Goal: Task Accomplishment & Management: Complete application form

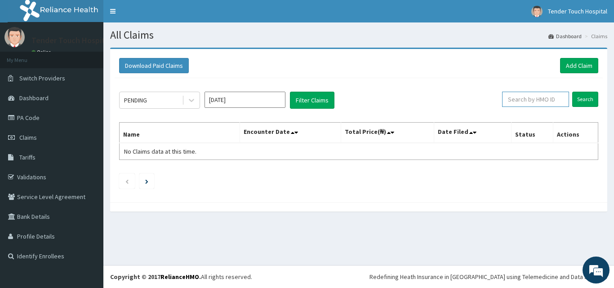
click at [527, 104] on input "text" at bounding box center [535, 99] width 67 height 15
click at [527, 100] on input "text" at bounding box center [535, 99] width 67 height 15
type input "PFI/10084/A"
click at [572, 92] on input "Search" at bounding box center [585, 99] width 26 height 15
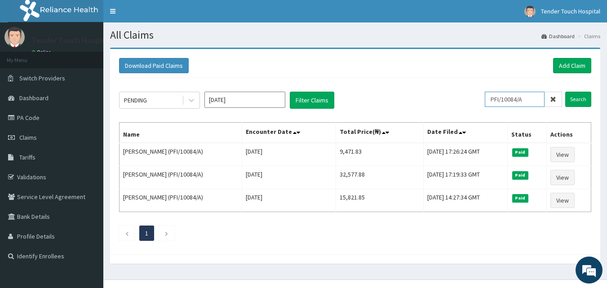
drag, startPoint x: 527, startPoint y: 100, endPoint x: 496, endPoint y: 102, distance: 31.5
click at [496, 102] on input "PFI/10084/A" at bounding box center [515, 99] width 60 height 15
click at [66, 119] on link "PA Code" at bounding box center [51, 118] width 103 height 20
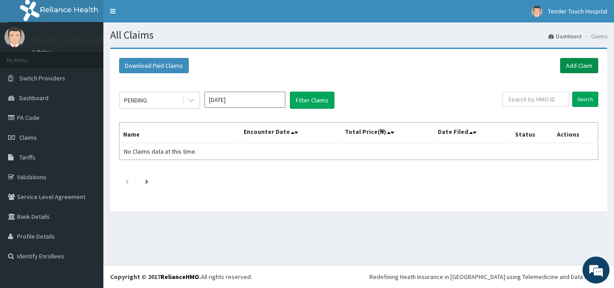
click at [579, 67] on link "Add Claim" at bounding box center [579, 65] width 38 height 15
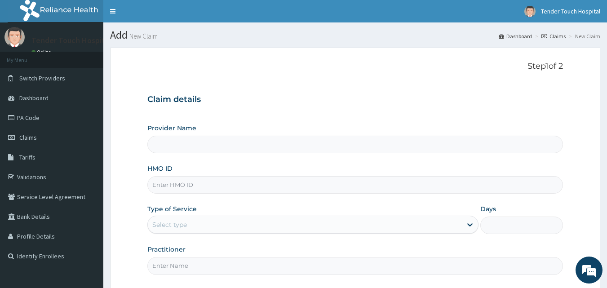
type input "Tender Touch Hospital"
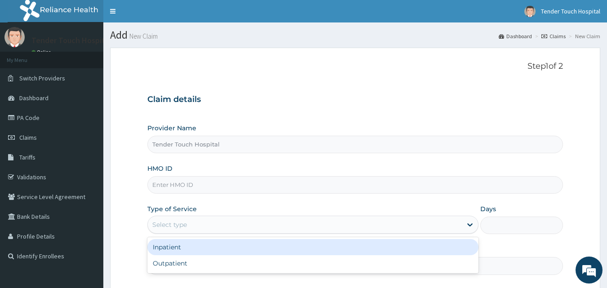
click at [213, 224] on div "Select type" at bounding box center [305, 224] width 314 height 14
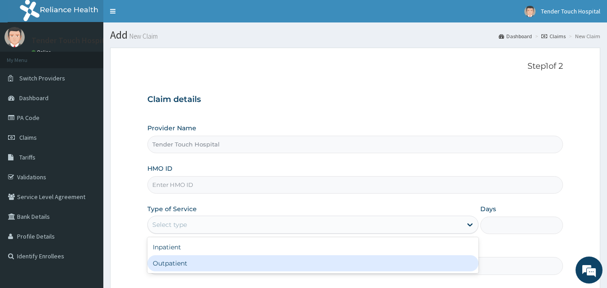
click at [190, 263] on div "Outpatient" at bounding box center [312, 263] width 331 height 16
type input "1"
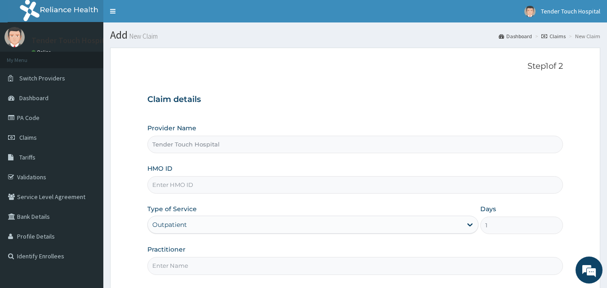
click at [210, 186] on input "HMO ID" at bounding box center [355, 185] width 416 height 18
paste input "PFI/10084/A"
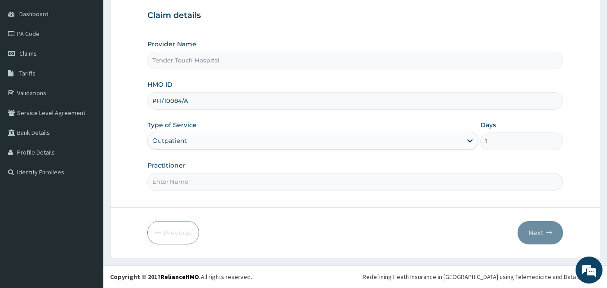
type input "PFI/10084/A"
click at [270, 179] on input "Practitioner" at bounding box center [355, 182] width 416 height 18
type input "DR RAFAEL"
click at [539, 235] on button "Next" at bounding box center [540, 232] width 45 height 23
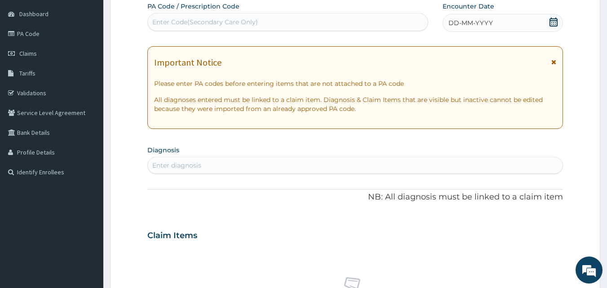
click at [555, 20] on icon at bounding box center [553, 22] width 9 height 9
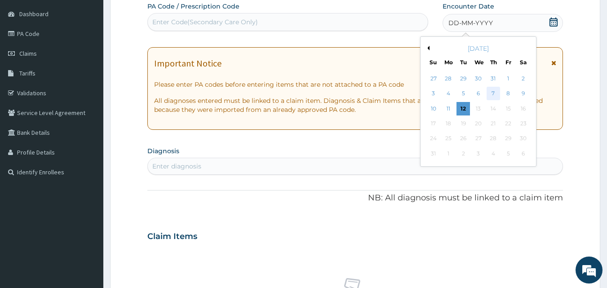
click at [493, 92] on div "7" at bounding box center [493, 93] width 13 height 13
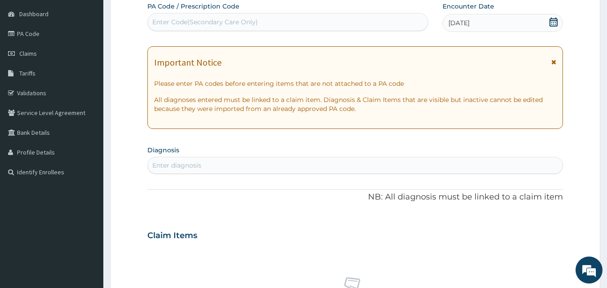
click at [189, 164] on div "Enter diagnosis" at bounding box center [176, 165] width 49 height 9
type input "PLASMOD"
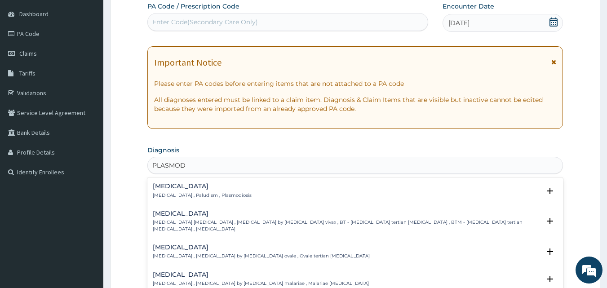
click at [191, 184] on h4 "Malaria" at bounding box center [202, 186] width 99 height 7
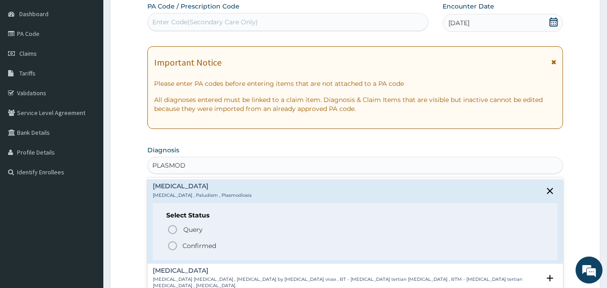
click at [171, 244] on icon "status option filled" at bounding box center [172, 245] width 11 height 11
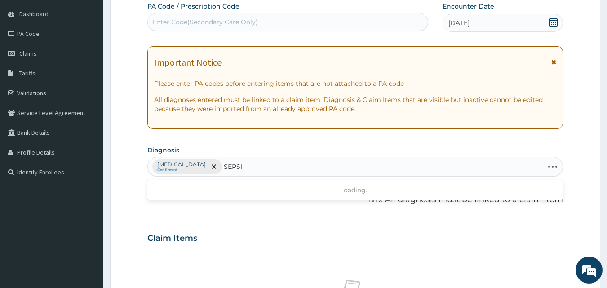
type input "SEPSIS"
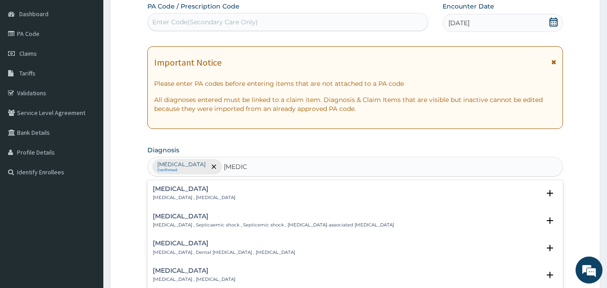
click at [166, 189] on h4 "[MEDICAL_DATA]" at bounding box center [194, 189] width 83 height 7
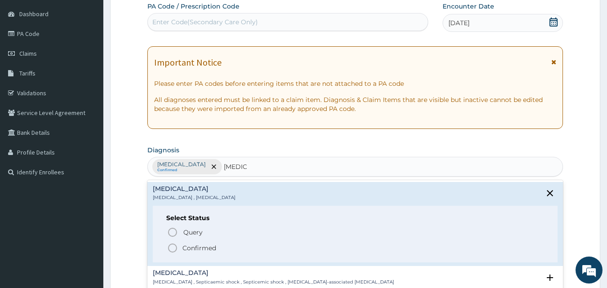
click at [176, 250] on circle "status option filled" at bounding box center [172, 248] width 8 height 8
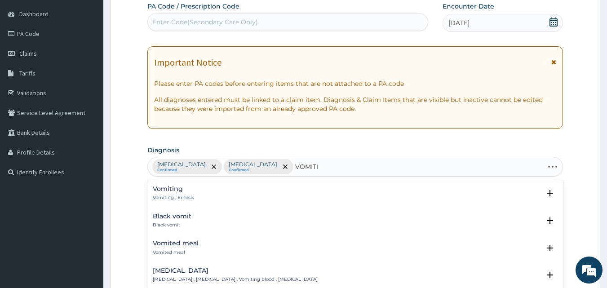
type input "VOMITIN"
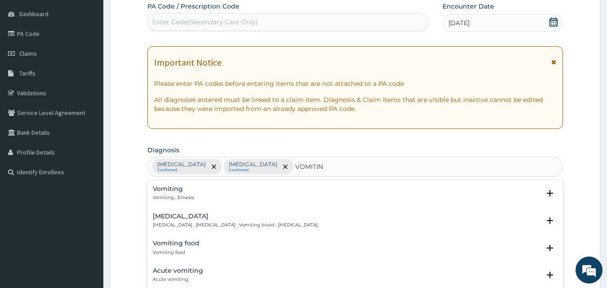
click at [168, 190] on h4 "Vomiting" at bounding box center [173, 189] width 41 height 7
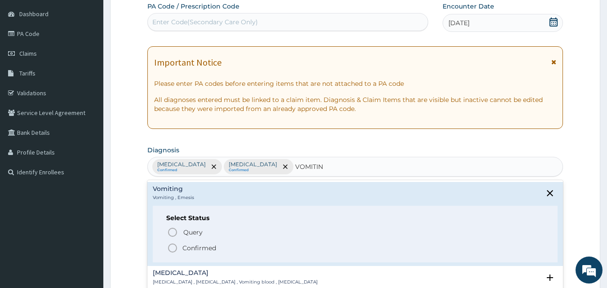
click at [173, 249] on icon "status option filled" at bounding box center [172, 248] width 11 height 11
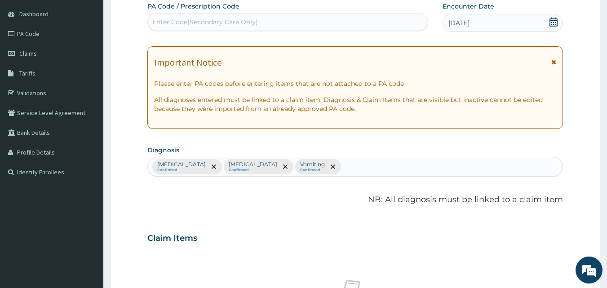
scroll to position [336, 0]
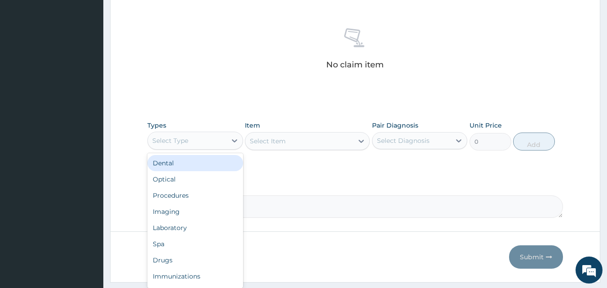
click at [212, 138] on div "Select Type" at bounding box center [187, 140] width 79 height 14
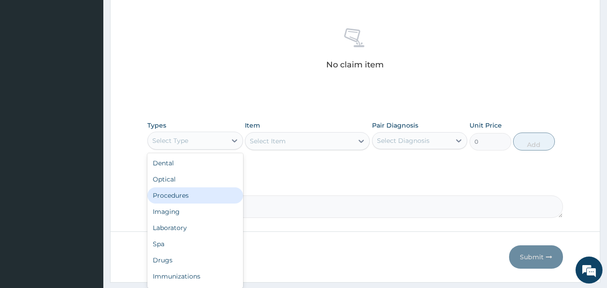
click at [184, 199] on div "Procedures" at bounding box center [195, 195] width 96 height 16
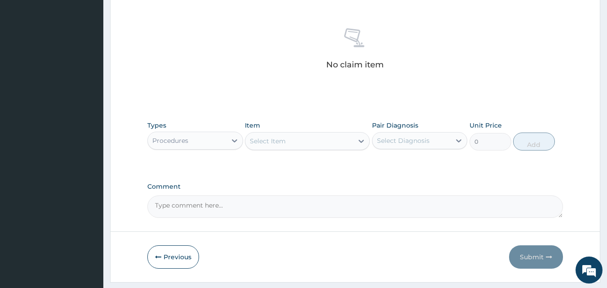
click at [286, 142] on div "Select Item" at bounding box center [299, 141] width 108 height 14
type input "G"
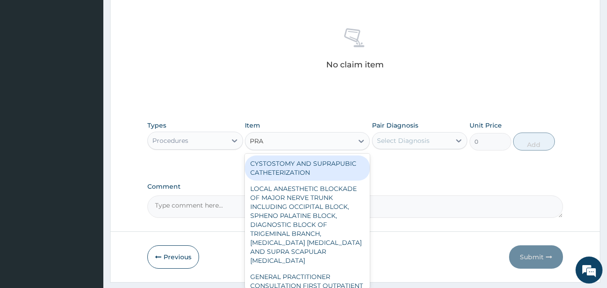
type input "PRAC"
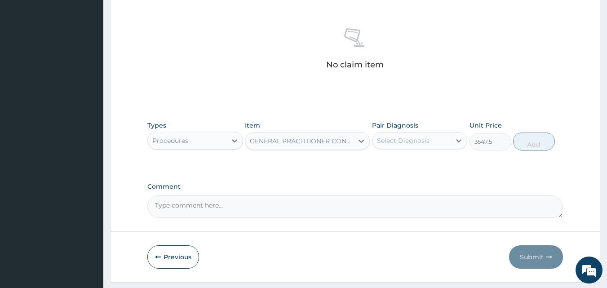
type input "3547.5"
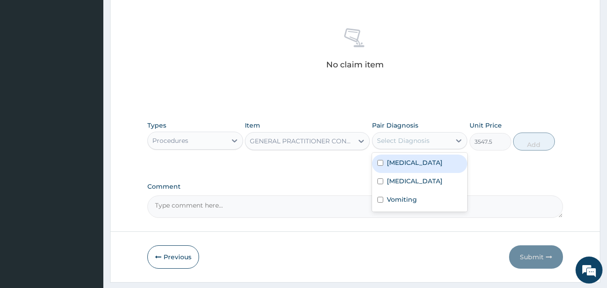
click at [421, 137] on div "Select Diagnosis" at bounding box center [403, 140] width 53 height 9
click at [416, 159] on div "[MEDICAL_DATA]" at bounding box center [420, 164] width 96 height 18
checkbox input "true"
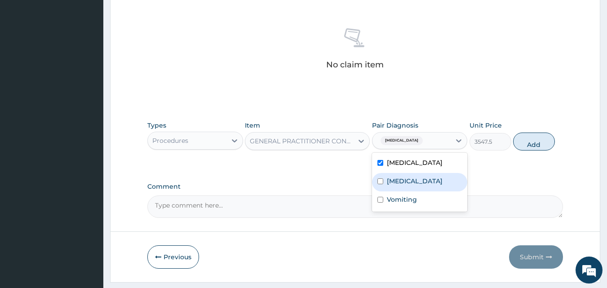
click at [416, 183] on div "[MEDICAL_DATA]" at bounding box center [420, 182] width 96 height 18
checkbox input "true"
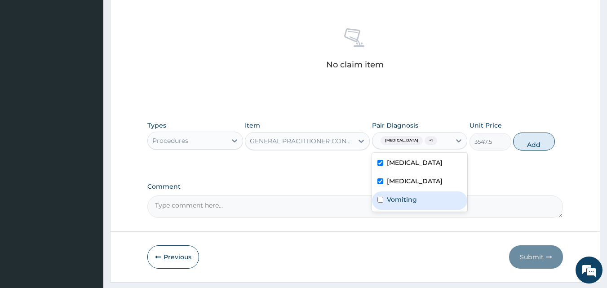
click at [414, 205] on div "Vomiting" at bounding box center [420, 200] width 96 height 18
checkbox input "true"
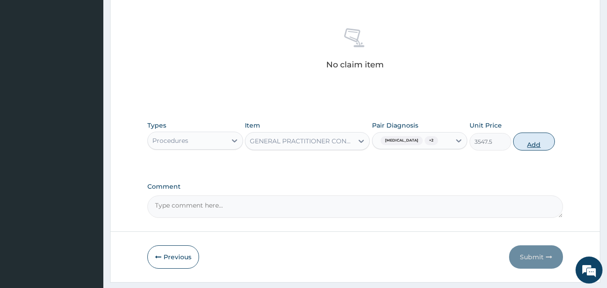
click at [537, 145] on button "Add" at bounding box center [534, 142] width 42 height 18
type input "0"
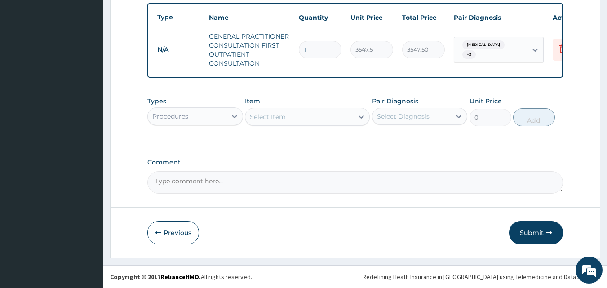
scroll to position [84, 0]
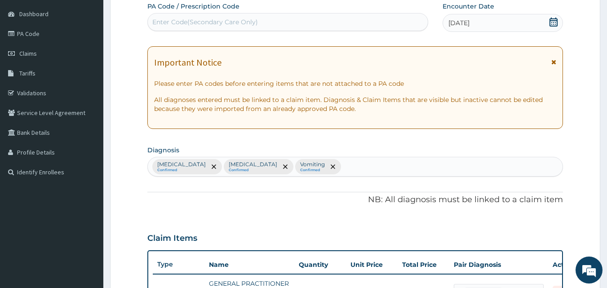
click at [368, 164] on div "Malaria Confirmed Sepsis Confirmed Vomiting Confirmed" at bounding box center [355, 166] width 415 height 19
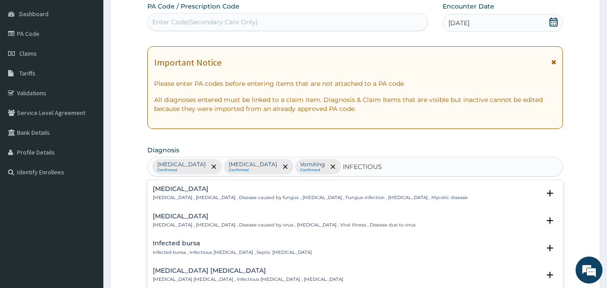
type input "INFECTIOUS G"
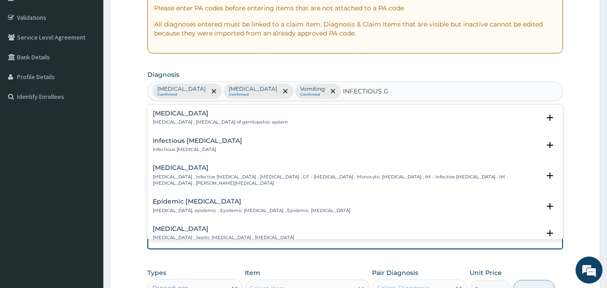
scroll to position [160, 0]
click at [346, 234] on div "Infectious gastroenteritis Infectious gastroenteritis , Septic gastroenteritis …" at bounding box center [355, 233] width 405 height 16
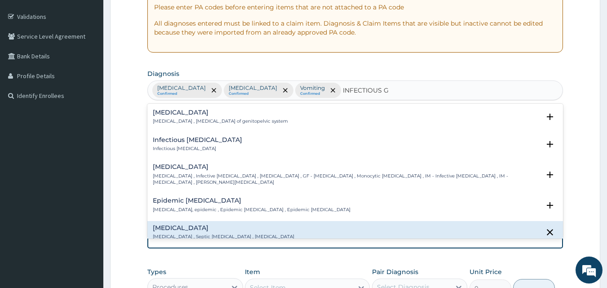
scroll to position [103, 0]
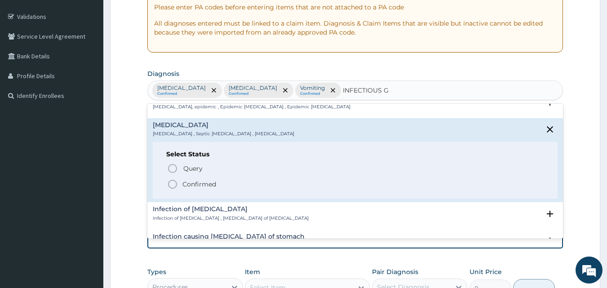
click at [173, 185] on icon "status option filled" at bounding box center [172, 184] width 11 height 11
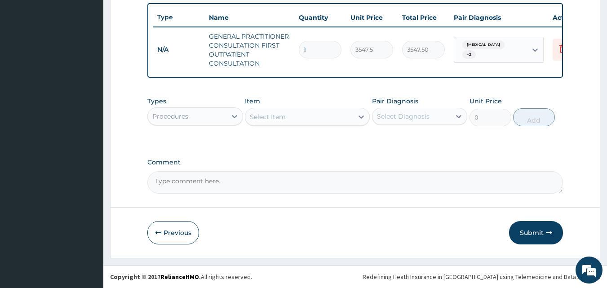
scroll to position [338, 0]
click at [513, 44] on div "Malaria + 2" at bounding box center [490, 49] width 73 height 25
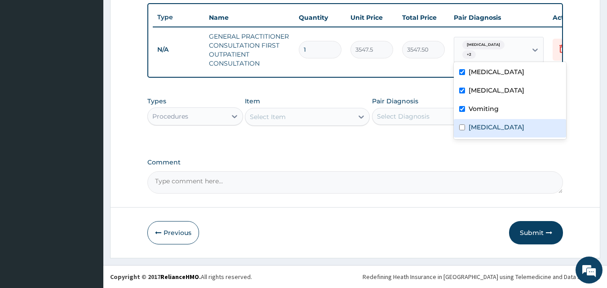
click at [497, 123] on label "Infectious gastroenteritis" at bounding box center [497, 127] width 56 height 9
checkbox input "true"
click at [222, 112] on div "Procedures" at bounding box center [187, 116] width 79 height 14
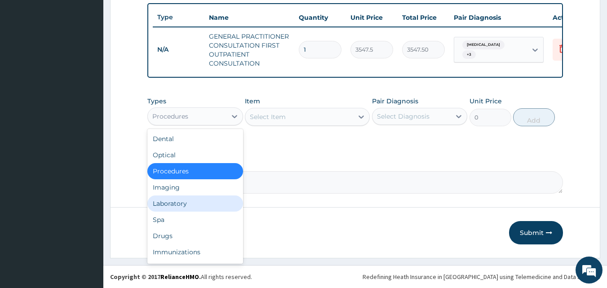
click at [173, 198] on div "Laboratory" at bounding box center [195, 203] width 96 height 16
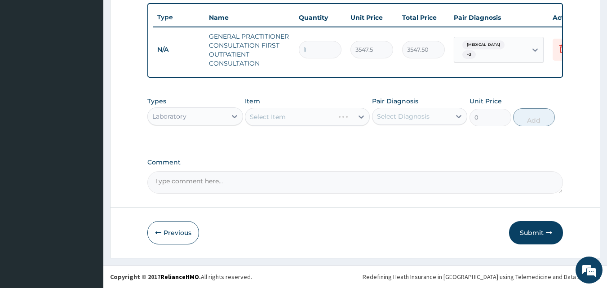
click at [267, 114] on div "Select Item" at bounding box center [307, 117] width 125 height 18
click at [267, 114] on div "Select Item" at bounding box center [268, 116] width 36 height 9
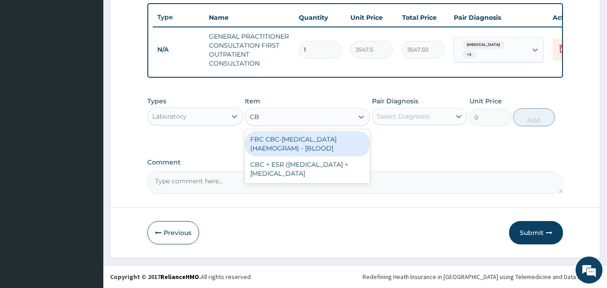
type input "CBC"
type input "4300"
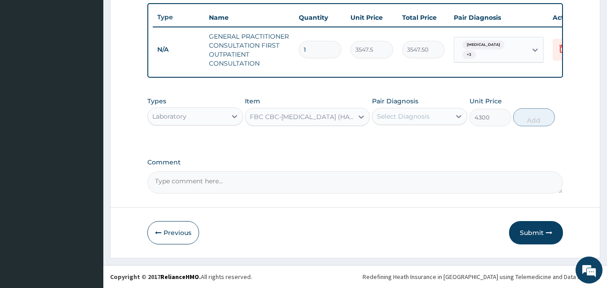
click at [422, 125] on div "Pair Diagnosis Select Diagnosis" at bounding box center [420, 112] width 96 height 30
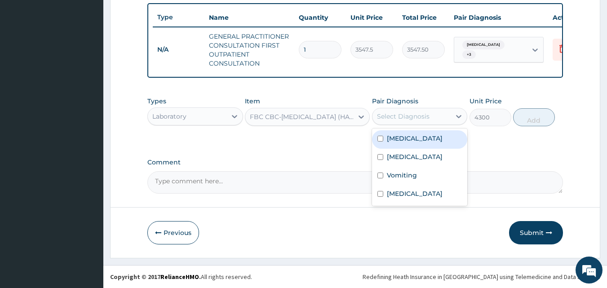
click at [416, 121] on div "Select Diagnosis" at bounding box center [411, 116] width 79 height 14
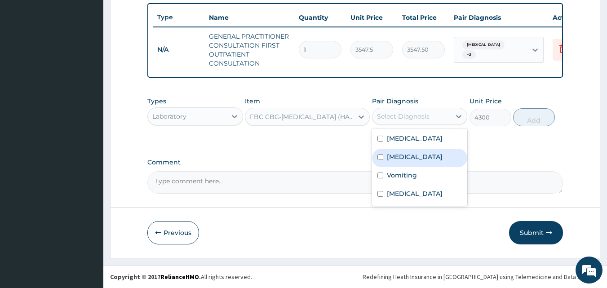
click at [404, 152] on label "[MEDICAL_DATA]" at bounding box center [415, 156] width 56 height 9
checkbox input "true"
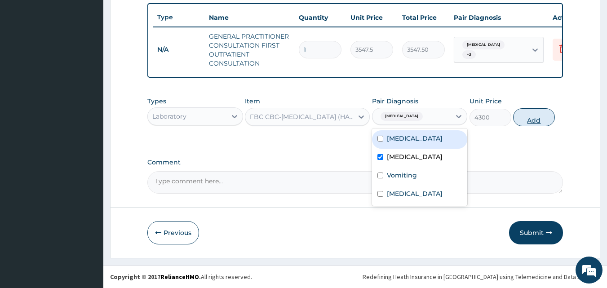
click at [525, 116] on button "Add" at bounding box center [534, 117] width 42 height 18
type input "0"
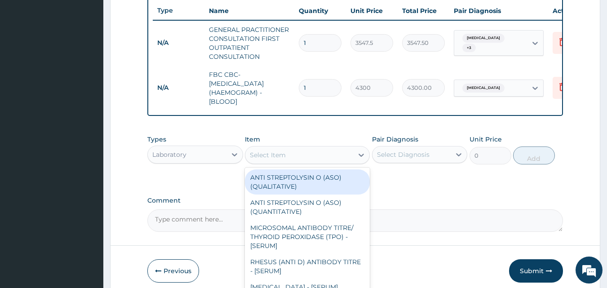
click at [303, 155] on div "Select Item" at bounding box center [299, 155] width 108 height 14
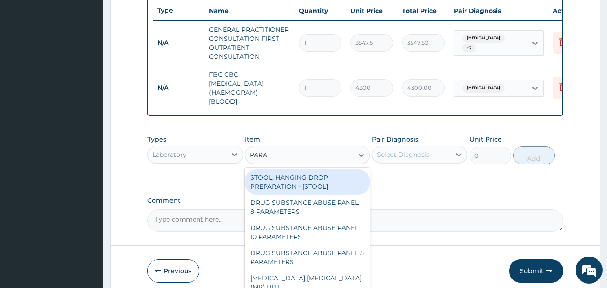
type input "PARAS"
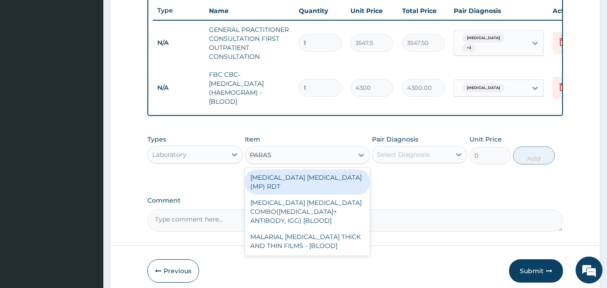
type input "1612.5"
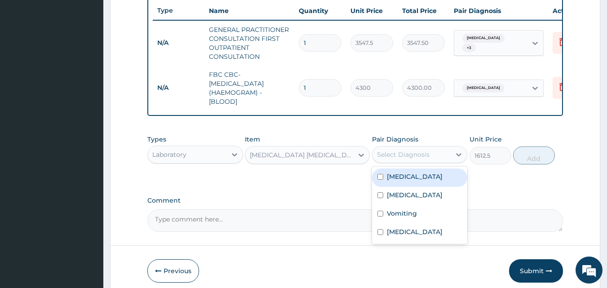
click at [396, 159] on div "Select Diagnosis" at bounding box center [403, 154] width 53 height 9
click at [409, 181] on label "[MEDICAL_DATA]" at bounding box center [415, 176] width 56 height 9
checkbox input "true"
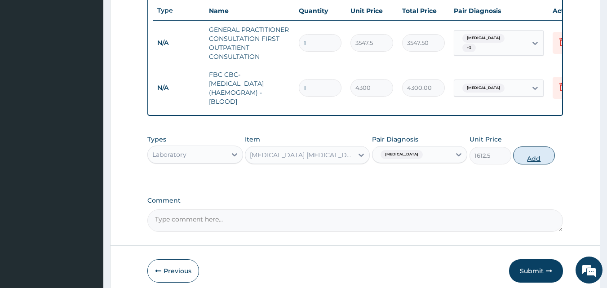
click at [531, 163] on button "Add" at bounding box center [534, 155] width 42 height 18
type input "0"
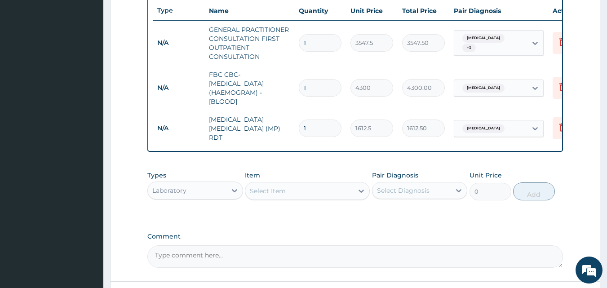
click at [189, 190] on div "Laboratory" at bounding box center [187, 190] width 79 height 14
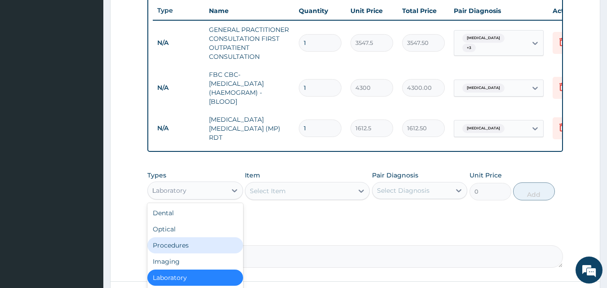
type input "DR"
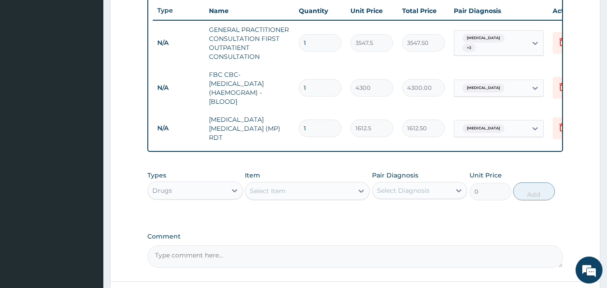
click at [294, 194] on div "Select Item" at bounding box center [299, 191] width 108 height 14
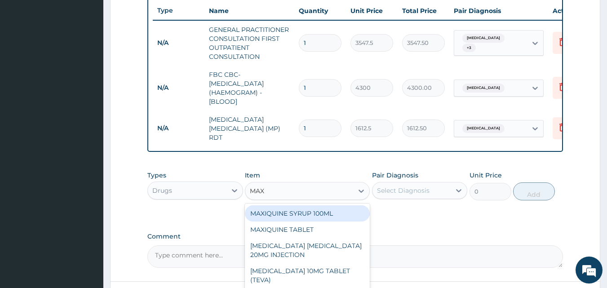
type input "MAXO"
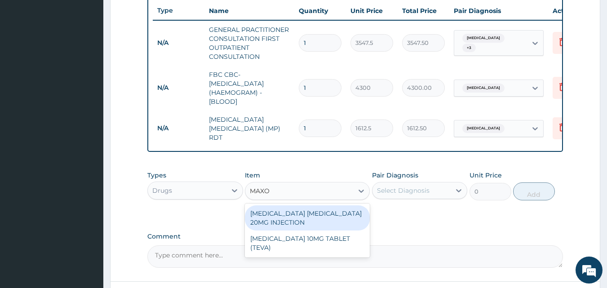
click at [305, 213] on div "[MEDICAL_DATA] [MEDICAL_DATA] 20MG INJECTION" at bounding box center [307, 217] width 125 height 25
type input "82.775"
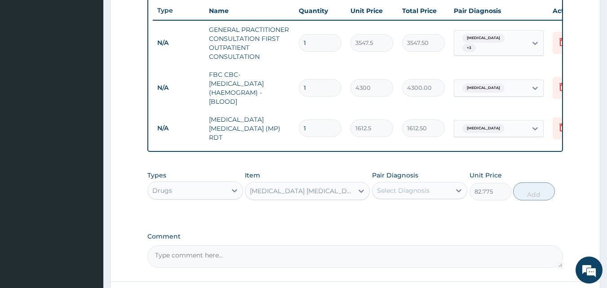
click at [408, 187] on div "Select Diagnosis" at bounding box center [411, 190] width 79 height 14
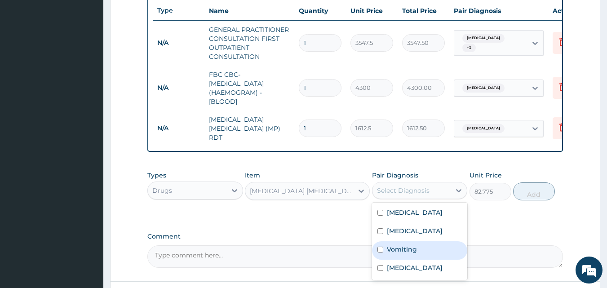
click at [408, 250] on label "Vomiting" at bounding box center [402, 249] width 30 height 9
checkbox input "true"
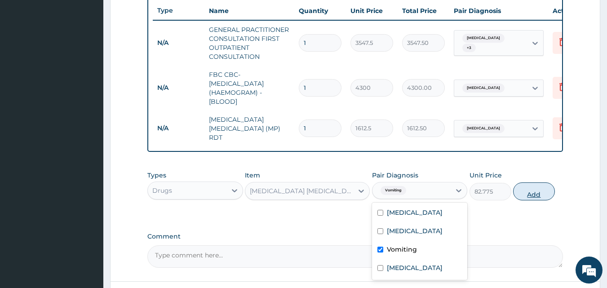
drag, startPoint x: 425, startPoint y: 273, endPoint x: 527, endPoint y: 193, distance: 129.6
click at [527, 193] on div "Types Drugs Item MAXOLON METOCLOPRAMIDE 20MG INJECTION Pair Diagnosis option Vo…" at bounding box center [355, 185] width 416 height 39
click at [527, 193] on button "Add" at bounding box center [534, 191] width 42 height 18
type input "0"
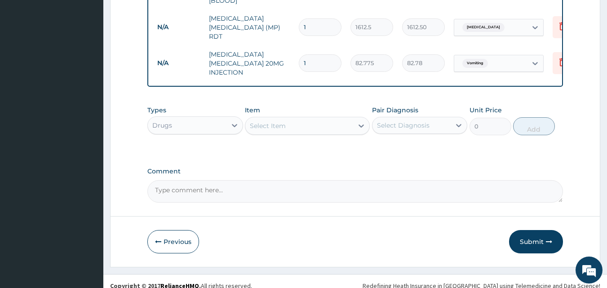
scroll to position [450, 0]
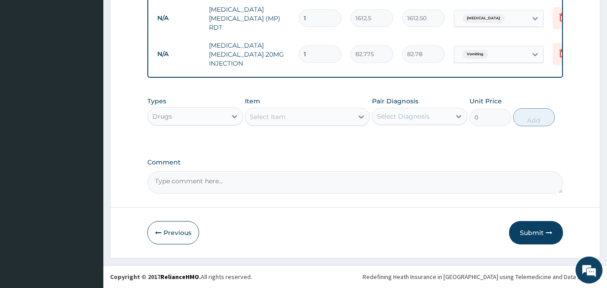
click at [267, 110] on div "Select Item" at bounding box center [299, 117] width 108 height 14
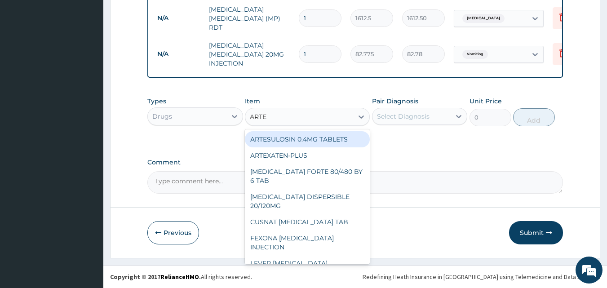
type input "ARTEM"
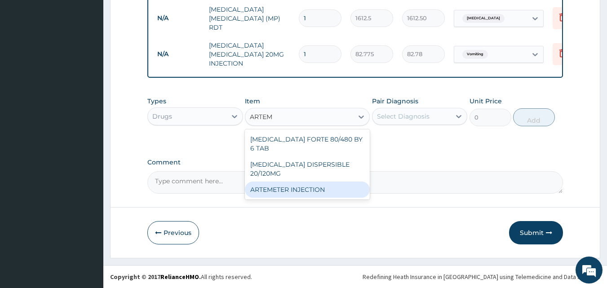
click at [282, 182] on div "ARTEMETER INJECTION" at bounding box center [307, 190] width 125 height 16
type input "946"
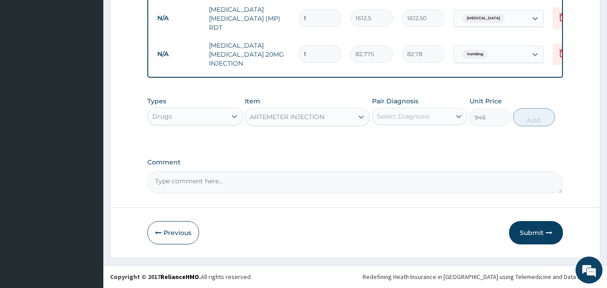
click at [394, 113] on div "Select Diagnosis" at bounding box center [403, 116] width 53 height 9
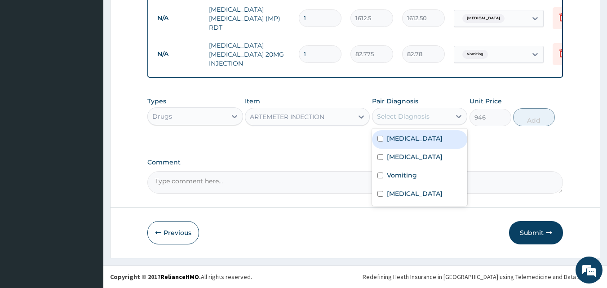
click at [399, 136] on label "[MEDICAL_DATA]" at bounding box center [415, 138] width 56 height 9
checkbox input "true"
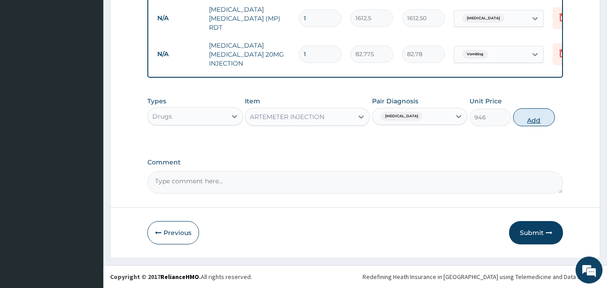
click at [521, 120] on button "Add" at bounding box center [534, 117] width 42 height 18
type input "0"
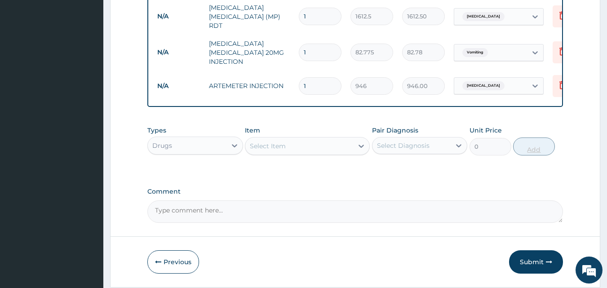
type input "0.00"
type input "6"
type input "5676.00"
type input "6"
click at [288, 146] on div "Select Item" at bounding box center [299, 146] width 108 height 14
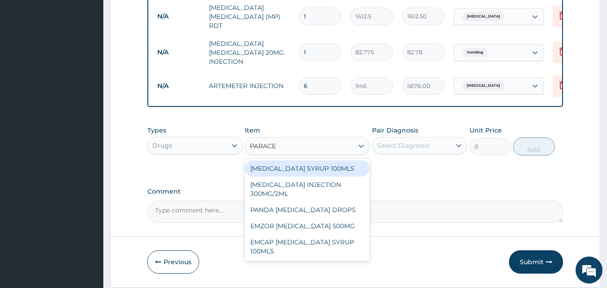
type input "PARACET"
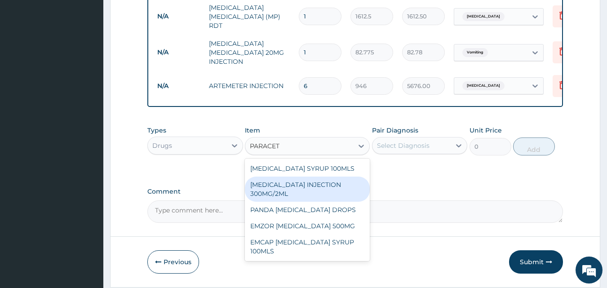
click at [294, 187] on div "PARACETAMOL INJECTION 300MG/2ML" at bounding box center [307, 189] width 125 height 25
type input "260.15"
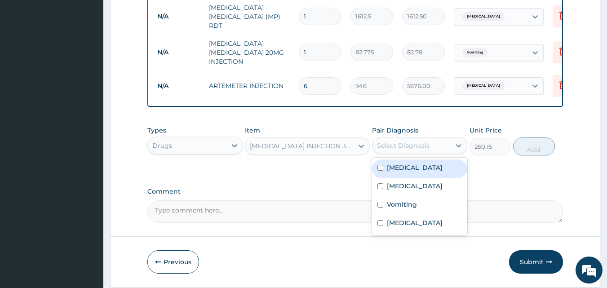
click at [408, 142] on div "Select Diagnosis" at bounding box center [403, 145] width 53 height 9
click at [405, 167] on label "Malaria" at bounding box center [415, 167] width 56 height 9
checkbox input "true"
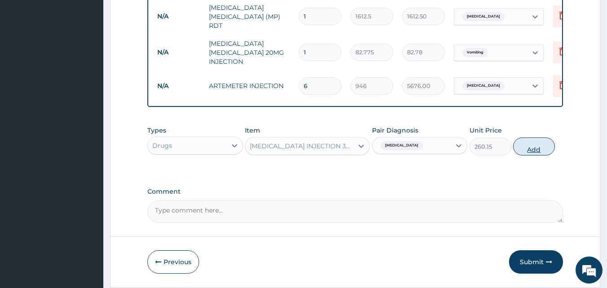
click at [523, 149] on button "Add" at bounding box center [534, 146] width 42 height 18
type input "0"
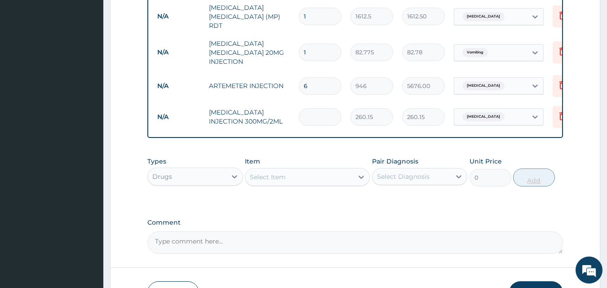
type input "0.00"
type input "2"
type input "520.30"
type input "2"
click at [279, 184] on div "Select Item" at bounding box center [299, 177] width 108 height 14
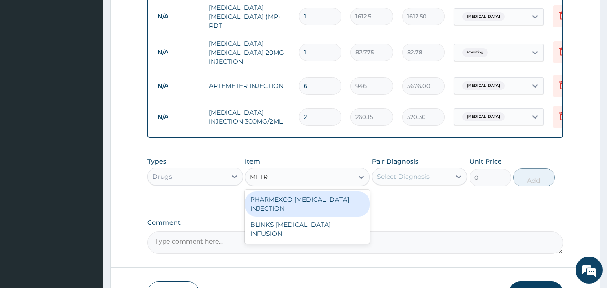
type input "METRO"
click at [279, 206] on div "BLINKS [MEDICAL_DATA] INFUSION" at bounding box center [307, 203] width 125 height 25
type input "709.5"
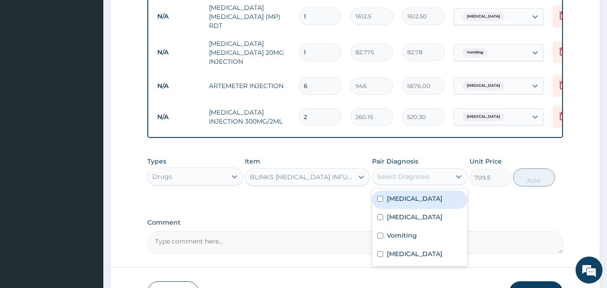
click at [430, 177] on div "Select Diagnosis" at bounding box center [411, 176] width 79 height 14
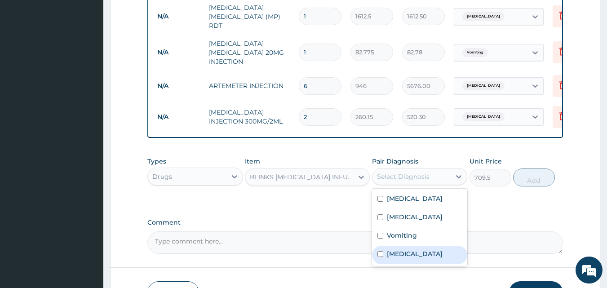
click at [406, 252] on label "Infectious gastroenteritis" at bounding box center [415, 253] width 56 height 9
checkbox input "true"
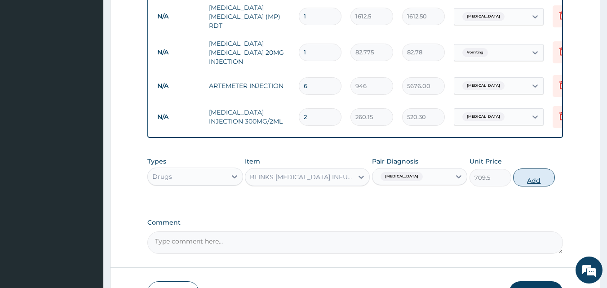
click at [525, 181] on button "Add" at bounding box center [534, 177] width 42 height 18
type input "0"
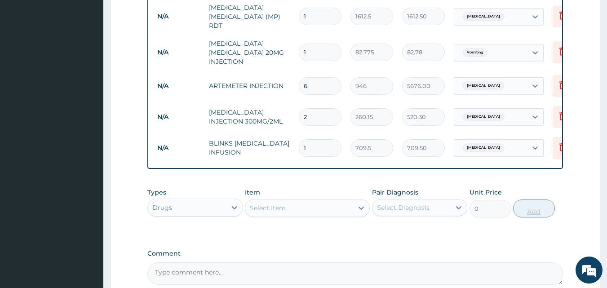
type input "0.00"
type input "3"
type input "2128.50"
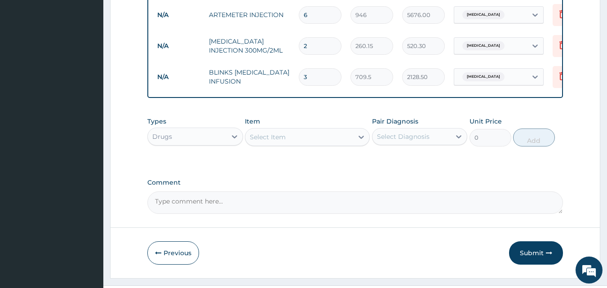
scroll to position [548, 0]
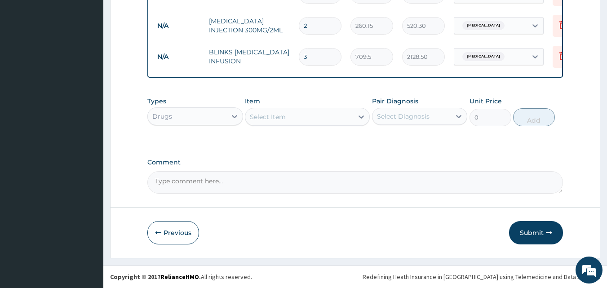
type input "3"
click at [282, 115] on div "Select Item" at bounding box center [268, 116] width 36 height 9
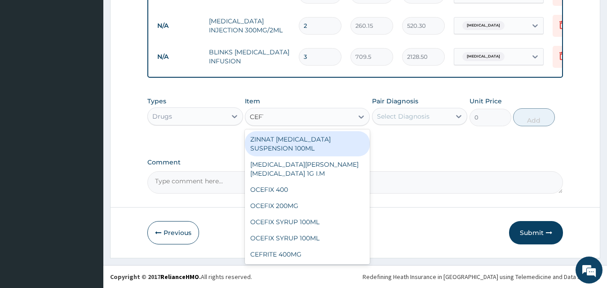
type input "CEFTR"
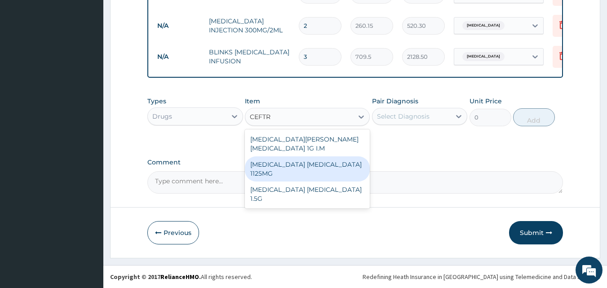
click at [291, 156] on div "CEFTRIAXONE TAZOBACTAM 1125MG" at bounding box center [307, 168] width 125 height 25
type input "2365"
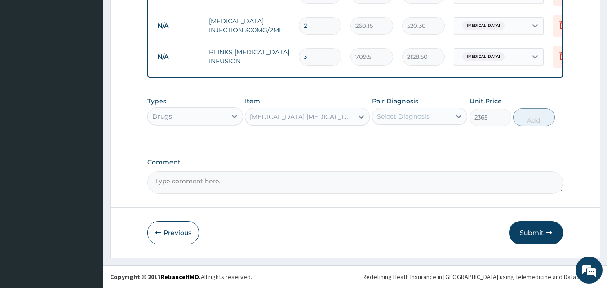
click at [414, 121] on div "Select Diagnosis" at bounding box center [411, 116] width 79 height 14
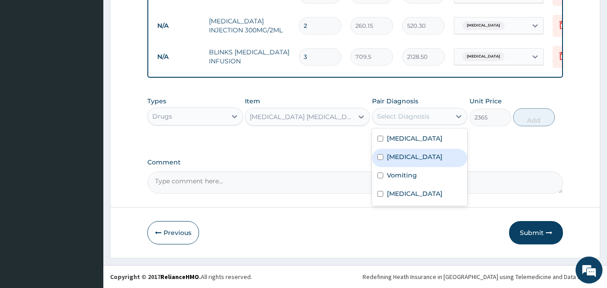
click at [408, 153] on div "Sepsis" at bounding box center [420, 158] width 96 height 18
checkbox input "true"
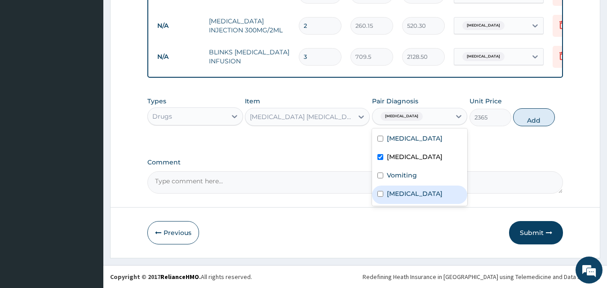
click at [412, 194] on label "Infectious gastroenteritis" at bounding box center [415, 193] width 56 height 9
checkbox input "true"
click at [528, 114] on button "Add" at bounding box center [534, 117] width 42 height 18
type input "0"
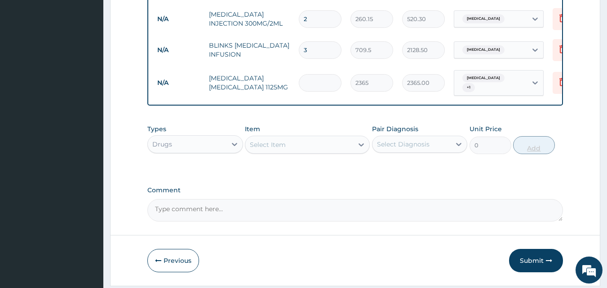
type input "0.00"
type input "3"
type input "7095.00"
type input "3"
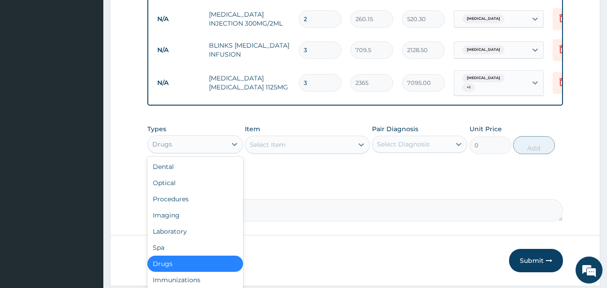
click at [208, 150] on div "Drugs" at bounding box center [187, 144] width 79 height 14
click at [277, 146] on div "Select Item" at bounding box center [268, 144] width 36 height 9
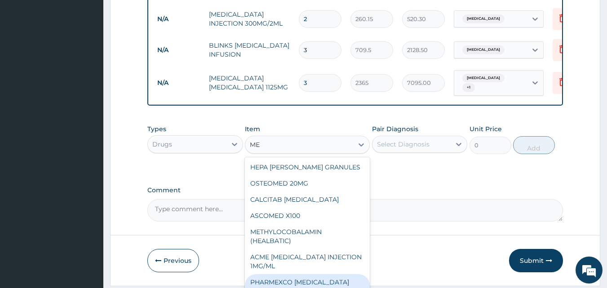
type input "M"
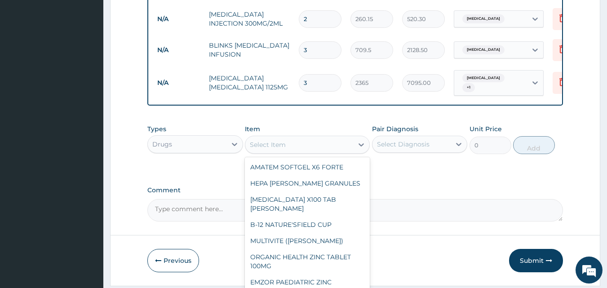
type input "G"
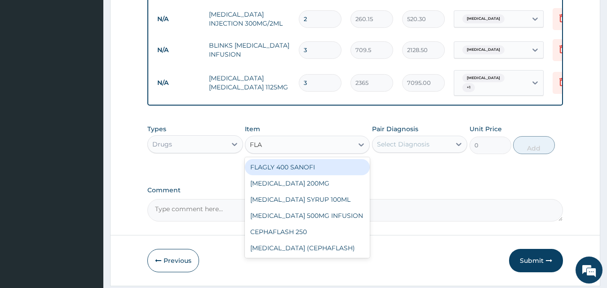
type input "FLAG"
click at [297, 168] on div "FLAGLY 400 SANOFI" at bounding box center [307, 167] width 125 height 16
type input "70.95"
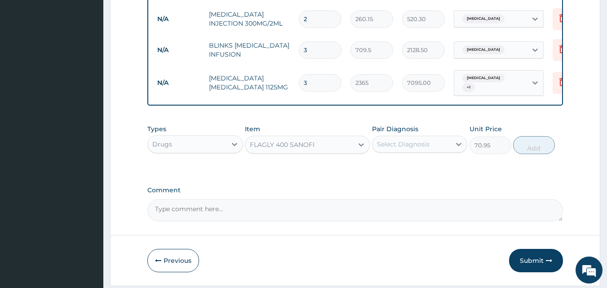
click at [431, 146] on div "Select Diagnosis" at bounding box center [411, 144] width 79 height 14
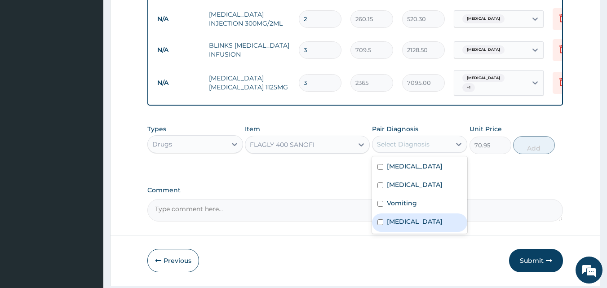
click at [401, 222] on label "Infectious gastroenteritis" at bounding box center [415, 221] width 56 height 9
checkbox input "true"
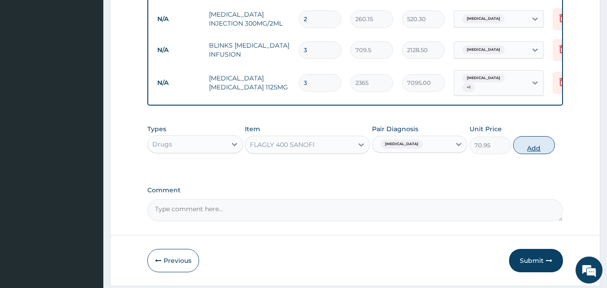
click at [528, 143] on button "Add" at bounding box center [534, 145] width 42 height 18
type input "0"
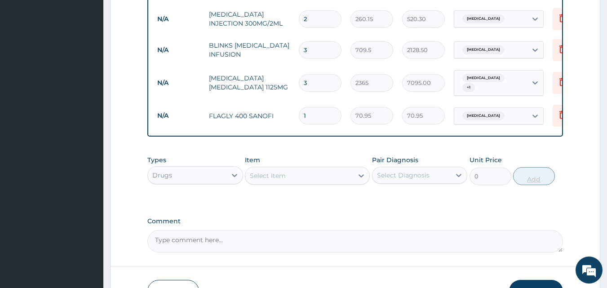
type input "15"
type input "1064.25"
type input "15"
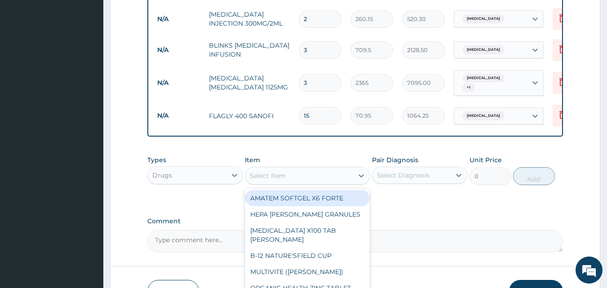
click at [296, 182] on div "Select Item" at bounding box center [299, 175] width 108 height 14
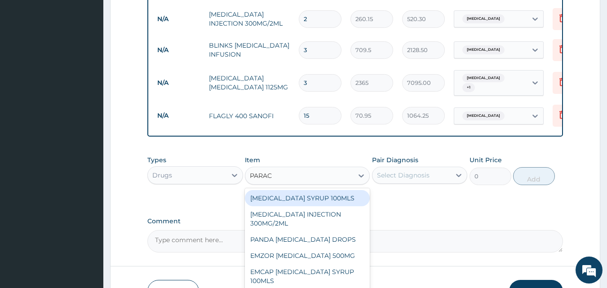
type input "PARACE"
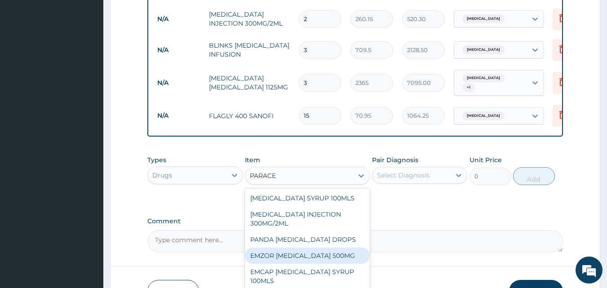
click at [323, 258] on div "EMZOR [MEDICAL_DATA] 500MG" at bounding box center [307, 256] width 125 height 16
type input "23.65"
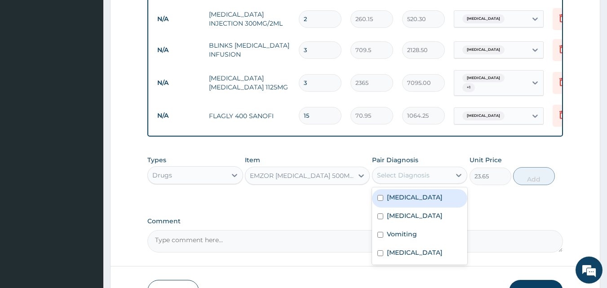
click at [417, 180] on div "Select Diagnosis" at bounding box center [403, 175] width 53 height 9
click at [405, 199] on label "Malaria" at bounding box center [415, 197] width 56 height 9
checkbox input "true"
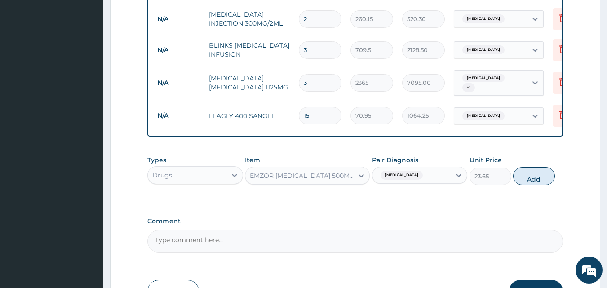
click at [523, 182] on button "Add" at bounding box center [534, 176] width 42 height 18
type input "0"
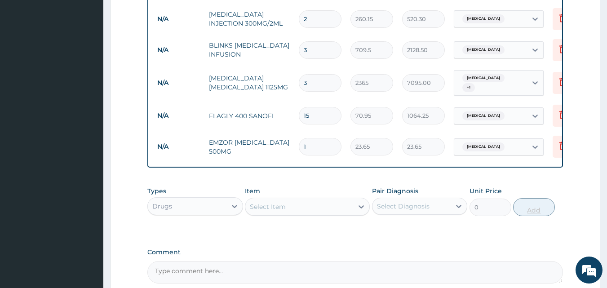
type input "18"
type input "425.70"
type input "18"
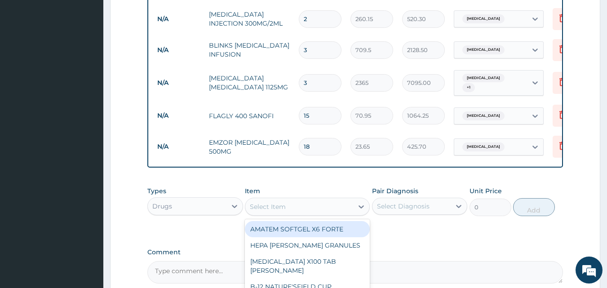
click at [288, 210] on div "Select Item" at bounding box center [299, 206] width 108 height 14
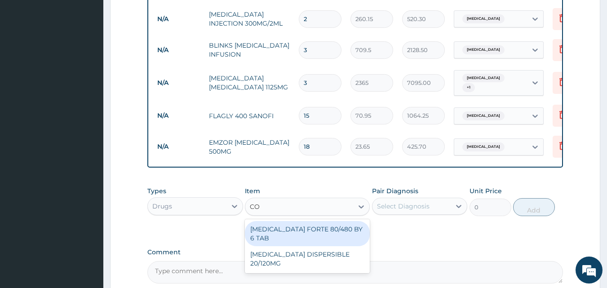
type input "C"
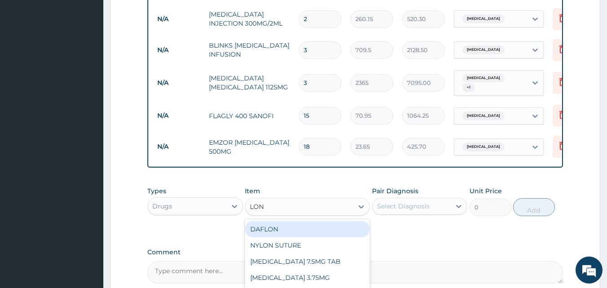
type input "LONA"
click at [302, 231] on div "LONART X6" at bounding box center [307, 229] width 125 height 16
type input "473"
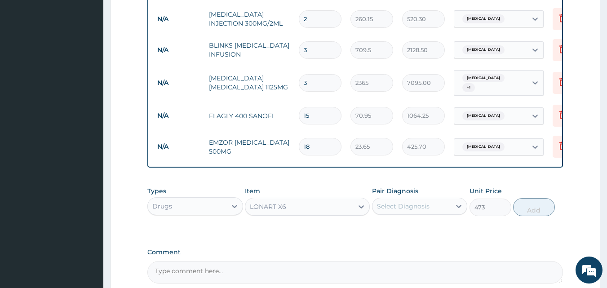
click at [405, 211] on div "Select Diagnosis" at bounding box center [403, 206] width 53 height 9
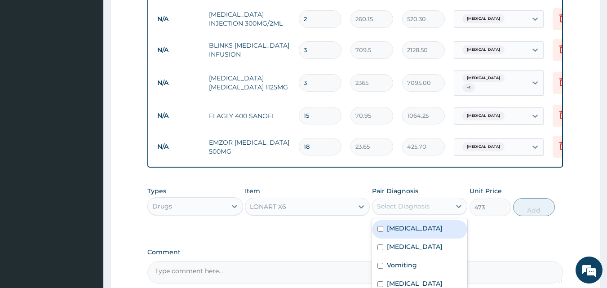
click at [405, 229] on label "Malaria" at bounding box center [415, 228] width 56 height 9
checkbox input "true"
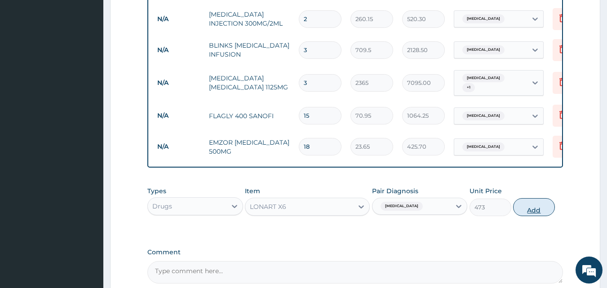
click at [539, 213] on button "Add" at bounding box center [534, 207] width 42 height 18
type input "0"
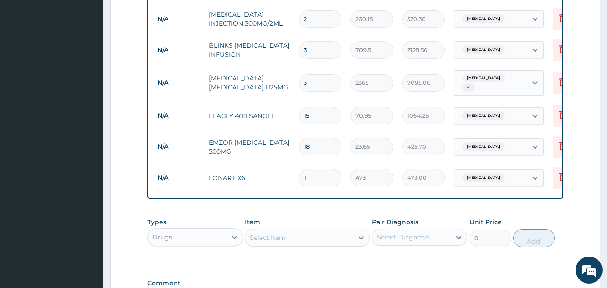
type input "0.00"
type input "6"
type input "2838.00"
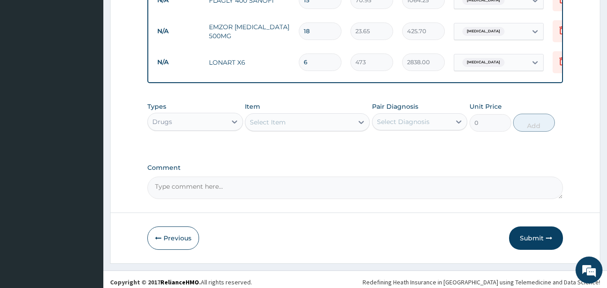
scroll to position [672, 0]
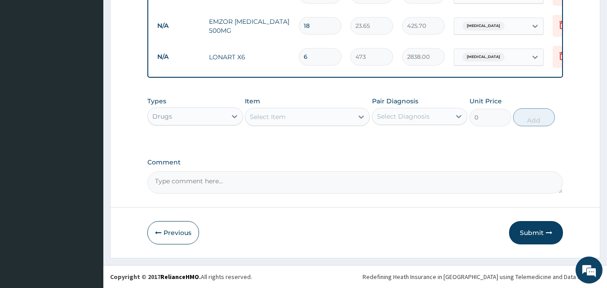
type input "6"
click at [279, 122] on div "Select Item" at bounding box center [299, 117] width 108 height 14
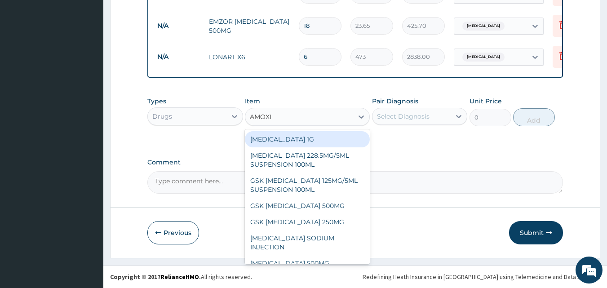
type input "AMOXIC"
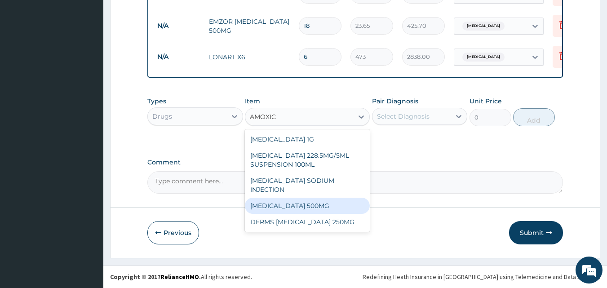
click at [309, 198] on div "AMOXICILLIN 500MG" at bounding box center [307, 206] width 125 height 16
type input "70.95"
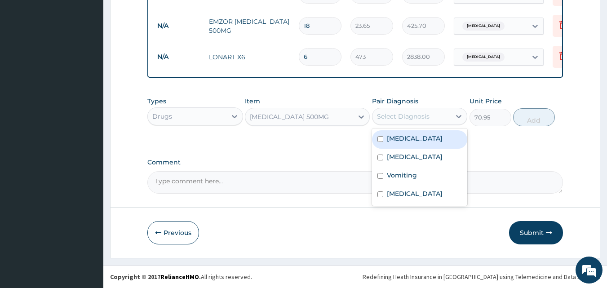
click at [403, 121] on div "Select Diagnosis" at bounding box center [411, 116] width 79 height 14
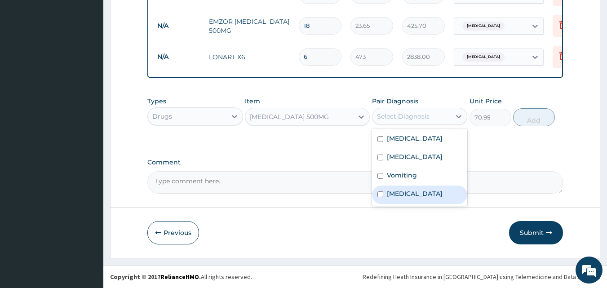
click at [409, 198] on label "Infectious gastroenteritis" at bounding box center [415, 193] width 56 height 9
checkbox input "true"
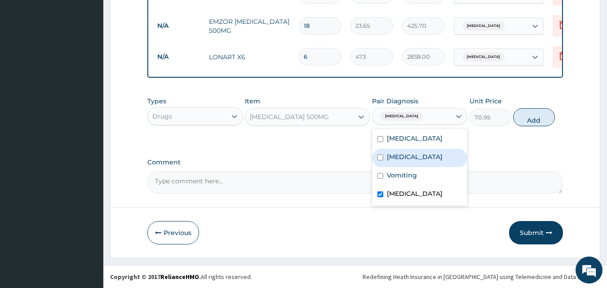
click at [403, 156] on label "Sepsis" at bounding box center [415, 156] width 56 height 9
checkbox input "true"
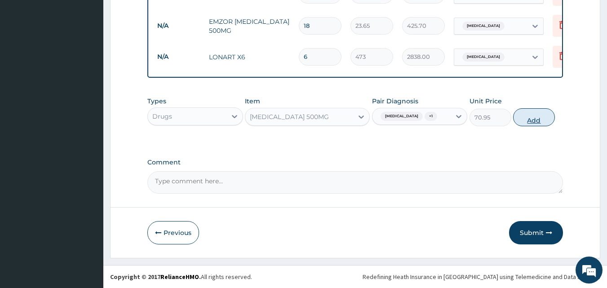
click at [523, 126] on button "Add" at bounding box center [534, 117] width 42 height 18
type input "0"
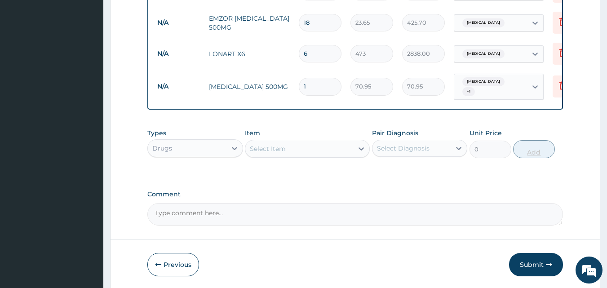
type input "15"
type input "1064.25"
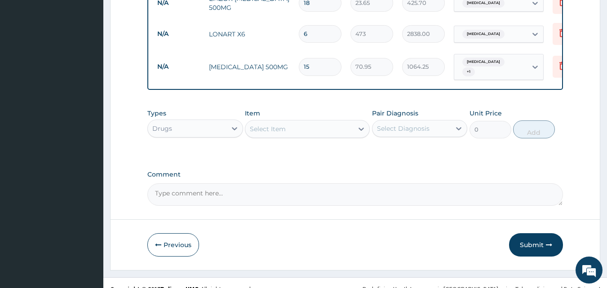
scroll to position [706, 0]
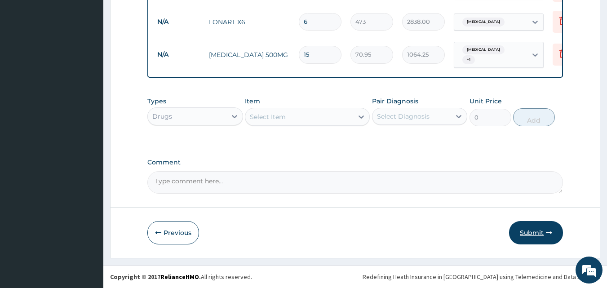
type input "15"
click at [535, 230] on button "Submit" at bounding box center [536, 232] width 54 height 23
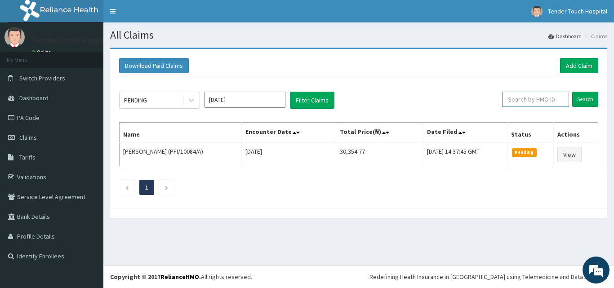
click at [533, 100] on input "text" at bounding box center [535, 99] width 67 height 15
type input "FMC/10696/A"
click at [572, 92] on input "Search" at bounding box center [585, 99] width 26 height 15
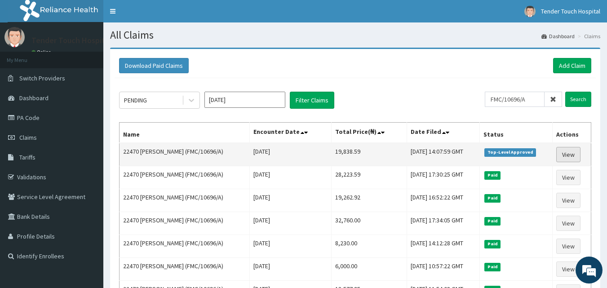
click at [572, 151] on link "View" at bounding box center [568, 154] width 24 height 15
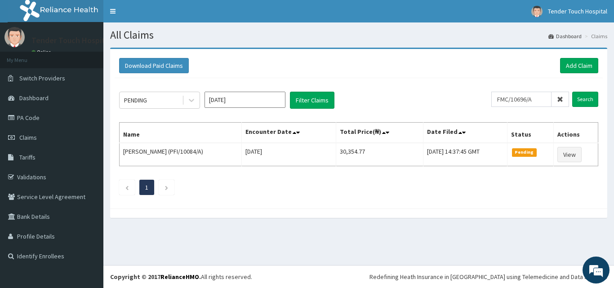
type input "FMC/10696/A"
click at [572, 92] on input "Search" at bounding box center [585, 99] width 26 height 15
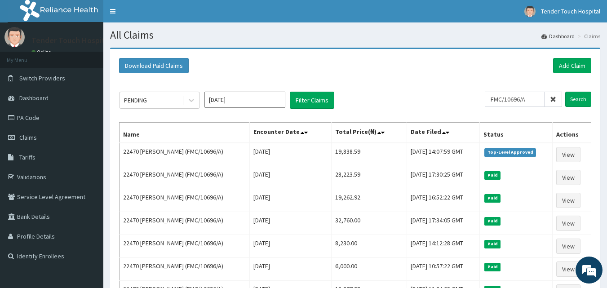
drag, startPoint x: 0, startPoint y: 0, endPoint x: 496, endPoint y: 102, distance: 505.9
click at [496, 102] on input "FMC/10696/A" at bounding box center [515, 99] width 60 height 15
click at [54, 120] on link "PA Code" at bounding box center [51, 118] width 103 height 20
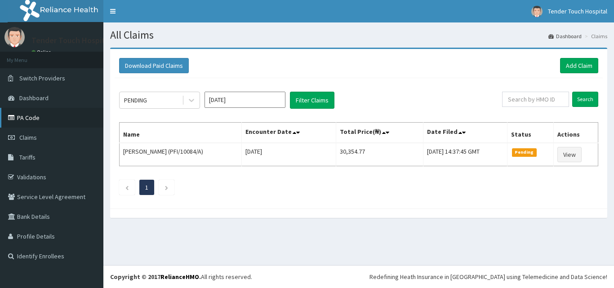
click at [40, 118] on link "PA Code" at bounding box center [51, 118] width 103 height 20
click at [582, 66] on link "Add Claim" at bounding box center [579, 65] width 38 height 15
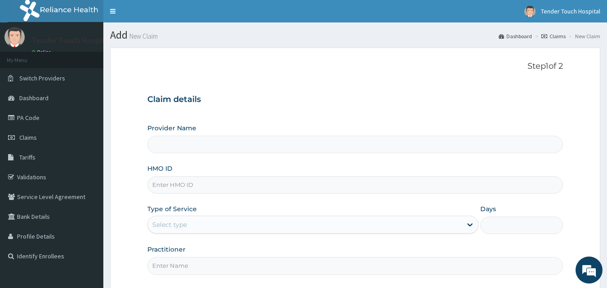
type input "Tender Touch Hospital"
click at [186, 188] on input "HMO ID" at bounding box center [355, 185] width 416 height 18
type input "FMC/10696/A"
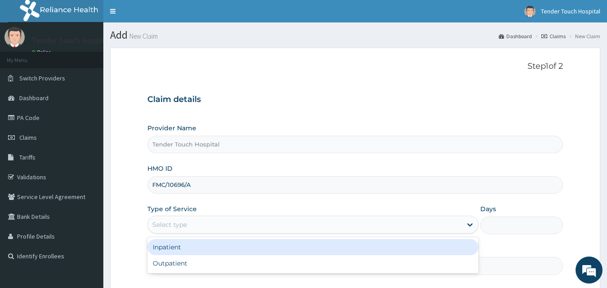
click at [195, 222] on div "Select type" at bounding box center [305, 224] width 314 height 14
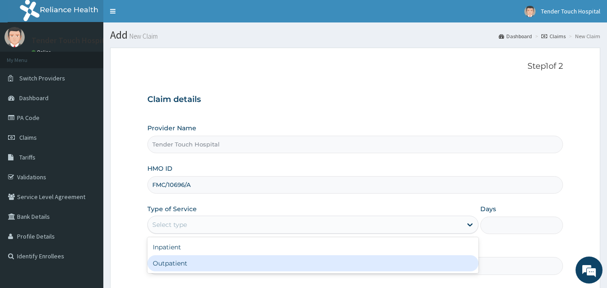
click at [185, 261] on div "Outpatient" at bounding box center [312, 263] width 331 height 16
type input "1"
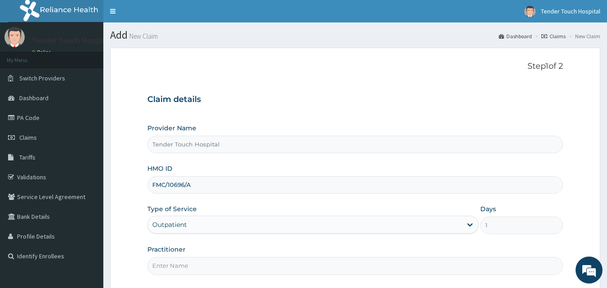
click at [189, 265] on input "Practitioner" at bounding box center [355, 266] width 416 height 18
type input "DR RAFAEL"
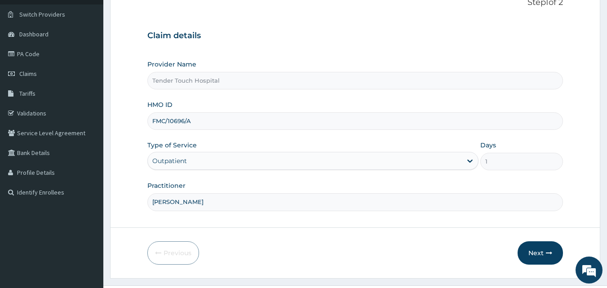
scroll to position [84, 0]
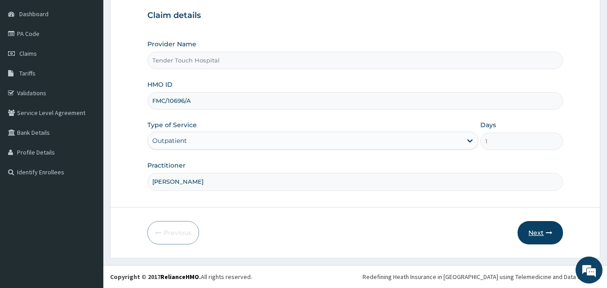
click at [546, 224] on button "Next" at bounding box center [540, 232] width 45 height 23
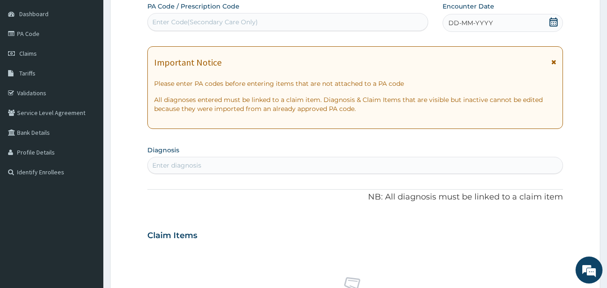
click at [354, 18] on div "Enter Code(Secondary Care Only)" at bounding box center [288, 22] width 280 height 14
paste input "PA/26D8C1"
type input "PA/26D8C1"
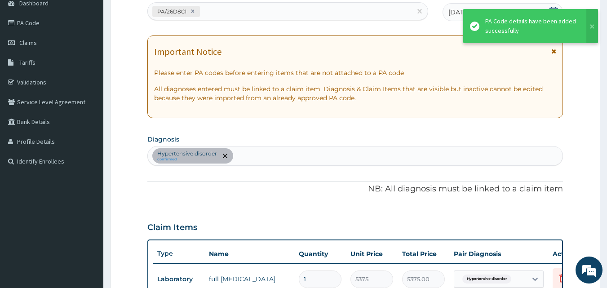
scroll to position [324, 0]
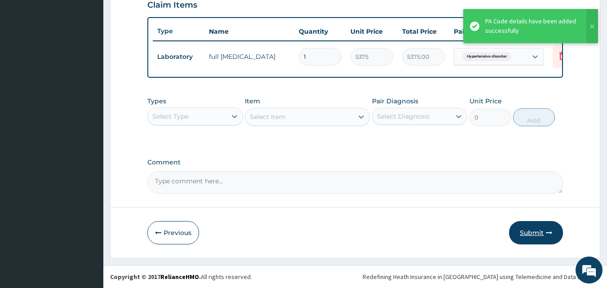
click at [526, 222] on button "Submit" at bounding box center [536, 232] width 54 height 23
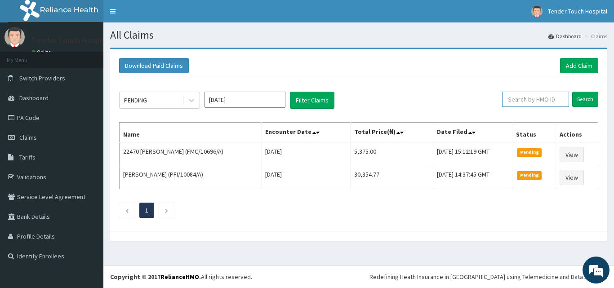
click at [535, 102] on input "text" at bounding box center [535, 99] width 67 height 15
click at [40, 173] on link "Validations" at bounding box center [51, 177] width 103 height 20
click at [532, 104] on input "text" at bounding box center [535, 99] width 67 height 15
type input "MFD/10034/A"
click at [572, 92] on input "Search" at bounding box center [585, 99] width 26 height 15
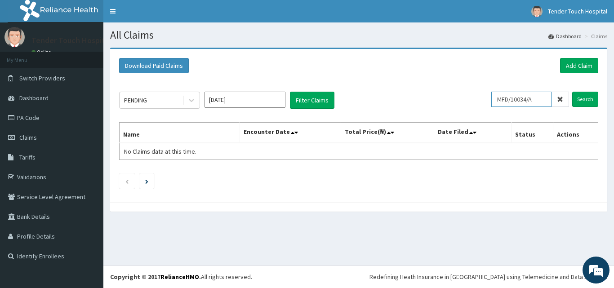
drag, startPoint x: 539, startPoint y: 100, endPoint x: 503, endPoint y: 103, distance: 36.1
click at [503, 103] on input "MFD/10034/A" at bounding box center [521, 99] width 60 height 15
click at [573, 62] on link "Add Claim" at bounding box center [579, 65] width 38 height 15
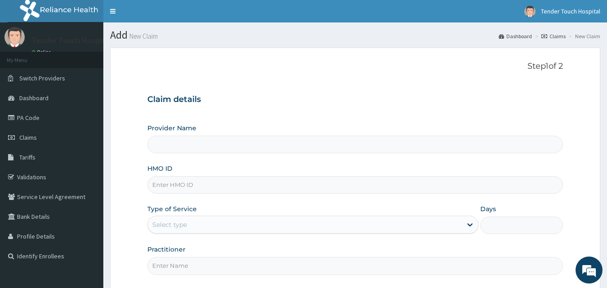
type input "Tender Touch Hospital"
click at [289, 192] on input "HMO ID" at bounding box center [355, 185] width 416 height 18
paste input "MFD/10034/A"
type input "MFD/10034/A"
click at [225, 233] on div "Select type" at bounding box center [312, 225] width 331 height 18
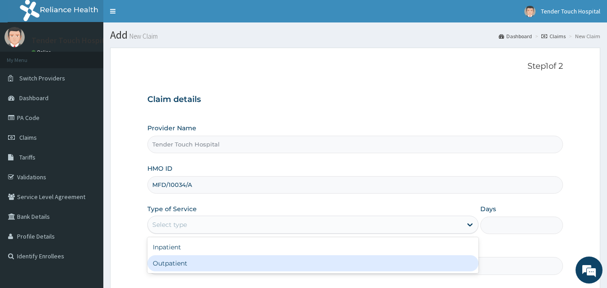
click at [205, 264] on div "Outpatient" at bounding box center [312, 263] width 331 height 16
type input "1"
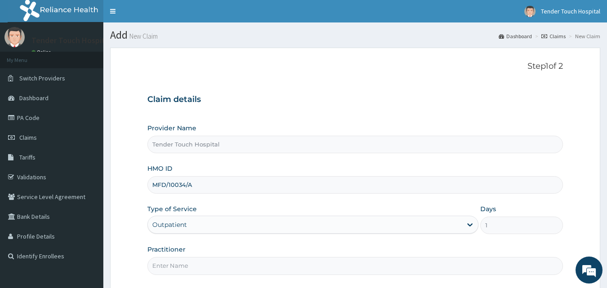
click at [195, 267] on input "Practitioner" at bounding box center [355, 266] width 416 height 18
type input "[PERSON_NAME]"
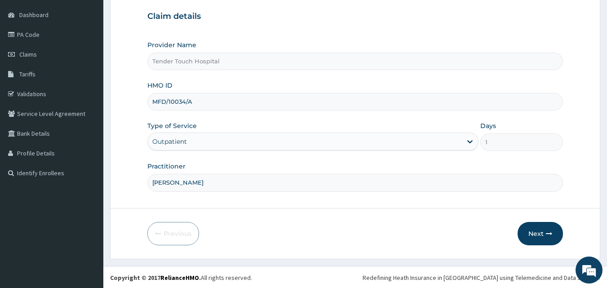
scroll to position [84, 0]
click at [533, 233] on button "Next" at bounding box center [540, 232] width 45 height 23
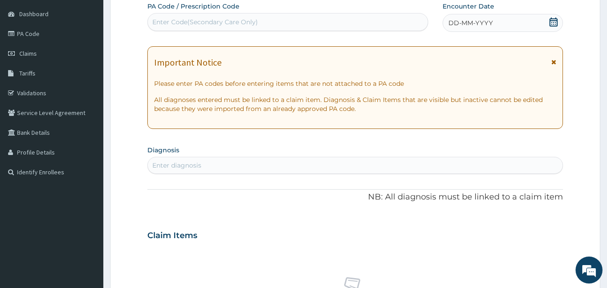
click at [550, 21] on icon at bounding box center [553, 22] width 8 height 9
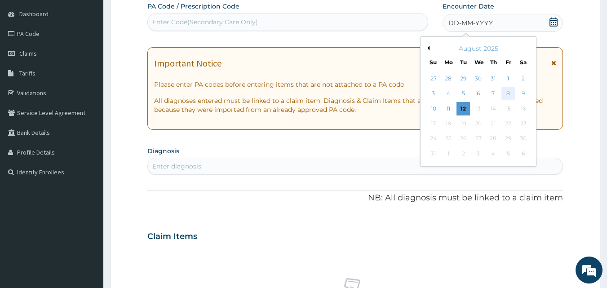
click at [513, 87] on div "8" at bounding box center [507, 93] width 13 height 13
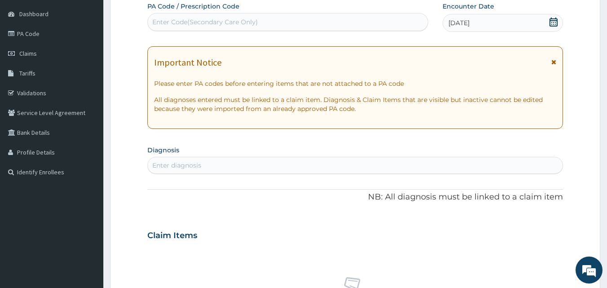
click at [292, 164] on div "Enter diagnosis" at bounding box center [355, 165] width 415 height 14
type input "PLASMOD"
click at [202, 171] on div "PLASMOD PLASMOD" at bounding box center [346, 165] width 396 height 14
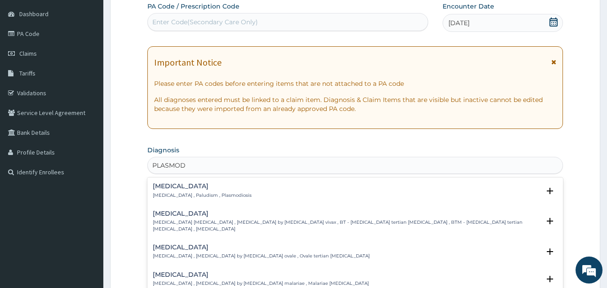
click at [182, 191] on div "Malaria Malaria , Paludism , Plasmodiosis" at bounding box center [202, 191] width 99 height 16
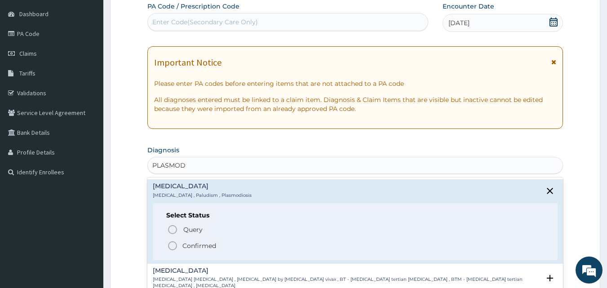
click at [172, 246] on icon "status option filled" at bounding box center [172, 245] width 11 height 11
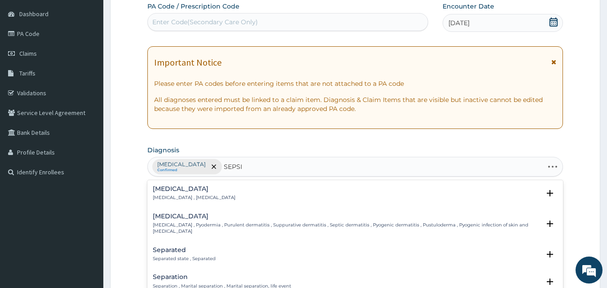
type input "SEPSIS"
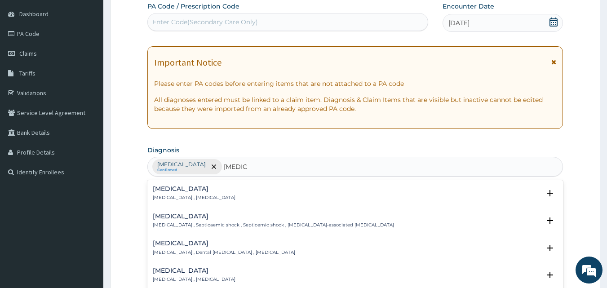
click at [162, 192] on h4 "[MEDICAL_DATA]" at bounding box center [194, 189] width 83 height 7
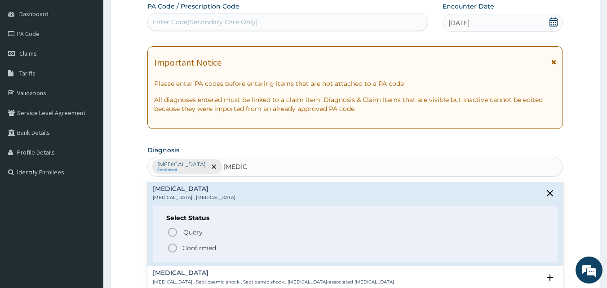
click at [173, 245] on icon "status option filled" at bounding box center [172, 248] width 11 height 11
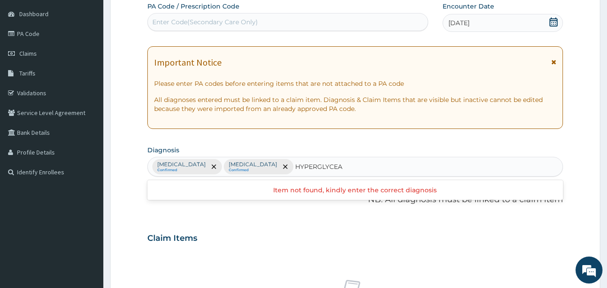
type input "HYPERGLYCE"
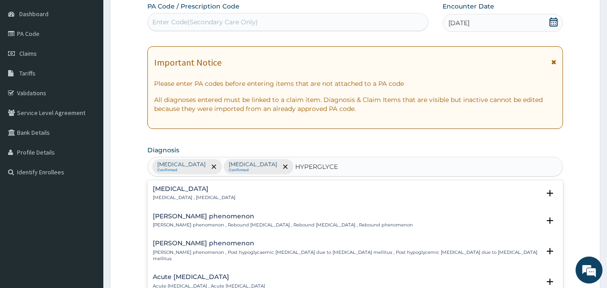
click at [173, 193] on div "Hyperglycemia Hyperglycemia , Hyperglycaemia" at bounding box center [194, 194] width 83 height 16
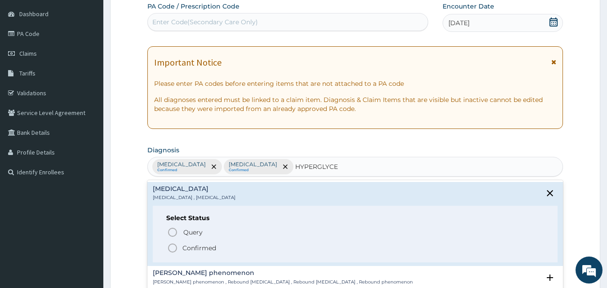
click at [173, 248] on icon "status option filled" at bounding box center [172, 248] width 11 height 11
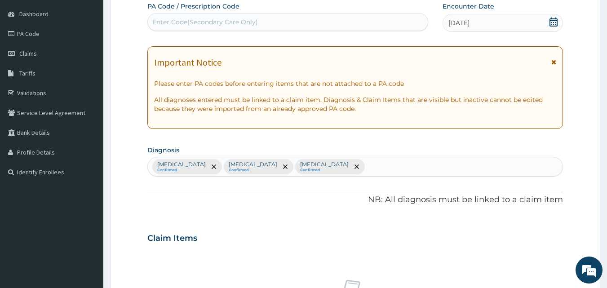
scroll to position [336, 0]
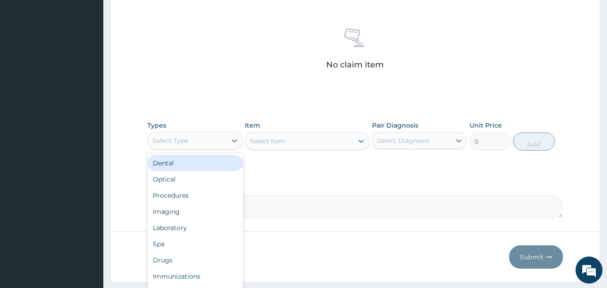
click at [213, 142] on div "Select Type" at bounding box center [187, 140] width 79 height 14
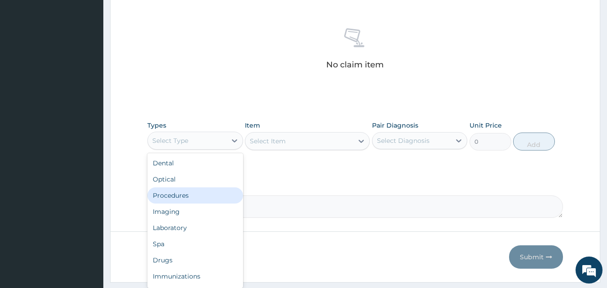
click at [181, 190] on div "Procedures" at bounding box center [195, 195] width 96 height 16
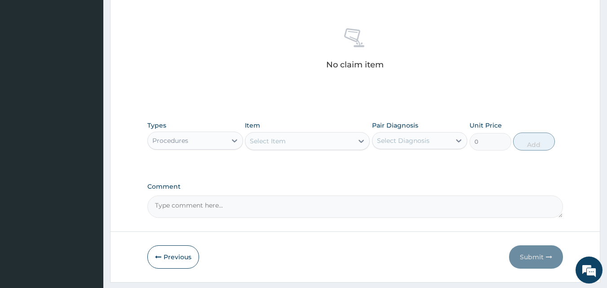
click at [296, 142] on div "Select Item" at bounding box center [299, 141] width 108 height 14
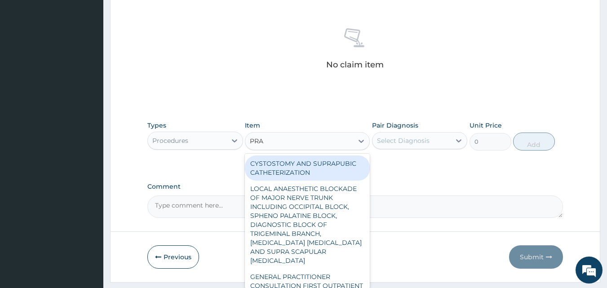
type input "PRAC"
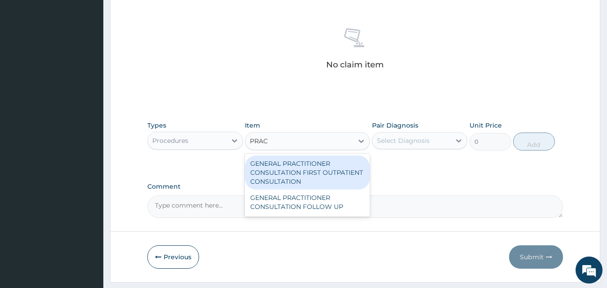
type input "3547.5"
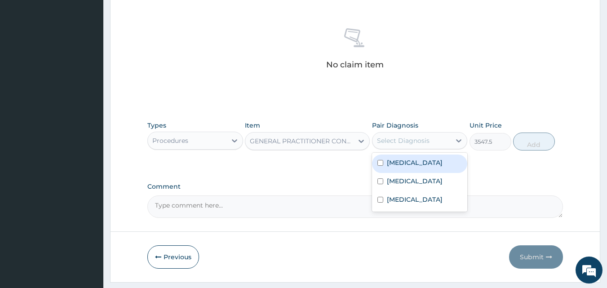
click at [393, 145] on div "Select Diagnosis" at bounding box center [403, 140] width 53 height 9
click at [396, 166] on label "Malaria" at bounding box center [415, 162] width 56 height 9
checkbox input "true"
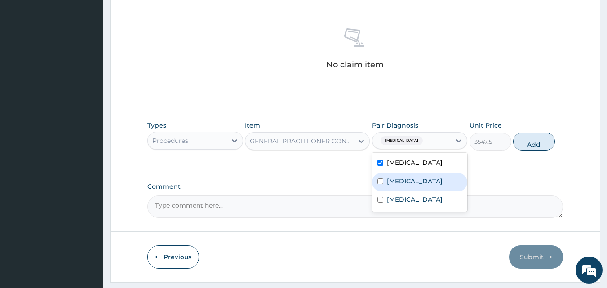
click at [394, 177] on label "Sepsis" at bounding box center [415, 181] width 56 height 9
checkbox input "true"
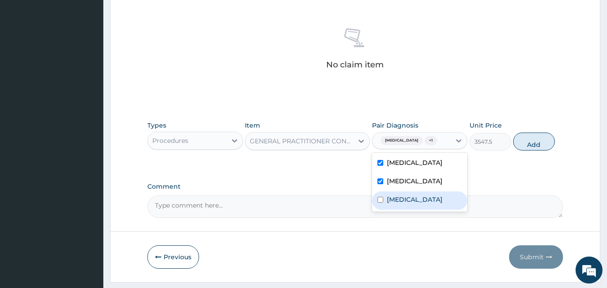
click at [398, 201] on label "Hyperglycemia" at bounding box center [415, 199] width 56 height 9
checkbox input "true"
click at [525, 149] on button "Add" at bounding box center [534, 142] width 42 height 18
type input "0"
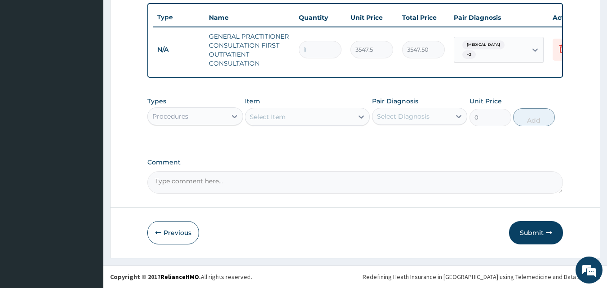
click at [285, 121] on div "Select Item" at bounding box center [268, 116] width 36 height 9
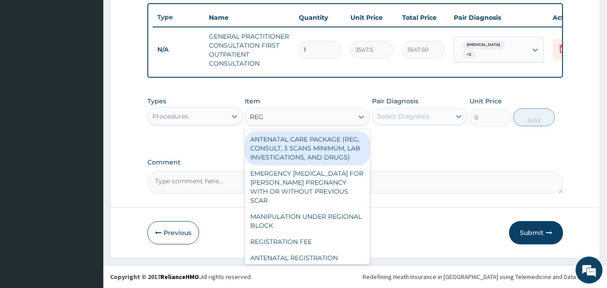
type input "REGI"
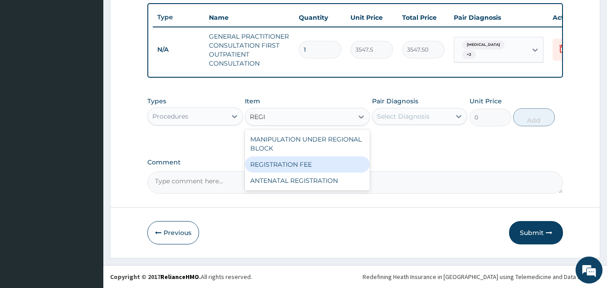
type input "2150"
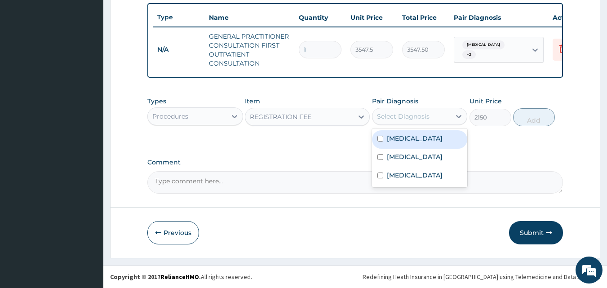
click at [411, 115] on div "Select Diagnosis" at bounding box center [403, 116] width 53 height 9
click at [405, 145] on div "[MEDICAL_DATA]" at bounding box center [420, 139] width 96 height 18
checkbox input "true"
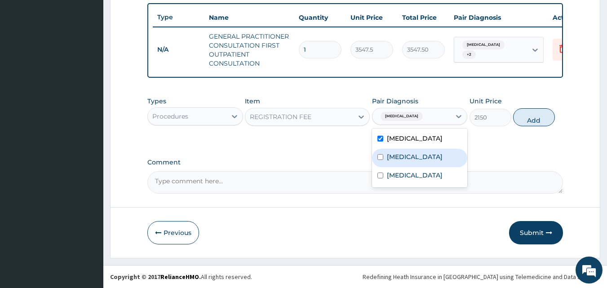
click at [434, 156] on div "Sepsis" at bounding box center [420, 158] width 96 height 18
checkbox input "true"
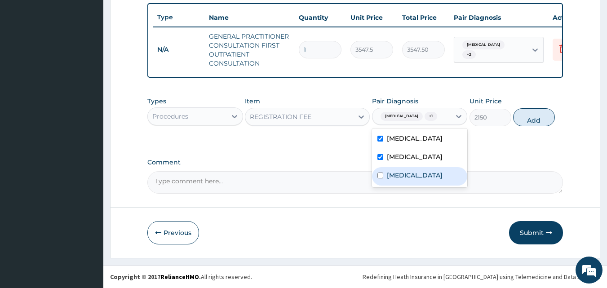
click at [425, 174] on label "Hyperglycemia" at bounding box center [415, 175] width 56 height 9
checkbox input "true"
click at [546, 122] on button "Add" at bounding box center [534, 117] width 42 height 18
type input "0"
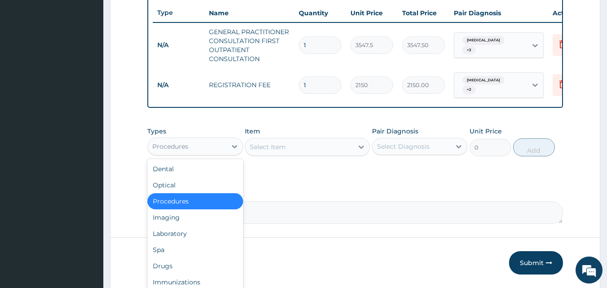
click at [200, 150] on div "Procedures" at bounding box center [187, 146] width 79 height 14
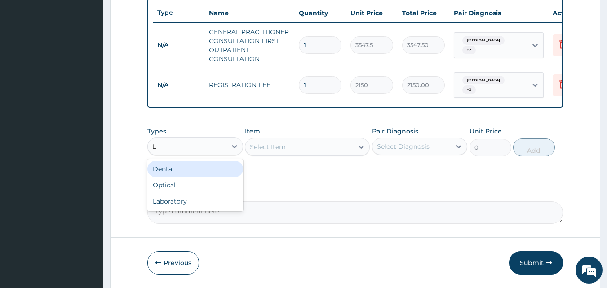
type input "LA"
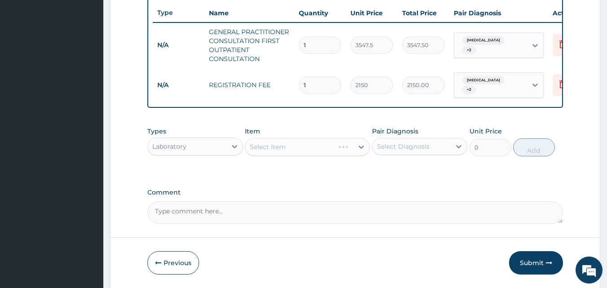
click at [280, 149] on div "Select Item" at bounding box center [307, 147] width 125 height 18
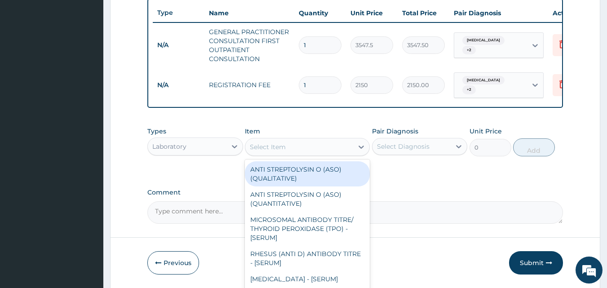
click at [280, 149] on div "Select Item" at bounding box center [268, 146] width 36 height 9
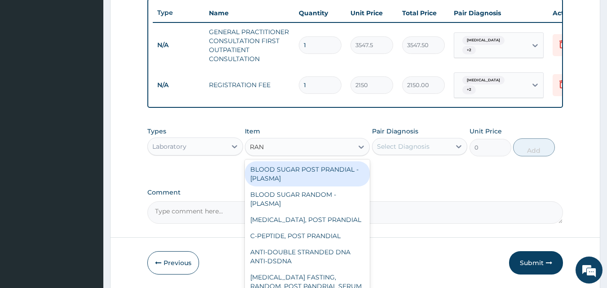
type input "RAND"
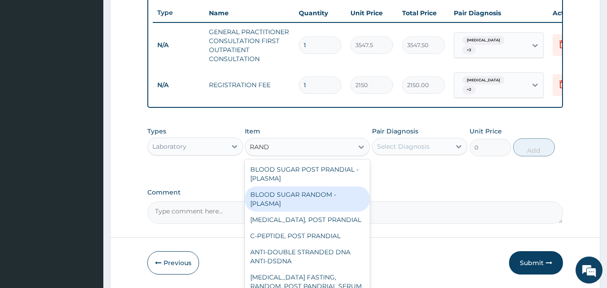
click at [286, 194] on div "BLOOD SUGAR RANDOM - [PLASMA]" at bounding box center [307, 198] width 125 height 25
type input "1290"
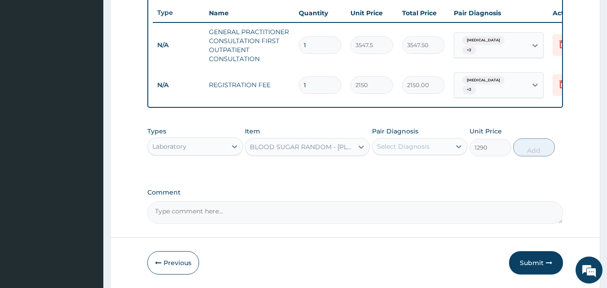
click at [413, 148] on div "Select Diagnosis" at bounding box center [403, 146] width 53 height 9
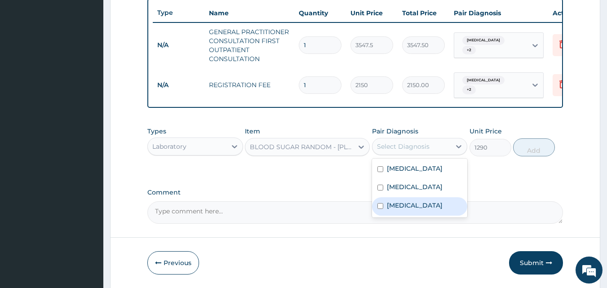
click at [404, 204] on label "Hyperglycemia" at bounding box center [415, 205] width 56 height 9
checkbox input "true"
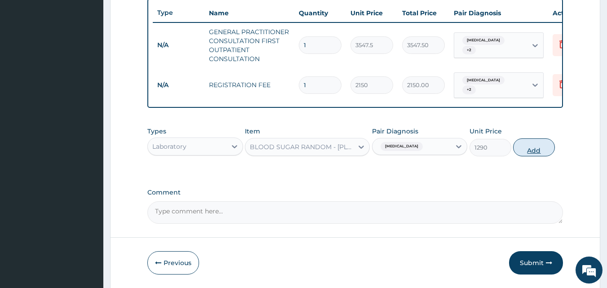
click at [537, 153] on button "Add" at bounding box center [534, 147] width 42 height 18
type input "0"
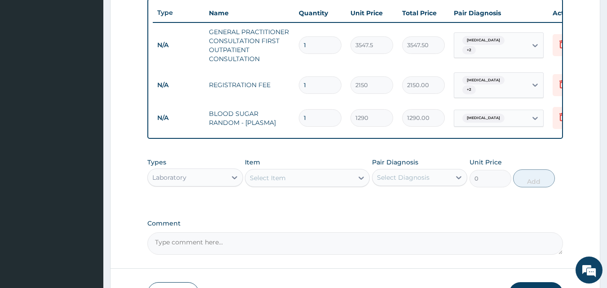
click at [292, 175] on div "Select Item" at bounding box center [299, 178] width 108 height 14
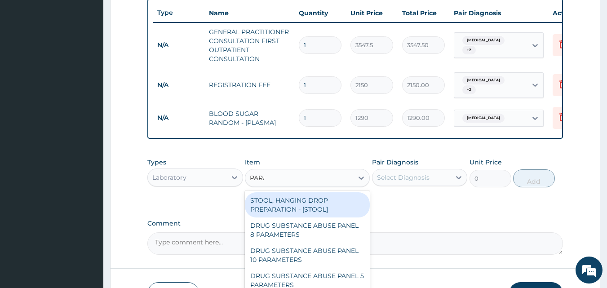
type input "PARAS"
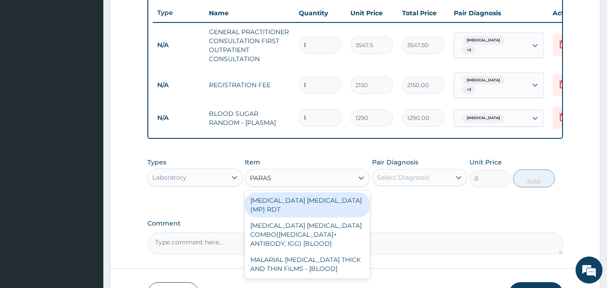
type input "1612.5"
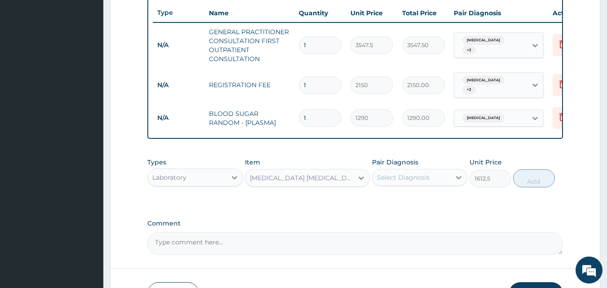
click at [394, 180] on div "Select Diagnosis" at bounding box center [403, 177] width 53 height 9
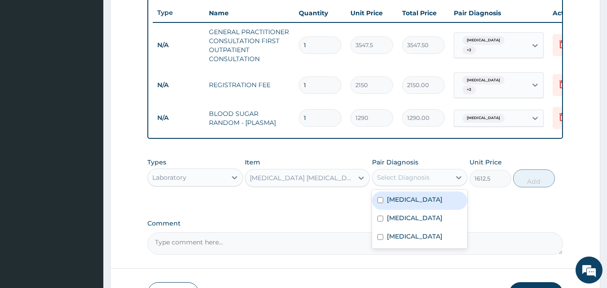
click at [395, 202] on label "[MEDICAL_DATA]" at bounding box center [415, 199] width 56 height 9
checkbox input "true"
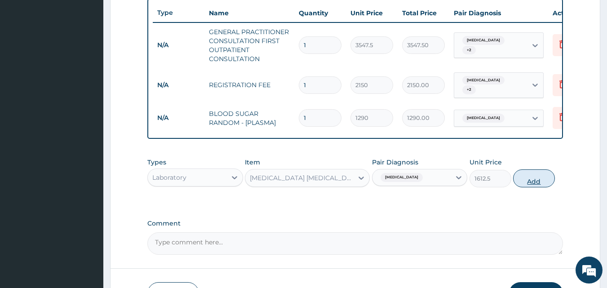
click at [536, 179] on button "Add" at bounding box center [534, 178] width 42 height 18
type input "0"
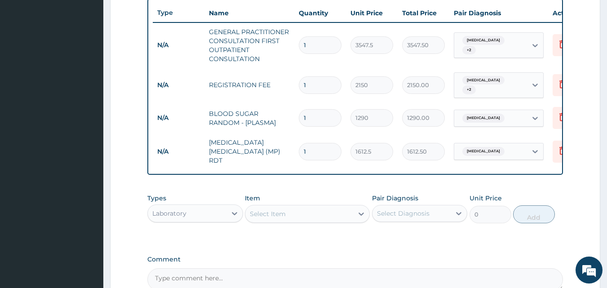
click at [320, 213] on div "Select Item" at bounding box center [299, 214] width 108 height 14
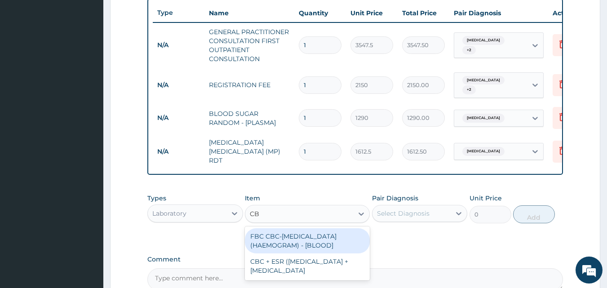
type input "CBC"
type input "4300"
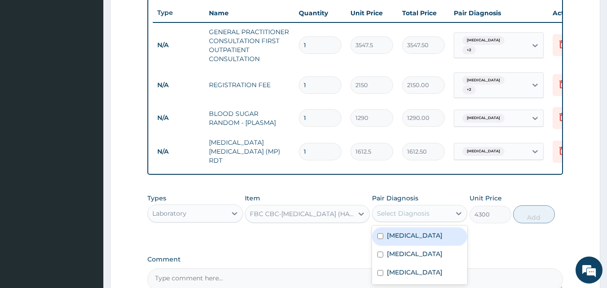
click at [428, 216] on div "Select Diagnosis" at bounding box center [403, 213] width 53 height 9
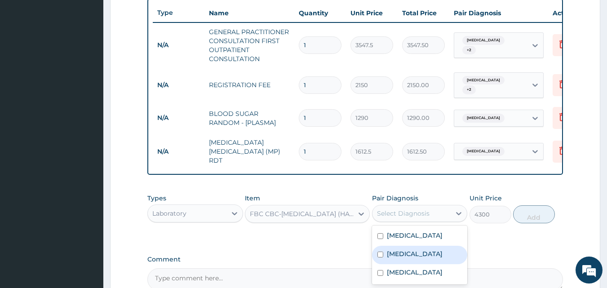
click at [415, 246] on div "[MEDICAL_DATA]" at bounding box center [420, 255] width 96 height 18
checkbox input "true"
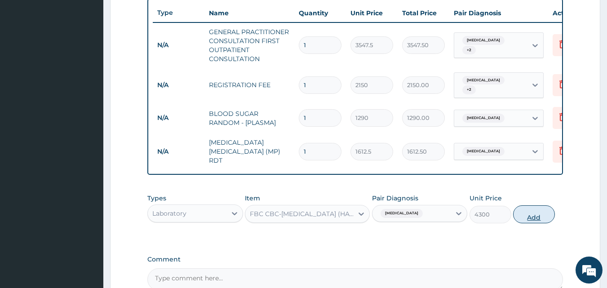
click at [532, 207] on button "Add" at bounding box center [534, 214] width 42 height 18
type input "0"
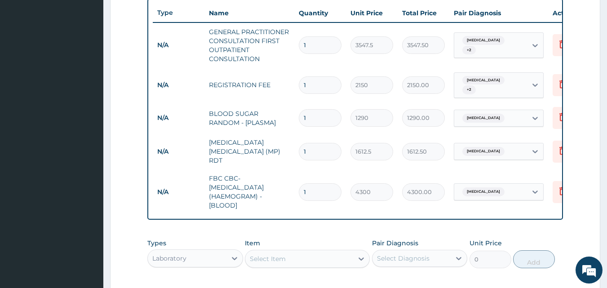
scroll to position [476, 0]
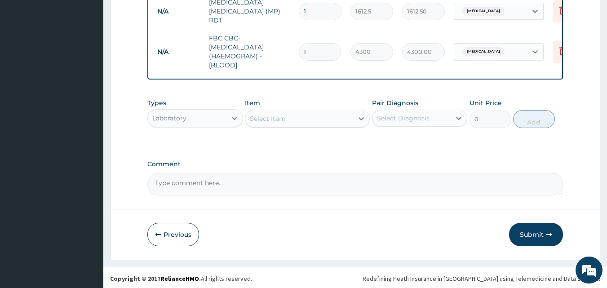
click at [166, 114] on div "Laboratory" at bounding box center [169, 118] width 34 height 9
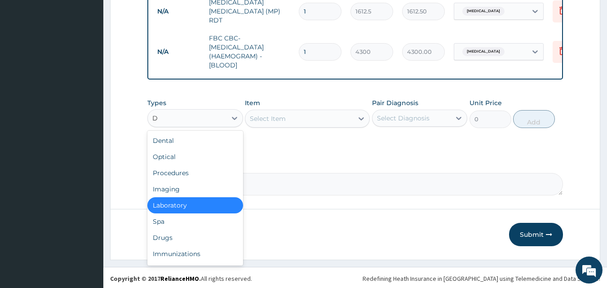
type input "DR"
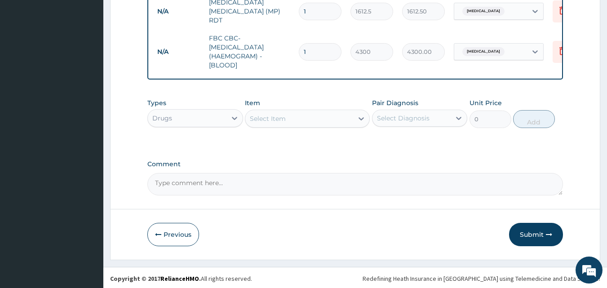
click at [291, 117] on div "Select Item" at bounding box center [299, 118] width 108 height 14
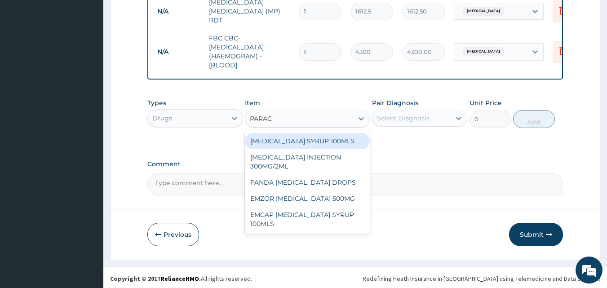
type input "PARACE"
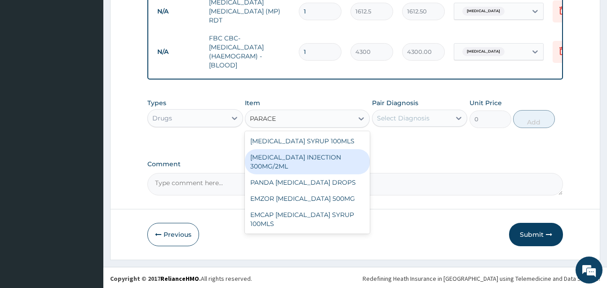
click at [292, 155] on div "[MEDICAL_DATA] INJECTION 300MG/2ML" at bounding box center [307, 161] width 125 height 25
type input "260.15"
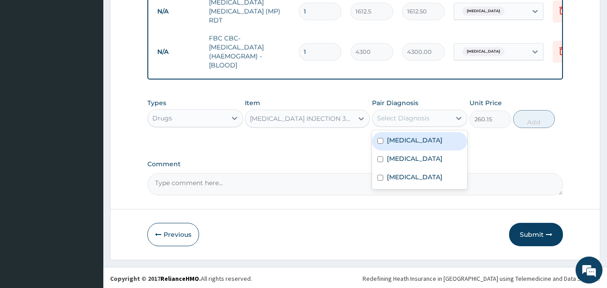
click at [412, 119] on div "Select Diagnosis" at bounding box center [403, 118] width 53 height 9
click at [412, 142] on div "[MEDICAL_DATA]" at bounding box center [420, 141] width 96 height 18
checkbox input "true"
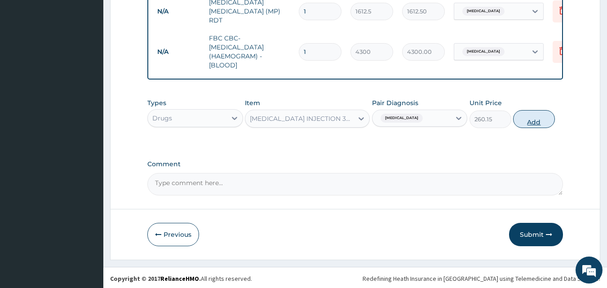
click at [528, 115] on button "Add" at bounding box center [534, 119] width 42 height 18
type input "0"
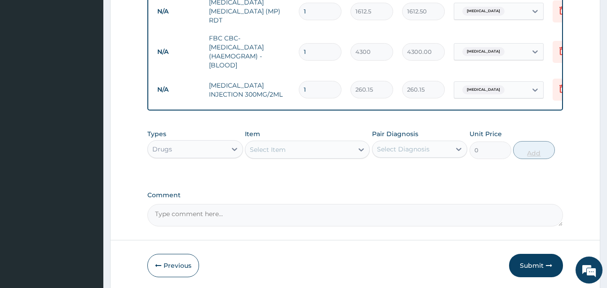
type input "0.00"
type input "2"
type input "520.30"
type input "2"
click at [293, 152] on div "Select Item" at bounding box center [299, 149] width 108 height 14
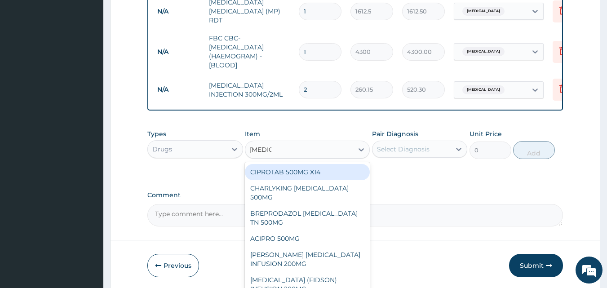
type input "CIPROF"
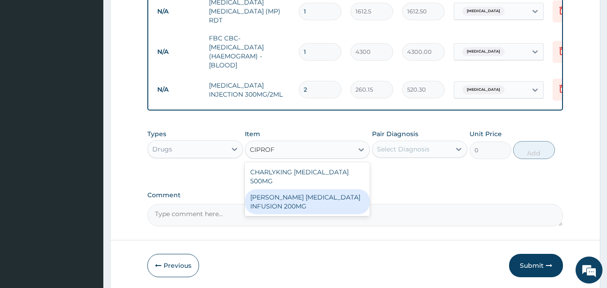
click at [288, 197] on div "[PERSON_NAME] [MEDICAL_DATA] INFUSION 200MG" at bounding box center [307, 201] width 125 height 25
type input "1182.5"
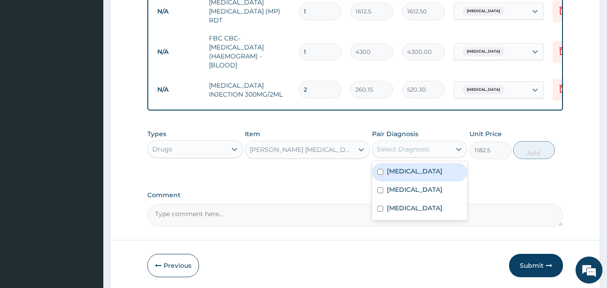
click at [410, 153] on div "Select Diagnosis" at bounding box center [411, 149] width 79 height 14
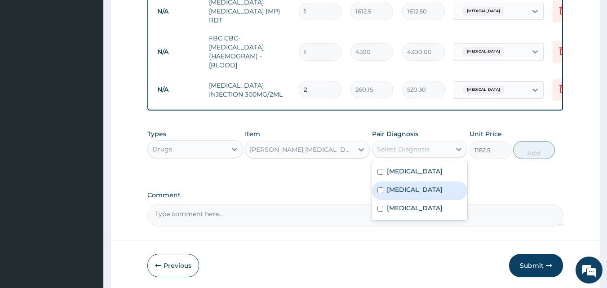
click at [406, 182] on div "[MEDICAL_DATA]" at bounding box center [420, 191] width 96 height 18
checkbox input "true"
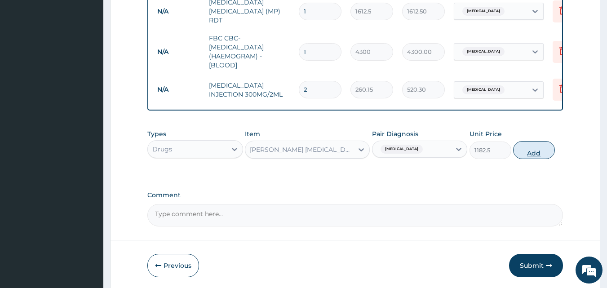
click at [528, 151] on button "Add" at bounding box center [534, 150] width 42 height 18
type input "0"
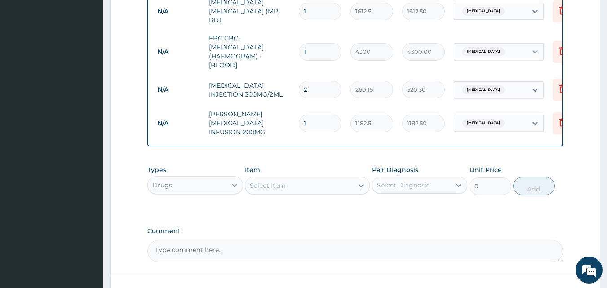
type input "0.00"
type input "2"
type input "2365.00"
type input "2"
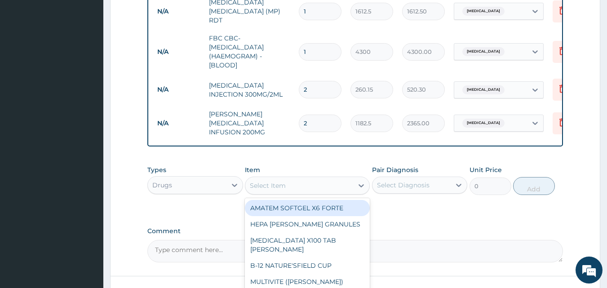
click at [313, 183] on div "Select Item" at bounding box center [299, 185] width 108 height 14
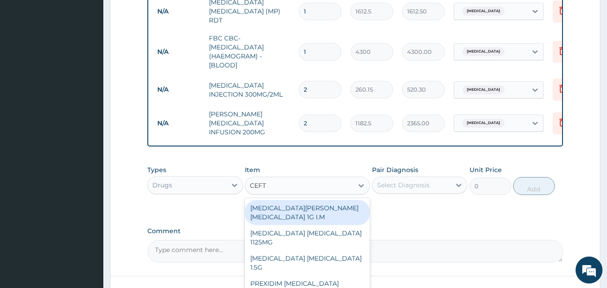
type input "CEFTR"
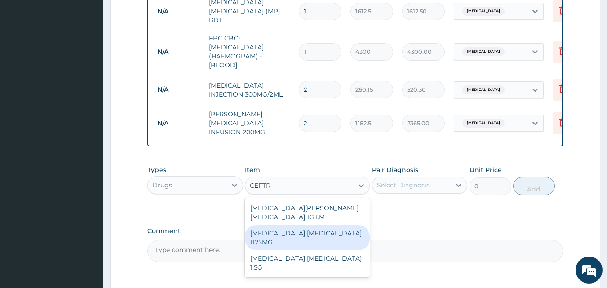
click at [287, 225] on div "[MEDICAL_DATA] [MEDICAL_DATA] 1125MG" at bounding box center [307, 237] width 125 height 25
type input "2365"
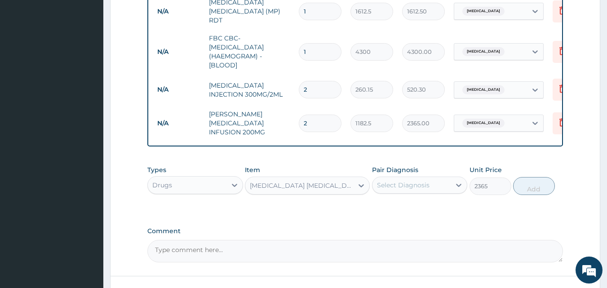
click at [408, 183] on div "Select Diagnosis" at bounding box center [403, 185] width 53 height 9
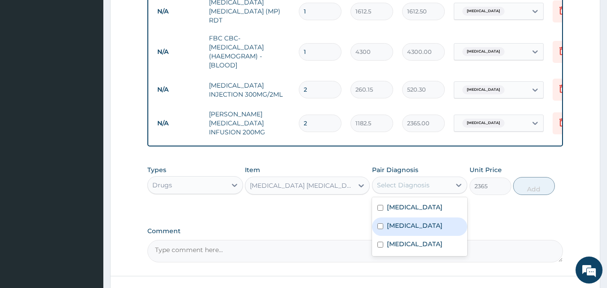
click at [405, 221] on label "[MEDICAL_DATA]" at bounding box center [415, 225] width 56 height 9
checkbox input "true"
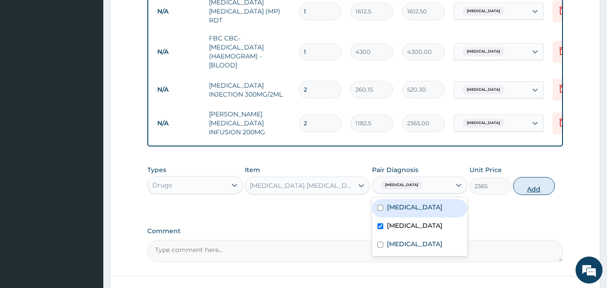
click at [532, 187] on button "Add" at bounding box center [534, 186] width 42 height 18
type input "0"
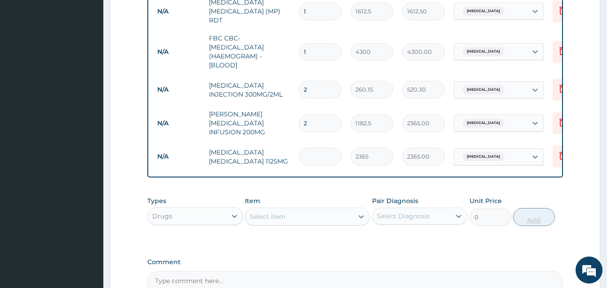
type input "0.00"
type input "2"
type input "4730.00"
type input "2"
click at [334, 213] on div "Select Item" at bounding box center [299, 216] width 108 height 14
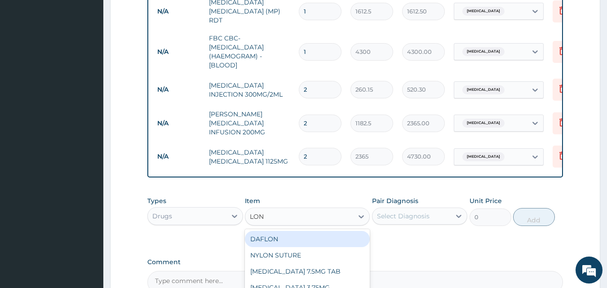
type input "[PERSON_NAME]"
type input "473"
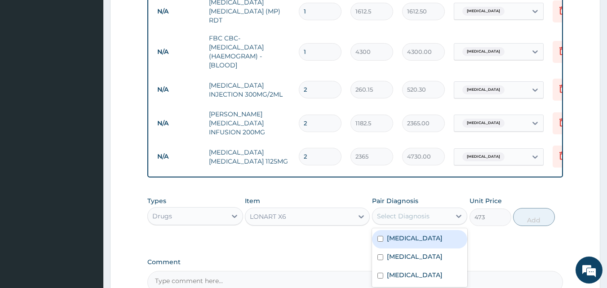
click at [401, 212] on div "Select Diagnosis" at bounding box center [403, 216] width 53 height 9
click at [401, 234] on label "Malaria" at bounding box center [415, 238] width 56 height 9
checkbox input "true"
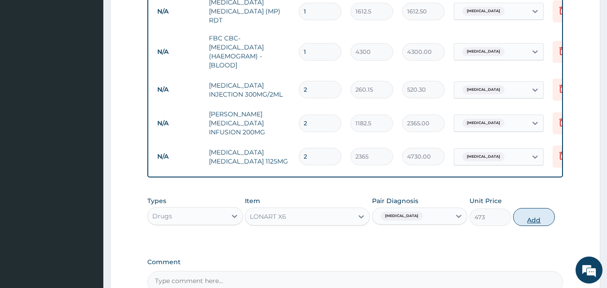
click at [534, 210] on button "Add" at bounding box center [534, 217] width 42 height 18
type input "0"
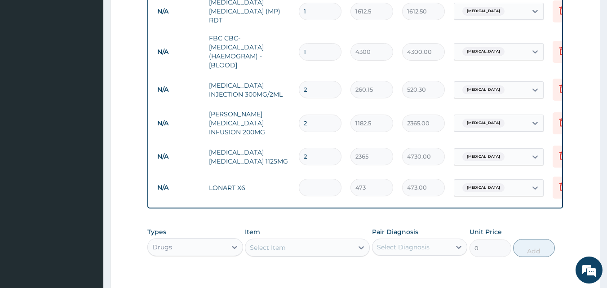
type input "0.00"
type input "6"
type input "2838.00"
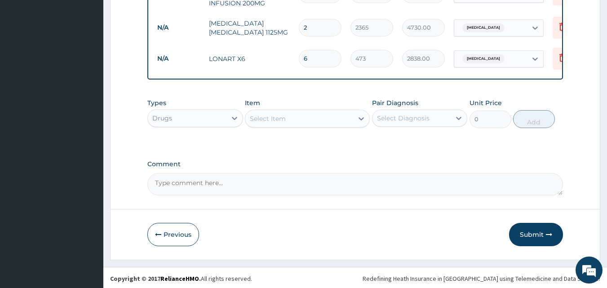
type input "6"
click at [275, 116] on div "Select Item" at bounding box center [268, 118] width 36 height 9
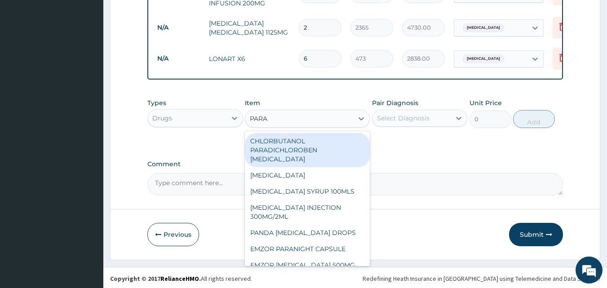
type input "PARAC"
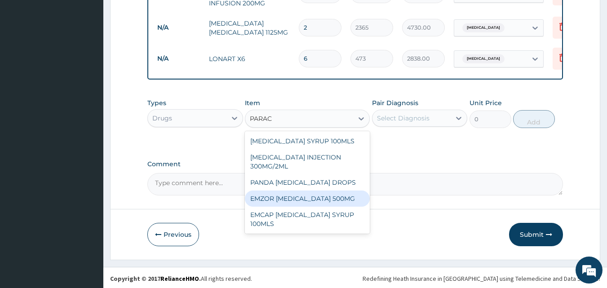
click at [299, 197] on div "EMZOR PARACETAMOL 500MG" at bounding box center [307, 199] width 125 height 16
type input "23.65"
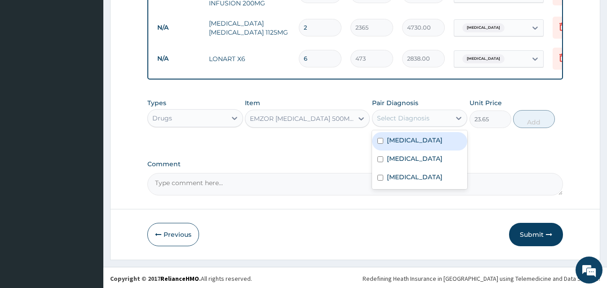
click at [416, 115] on div "Select Diagnosis" at bounding box center [403, 118] width 53 height 9
click at [409, 141] on label "[MEDICAL_DATA]" at bounding box center [415, 140] width 56 height 9
checkbox input "true"
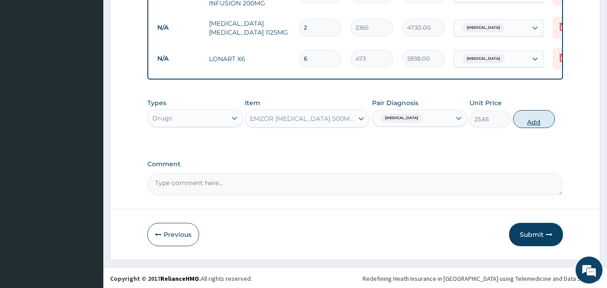
click at [530, 120] on button "Add" at bounding box center [534, 119] width 42 height 18
type input "0"
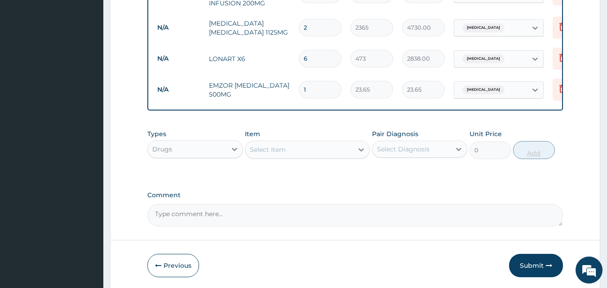
type input "18"
type input "425.70"
type input "18"
click at [324, 149] on div "Select Item" at bounding box center [299, 149] width 108 height 14
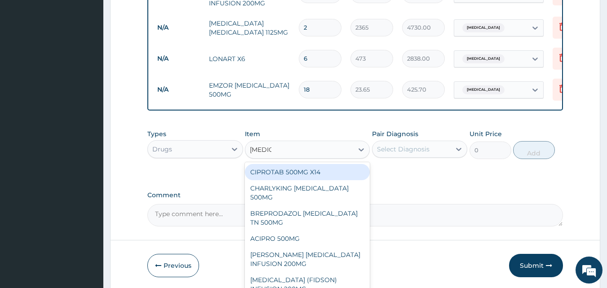
type input "CIPROF"
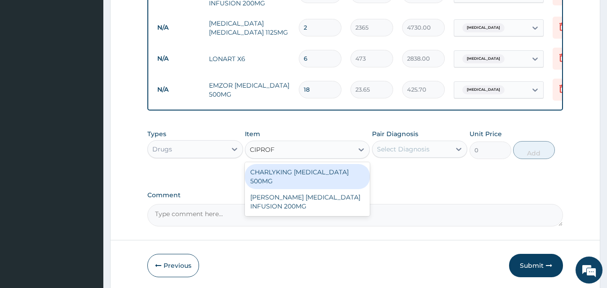
click at [317, 174] on div "CHARLYKING [MEDICAL_DATA] 500MG" at bounding box center [307, 176] width 125 height 25
type input "177.375"
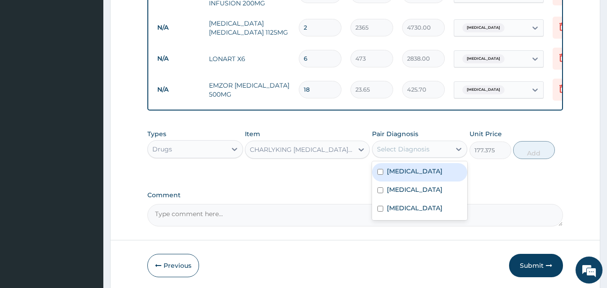
click at [399, 151] on div "Select Diagnosis" at bounding box center [403, 149] width 53 height 9
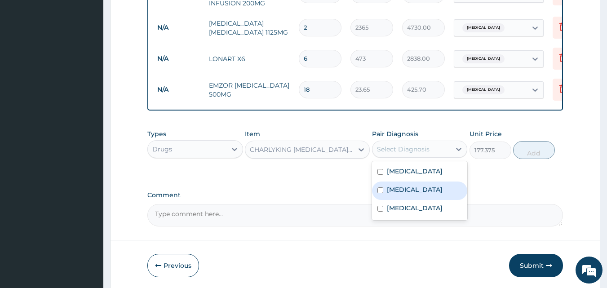
click at [402, 194] on div "[MEDICAL_DATA]" at bounding box center [420, 191] width 96 height 18
checkbox input "true"
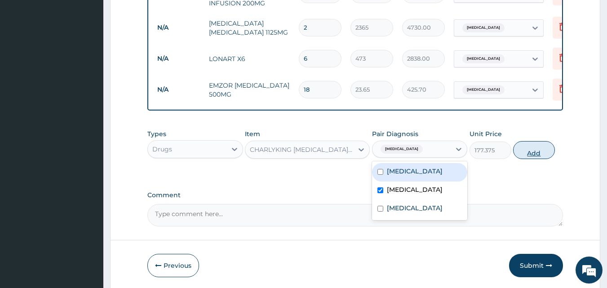
click at [524, 151] on button "Add" at bounding box center [534, 150] width 42 height 18
type input "0"
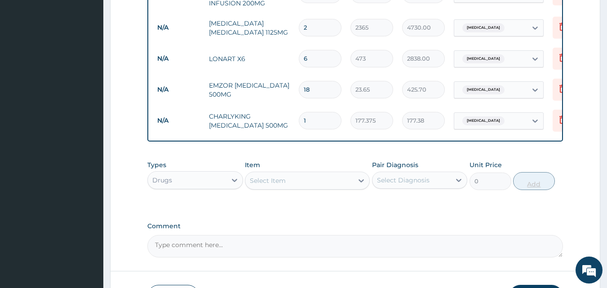
type input "10"
type input "1773.75"
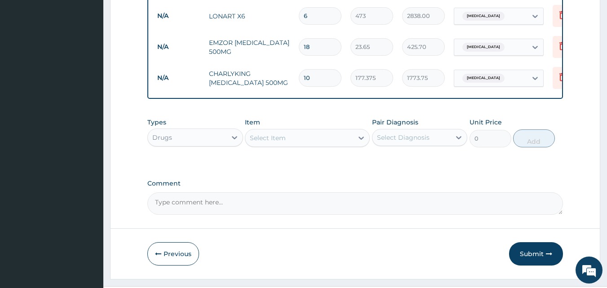
scroll to position [667, 0]
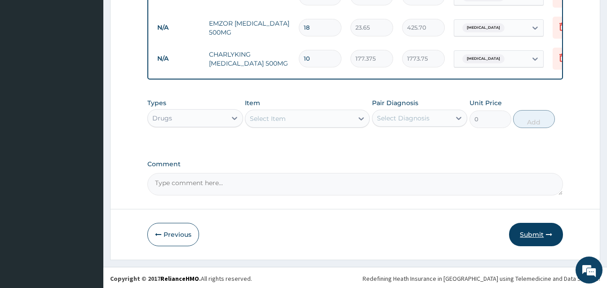
type input "10"
click at [527, 231] on button "Submit" at bounding box center [536, 234] width 54 height 23
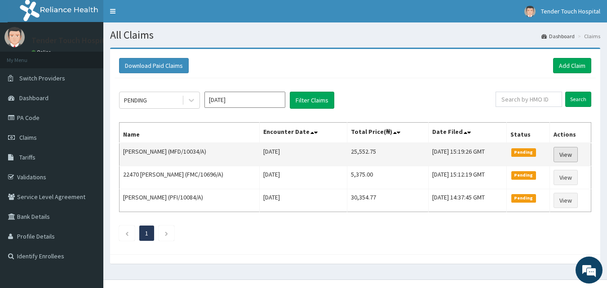
click at [569, 155] on link "View" at bounding box center [566, 154] width 24 height 15
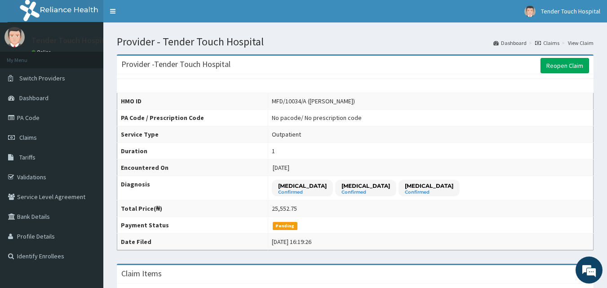
scroll to position [252, 0]
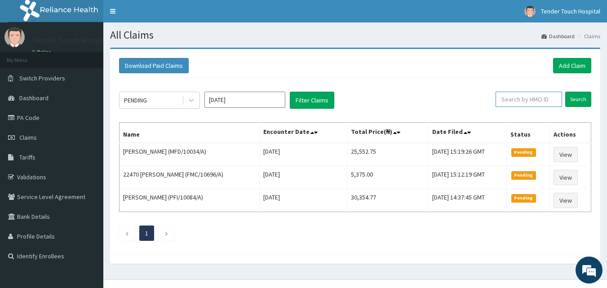
click at [536, 104] on input "text" at bounding box center [529, 99] width 66 height 15
type input "CHL/10232/A"
click at [565, 92] on input "Search" at bounding box center [578, 99] width 26 height 15
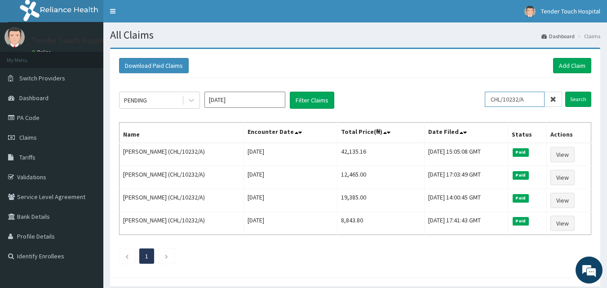
drag, startPoint x: 536, startPoint y: 104, endPoint x: 493, endPoint y: 102, distance: 43.2
click at [493, 102] on input "CHL/10232/A" at bounding box center [515, 99] width 60 height 15
click at [577, 63] on link "Add Claim" at bounding box center [572, 65] width 38 height 15
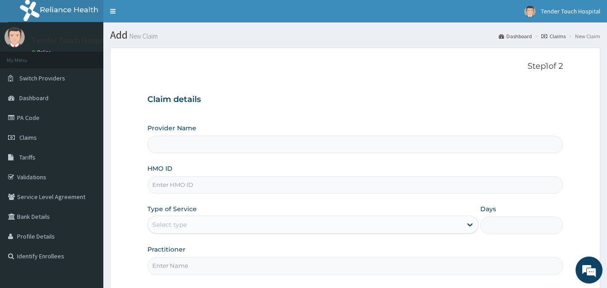
click at [261, 186] on input "HMO ID" at bounding box center [355, 185] width 416 height 18
paste input "CHL/10232/A"
type input "CHL/10232/A"
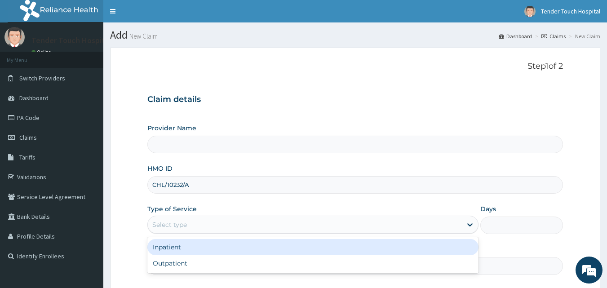
click at [209, 223] on div "Select type" at bounding box center [305, 224] width 314 height 14
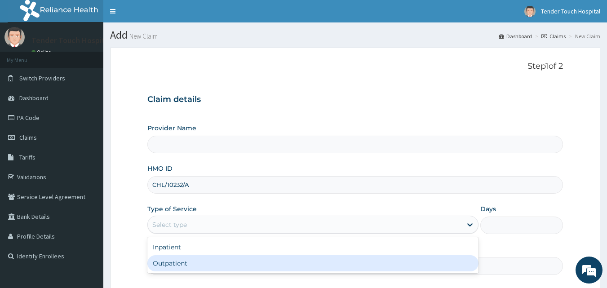
click at [184, 260] on div "Outpatient" at bounding box center [312, 263] width 331 height 16
type input "1"
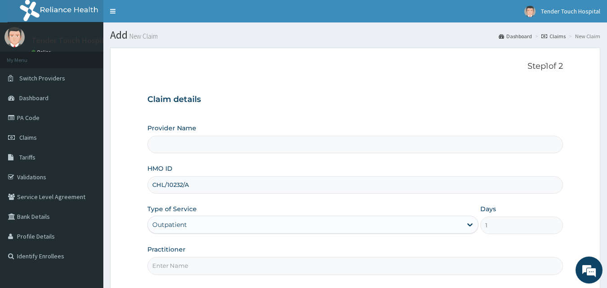
click at [184, 260] on input "Practitioner" at bounding box center [355, 266] width 416 height 18
type input "Tender Touch Hospital"
type input "[PERSON_NAME]"
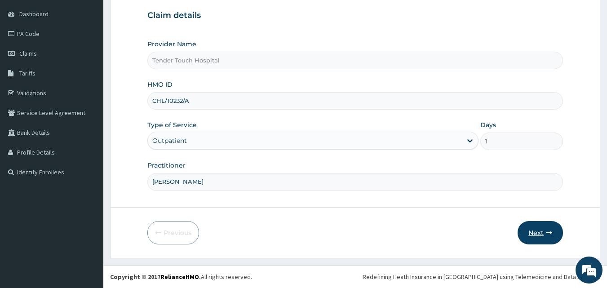
click at [539, 224] on button "Next" at bounding box center [540, 232] width 45 height 23
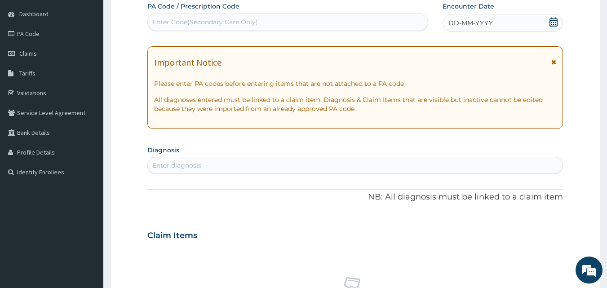
click at [469, 22] on span "DD-MM-YYYY" at bounding box center [470, 22] width 44 height 9
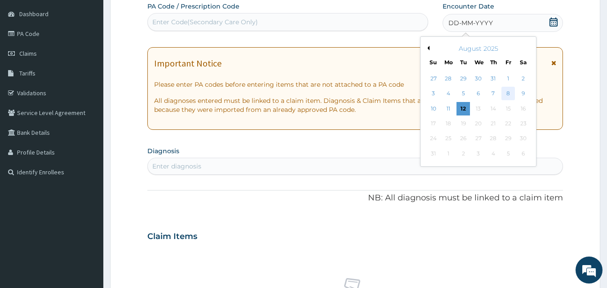
click at [508, 92] on div "8" at bounding box center [507, 93] width 13 height 13
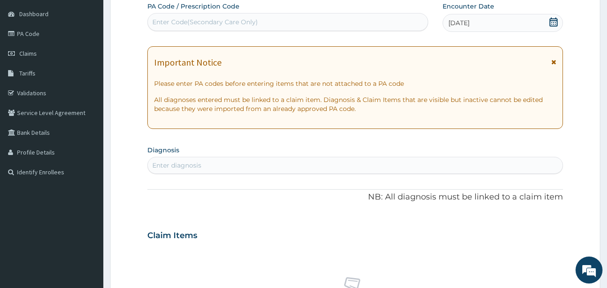
click at [295, 166] on div "Enter diagnosis" at bounding box center [355, 165] width 415 height 14
type input "PLASMOD"
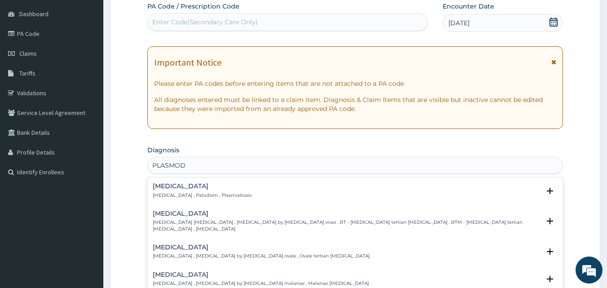
click at [153, 192] on p "[MEDICAL_DATA] , Paludism , Plasmodiosis" at bounding box center [202, 195] width 99 height 6
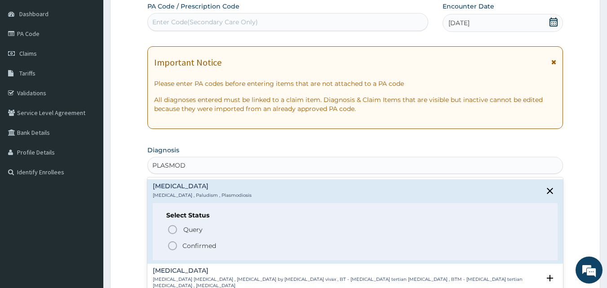
click at [172, 247] on icon "status option filled" at bounding box center [172, 245] width 11 height 11
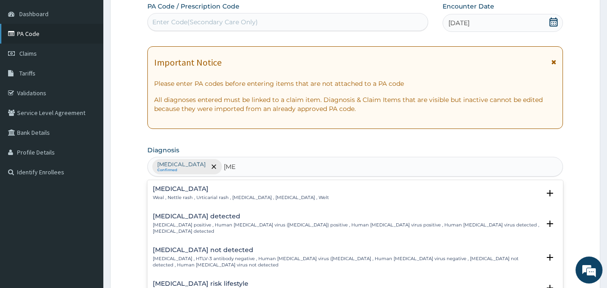
type input "HIV"
click at [32, 36] on link "PA Code" at bounding box center [51, 34] width 103 height 20
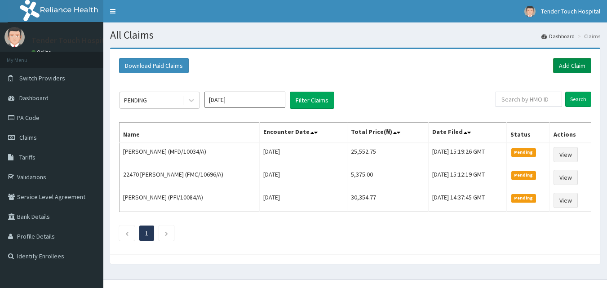
click at [579, 64] on link "Add Claim" at bounding box center [572, 65] width 38 height 15
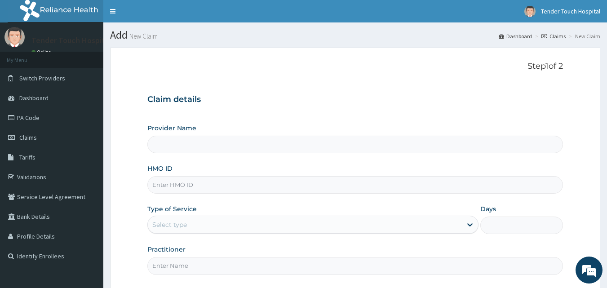
click at [270, 191] on input "HMO ID" at bounding box center [355, 185] width 416 height 18
type input "Tender Touch Hospital"
type input "CHL/10232/A"
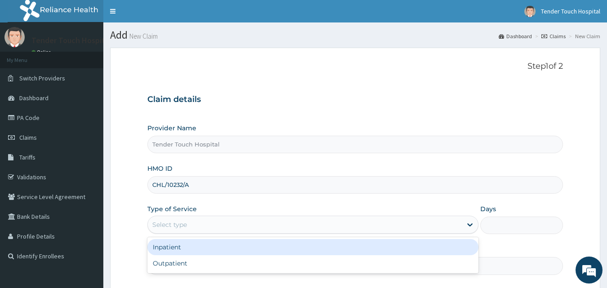
click at [257, 221] on div "Select type" at bounding box center [305, 224] width 314 height 14
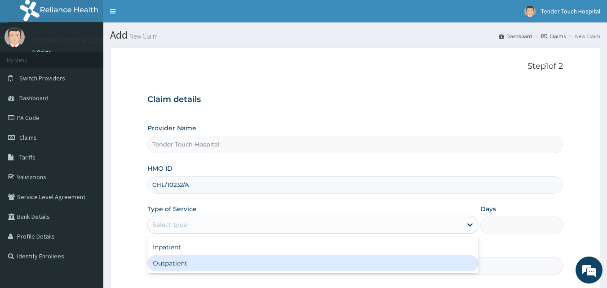
click at [216, 266] on div "Outpatient" at bounding box center [312, 263] width 331 height 16
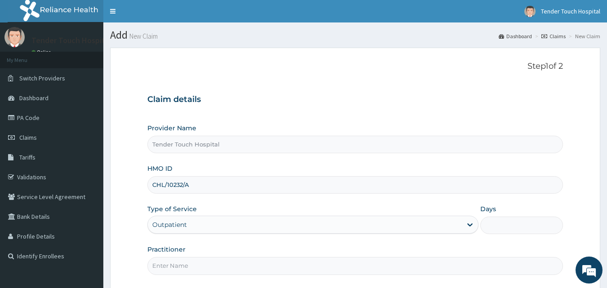
type input "1"
click at [216, 266] on input "Practitioner" at bounding box center [355, 266] width 416 height 18
type input "[PERSON_NAME]"
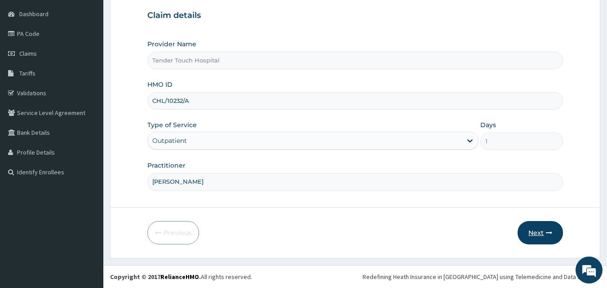
click at [542, 226] on button "Next" at bounding box center [540, 232] width 45 height 23
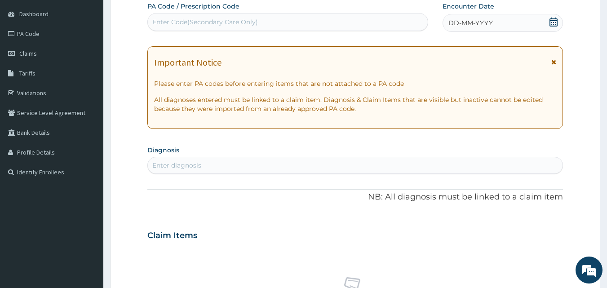
click at [277, 22] on div "Enter Code(Secondary Care Only)" at bounding box center [288, 22] width 280 height 14
paste input "PA/1DAE73"
type input "PA/1DAE73"
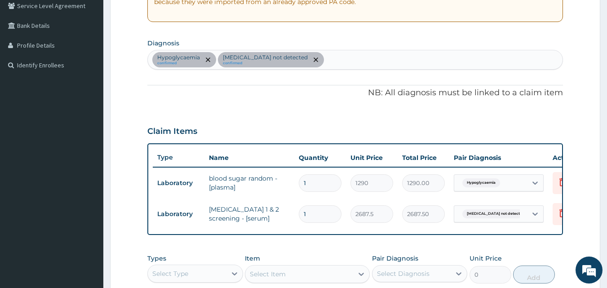
scroll to position [180, 0]
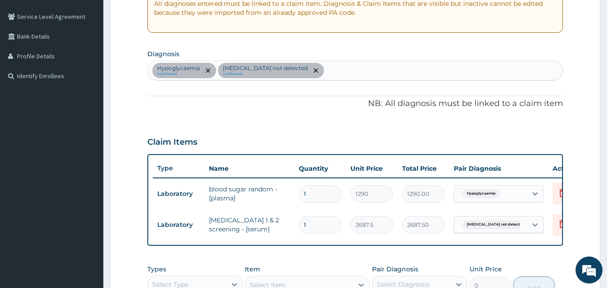
click at [320, 71] on div "Hypoglycaemia confirmed [MEDICAL_DATA] not detected confirmed" at bounding box center [355, 70] width 415 height 19
type input "PLASMOD"
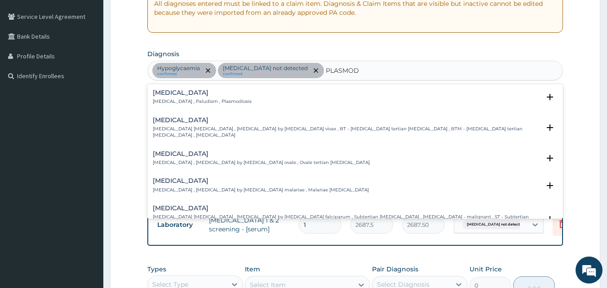
click at [181, 89] on div "[MEDICAL_DATA] [MEDICAL_DATA] , Paludism , Plasmodiosis Select Status Query Que…" at bounding box center [355, 99] width 416 height 27
click at [174, 96] on h4 "[MEDICAL_DATA]" at bounding box center [202, 92] width 99 height 7
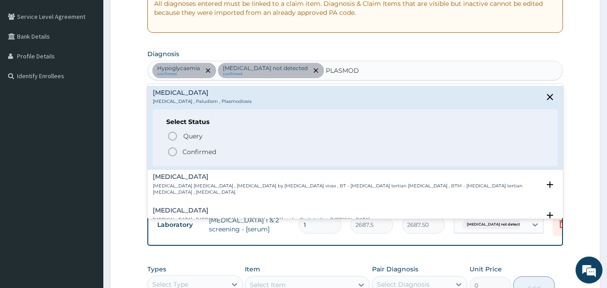
click at [171, 150] on icon "status option filled" at bounding box center [172, 151] width 11 height 11
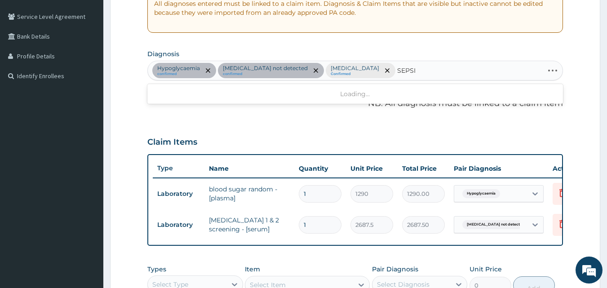
type input "[MEDICAL_DATA]"
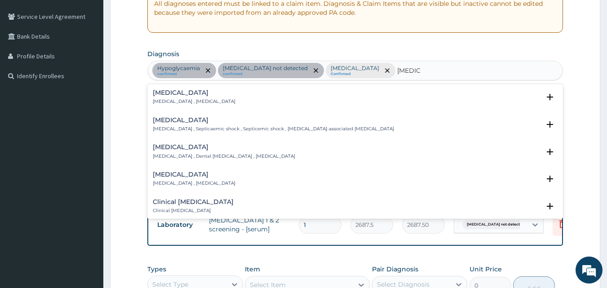
click at [177, 86] on div "[MEDICAL_DATA] [MEDICAL_DATA] , [MEDICAL_DATA] Select Status Query Query covers…" at bounding box center [355, 99] width 416 height 27
click at [175, 95] on h4 "[MEDICAL_DATA]" at bounding box center [194, 92] width 83 height 7
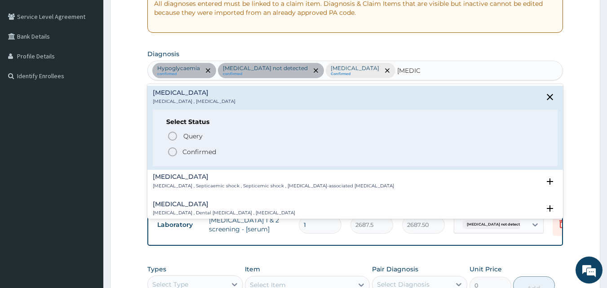
click at [174, 147] on icon "status option filled" at bounding box center [172, 151] width 11 height 11
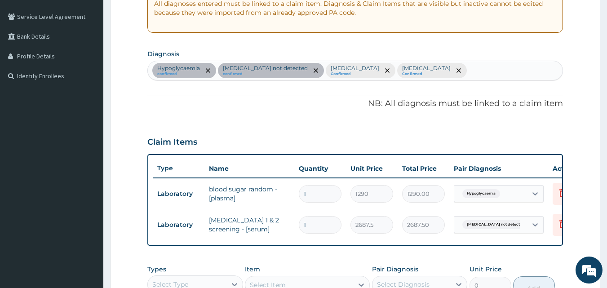
scroll to position [355, 0]
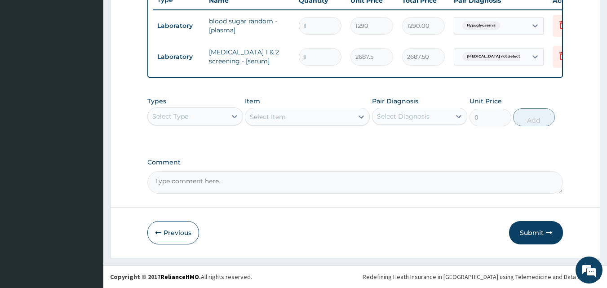
click at [202, 116] on div "Select Type" at bounding box center [187, 116] width 79 height 14
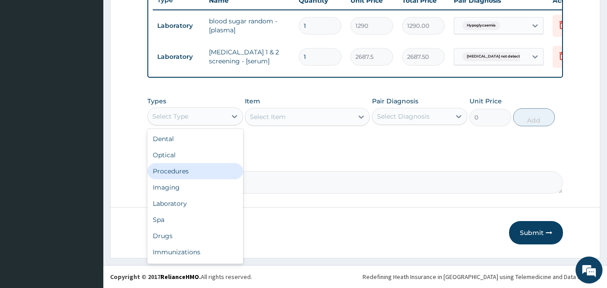
click at [173, 170] on div "Procedures" at bounding box center [195, 171] width 96 height 16
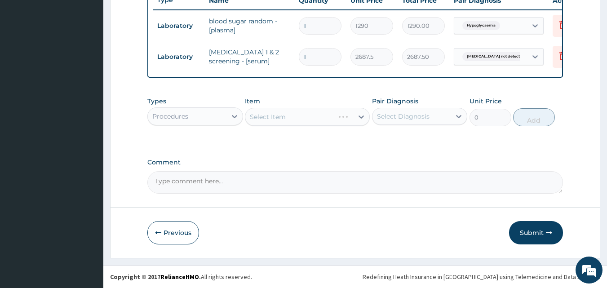
click at [299, 114] on div "Select Item" at bounding box center [307, 117] width 125 height 18
click at [299, 114] on div "Select Item" at bounding box center [299, 117] width 108 height 14
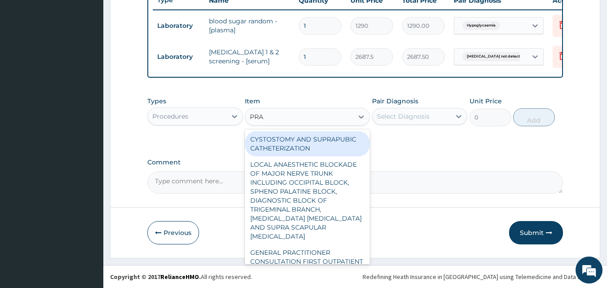
type input "PRAC"
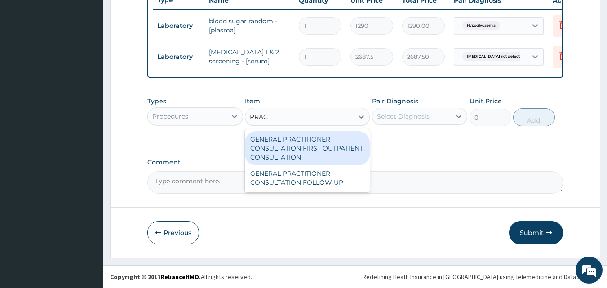
type input "3547.5"
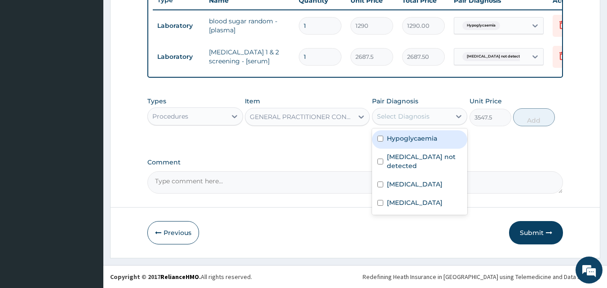
click at [401, 115] on div "Select Diagnosis" at bounding box center [403, 116] width 53 height 9
click at [402, 140] on label "Hypoglycaemia" at bounding box center [412, 138] width 50 height 9
checkbox input "true"
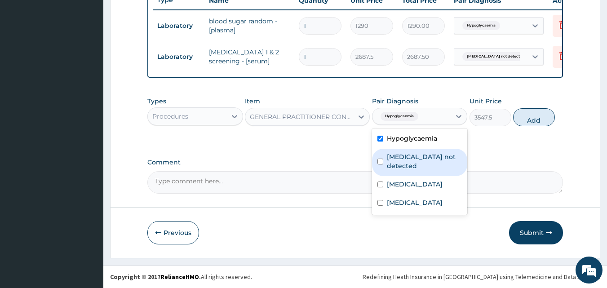
click at [406, 157] on label "[MEDICAL_DATA] not detected" at bounding box center [424, 161] width 75 height 18
checkbox input "true"
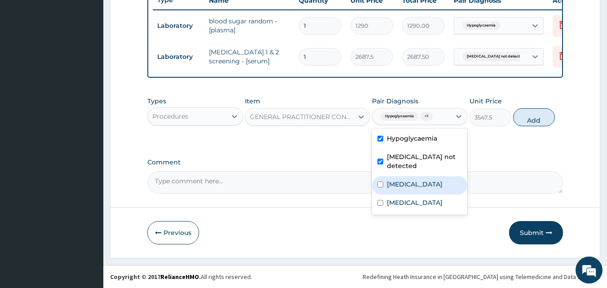
click at [400, 180] on label "[MEDICAL_DATA]" at bounding box center [415, 184] width 56 height 9
checkbox input "true"
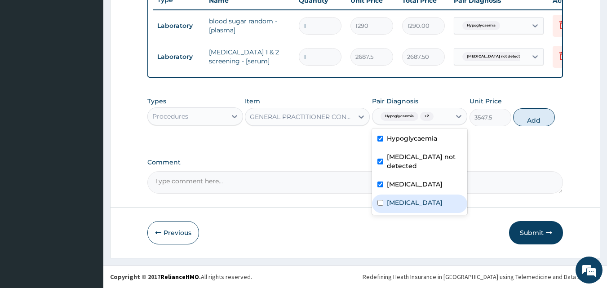
click at [400, 198] on label "[MEDICAL_DATA]" at bounding box center [415, 202] width 56 height 9
checkbox input "true"
click at [534, 123] on button "Add" at bounding box center [534, 117] width 42 height 18
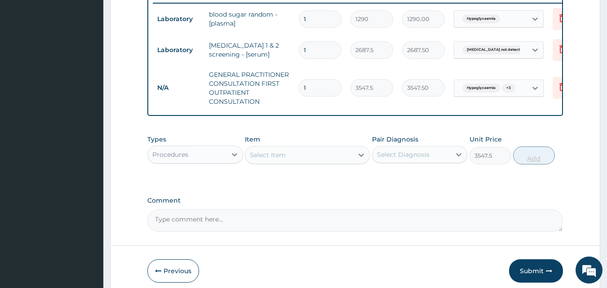
type input "0"
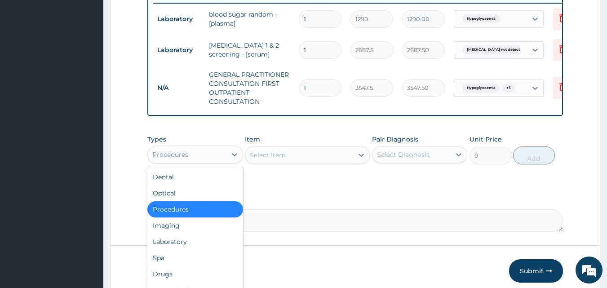
click at [204, 155] on div "Procedures" at bounding box center [187, 154] width 79 height 14
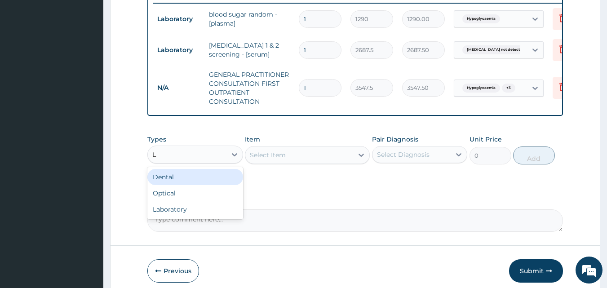
type input "LA"
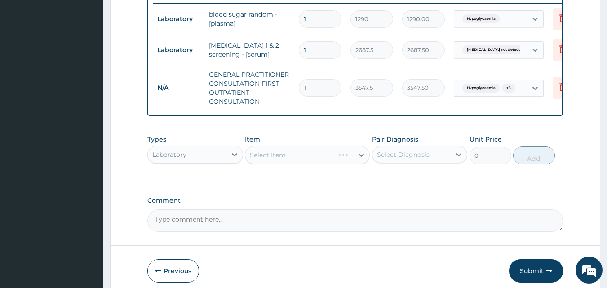
click at [269, 161] on div "Select Item" at bounding box center [307, 155] width 125 height 18
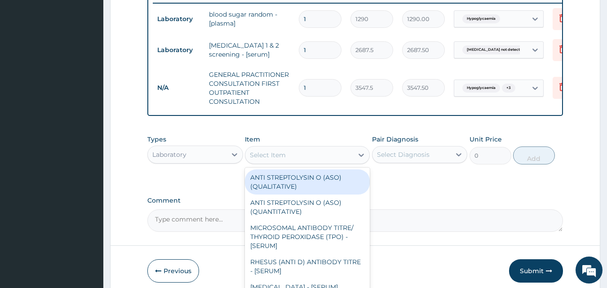
click at [269, 160] on div "Select Item" at bounding box center [268, 155] width 36 height 9
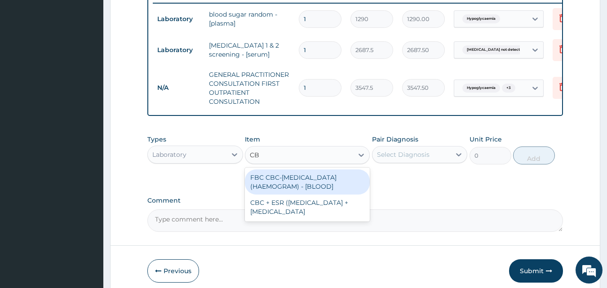
type input "CBC"
type input "4300"
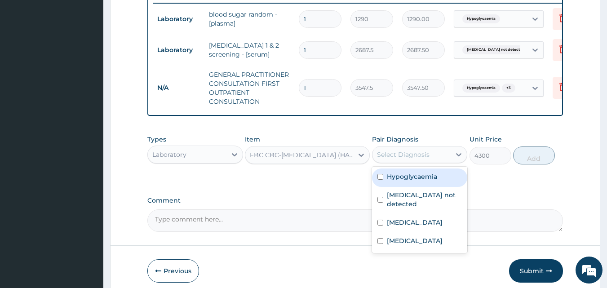
click at [385, 163] on div "Select Diagnosis" at bounding box center [420, 154] width 96 height 17
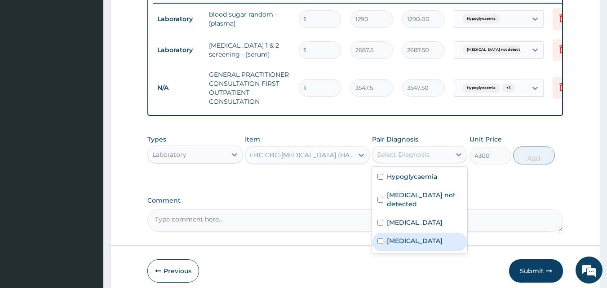
click at [391, 239] on label "Sepsis" at bounding box center [415, 240] width 56 height 9
checkbox input "true"
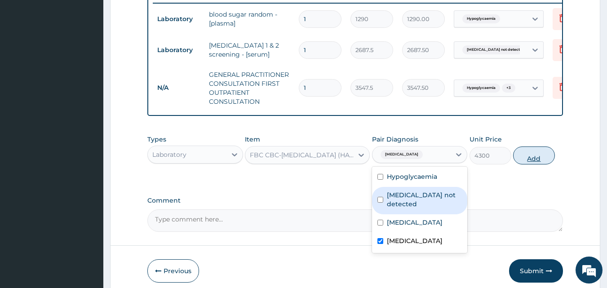
click at [535, 157] on button "Add" at bounding box center [534, 155] width 42 height 18
type input "0"
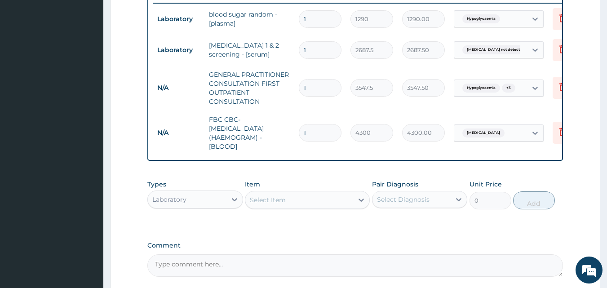
click at [279, 204] on div "Select Item" at bounding box center [268, 199] width 36 height 9
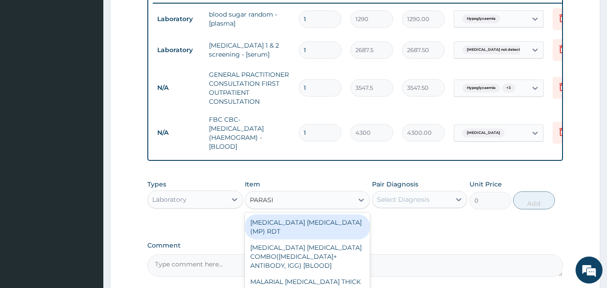
type input "PARASIT"
type input "1612.5"
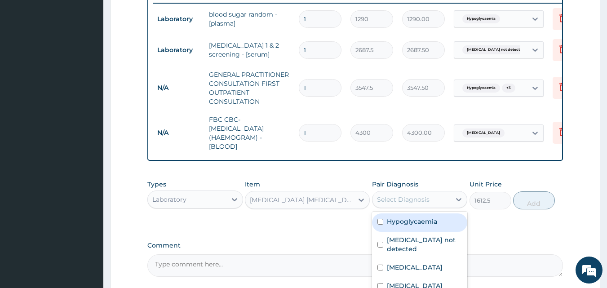
click at [435, 207] on div "Select Diagnosis" at bounding box center [411, 199] width 79 height 14
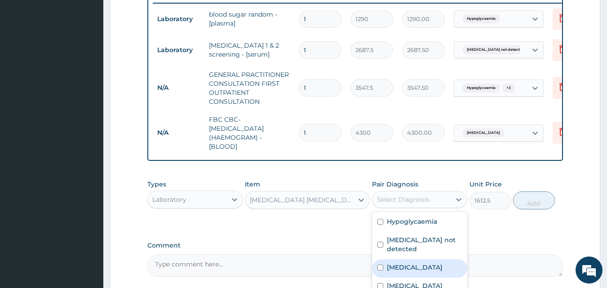
click at [408, 263] on label "[MEDICAL_DATA]" at bounding box center [415, 267] width 56 height 9
checkbox input "true"
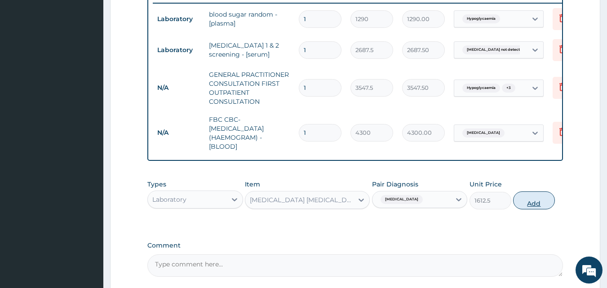
click at [538, 209] on button "Add" at bounding box center [534, 200] width 42 height 18
type input "0"
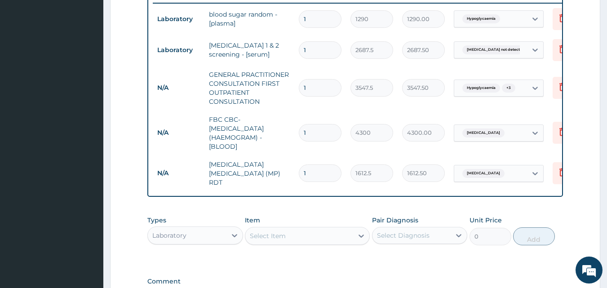
scroll to position [476, 0]
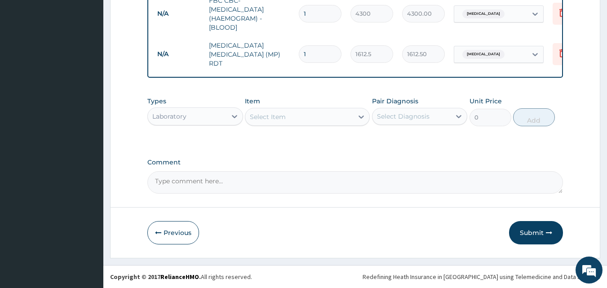
click at [176, 111] on div "Laboratory" at bounding box center [187, 116] width 79 height 14
type input "DR"
click at [302, 116] on div "Select Item" at bounding box center [299, 117] width 108 height 14
click at [255, 116] on input "PRACET" at bounding box center [263, 116] width 27 height 9
type input "PARACET"
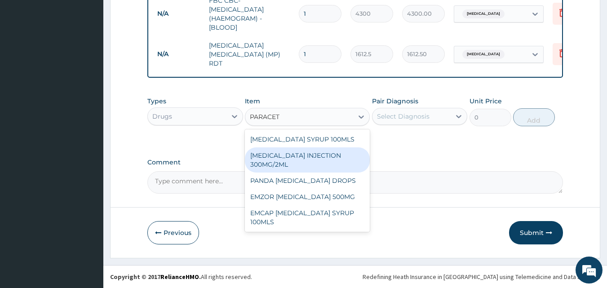
click at [314, 156] on div "[MEDICAL_DATA] INJECTION 300MG/2ML" at bounding box center [307, 159] width 125 height 25
type input "260.15"
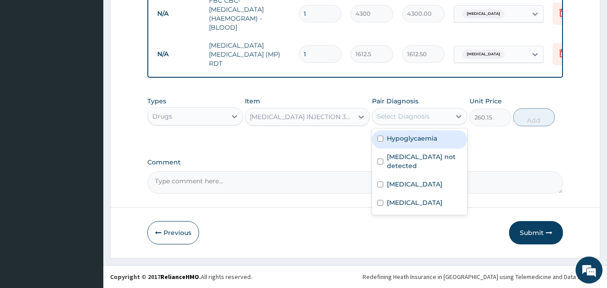
click at [405, 119] on div "Select Diagnosis" at bounding box center [403, 116] width 53 height 9
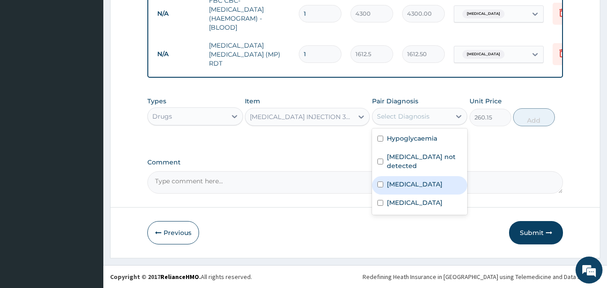
click at [411, 178] on div "[MEDICAL_DATA]" at bounding box center [420, 185] width 96 height 18
checkbox input "true"
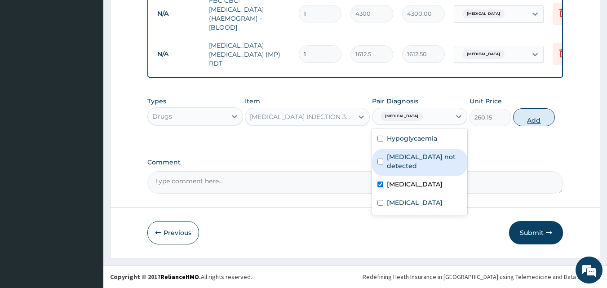
click at [529, 119] on button "Add" at bounding box center [534, 117] width 42 height 18
type input "0"
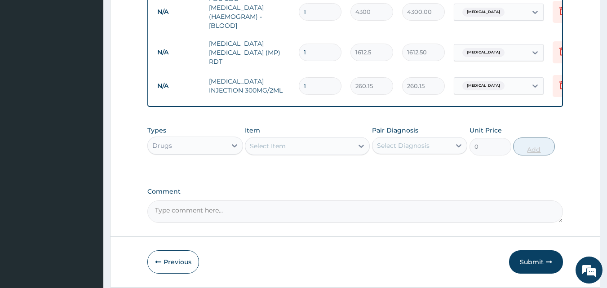
type input "0.00"
type input "2"
type input "520.30"
type input "2"
click at [321, 149] on div "Select Item" at bounding box center [299, 146] width 108 height 14
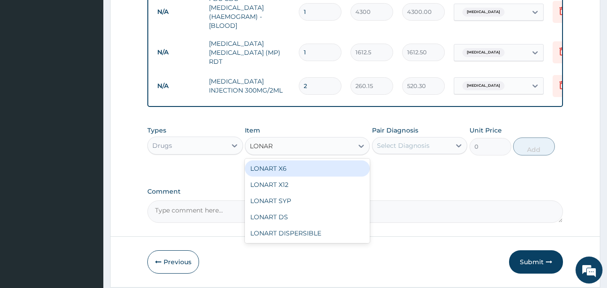
type input "LONART"
type input "473"
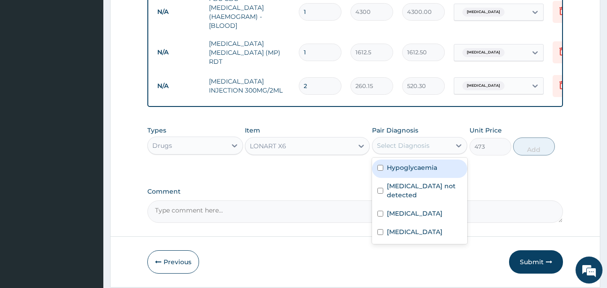
click at [397, 149] on div "Select Diagnosis" at bounding box center [403, 145] width 53 height 9
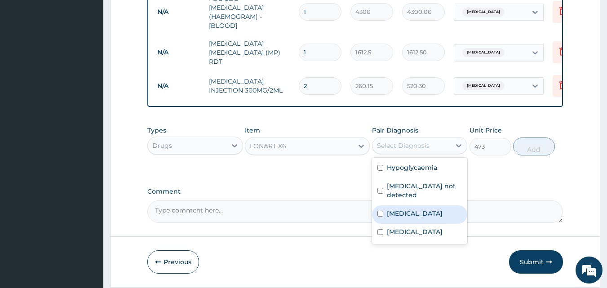
click at [402, 209] on label "Malaria" at bounding box center [415, 213] width 56 height 9
checkbox input "true"
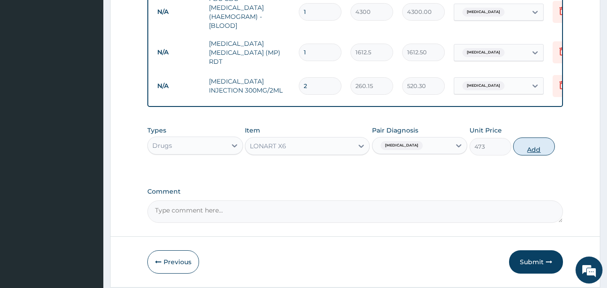
click at [537, 150] on button "Add" at bounding box center [534, 146] width 42 height 18
type input "0"
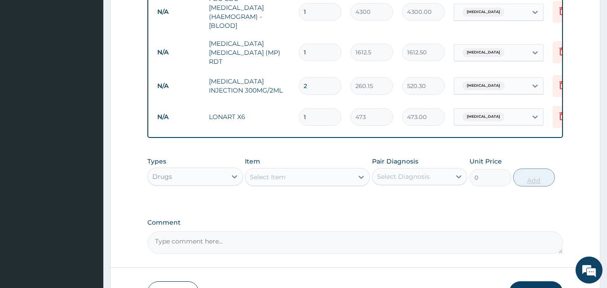
type input "0.00"
type input "6"
type input "2838.00"
type input "6"
click at [292, 178] on div "Select Item" at bounding box center [299, 177] width 108 height 14
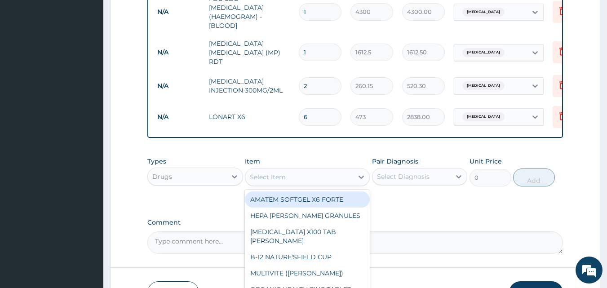
type input "A"
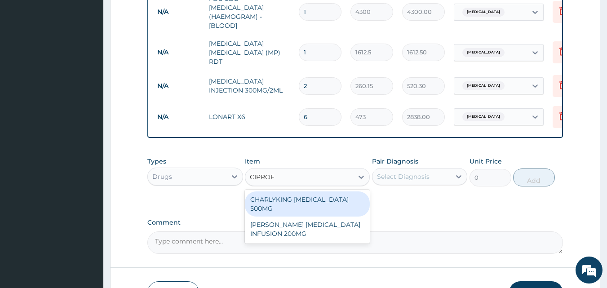
type input "CIPROFL"
click at [311, 202] on div "CHARLYKING [MEDICAL_DATA] 500MG" at bounding box center [307, 203] width 125 height 25
type input "177.375"
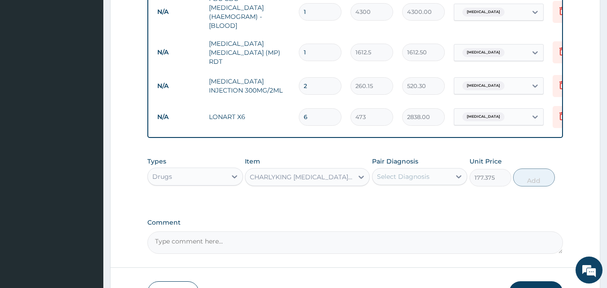
click at [407, 175] on div "Select Diagnosis" at bounding box center [403, 176] width 53 height 9
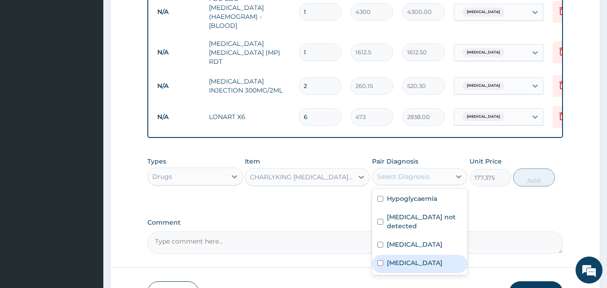
click at [402, 255] on div "[MEDICAL_DATA]" at bounding box center [420, 264] width 96 height 18
checkbox input "true"
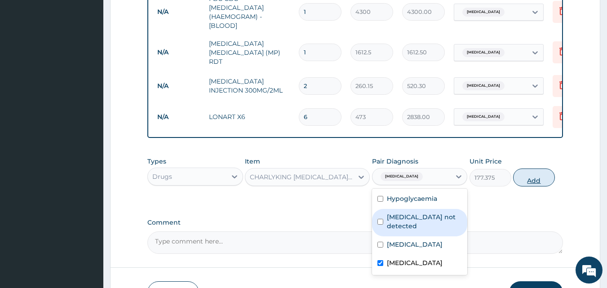
click at [532, 179] on button "Add" at bounding box center [534, 177] width 42 height 18
type input "0"
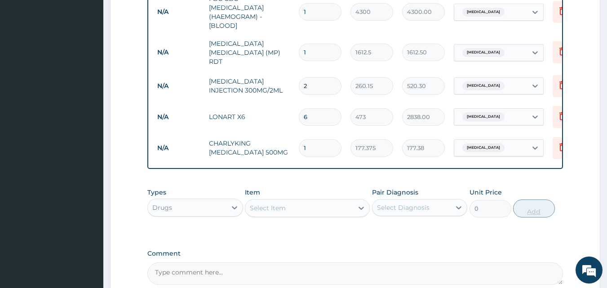
type input "10"
type input "1773.75"
type input "10"
click at [313, 214] on div "Select Item" at bounding box center [299, 208] width 108 height 14
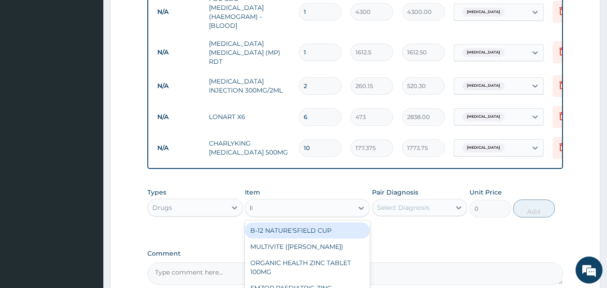
type input "IBU"
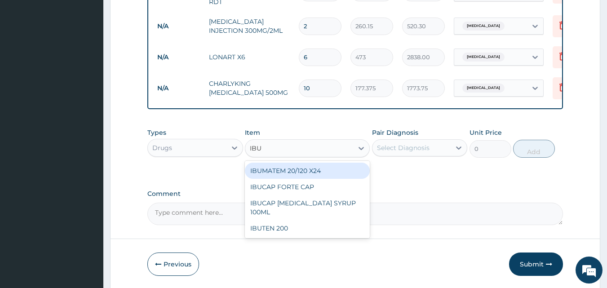
scroll to position [569, 0]
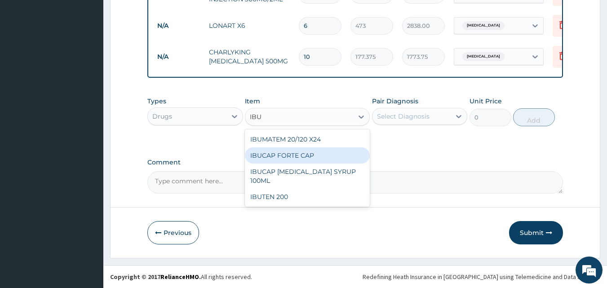
click at [292, 158] on div "IBUCAP FORTE CAP" at bounding box center [307, 155] width 125 height 16
type input "59.125"
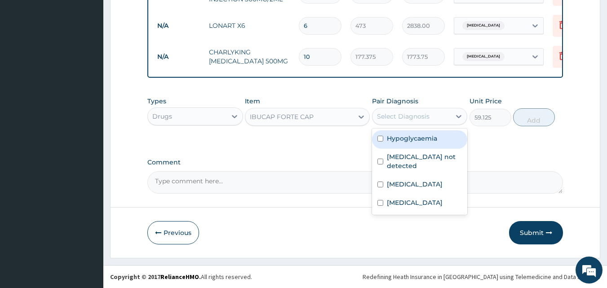
click at [394, 117] on div "Select Diagnosis" at bounding box center [403, 116] width 53 height 9
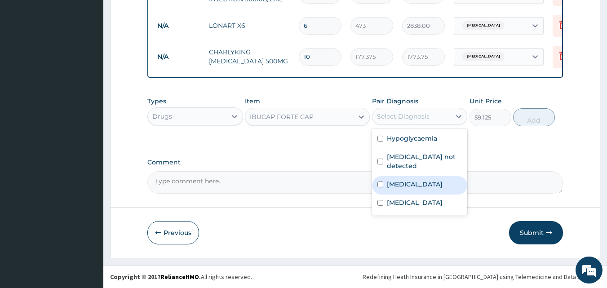
click at [401, 180] on label "[MEDICAL_DATA]" at bounding box center [415, 184] width 56 height 9
checkbox input "true"
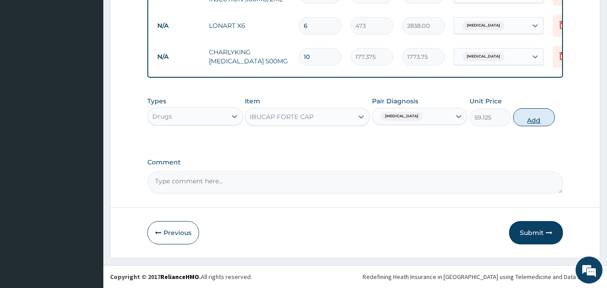
click at [530, 115] on button "Add" at bounding box center [534, 117] width 42 height 18
type input "0"
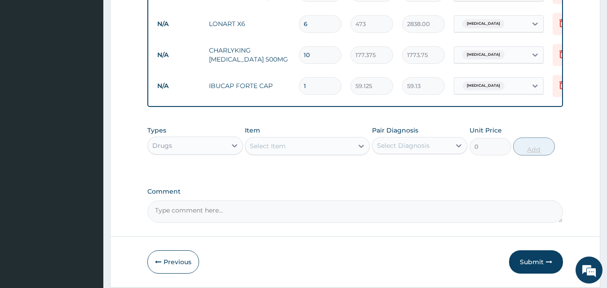
type input "10"
type input "591.25"
type input "10"
click at [542, 262] on button "Submit" at bounding box center [536, 261] width 54 height 23
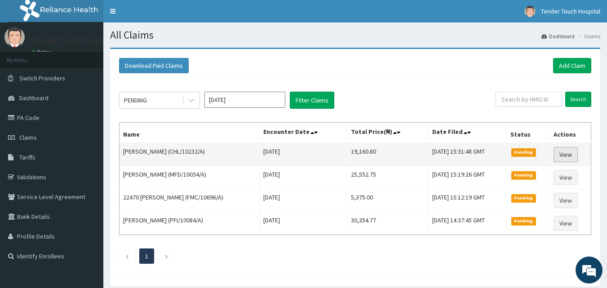
click at [564, 152] on link "View" at bounding box center [566, 154] width 24 height 15
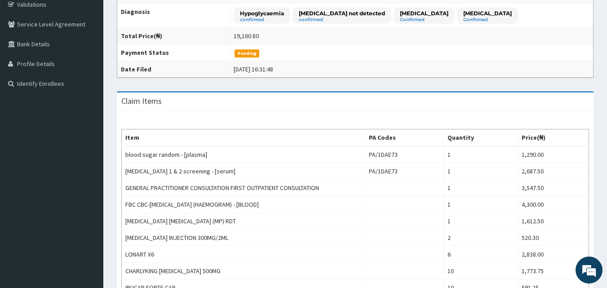
scroll to position [1, 0]
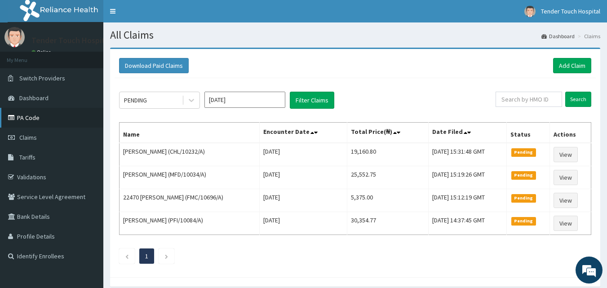
click at [37, 115] on link "PA Code" at bounding box center [51, 118] width 103 height 20
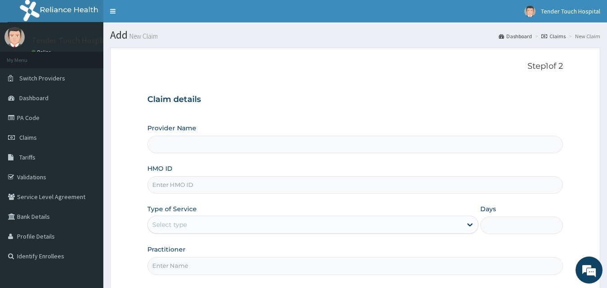
click at [257, 186] on input "HMO ID" at bounding box center [355, 185] width 416 height 18
type input "Tender Touch Hospital"
type input "AAE/10002/A"
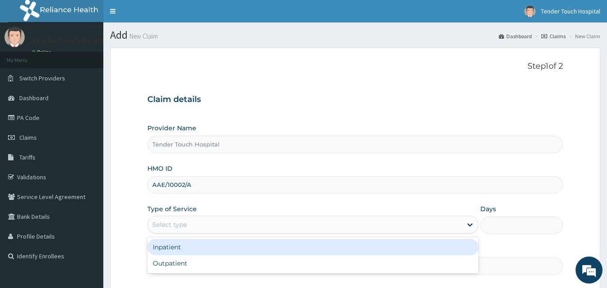
click at [211, 230] on div "Select type" at bounding box center [305, 224] width 314 height 14
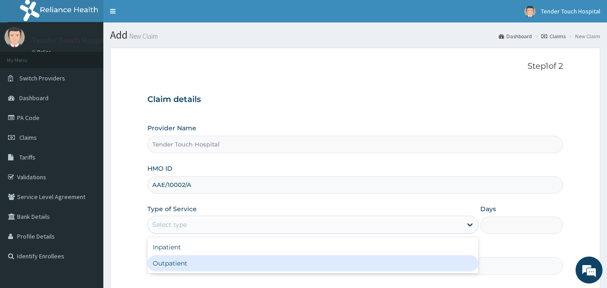
click at [187, 265] on div "Outpatient" at bounding box center [312, 263] width 331 height 16
type input "1"
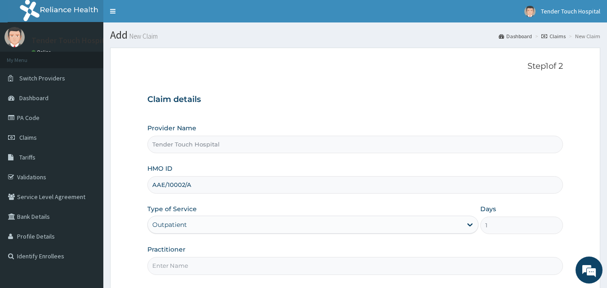
click at [187, 265] on input "Practitioner" at bounding box center [355, 266] width 416 height 18
type input "[PERSON_NAME]"
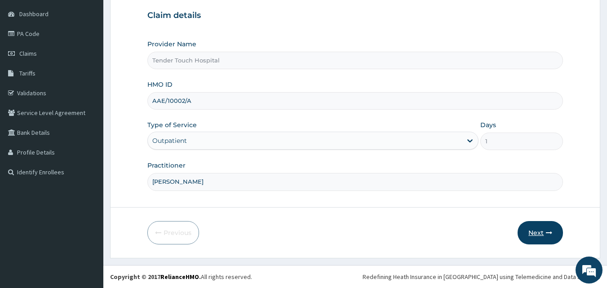
click at [538, 227] on button "Next" at bounding box center [540, 232] width 45 height 23
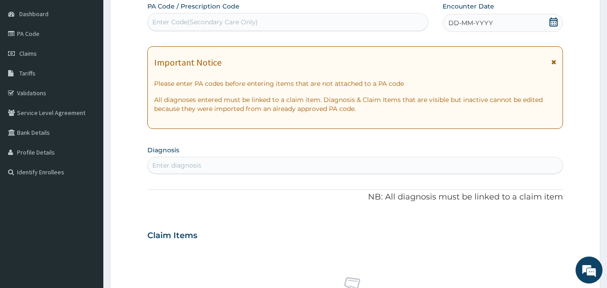
scroll to position [0, 0]
click at [263, 25] on div "Enter Code(Secondary Care Only)" at bounding box center [288, 22] width 280 height 14
paste input "PA/8876C3"
type input "PA/8876C3"
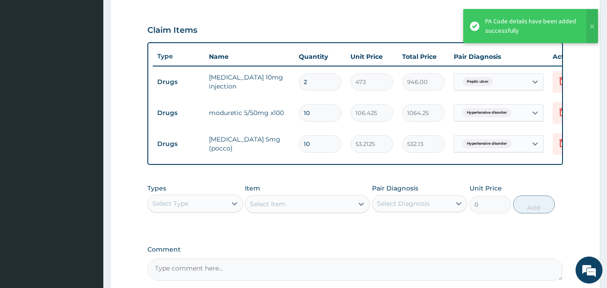
scroll to position [40, 0]
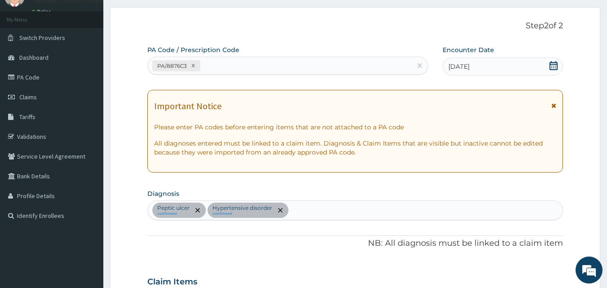
click at [297, 210] on div "Peptic ulcer confirmed Hypertensive disorder confirmed" at bounding box center [355, 210] width 415 height 19
type input "PLASMOD"
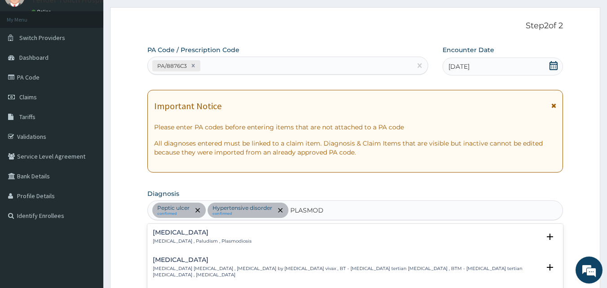
click at [200, 234] on h4 "Malaria" at bounding box center [202, 232] width 99 height 7
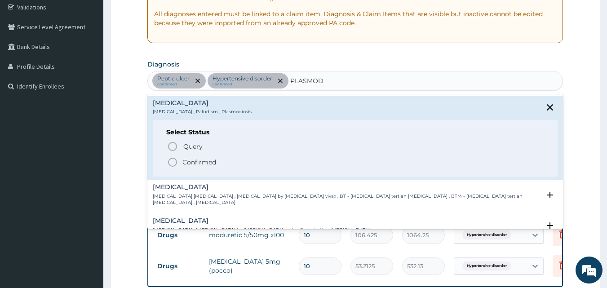
scroll to position [190, 0]
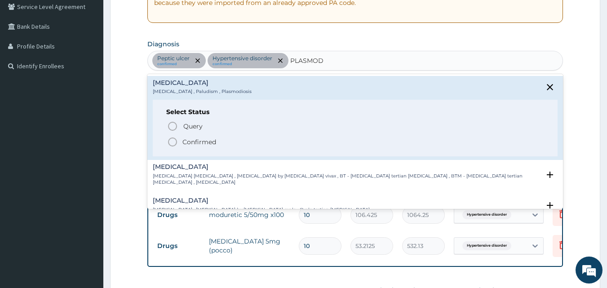
click at [197, 144] on p "Confirmed" at bounding box center [199, 141] width 34 height 9
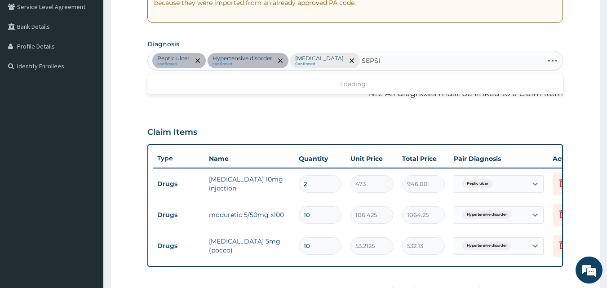
type input "[MEDICAL_DATA]"
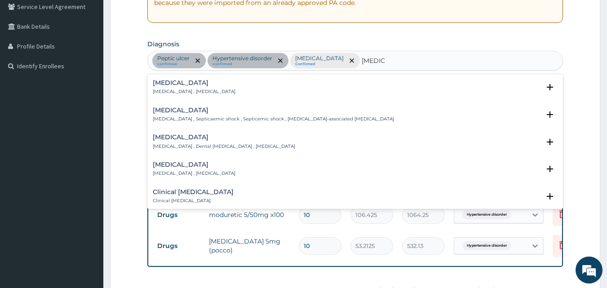
click at [182, 90] on p "[MEDICAL_DATA] , [MEDICAL_DATA]" at bounding box center [194, 92] width 83 height 6
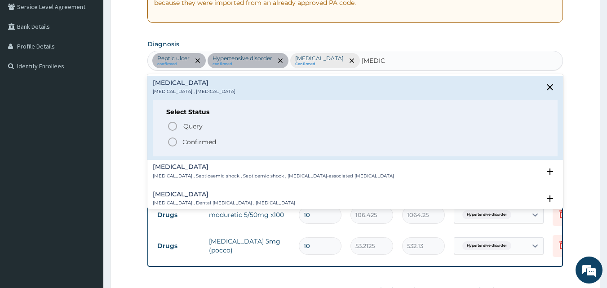
click at [173, 142] on icon "status option filled" at bounding box center [172, 142] width 11 height 11
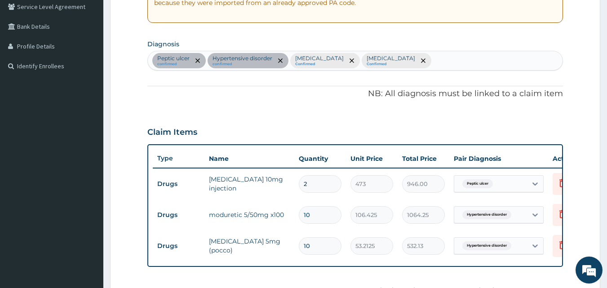
scroll to position [386, 0]
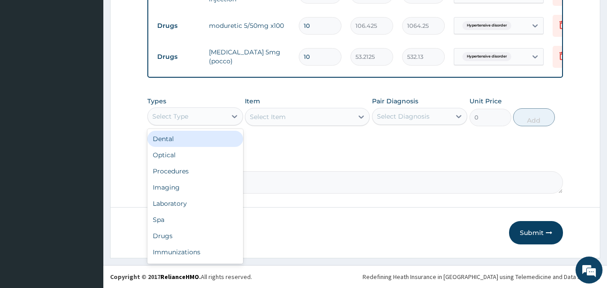
click at [201, 115] on div "Select Type" at bounding box center [187, 116] width 79 height 14
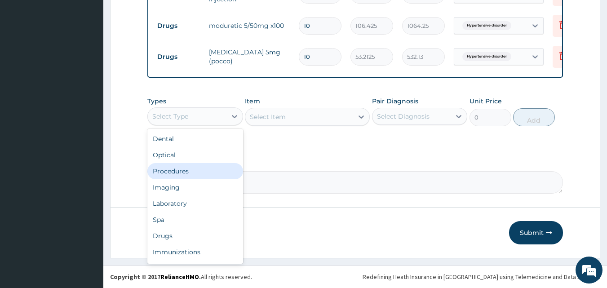
click at [182, 176] on div "Procedures" at bounding box center [195, 171] width 96 height 16
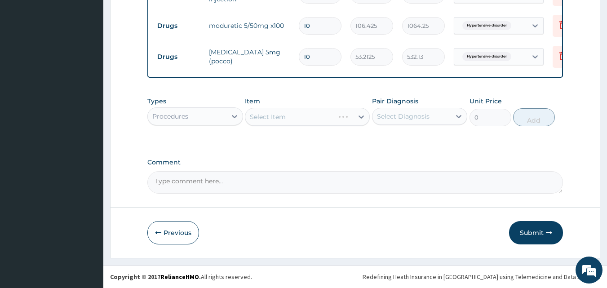
click at [303, 119] on div "Select Item" at bounding box center [307, 117] width 125 height 18
click at [303, 119] on div "Select Item" at bounding box center [299, 117] width 108 height 14
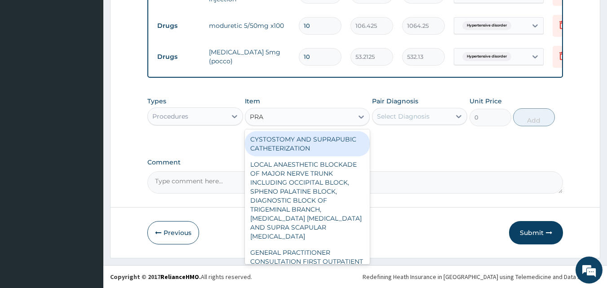
type input "PRAC"
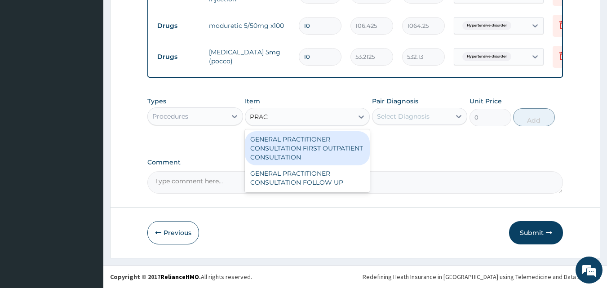
type input "3547.5"
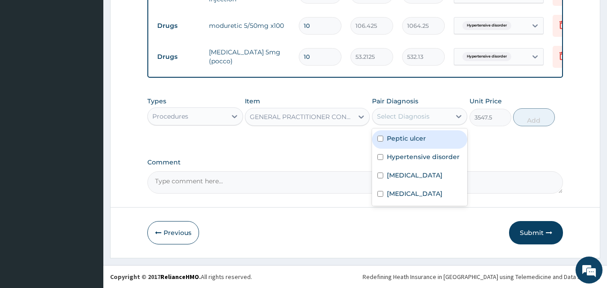
click at [422, 114] on div "Select Diagnosis" at bounding box center [403, 116] width 53 height 9
click at [418, 133] on div "Peptic ulcer" at bounding box center [420, 139] width 96 height 18
checkbox input "true"
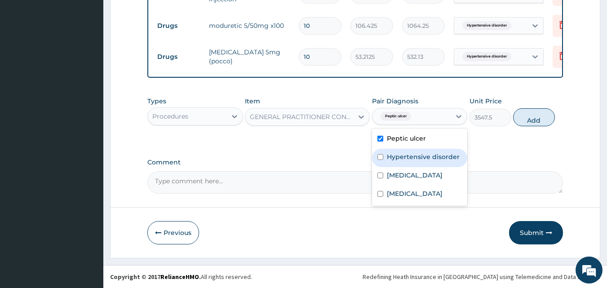
click at [414, 159] on label "Hypertensive disorder" at bounding box center [423, 156] width 73 height 9
checkbox input "true"
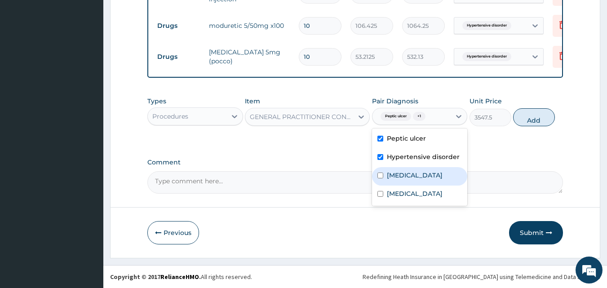
click at [404, 175] on label "[MEDICAL_DATA]" at bounding box center [415, 175] width 56 height 9
checkbox input "true"
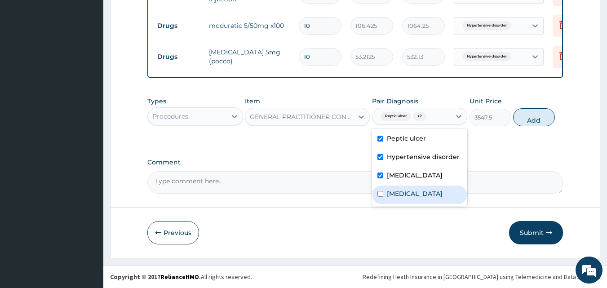
click at [404, 189] on label "[MEDICAL_DATA]" at bounding box center [415, 193] width 56 height 9
checkbox input "true"
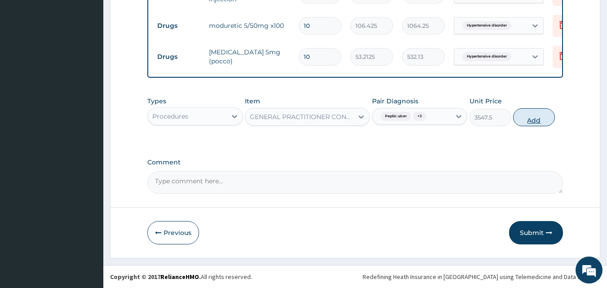
click at [534, 114] on button "Add" at bounding box center [534, 117] width 42 height 18
type input "0"
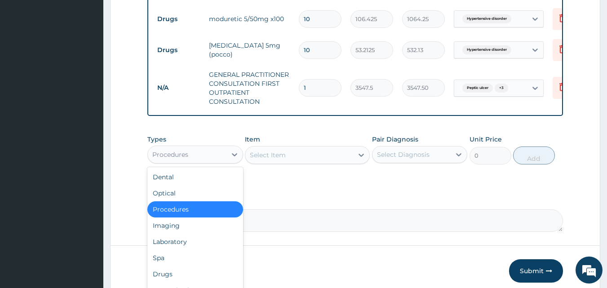
click at [192, 162] on div "Procedures" at bounding box center [187, 154] width 79 height 14
click at [168, 278] on div "Drugs" at bounding box center [195, 274] width 96 height 16
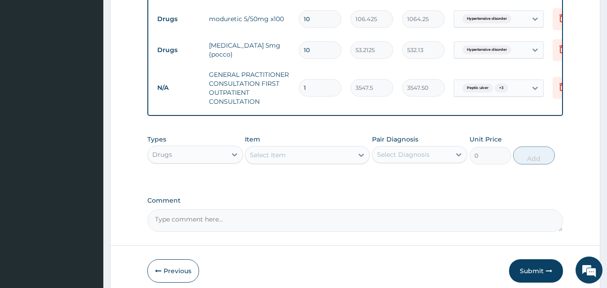
scroll to position [431, 0]
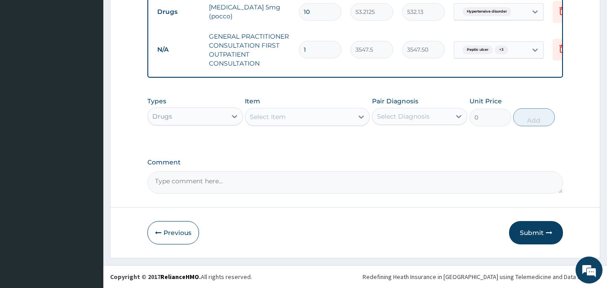
click at [304, 120] on div "Select Item" at bounding box center [299, 117] width 108 height 14
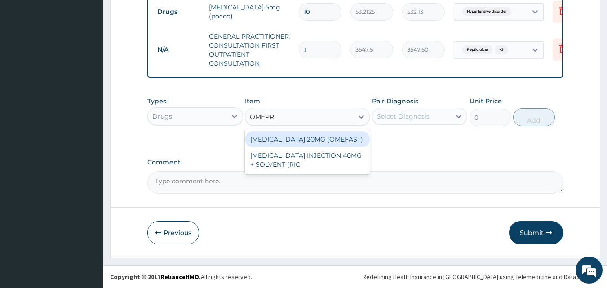
type input "OMEPRA"
click at [310, 139] on div "[MEDICAL_DATA] 20MG (OMEFAST)" at bounding box center [307, 139] width 125 height 16
type input "82.775"
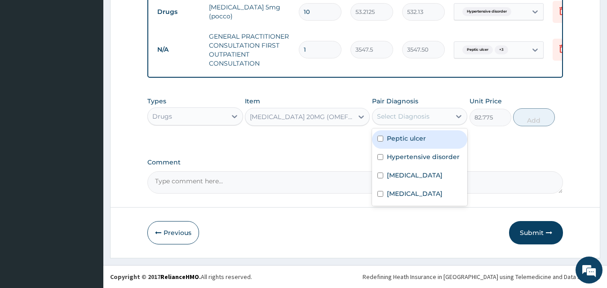
click at [405, 111] on div "Select Diagnosis" at bounding box center [411, 116] width 79 height 14
click at [412, 140] on label "Peptic ulcer" at bounding box center [406, 138] width 39 height 9
checkbox input "true"
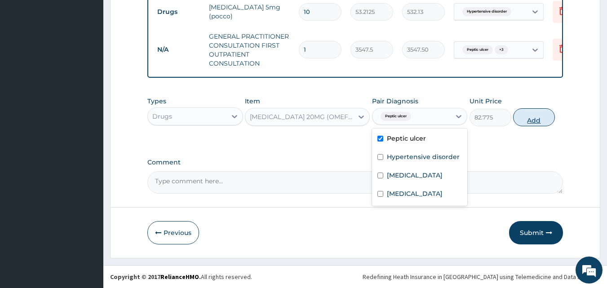
click at [527, 115] on button "Add" at bounding box center [534, 117] width 42 height 18
type input "0"
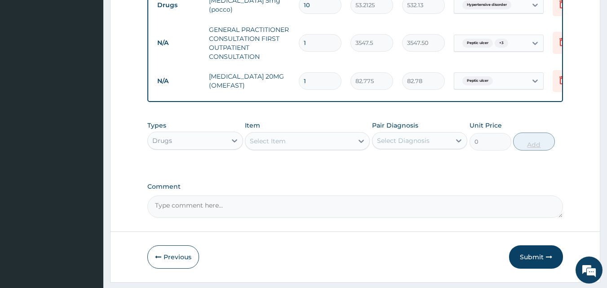
type input "10"
type input "827.75"
type input "10"
click at [270, 146] on div "Select Item" at bounding box center [268, 141] width 36 height 9
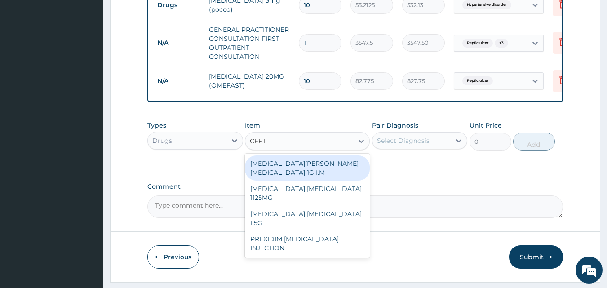
type input "CEFTR"
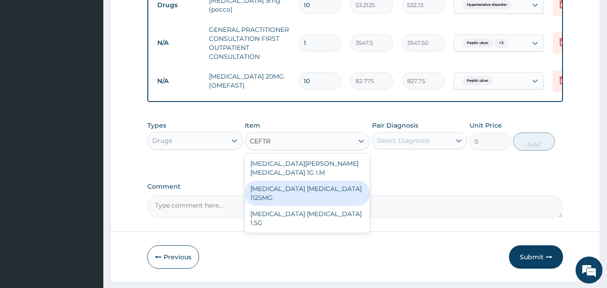
click at [273, 189] on div "[MEDICAL_DATA] [MEDICAL_DATA] 1125MG" at bounding box center [307, 193] width 125 height 25
type input "2365"
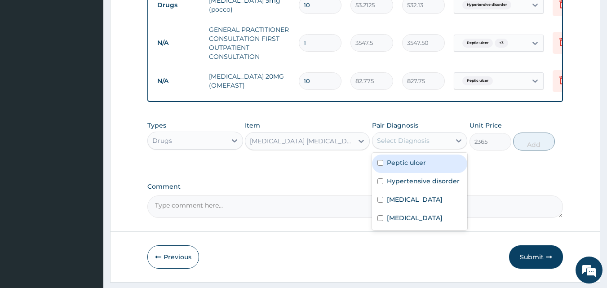
click at [425, 139] on div "Select Diagnosis" at bounding box center [420, 140] width 96 height 17
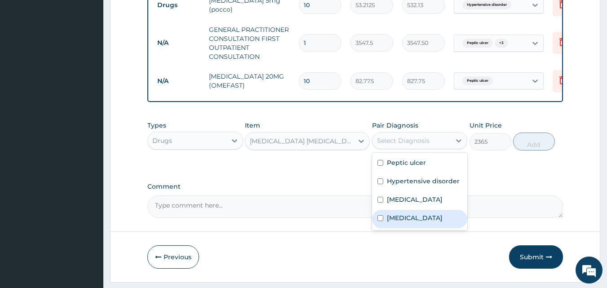
click at [398, 222] on label "[MEDICAL_DATA]" at bounding box center [415, 217] width 56 height 9
checkbox input "true"
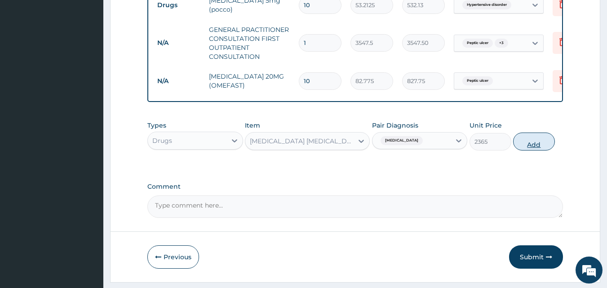
click at [528, 150] on button "Add" at bounding box center [534, 142] width 42 height 18
type input "0"
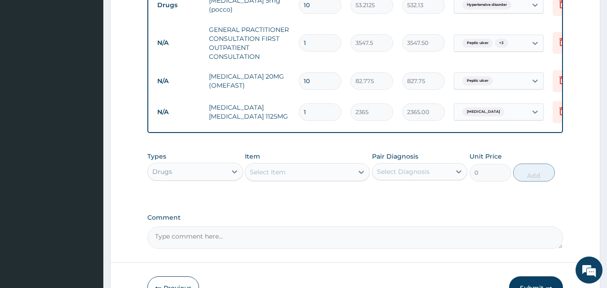
click at [302, 175] on div "Select Item" at bounding box center [299, 172] width 108 height 14
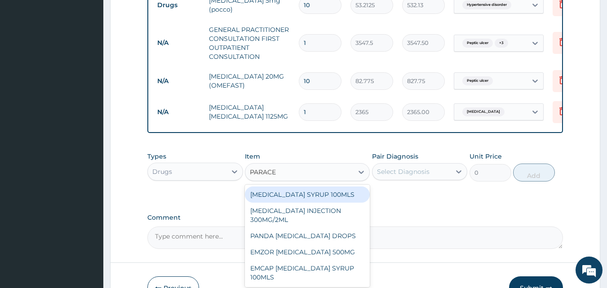
type input "PARACET"
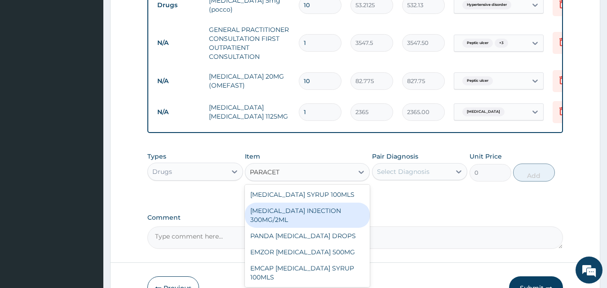
click at [307, 217] on div "[MEDICAL_DATA] INJECTION 300MG/2ML" at bounding box center [307, 215] width 125 height 25
type input "260.15"
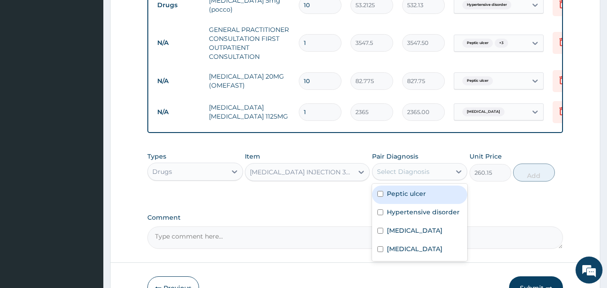
click at [415, 170] on div "Select Diagnosis" at bounding box center [420, 171] width 96 height 17
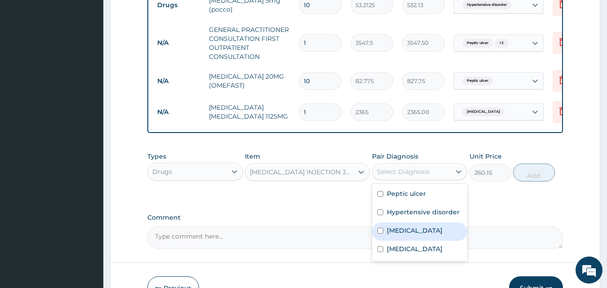
click at [396, 235] on label "[MEDICAL_DATA]" at bounding box center [415, 230] width 56 height 9
checkbox input "true"
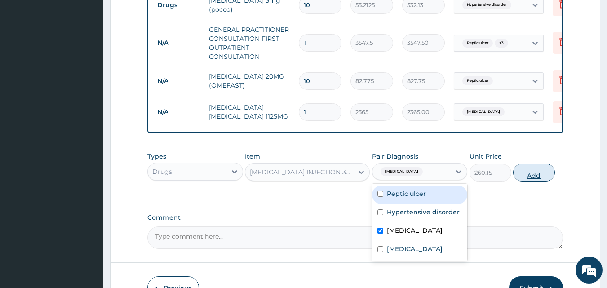
click at [541, 178] on button "Add" at bounding box center [534, 173] width 42 height 18
type input "0"
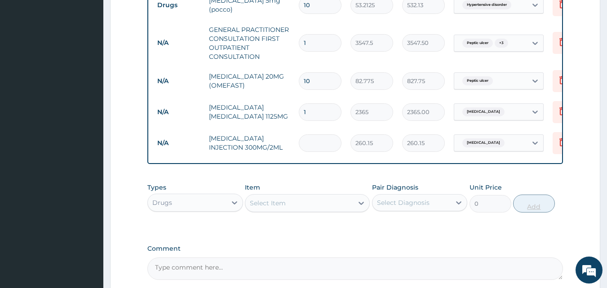
type input "0.00"
type input "2"
type input "520.30"
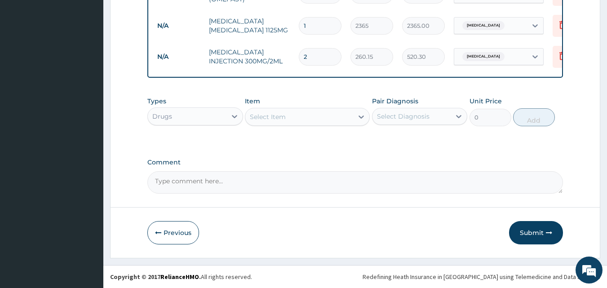
type input "2"
click at [265, 118] on div "Select Item" at bounding box center [268, 116] width 36 height 9
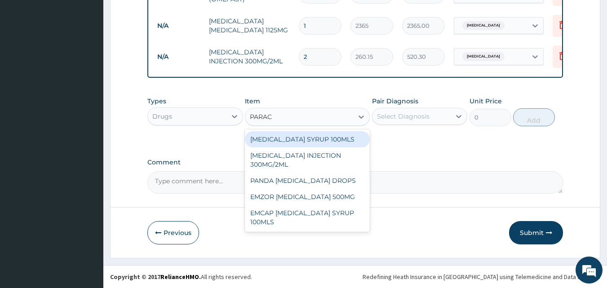
type input "PARACE"
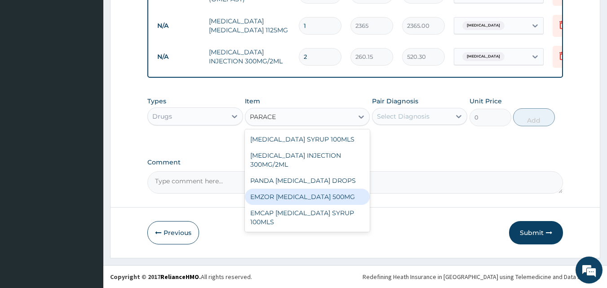
click at [284, 192] on div "EMZOR PARACETAMOL 500MG" at bounding box center [307, 197] width 125 height 16
type input "23.65"
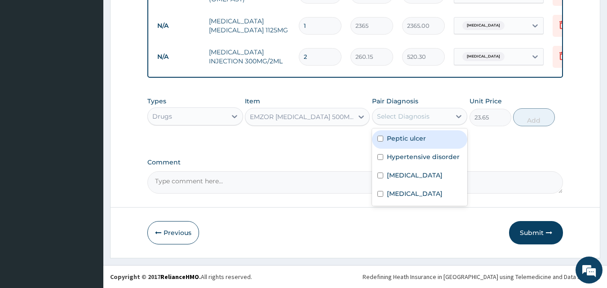
click at [411, 114] on div "Select Diagnosis" at bounding box center [403, 116] width 53 height 9
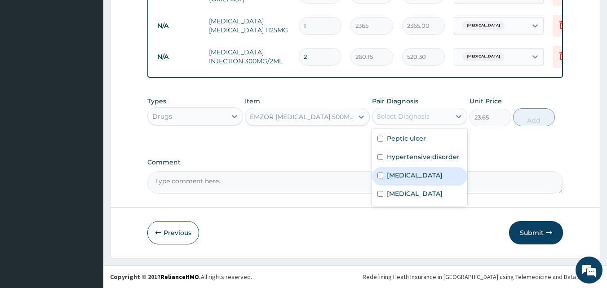
click at [403, 176] on label "Malaria" at bounding box center [415, 175] width 56 height 9
checkbox input "true"
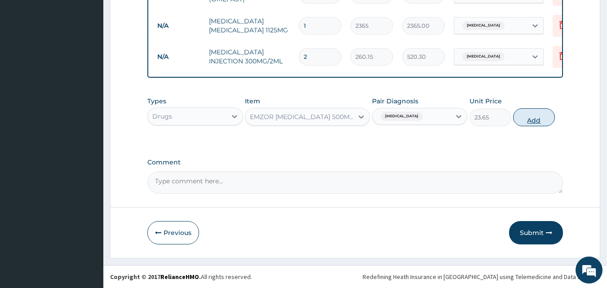
click at [527, 117] on button "Add" at bounding box center [534, 117] width 42 height 18
type input "0"
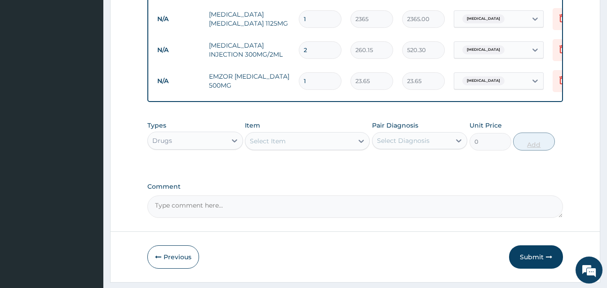
type input "18"
type input "425.70"
type input "18"
click at [327, 20] on input "1" at bounding box center [320, 19] width 43 height 18
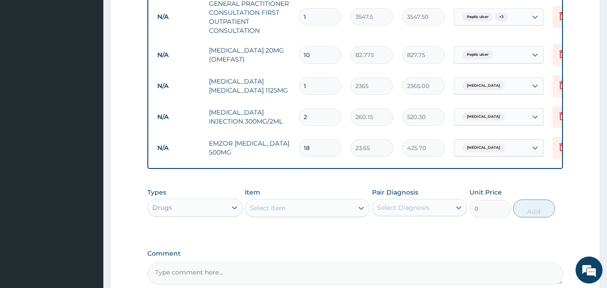
scroll to position [507, 0]
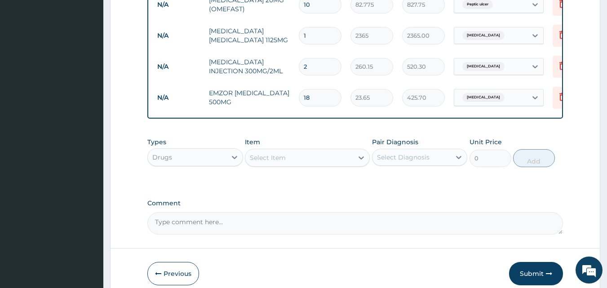
click at [295, 167] on div "Item Select Item" at bounding box center [307, 152] width 125 height 30
click at [284, 162] on div "Select Item" at bounding box center [268, 157] width 36 height 9
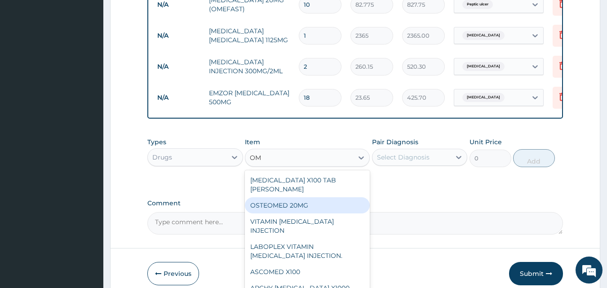
type input "O"
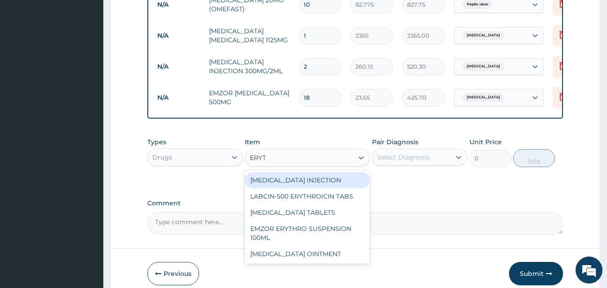
type input "ERYTH"
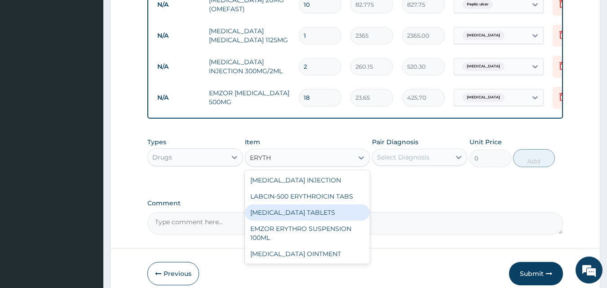
click at [288, 221] on div "ERYTHROMYCIN TABLETS" at bounding box center [307, 212] width 125 height 16
type input "206.9375"
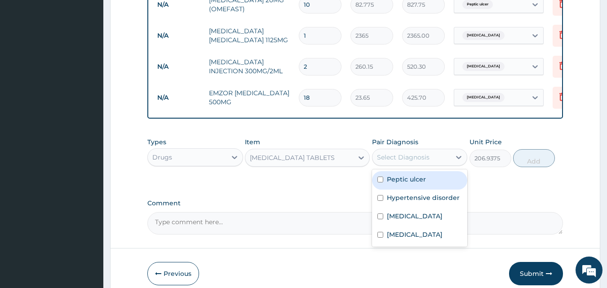
click at [390, 162] on div "Select Diagnosis" at bounding box center [403, 157] width 53 height 9
type input "1"
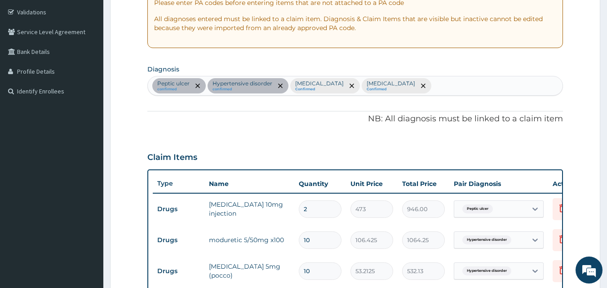
scroll to position [162, 0]
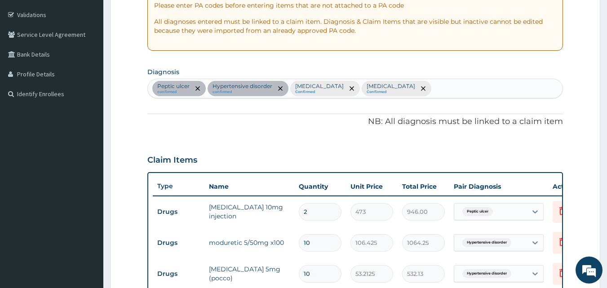
click at [399, 78] on section "Diagnosis Peptic ulcer confirmed Hypertensive disorder confirmed Malaria Confir…" at bounding box center [355, 81] width 416 height 33
click at [400, 86] on div "Peptic ulcer confirmed Hypertensive disorder confirmed Malaria Confirmed Sepsis…" at bounding box center [355, 88] width 415 height 19
type input "CHEST P"
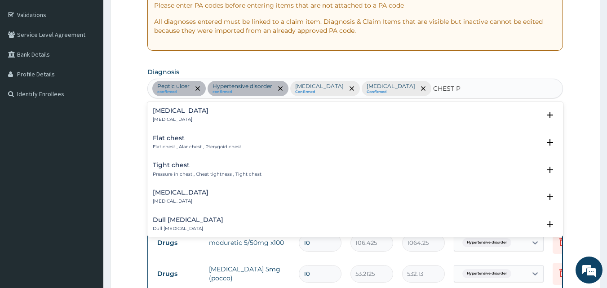
click at [177, 114] on h4 "Chest pain" at bounding box center [181, 110] width 56 height 7
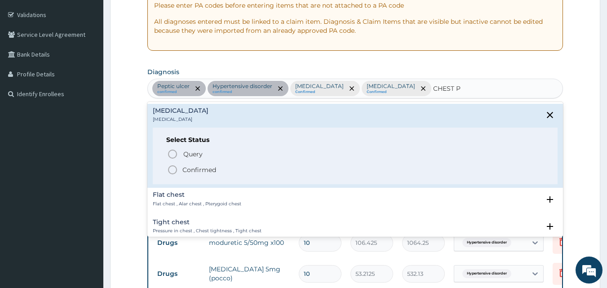
click at [172, 166] on circle "status option filled" at bounding box center [172, 170] width 8 height 8
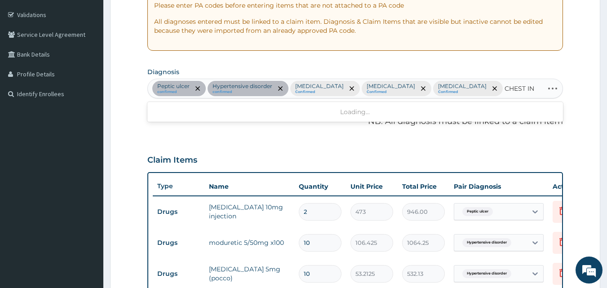
type input "CHEST INF"
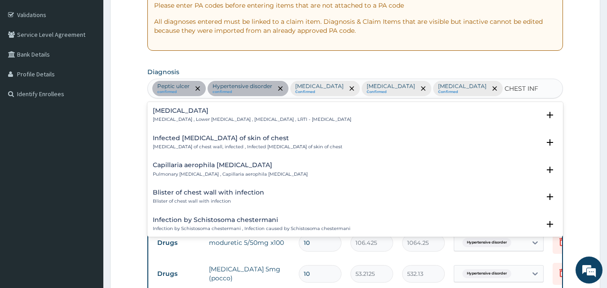
click at [208, 119] on p "Lower respiratory tract infection , Lower respiratory infection , Chest cold , …" at bounding box center [252, 119] width 199 height 6
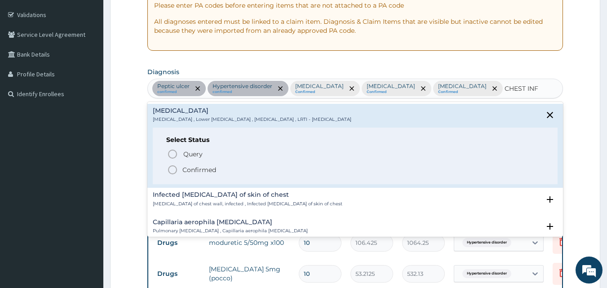
click at [231, 119] on p "Lower respiratory tract infection , Lower respiratory infection , Chest cold , …" at bounding box center [252, 119] width 199 height 6
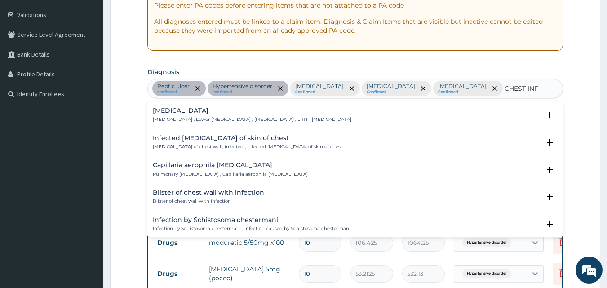
click at [231, 119] on p "Lower respiratory tract infection , Lower respiratory infection , Chest cold , …" at bounding box center [252, 119] width 199 height 6
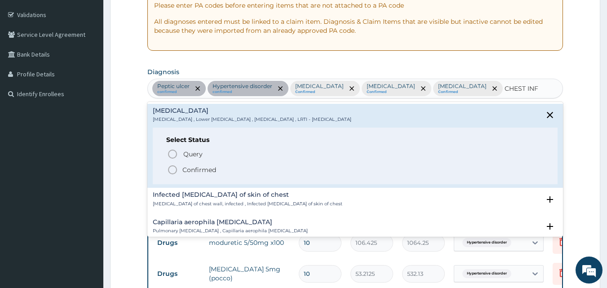
click at [171, 168] on icon "status option filled" at bounding box center [172, 169] width 11 height 11
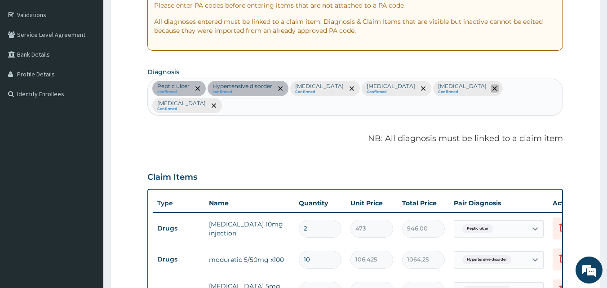
click at [492, 89] on icon "remove selection option" at bounding box center [494, 88] width 4 height 4
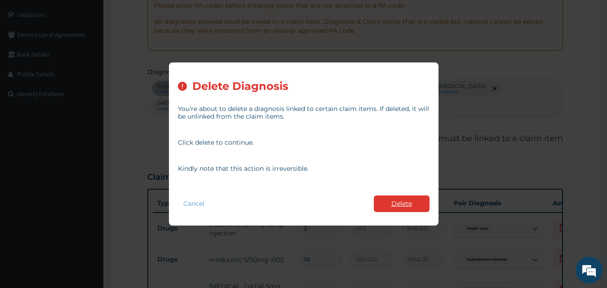
click at [397, 202] on button "Delete" at bounding box center [402, 203] width 56 height 17
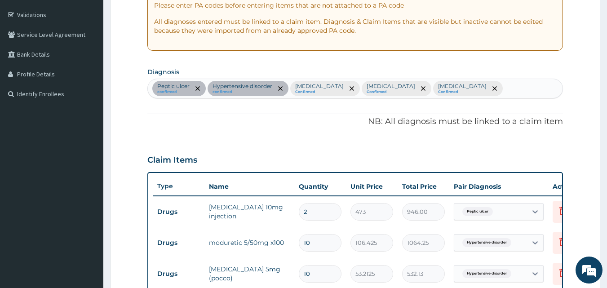
scroll to position [414, 0]
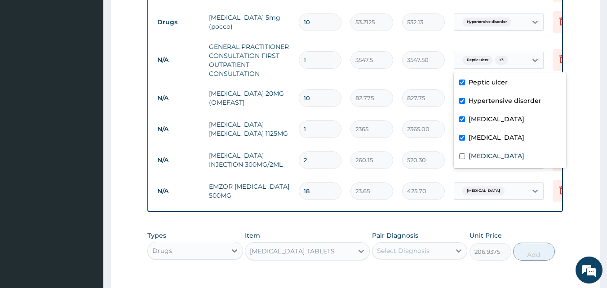
click at [506, 64] on div "Peptic ulcer + 3" at bounding box center [484, 60] width 51 height 12
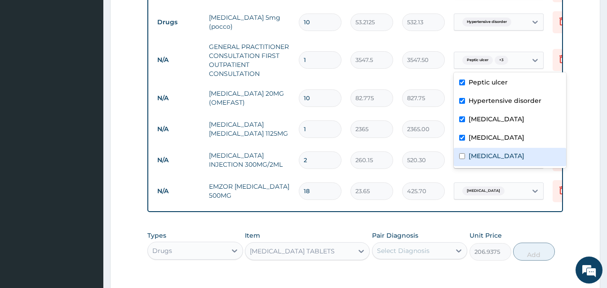
click at [493, 160] on label "Lower respiratory tract infection" at bounding box center [497, 155] width 56 height 9
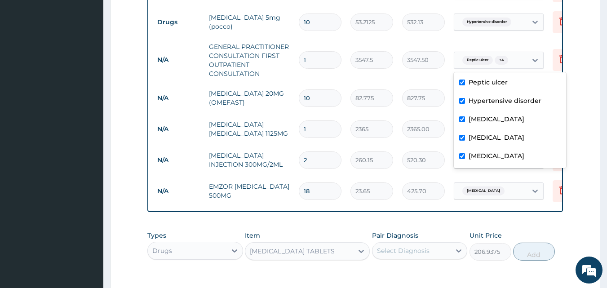
checkbox input "true"
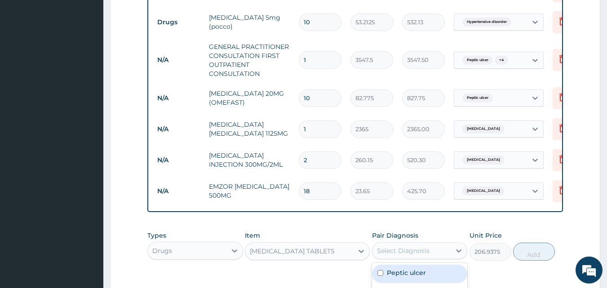
click at [424, 255] on div "Select Diagnosis" at bounding box center [403, 250] width 53 height 9
click at [601, 251] on section "Step 2 of 2 PA Code / Prescription Code PA/8876C3 Encounter Date 11-08-2025 Imp…" at bounding box center [355, 13] width 504 height 772
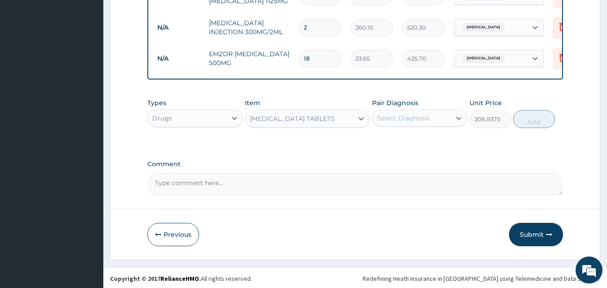
scroll to position [555, 0]
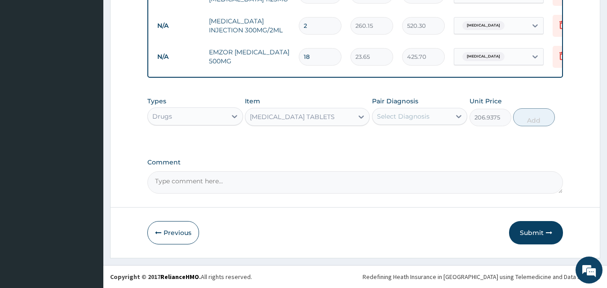
click at [436, 120] on div "Select Diagnosis" at bounding box center [411, 116] width 79 height 14
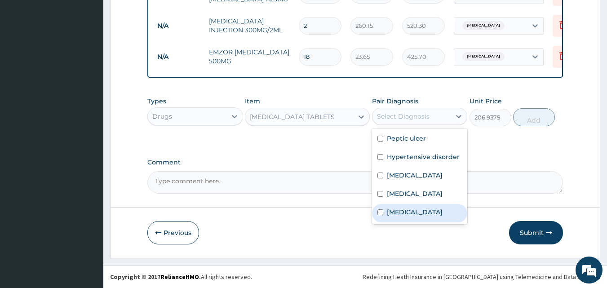
click at [415, 217] on label "Lower respiratory tract infection" at bounding box center [415, 212] width 56 height 9
checkbox input "true"
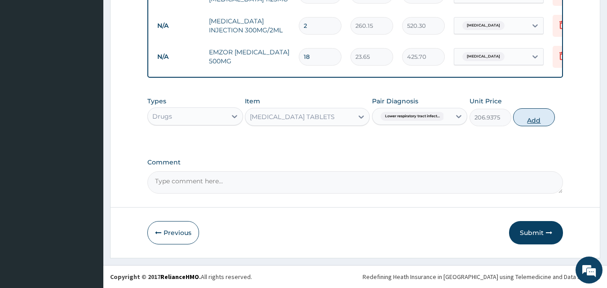
click at [536, 119] on button "Add" at bounding box center [534, 117] width 42 height 18
type input "0"
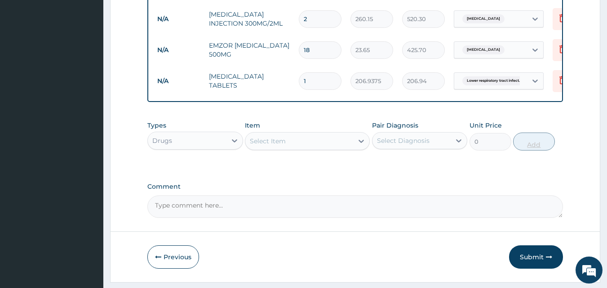
type input "10"
type input "2069.38"
type input "10"
click at [532, 262] on button "Submit" at bounding box center [536, 256] width 54 height 23
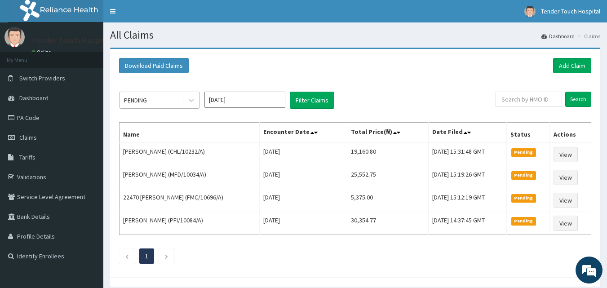
click at [162, 101] on div "PENDING" at bounding box center [151, 100] width 62 height 14
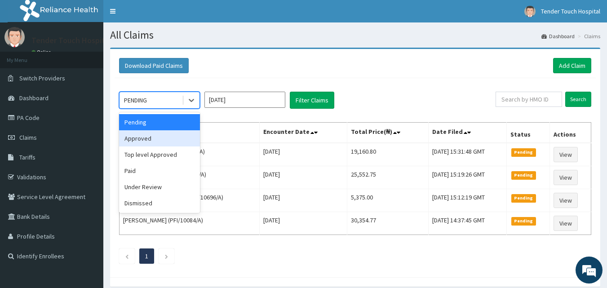
click at [146, 139] on div "Approved" at bounding box center [159, 138] width 81 height 16
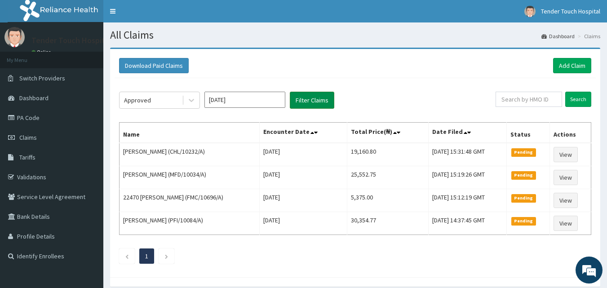
click at [307, 106] on button "Filter Claims" at bounding box center [312, 100] width 44 height 17
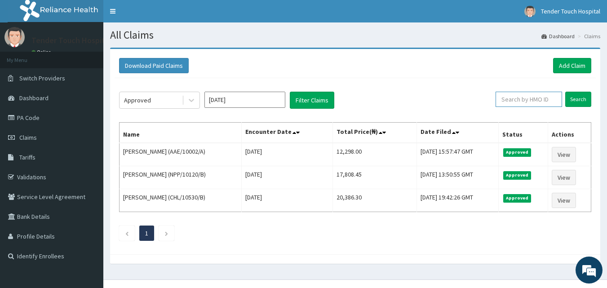
click at [531, 106] on input "text" at bounding box center [529, 99] width 66 height 15
type input "FMC/11734/A"
click at [565, 92] on input "Search" at bounding box center [578, 99] width 26 height 15
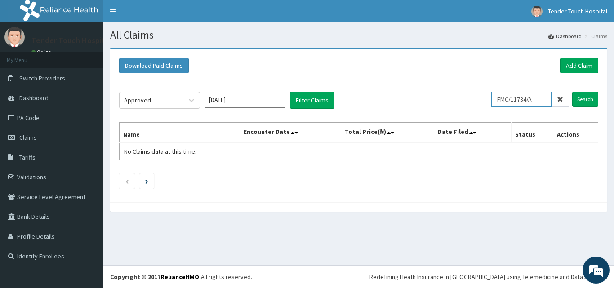
drag, startPoint x: 539, startPoint y: 97, endPoint x: 503, endPoint y: 99, distance: 36.4
click at [503, 99] on input "FMC/11734/A" at bounding box center [521, 99] width 60 height 15
click at [574, 69] on link "Add Claim" at bounding box center [579, 65] width 38 height 15
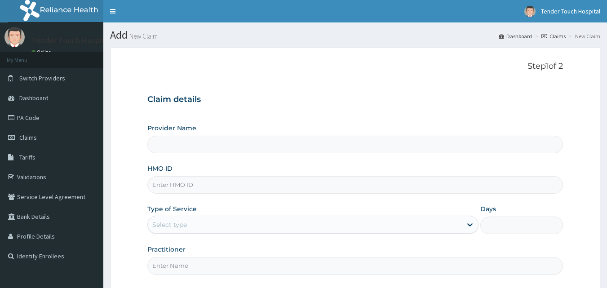
click at [308, 180] on input "HMO ID" at bounding box center [355, 185] width 416 height 18
paste input "FMC/11734/A"
type input "Tender Touch Hospital"
type input "FMC/11734/A"
click at [238, 230] on div "Select type" at bounding box center [305, 224] width 314 height 14
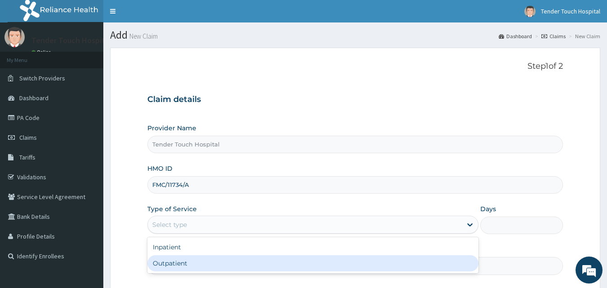
click at [212, 260] on div "Outpatient" at bounding box center [312, 263] width 331 height 16
type input "1"
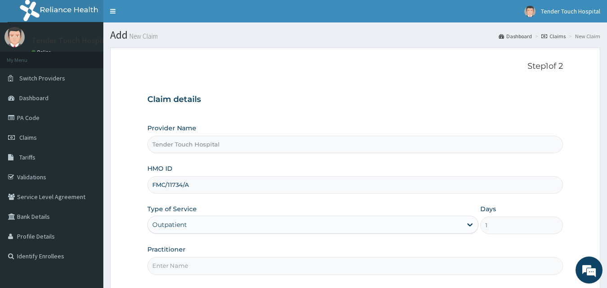
click at [212, 260] on input "Practitioner" at bounding box center [355, 266] width 416 height 18
type input "[PERSON_NAME]"
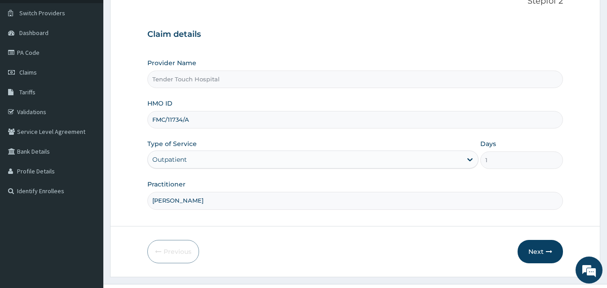
scroll to position [84, 0]
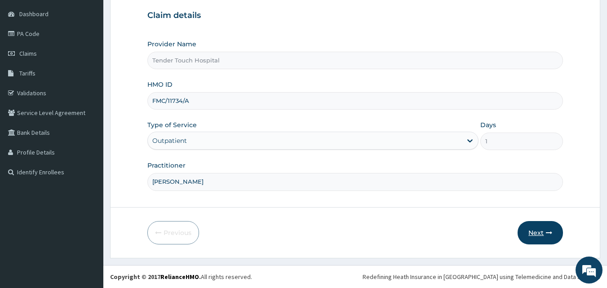
click at [541, 234] on button "Next" at bounding box center [540, 232] width 45 height 23
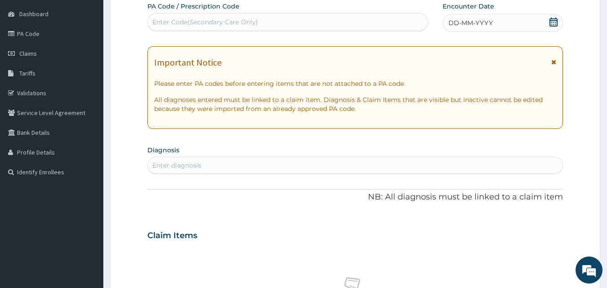
click at [553, 21] on icon at bounding box center [553, 22] width 8 height 9
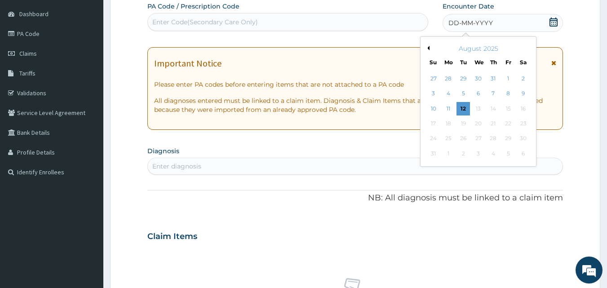
scroll to position [0, 0]
click at [525, 95] on div "9" at bounding box center [523, 93] width 13 height 13
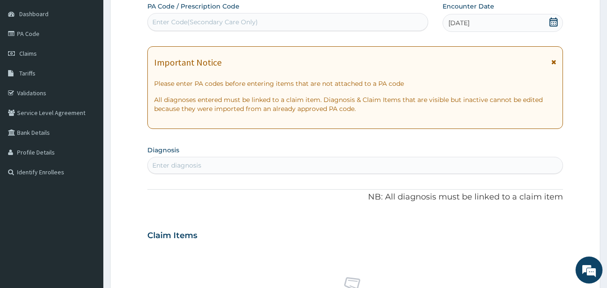
click at [328, 22] on div "Enter Code(Secondary Care Only)" at bounding box center [288, 22] width 280 height 14
click at [337, 168] on div "Enter diagnosis" at bounding box center [355, 165] width 415 height 14
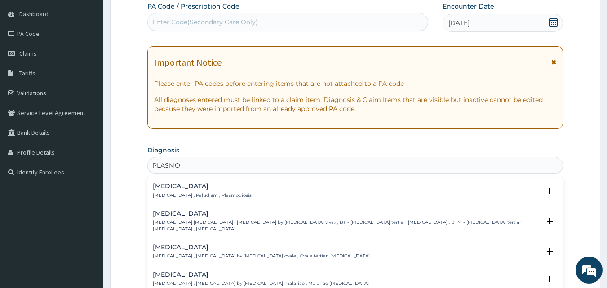
type input "PLASMOD"
click at [177, 188] on h4 "[MEDICAL_DATA]" at bounding box center [202, 186] width 99 height 7
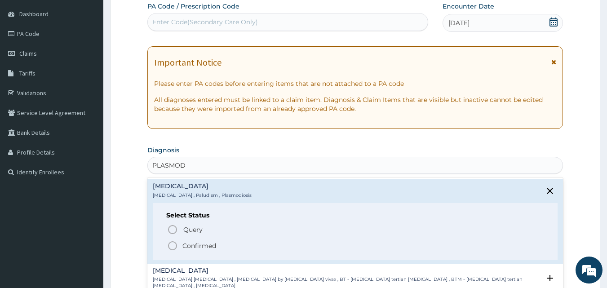
click at [174, 245] on icon "status option filled" at bounding box center [172, 245] width 11 height 11
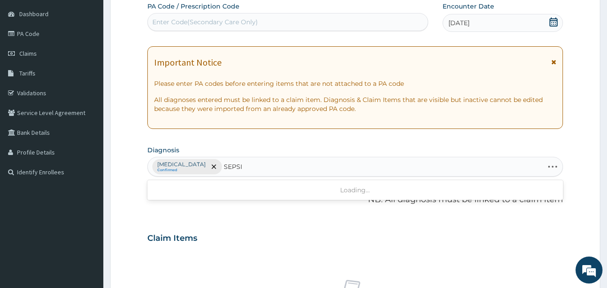
type input "[MEDICAL_DATA]"
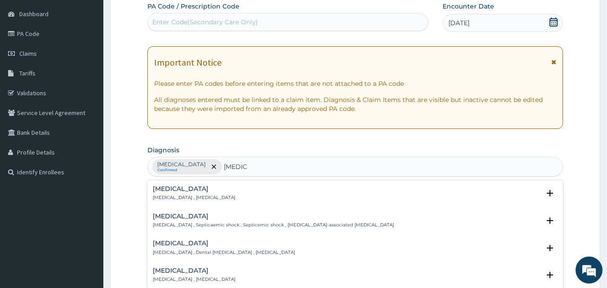
click at [183, 183] on div "[MEDICAL_DATA] [MEDICAL_DATA] , [MEDICAL_DATA] Select Status Query Query covers…" at bounding box center [355, 195] width 416 height 27
click at [173, 193] on div "[MEDICAL_DATA] [MEDICAL_DATA] , [MEDICAL_DATA]" at bounding box center [194, 194] width 83 height 16
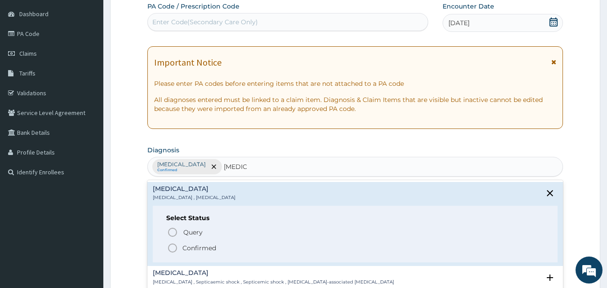
click at [172, 247] on icon "status option filled" at bounding box center [172, 248] width 11 height 11
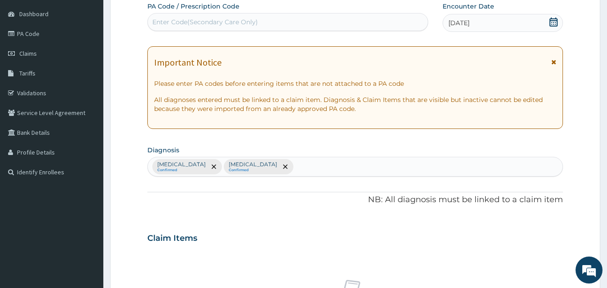
scroll to position [336, 0]
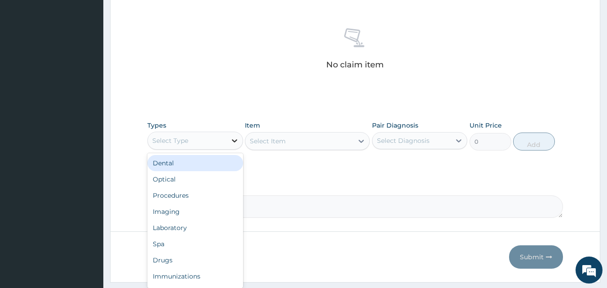
click at [228, 141] on div at bounding box center [234, 141] width 16 height 16
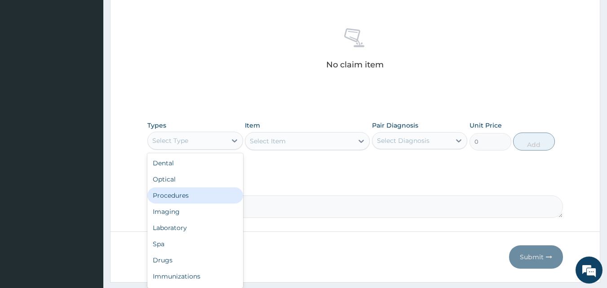
click at [173, 194] on div "Procedures" at bounding box center [195, 195] width 96 height 16
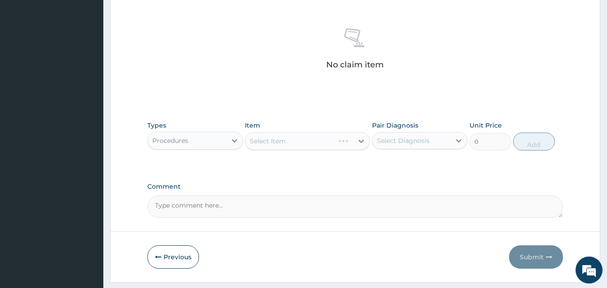
click at [295, 137] on div "Select Item" at bounding box center [307, 141] width 125 height 18
click at [295, 137] on div "Select Item" at bounding box center [299, 141] width 108 height 14
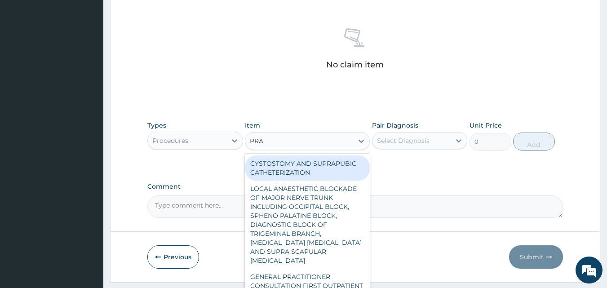
type input "PRAC"
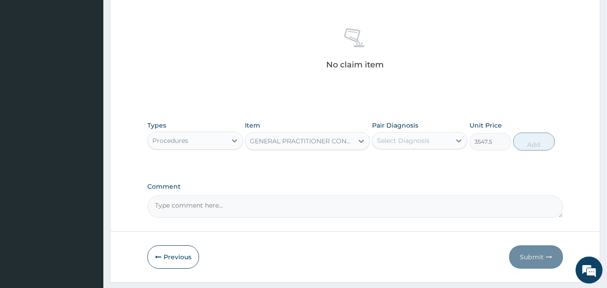
type input "3547.5"
click at [402, 139] on div "Select Diagnosis" at bounding box center [403, 140] width 53 height 9
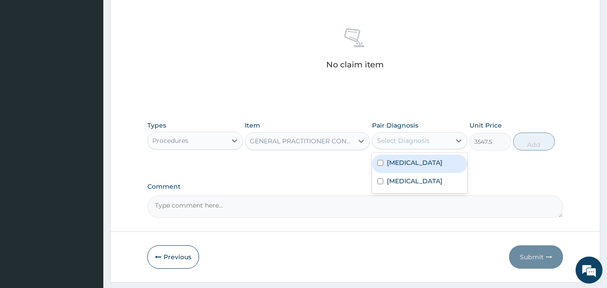
click at [405, 164] on label "[MEDICAL_DATA]" at bounding box center [415, 162] width 56 height 9
checkbox input "true"
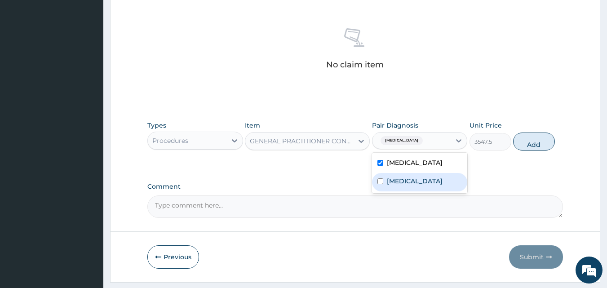
click at [406, 183] on label "[MEDICAL_DATA]" at bounding box center [415, 181] width 56 height 9
checkbox input "true"
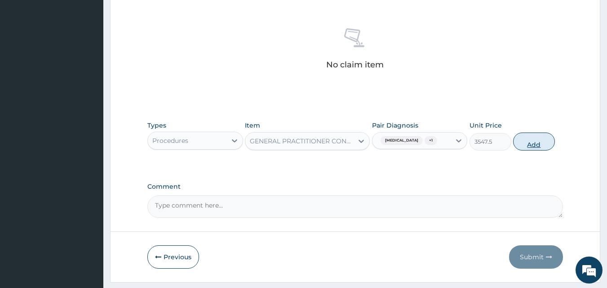
click at [538, 143] on button "Add" at bounding box center [534, 142] width 42 height 18
type input "0"
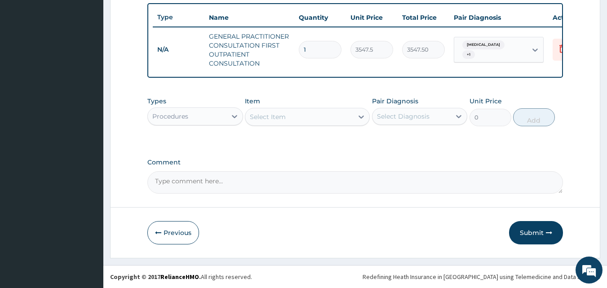
click at [282, 118] on div "Select Item" at bounding box center [268, 116] width 36 height 9
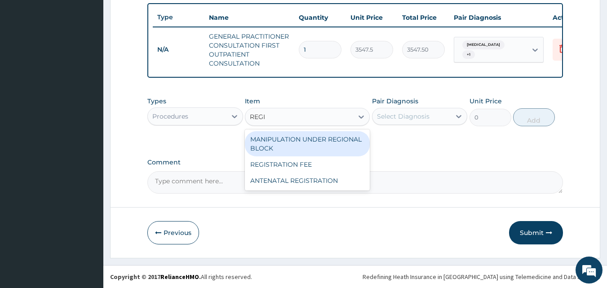
type input "REGIS"
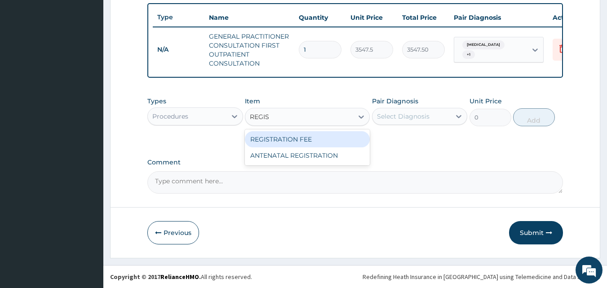
type input "2150"
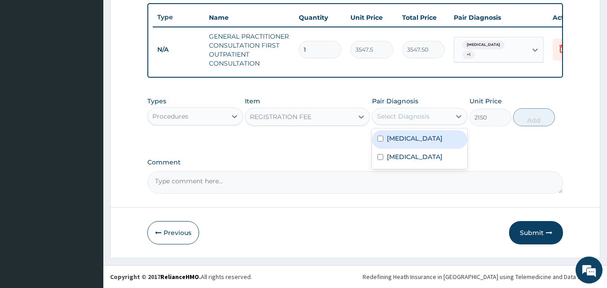
click at [408, 113] on div "Select Diagnosis" at bounding box center [411, 116] width 79 height 14
click at [408, 143] on label "Malaria" at bounding box center [415, 138] width 56 height 9
checkbox input "true"
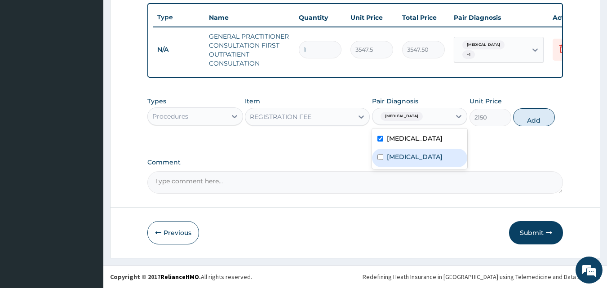
click at [408, 154] on div "Sepsis" at bounding box center [420, 158] width 96 height 18
checkbox input "true"
click at [542, 124] on button "Add" at bounding box center [534, 117] width 42 height 18
type input "0"
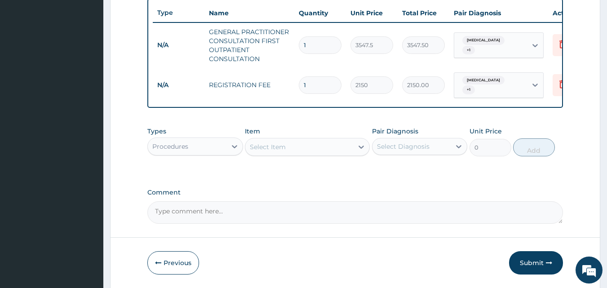
click at [180, 146] on div "Procedures" at bounding box center [170, 146] width 36 height 9
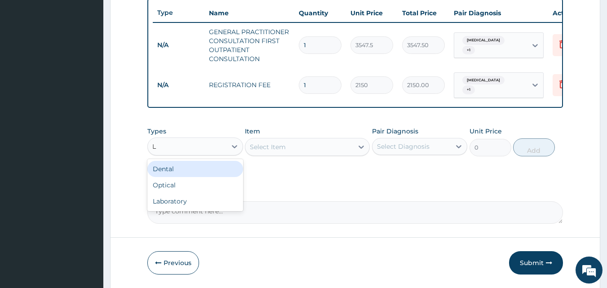
type input "LA"
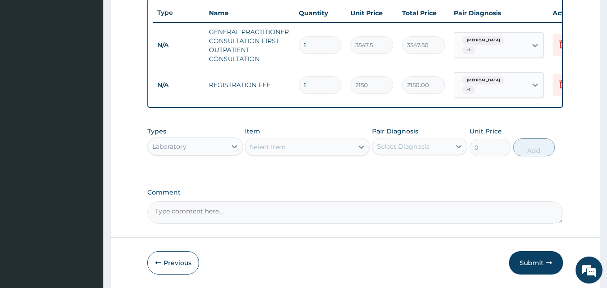
click at [297, 145] on div "Select Item" at bounding box center [299, 147] width 108 height 14
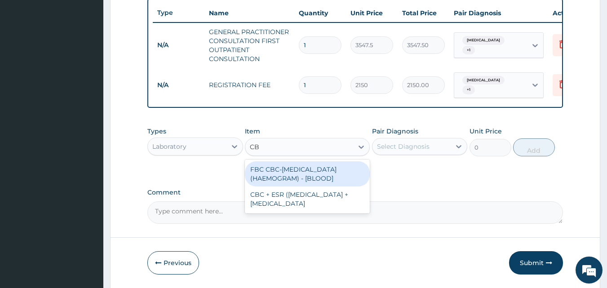
type input "CBC"
type input "4300"
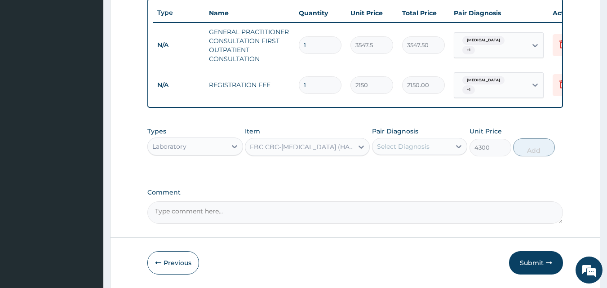
click at [395, 146] on div "Select Diagnosis" at bounding box center [403, 146] width 53 height 9
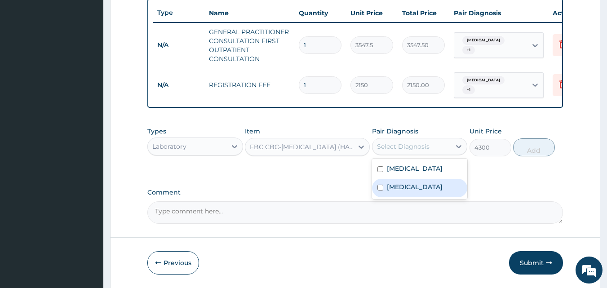
click at [399, 189] on label "Sepsis" at bounding box center [415, 186] width 56 height 9
checkbox input "true"
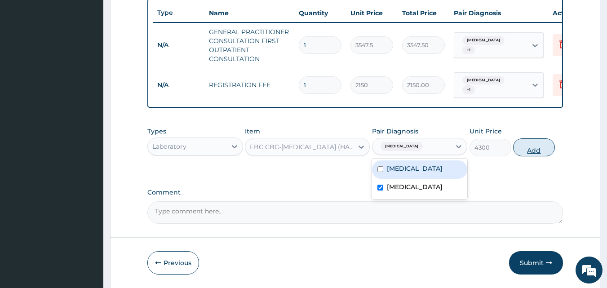
click at [536, 156] on button "Add" at bounding box center [534, 147] width 42 height 18
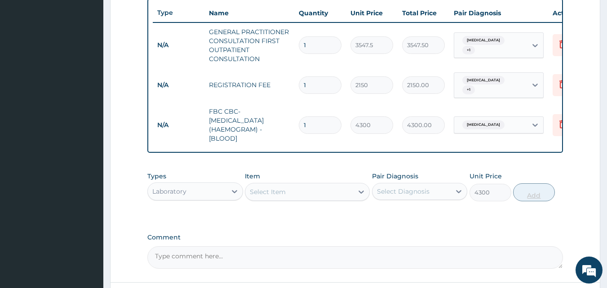
type input "0"
click at [276, 191] on div "Select Item" at bounding box center [268, 191] width 36 height 9
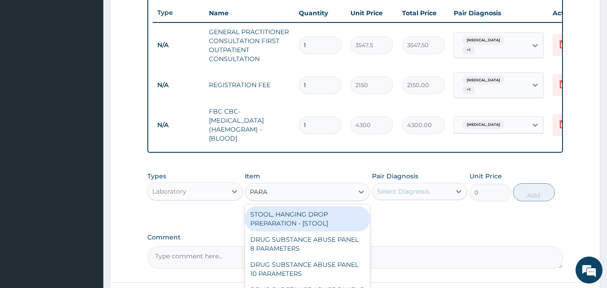
type input "PARAS"
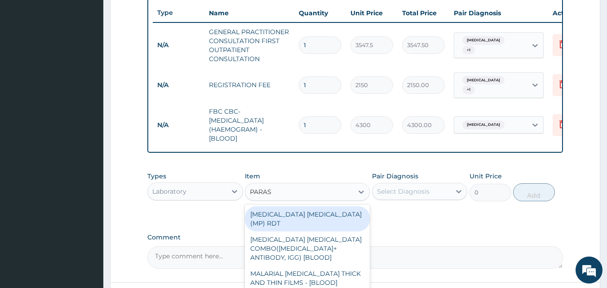
type input "1612.5"
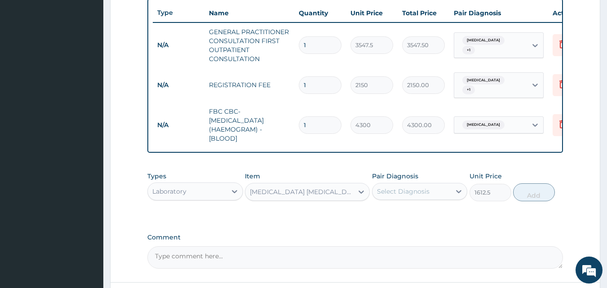
click at [402, 191] on div "Select Diagnosis" at bounding box center [403, 191] width 53 height 9
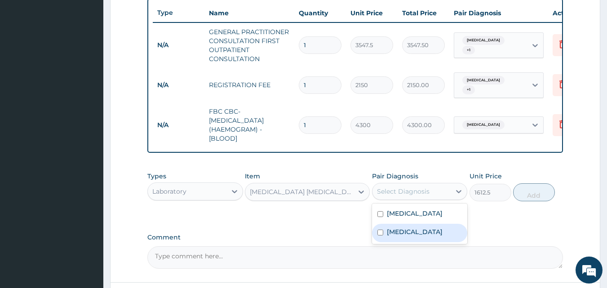
click at [402, 227] on div "Sepsis" at bounding box center [420, 233] width 96 height 18
checkbox input "true"
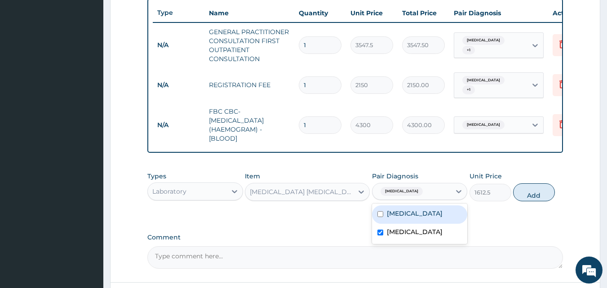
click at [403, 216] on label "Malaria" at bounding box center [415, 213] width 56 height 9
checkbox input "true"
click at [403, 232] on label "Sepsis" at bounding box center [415, 231] width 56 height 9
checkbox input "false"
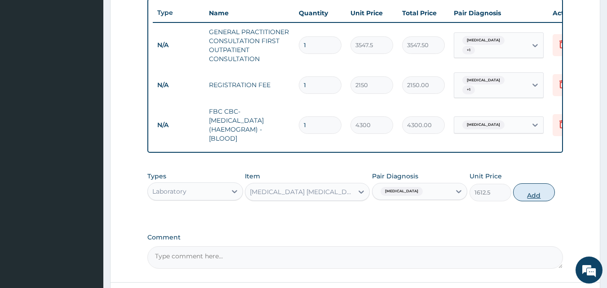
click at [532, 190] on button "Add" at bounding box center [534, 192] width 42 height 18
type input "0"
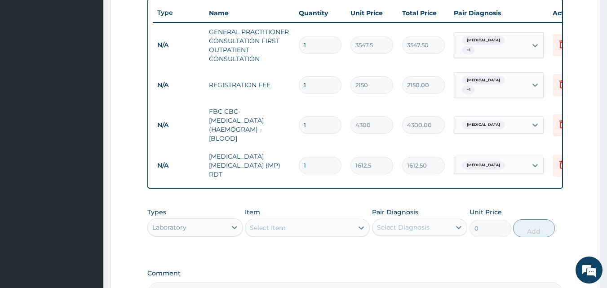
scroll to position [445, 0]
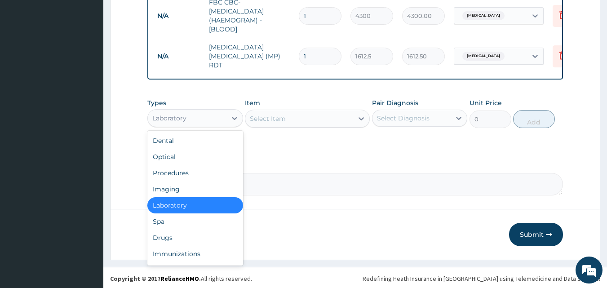
click at [172, 116] on div "Laboratory" at bounding box center [169, 118] width 34 height 9
type input "DR"
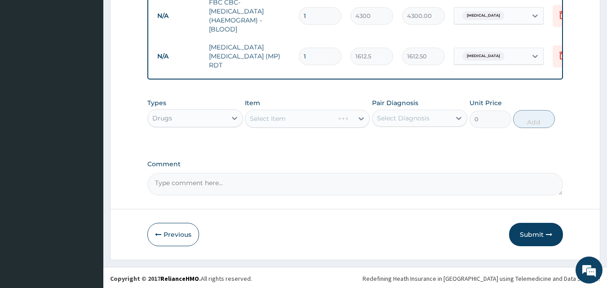
click at [280, 117] on div "Select Item" at bounding box center [307, 119] width 125 height 18
click at [280, 117] on div "Select Item" at bounding box center [268, 118] width 36 height 9
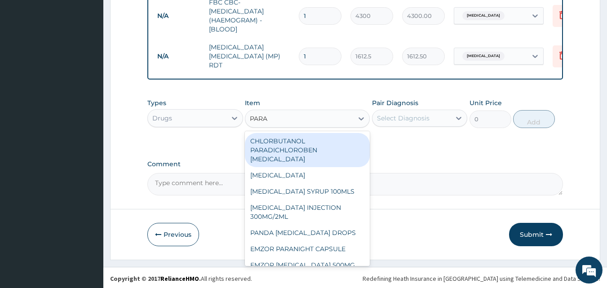
type input "PARAC"
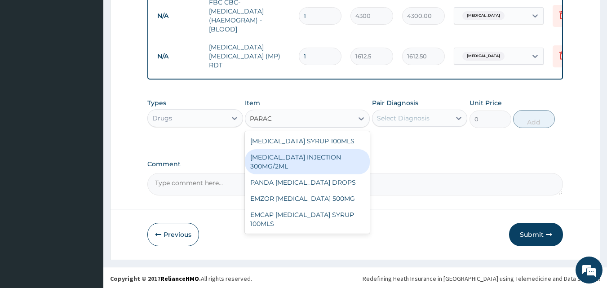
click at [298, 150] on div "[MEDICAL_DATA] INJECTION 300MG/2ML" at bounding box center [307, 161] width 125 height 25
type input "260.15"
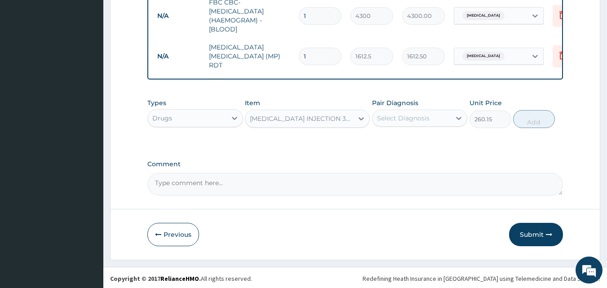
click at [401, 120] on div "Select Diagnosis" at bounding box center [403, 118] width 53 height 9
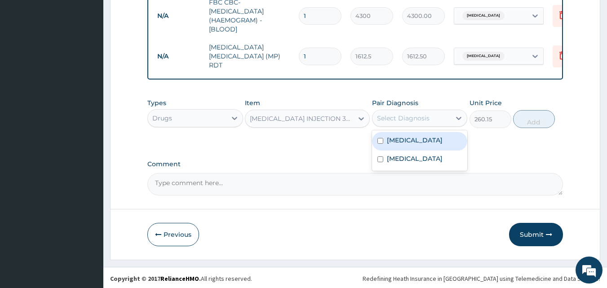
click at [404, 138] on label "[MEDICAL_DATA]" at bounding box center [415, 140] width 56 height 9
checkbox input "true"
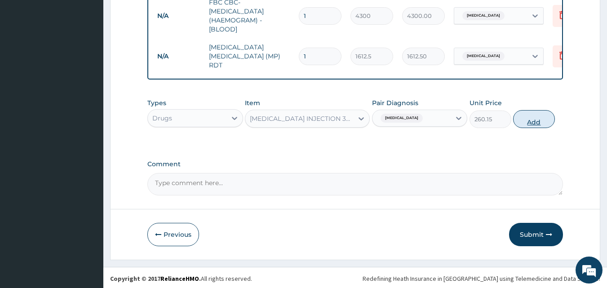
click at [519, 114] on button "Add" at bounding box center [534, 119] width 42 height 18
type input "0"
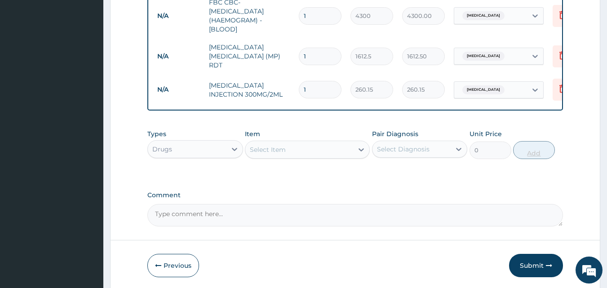
type input "0.00"
type input "2"
type input "520.30"
type input "2"
click at [275, 146] on div "Select Item" at bounding box center [268, 149] width 36 height 9
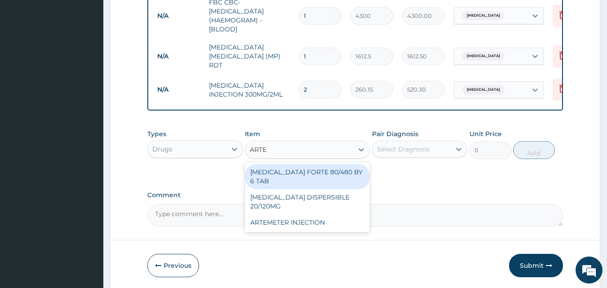
type input "ARTEM"
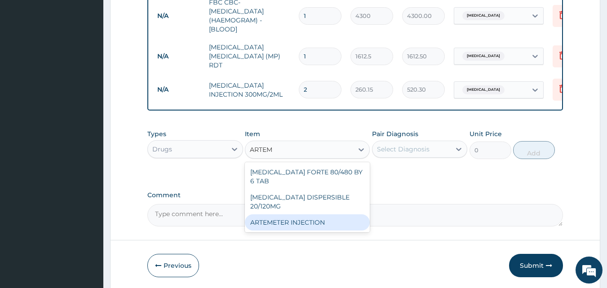
click at [292, 214] on div "ARTEMETER INJECTION" at bounding box center [307, 222] width 125 height 16
type input "946"
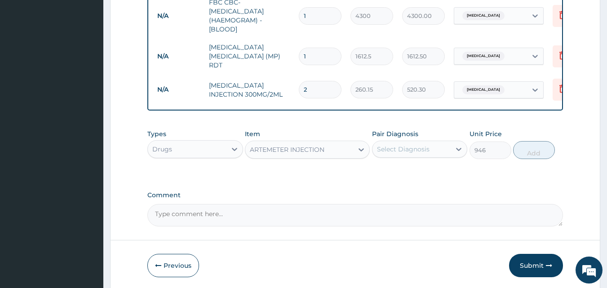
click at [411, 151] on div "Select Diagnosis" at bounding box center [403, 149] width 53 height 9
click at [404, 168] on label "[MEDICAL_DATA]" at bounding box center [415, 171] width 56 height 9
checkbox input "true"
click at [541, 149] on button "Add" at bounding box center [534, 150] width 42 height 18
type input "0"
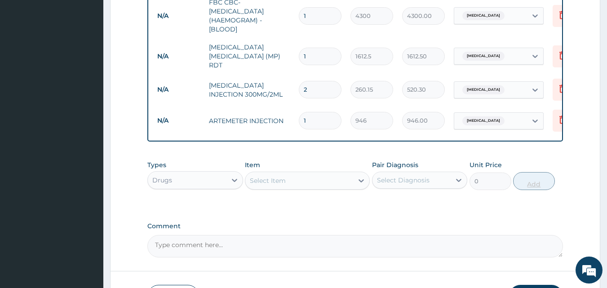
type input "0.00"
type input "6"
type input "5676.00"
type input "6"
click at [315, 182] on div "Select Item" at bounding box center [299, 180] width 108 height 14
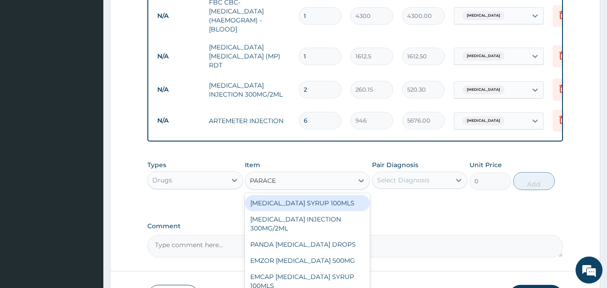
type input "PARACET"
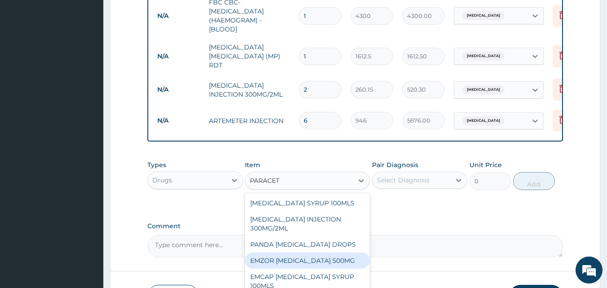
click at [320, 260] on div "EMZOR [MEDICAL_DATA] 500MG" at bounding box center [307, 261] width 125 height 16
type input "23.65"
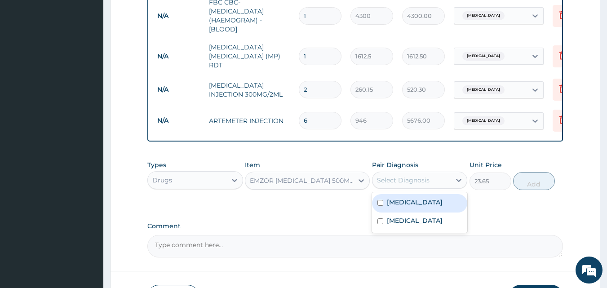
click at [393, 177] on div "Select Diagnosis" at bounding box center [403, 180] width 53 height 9
click at [400, 198] on label "[MEDICAL_DATA]" at bounding box center [415, 202] width 56 height 9
checkbox input "true"
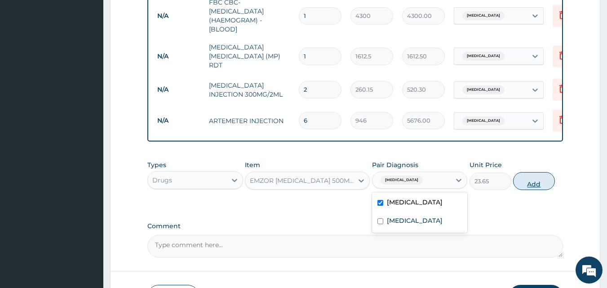
click at [536, 177] on button "Add" at bounding box center [534, 181] width 42 height 18
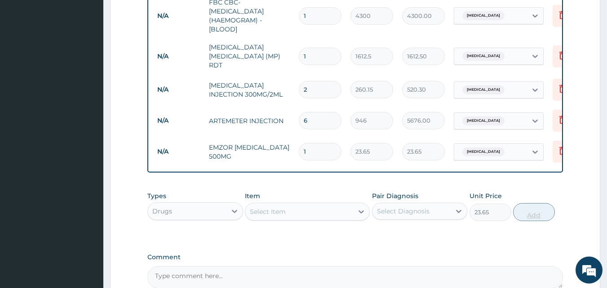
type input "0"
type input "18"
type input "425.70"
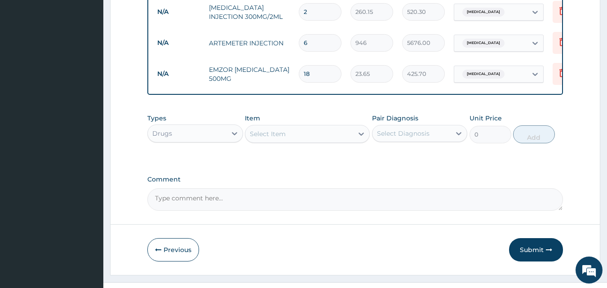
scroll to position [538, 0]
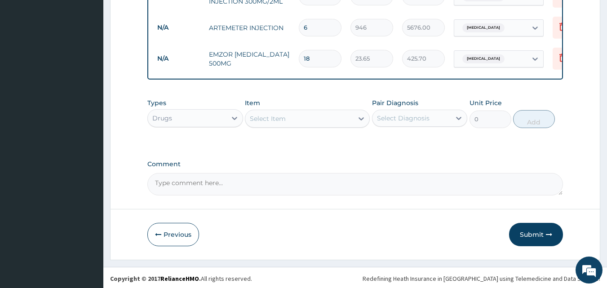
type input "18"
click at [318, 114] on div "Select Item" at bounding box center [299, 118] width 108 height 14
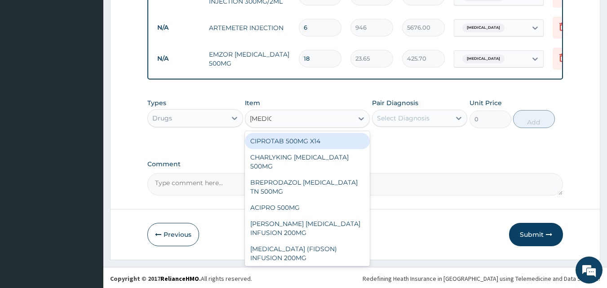
type input "CIPROF"
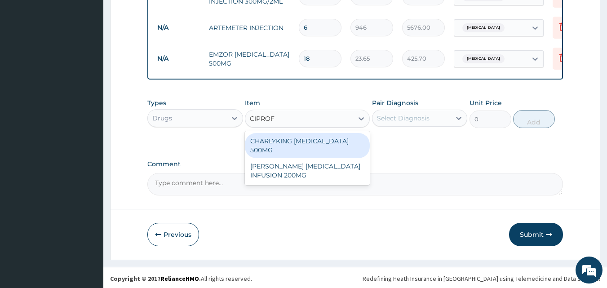
click at [291, 138] on div "CHARLYKING [MEDICAL_DATA] 500MG" at bounding box center [307, 145] width 125 height 25
type input "177.375"
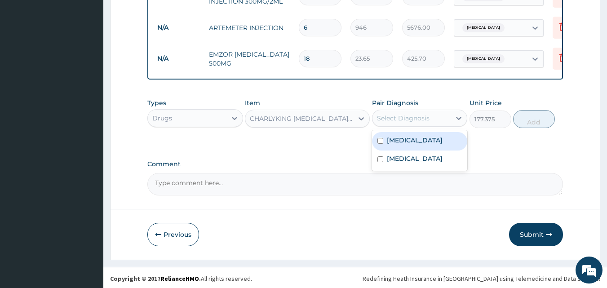
click at [408, 119] on div "Select Diagnosis" at bounding box center [403, 118] width 53 height 9
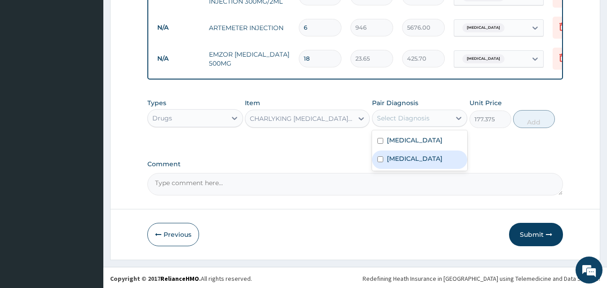
click at [403, 151] on div "Sepsis" at bounding box center [420, 160] width 96 height 18
checkbox input "true"
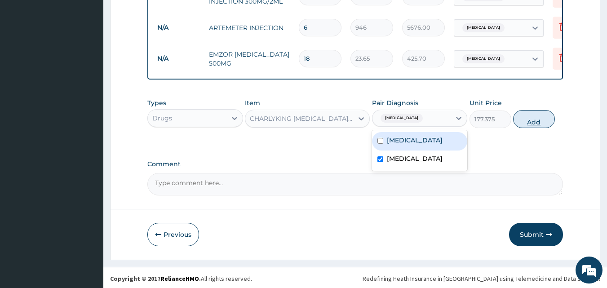
click at [535, 111] on button "Add" at bounding box center [534, 119] width 42 height 18
type input "0"
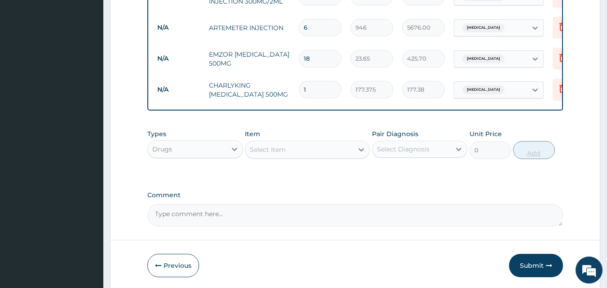
type input "10"
type input "1773.75"
type input "10"
click at [537, 265] on button "Submit" at bounding box center [536, 265] width 54 height 23
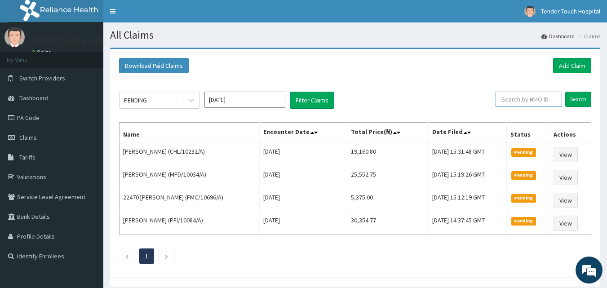
click at [533, 101] on input "text" at bounding box center [529, 99] width 66 height 15
click at [565, 92] on input "Search" at bounding box center [578, 99] width 26 height 15
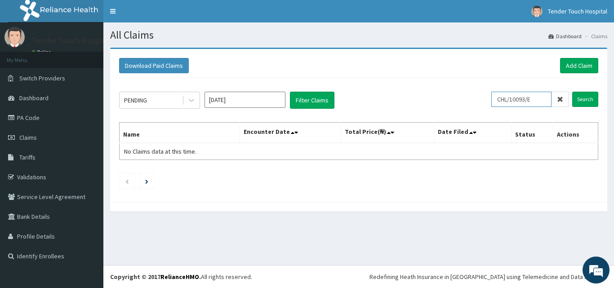
type input "CHL/10093/E"
click at [572, 92] on input "Search" at bounding box center [585, 99] width 26 height 15
click at [576, 67] on link "Add Claim" at bounding box center [579, 65] width 38 height 15
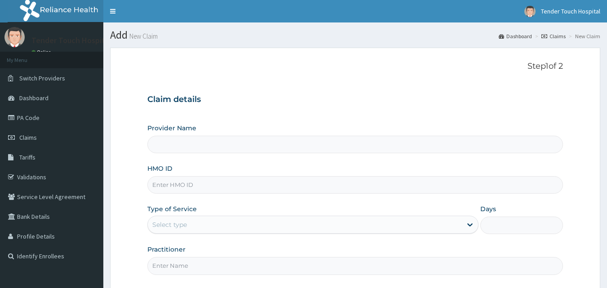
click at [249, 185] on input "HMO ID" at bounding box center [355, 185] width 416 height 18
paste input "FMC/11734/A"
type input "FMC/11734/A"
type input "Tender Touch Hospital"
type input "FMC/11734/A"
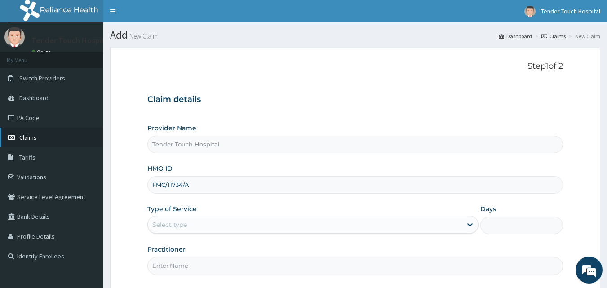
click at [45, 134] on link "Claims" at bounding box center [51, 138] width 103 height 20
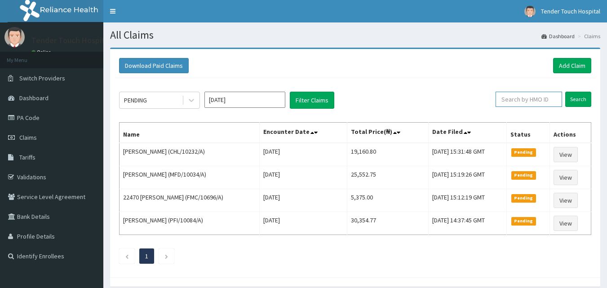
click at [548, 101] on input "text" at bounding box center [529, 99] width 66 height 15
paste input "FMC/11734/A"
type input "F"
click at [565, 92] on input "Search" at bounding box center [578, 99] width 26 height 15
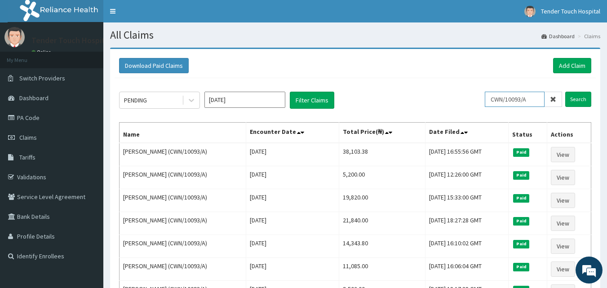
drag, startPoint x: 535, startPoint y: 98, endPoint x: 494, endPoint y: 100, distance: 40.9
click at [494, 100] on input "CWN/10093/A" at bounding box center [515, 99] width 60 height 15
click at [565, 92] on input "Search" at bounding box center [578, 99] width 26 height 15
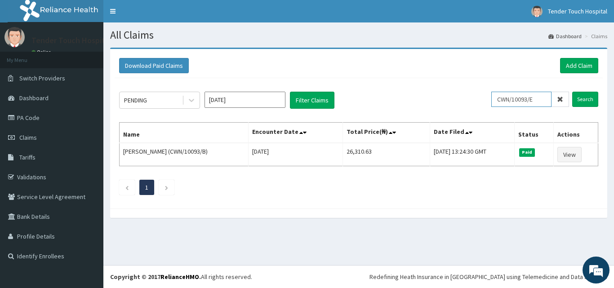
type input "CWN/10093/E"
click at [572, 92] on input "Search" at bounding box center [585, 99] width 26 height 15
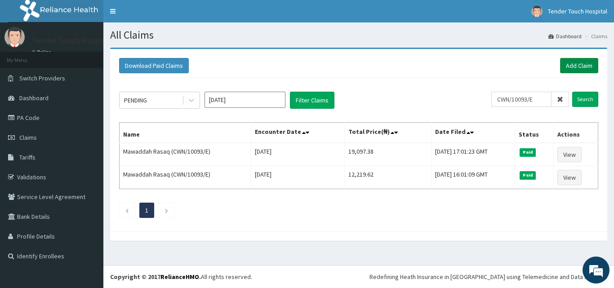
click at [590, 70] on link "Add Claim" at bounding box center [579, 65] width 38 height 15
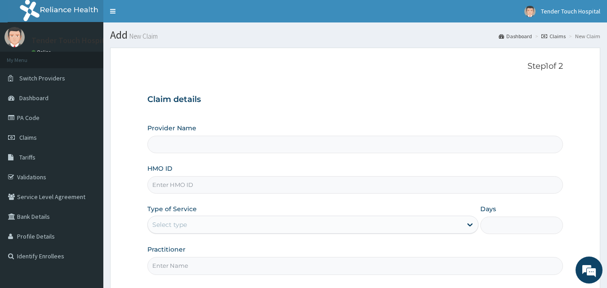
type input "Tender Touch Hospital"
click at [287, 184] on input "HMO ID" at bounding box center [355, 185] width 416 height 18
paste input "CWN/10093/A"
type input "CWN/10093/A"
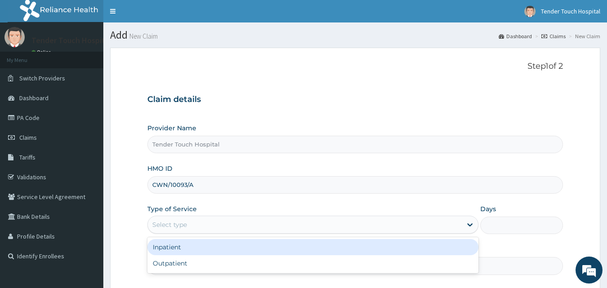
click at [244, 224] on div "Select type" at bounding box center [305, 224] width 314 height 14
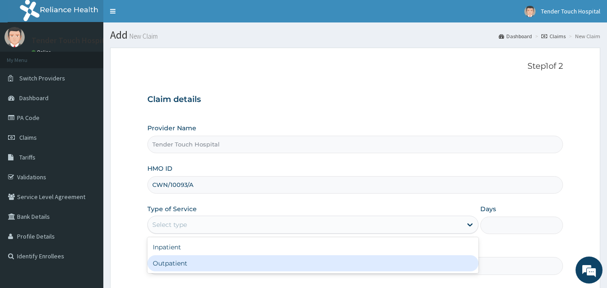
click at [210, 262] on div "Outpatient" at bounding box center [312, 263] width 331 height 16
type input "1"
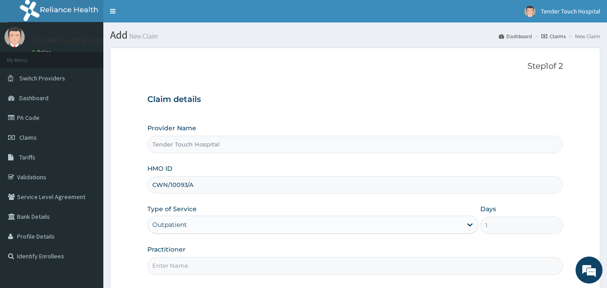
click at [210, 262] on input "Practitioner" at bounding box center [355, 266] width 416 height 18
type input "[PERSON_NAME]"
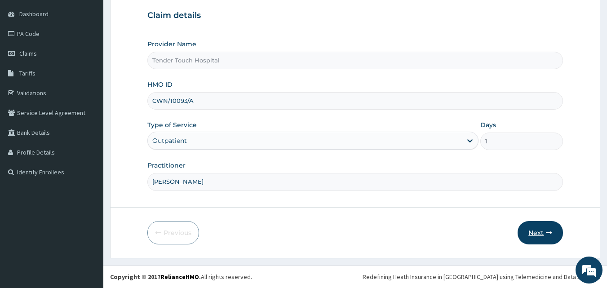
click at [534, 235] on button "Next" at bounding box center [540, 232] width 45 height 23
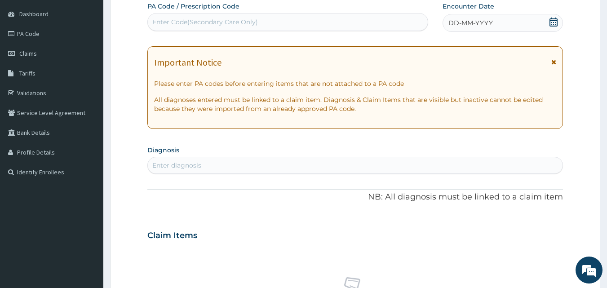
click at [310, 15] on div "Enter Code(Secondary Care Only)" at bounding box center [288, 22] width 280 height 14
click at [478, 22] on span "DD-MM-YYYY" at bounding box center [470, 22] width 44 height 9
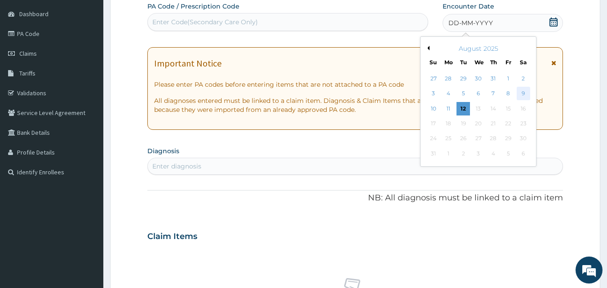
click at [525, 87] on div "9" at bounding box center [523, 93] width 13 height 13
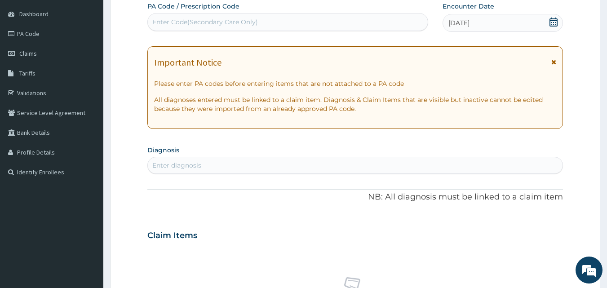
click at [344, 160] on div "Enter diagnosis" at bounding box center [355, 165] width 415 height 14
type input "PLASMOD"
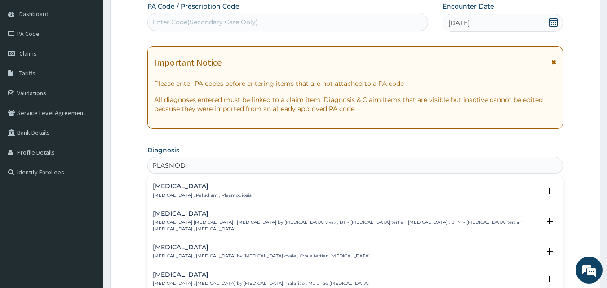
click at [201, 182] on div "[MEDICAL_DATA] [MEDICAL_DATA] , Paludism , Plasmodiosis Select Status Query Que…" at bounding box center [355, 192] width 416 height 27
click at [177, 193] on p "[MEDICAL_DATA] , Paludism , Plasmodiosis" at bounding box center [202, 195] width 99 height 6
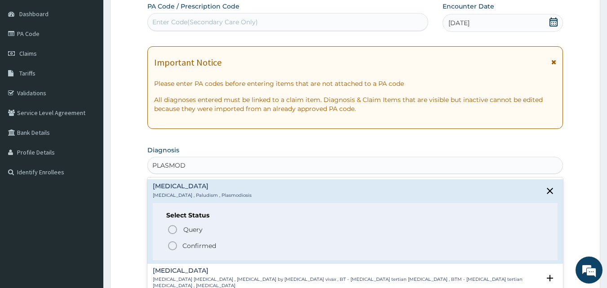
click at [171, 248] on icon "status option filled" at bounding box center [172, 245] width 11 height 11
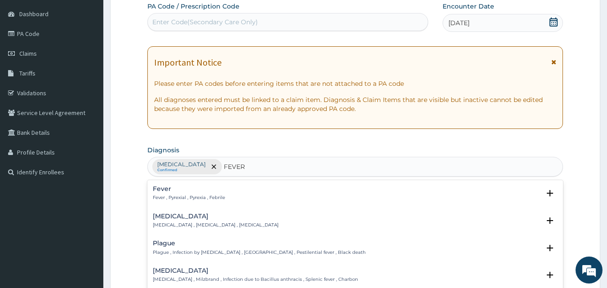
click at [167, 190] on h4 "Fever" at bounding box center [189, 189] width 72 height 7
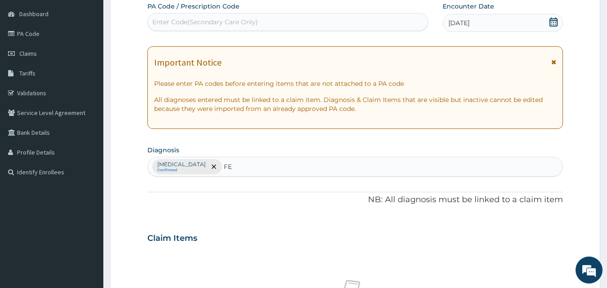
type input "F"
type input "[MEDICAL_DATA]"
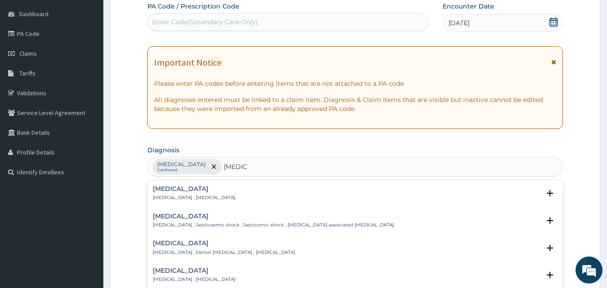
click at [177, 189] on h4 "[MEDICAL_DATA]" at bounding box center [194, 189] width 83 height 7
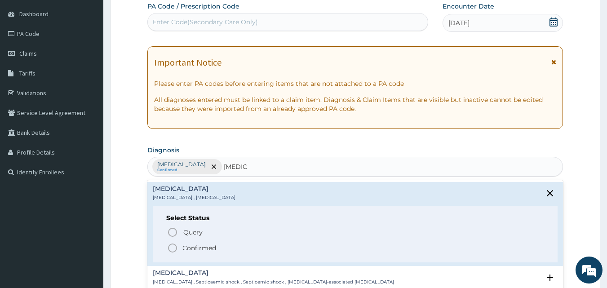
click at [171, 246] on icon "status option filled" at bounding box center [172, 248] width 11 height 11
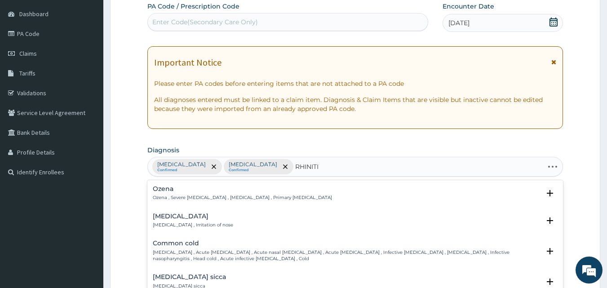
type input "[MEDICAL_DATA]"
click at [164, 221] on div "[MEDICAL_DATA] [MEDICAL_DATA] , Irritation of nose" at bounding box center [193, 221] width 80 height 16
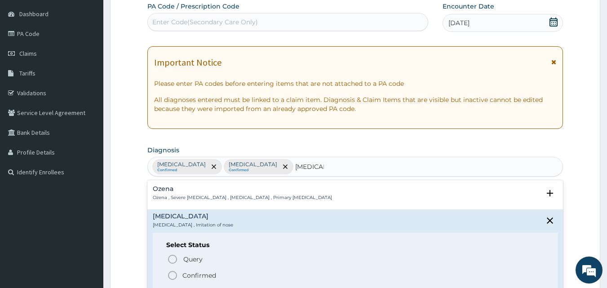
click at [172, 277] on icon "status option filled" at bounding box center [172, 275] width 11 height 11
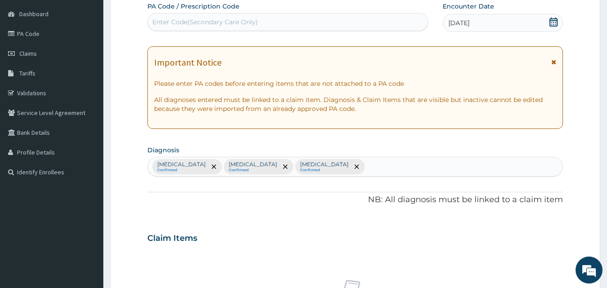
scroll to position [336, 0]
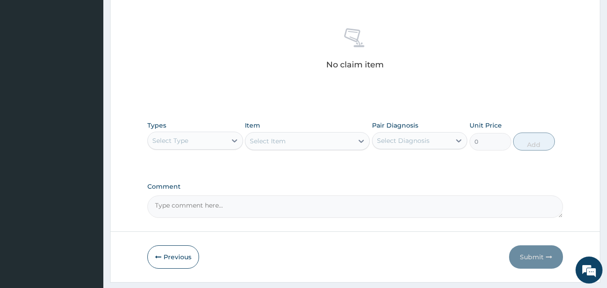
click at [196, 141] on div "Select Type" at bounding box center [187, 140] width 79 height 14
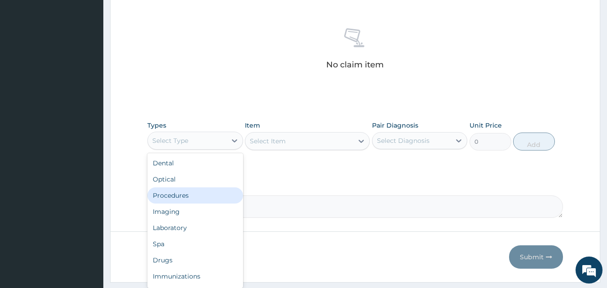
click at [186, 195] on div "Procedures" at bounding box center [195, 195] width 96 height 16
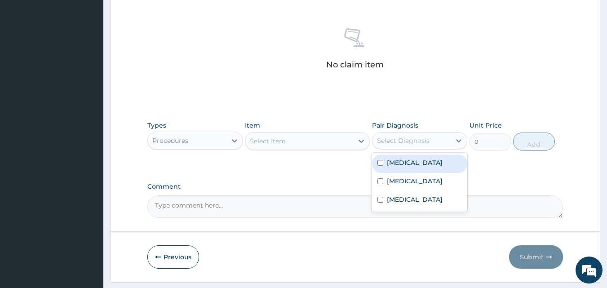
click at [408, 136] on div "Select Diagnosis" at bounding box center [403, 140] width 53 height 9
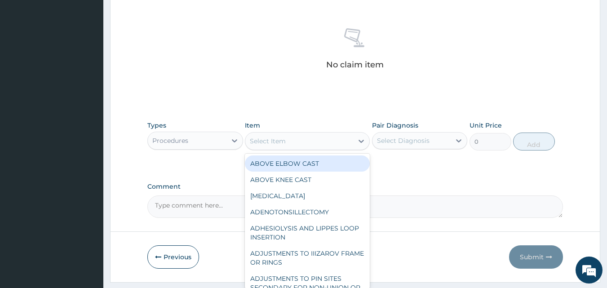
click at [318, 142] on div "Select Item" at bounding box center [299, 141] width 108 height 14
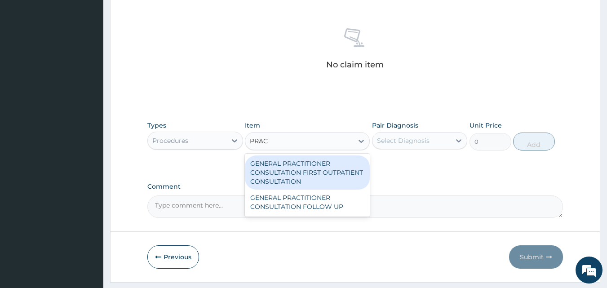
type input "PRACT"
type input "3547.5"
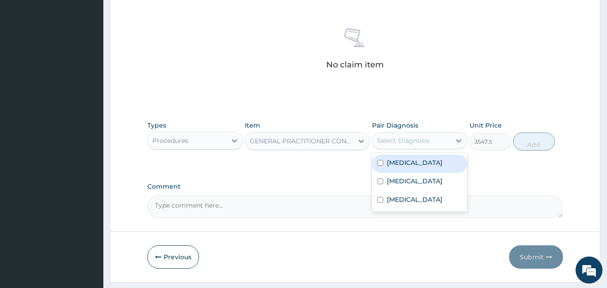
click at [430, 134] on div "Select Diagnosis" at bounding box center [411, 140] width 79 height 14
click at [416, 162] on div "[MEDICAL_DATA]" at bounding box center [420, 164] width 96 height 18
checkbox input "true"
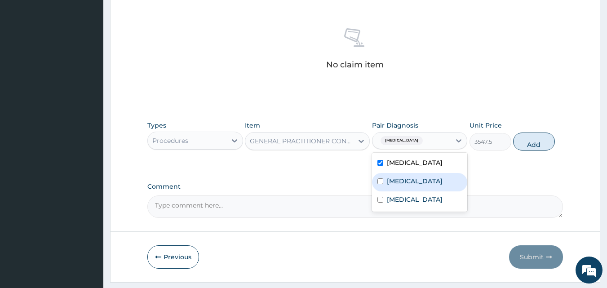
click at [406, 183] on label "[MEDICAL_DATA]" at bounding box center [415, 181] width 56 height 9
checkbox input "true"
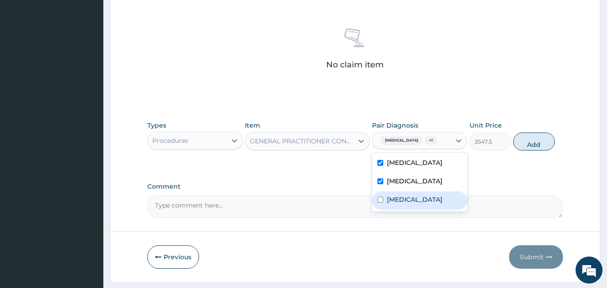
click at [406, 197] on label "[MEDICAL_DATA]" at bounding box center [415, 199] width 56 height 9
checkbox input "true"
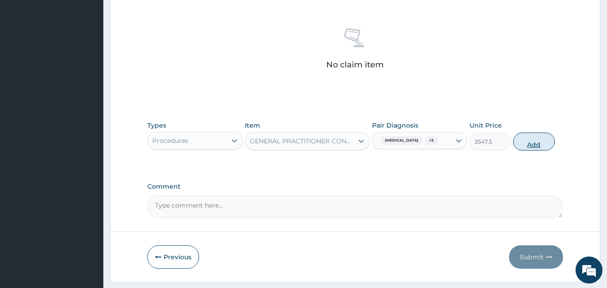
click at [527, 146] on button "Add" at bounding box center [534, 142] width 42 height 18
type input "0"
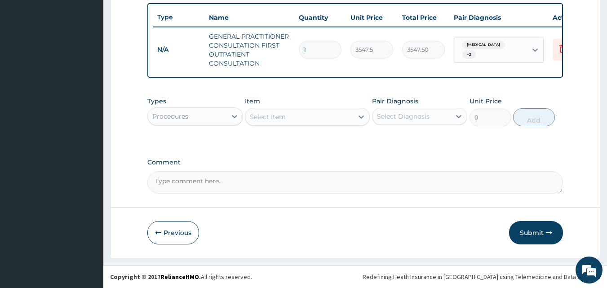
click at [194, 120] on div "Procedures" at bounding box center [187, 116] width 79 height 14
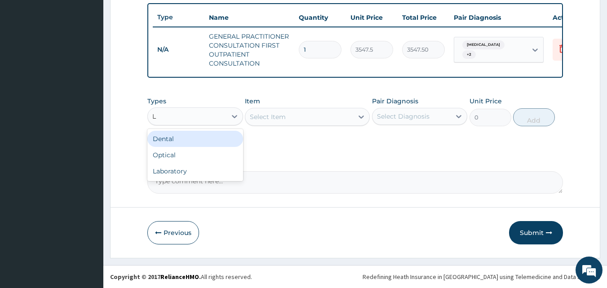
type input "LA"
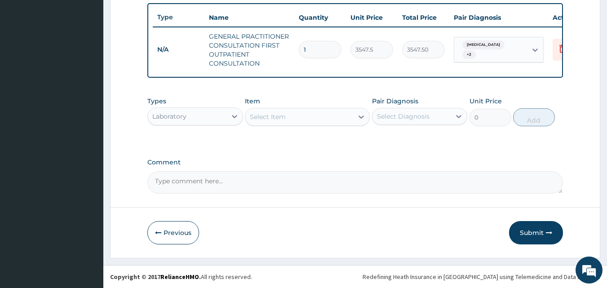
click at [272, 119] on div "Select Item" at bounding box center [268, 116] width 36 height 9
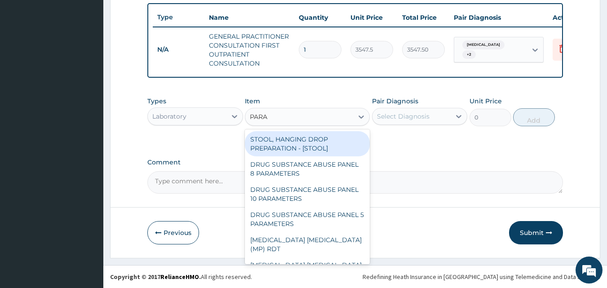
type input "PARAS"
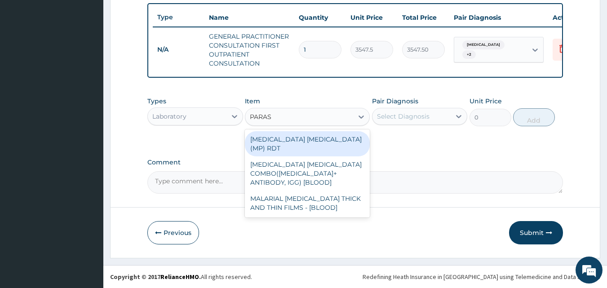
type input "1612.5"
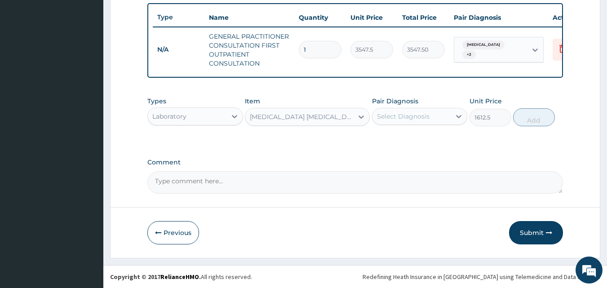
click at [394, 116] on div "Select Diagnosis" at bounding box center [403, 116] width 53 height 9
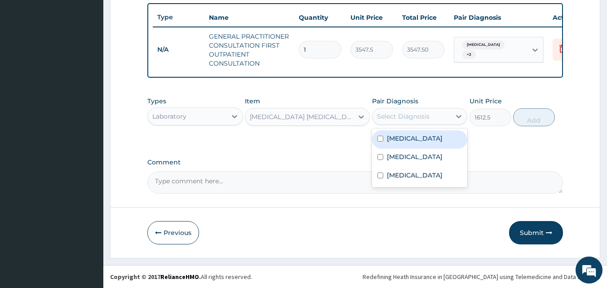
click at [401, 146] on div "[MEDICAL_DATA]" at bounding box center [420, 139] width 96 height 18
checkbox input "true"
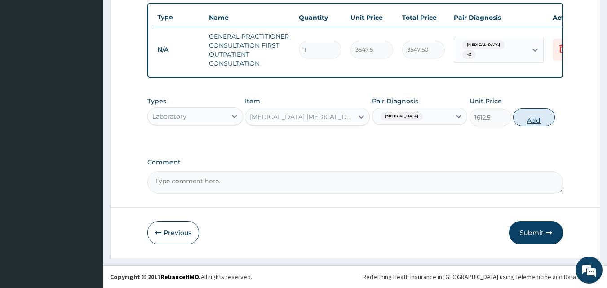
click at [539, 123] on button "Add" at bounding box center [534, 117] width 42 height 18
type input "0"
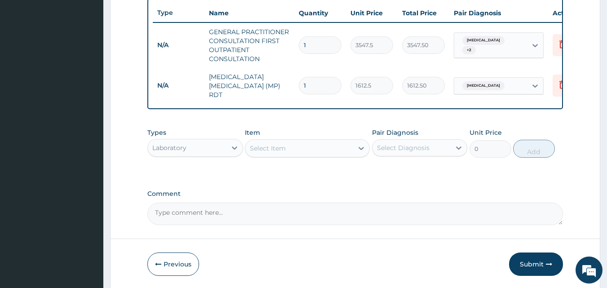
click at [310, 155] on div "Select Item" at bounding box center [299, 148] width 108 height 14
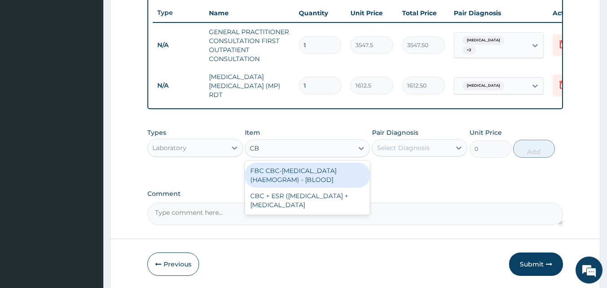
type input "CBC"
type input "4300"
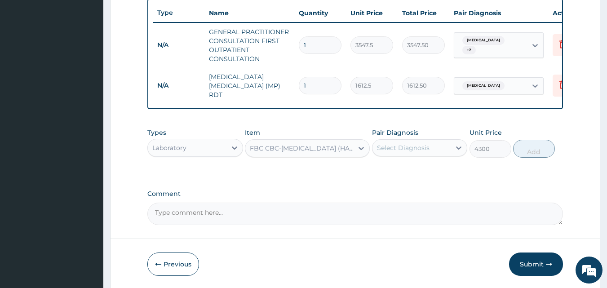
click at [398, 154] on div "Select Diagnosis" at bounding box center [411, 148] width 79 height 14
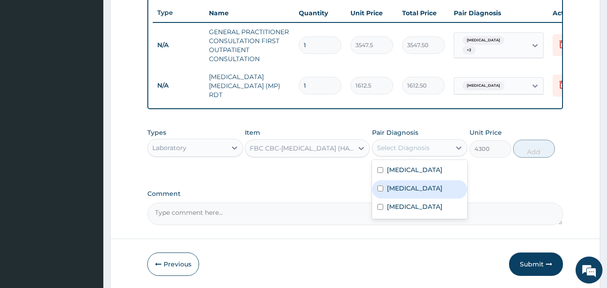
click at [401, 188] on label "Sepsis" at bounding box center [415, 188] width 56 height 9
checkbox input "true"
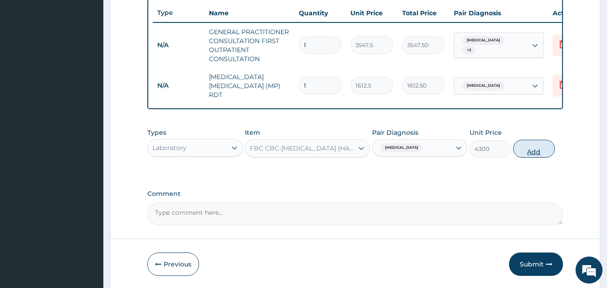
click at [532, 149] on button "Add" at bounding box center [534, 149] width 42 height 18
type input "0"
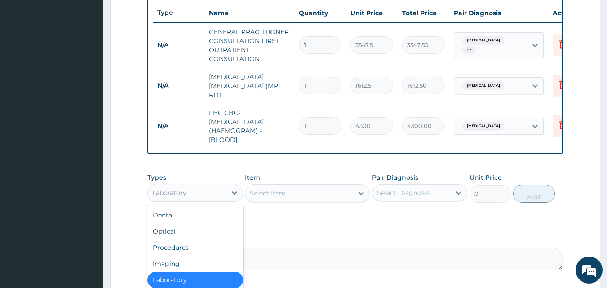
click at [195, 195] on div "Laboratory" at bounding box center [187, 193] width 79 height 14
type input "DR"
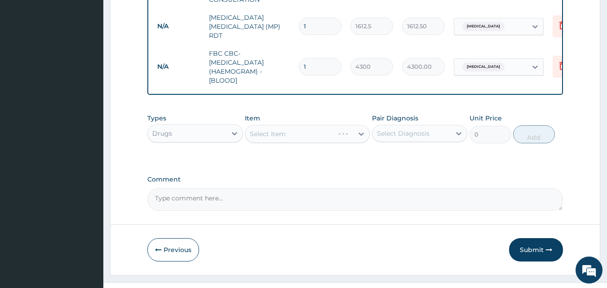
scroll to position [414, 0]
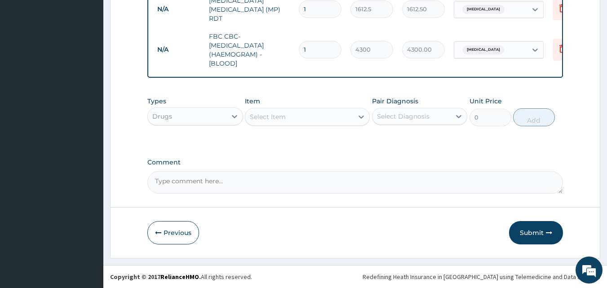
click at [310, 113] on div "Select Item" at bounding box center [299, 117] width 108 height 14
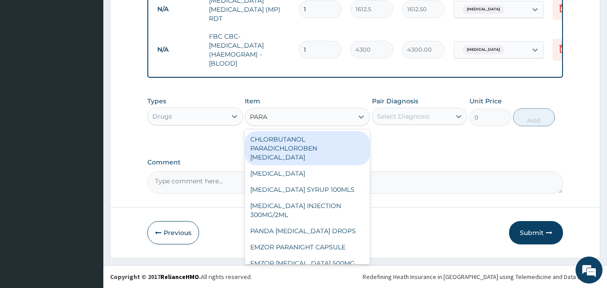
type input "PARAC"
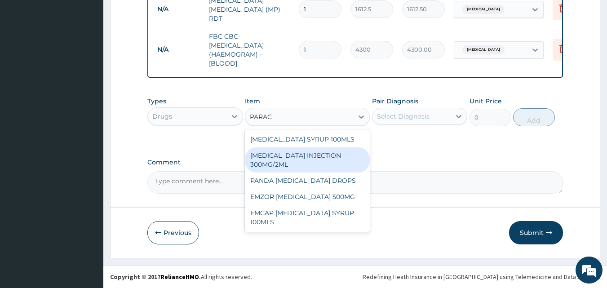
click at [310, 152] on div "PARACETAMOL INJECTION 300MG/2ML" at bounding box center [307, 159] width 125 height 25
type input "260.15"
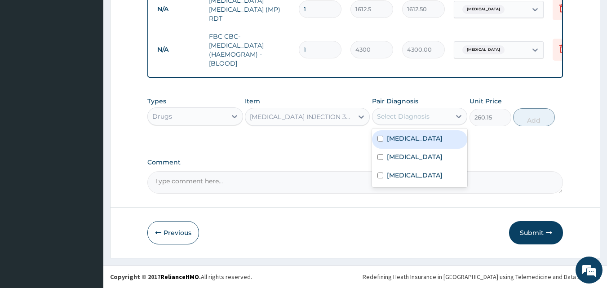
click at [395, 122] on div "Select Diagnosis" at bounding box center [411, 116] width 79 height 14
click at [395, 138] on label "Malaria" at bounding box center [415, 138] width 56 height 9
checkbox input "true"
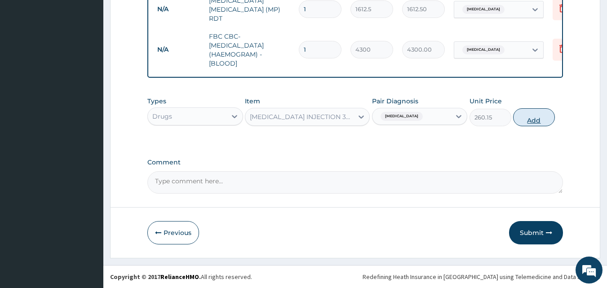
click at [526, 119] on button "Add" at bounding box center [534, 117] width 42 height 18
type input "0"
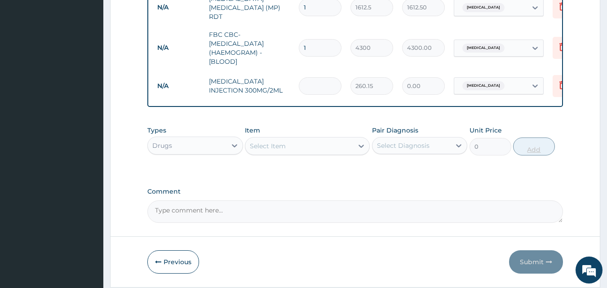
type input "2"
type input "520.30"
type input "2"
click at [308, 147] on div "Select Item" at bounding box center [299, 146] width 108 height 14
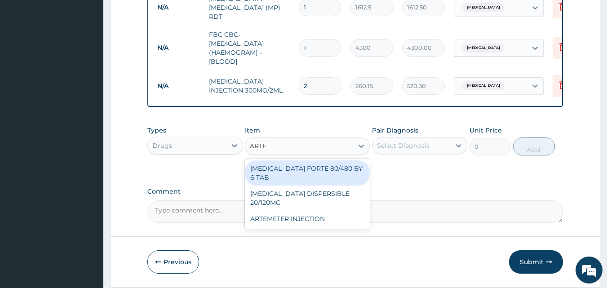
type input "ARTEM"
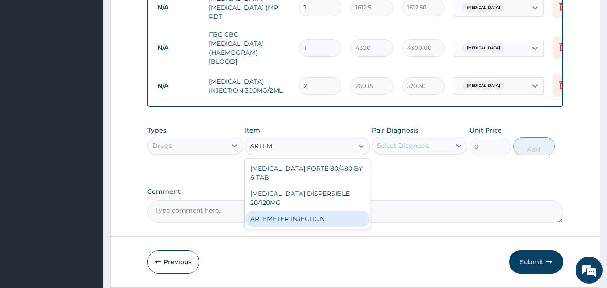
click at [307, 211] on div "ARTEMETER INJECTION" at bounding box center [307, 219] width 125 height 16
type input "946"
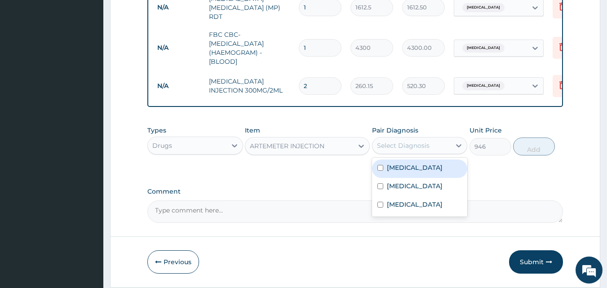
click at [417, 147] on div "Select Diagnosis" at bounding box center [403, 145] width 53 height 9
click at [413, 172] on div "Malaria" at bounding box center [420, 169] width 96 height 18
checkbox input "true"
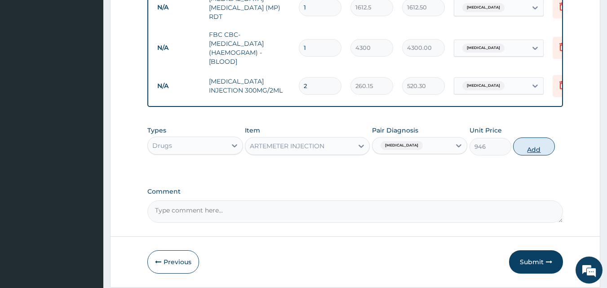
click at [542, 151] on button "Add" at bounding box center [534, 146] width 42 height 18
type input "0"
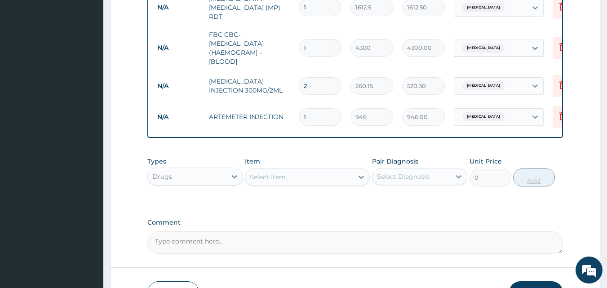
type input "0.00"
type input "6"
type input "5676.00"
type input "6"
click at [336, 180] on div "Select Item" at bounding box center [299, 177] width 108 height 14
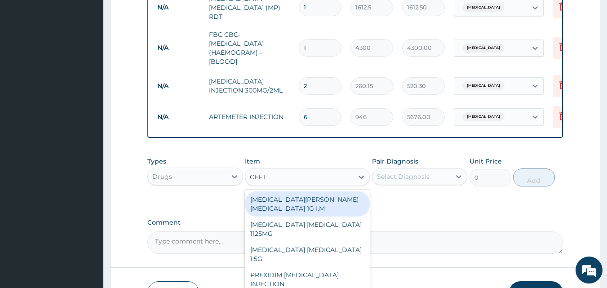
type input "CEFTR"
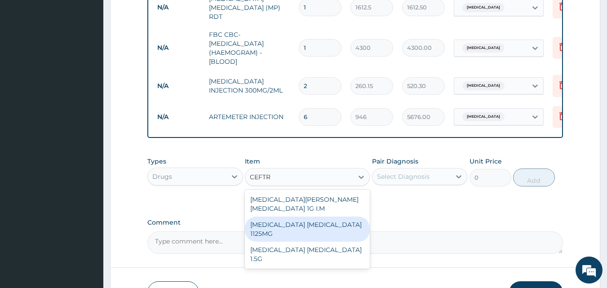
click at [310, 217] on div "CEFTRIAXONE TAZOBACTAM 1125MG" at bounding box center [307, 229] width 125 height 25
type input "2365"
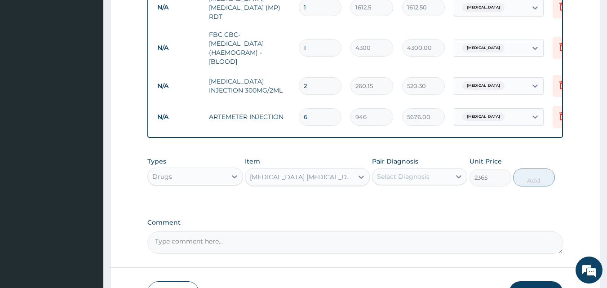
click at [414, 181] on div "Select Diagnosis" at bounding box center [403, 176] width 53 height 9
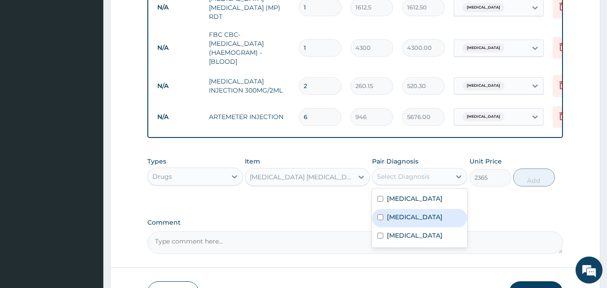
click at [407, 219] on label "Sepsis" at bounding box center [415, 217] width 56 height 9
checkbox input "true"
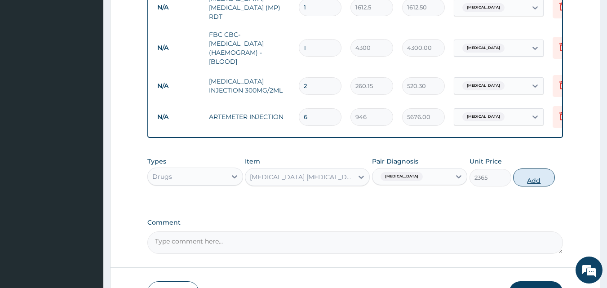
click at [529, 182] on button "Add" at bounding box center [534, 177] width 42 height 18
type input "0"
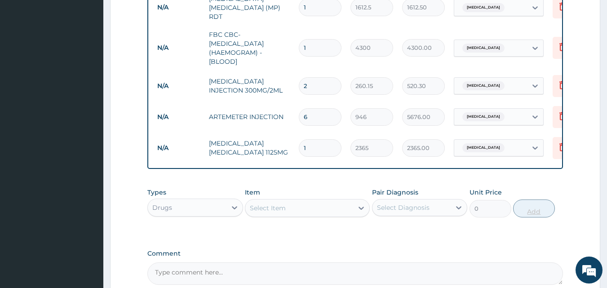
type input "0.00"
type input "3"
type input "7095.00"
type input "3"
click at [324, 209] on div "Select Item" at bounding box center [299, 208] width 108 height 14
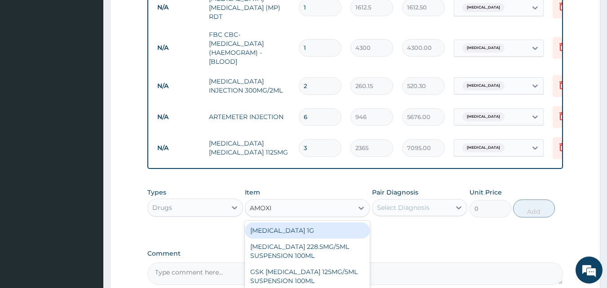
type input "AMOXIC"
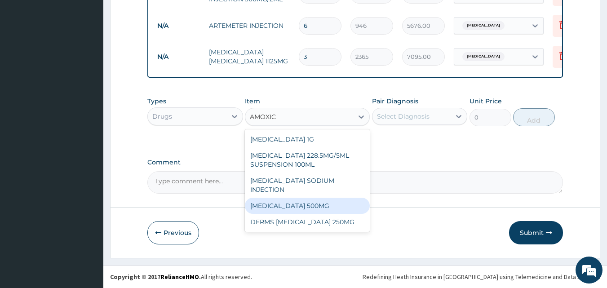
click at [320, 201] on div "[MEDICAL_DATA] 500MG" at bounding box center [307, 206] width 125 height 16
type input "70.95"
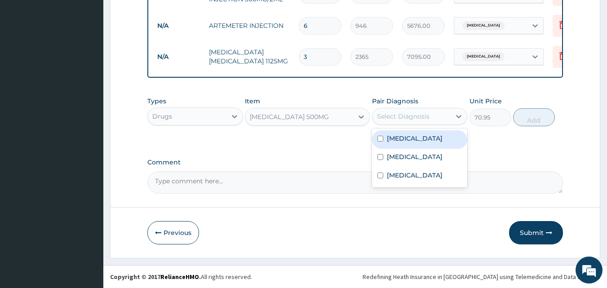
click at [424, 117] on div "Select Diagnosis" at bounding box center [403, 116] width 53 height 9
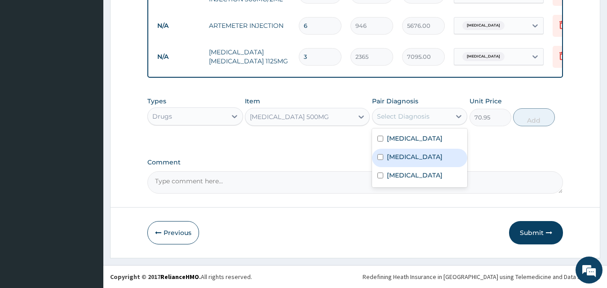
click at [403, 160] on label "[MEDICAL_DATA]" at bounding box center [415, 156] width 56 height 9
checkbox input "true"
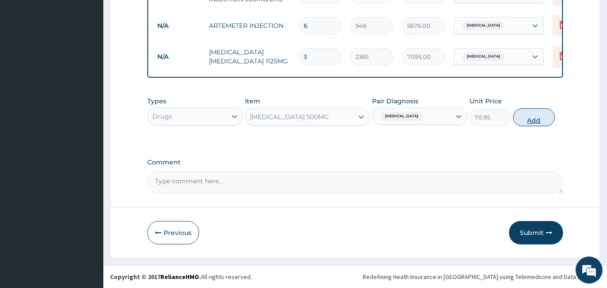
click at [531, 115] on button "Add" at bounding box center [534, 117] width 42 height 18
type input "0"
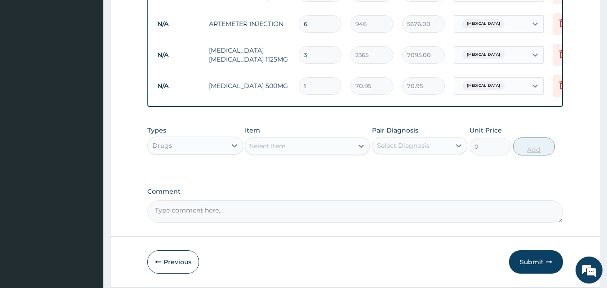
type input "15"
type input "1064.25"
type input "15"
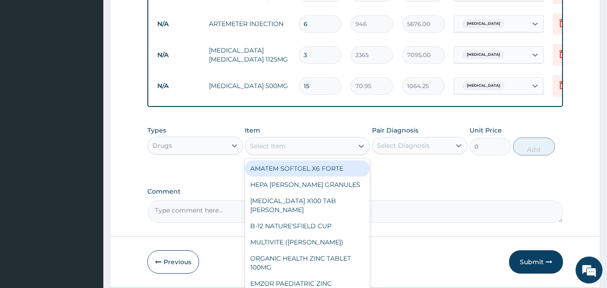
click at [336, 146] on div "Select Item" at bounding box center [299, 146] width 108 height 14
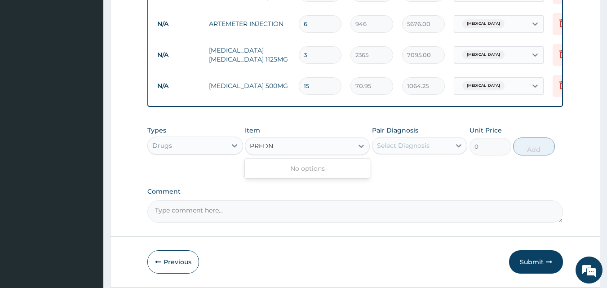
type input "PRED"
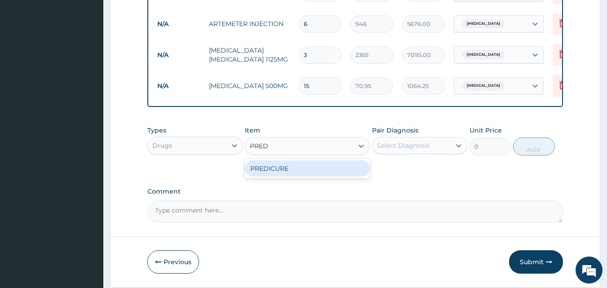
click at [316, 168] on div "PREDICURE" at bounding box center [307, 168] width 125 height 16
type input "53.2125"
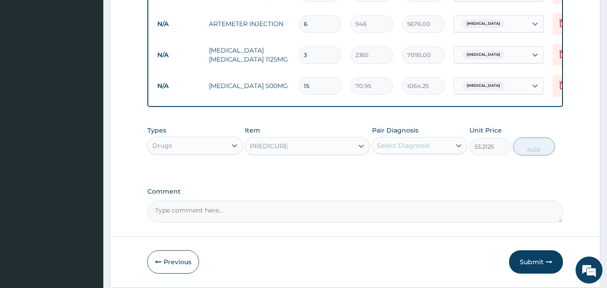
click at [418, 143] on div "Select Diagnosis" at bounding box center [403, 145] width 53 height 9
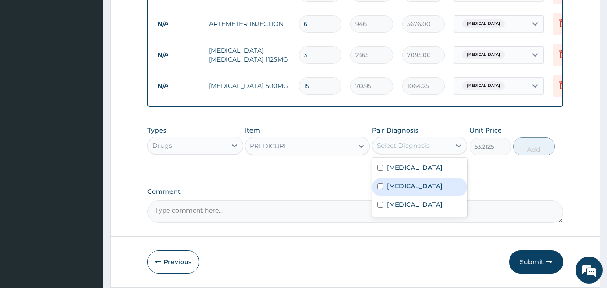
click at [309, 148] on div "PREDICURE" at bounding box center [299, 146] width 108 height 14
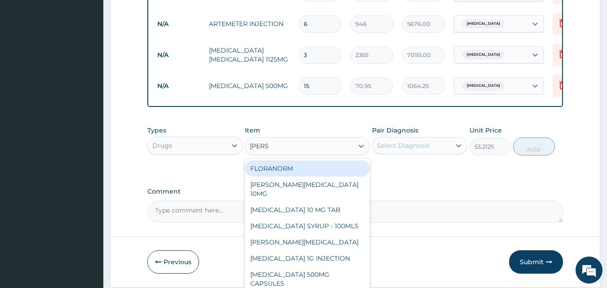
scroll to position [0, 0]
type input "LORAT"
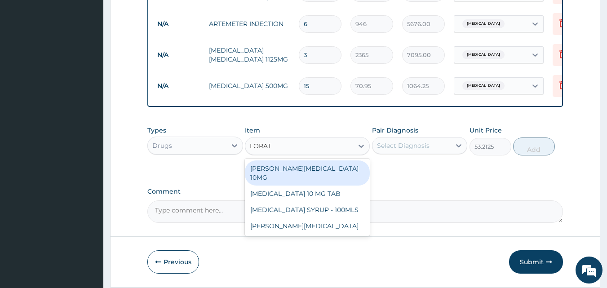
click at [306, 171] on div "[PERSON_NAME][MEDICAL_DATA] 10MG" at bounding box center [307, 172] width 125 height 25
type input "88.6875"
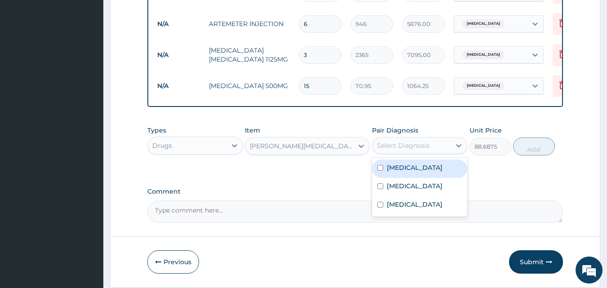
click at [408, 145] on div "Select Diagnosis" at bounding box center [403, 145] width 53 height 9
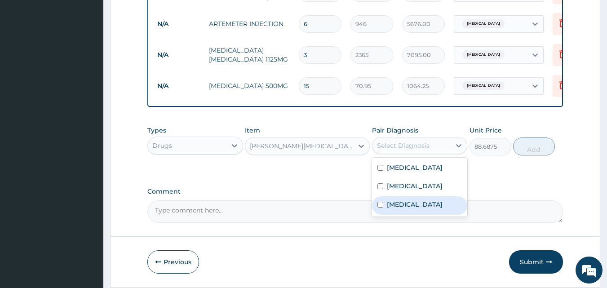
click at [403, 200] on div "[MEDICAL_DATA]" at bounding box center [420, 205] width 96 height 18
checkbox input "true"
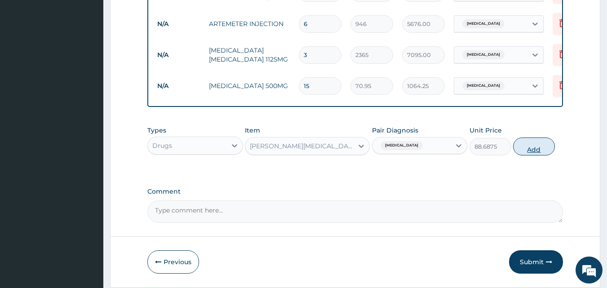
click at [536, 152] on button "Add" at bounding box center [534, 146] width 42 height 18
type input "0"
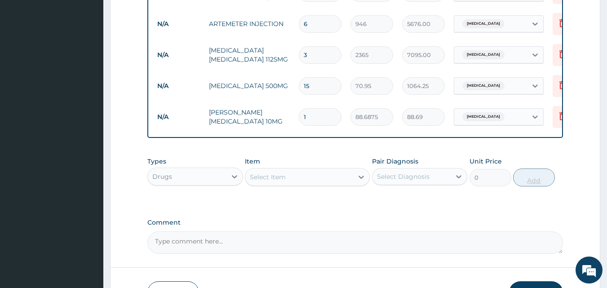
type input "10"
type input "886.88"
type input "10"
click at [298, 177] on div "Select Item" at bounding box center [299, 177] width 108 height 14
type input "IBU"
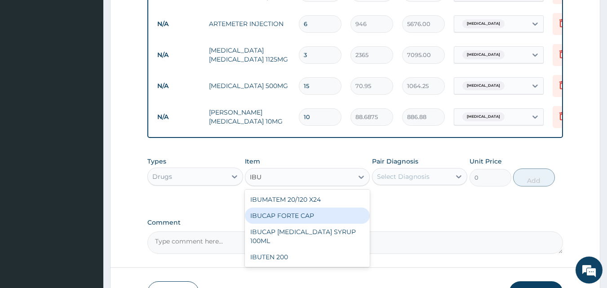
click at [297, 221] on div "IBUCAP FORTE CAP" at bounding box center [307, 216] width 125 height 16
type input "59.125"
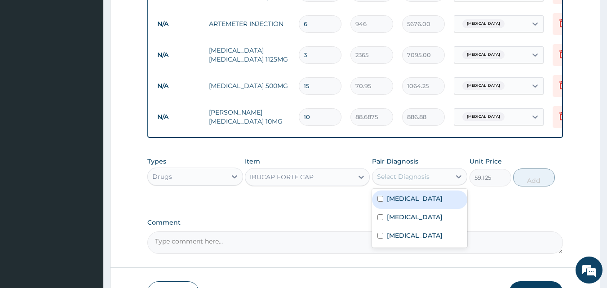
click at [409, 183] on div "Select Diagnosis" at bounding box center [411, 176] width 79 height 14
click at [400, 195] on div "[MEDICAL_DATA]" at bounding box center [420, 200] width 96 height 18
checkbox input "true"
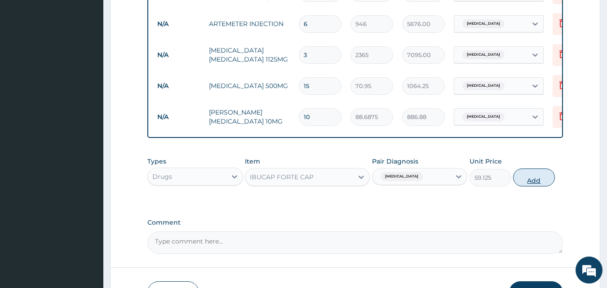
click at [529, 178] on button "Add" at bounding box center [534, 177] width 42 height 18
type input "0"
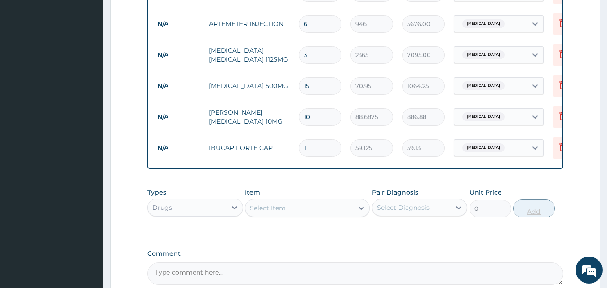
type input "10"
type input "591.25"
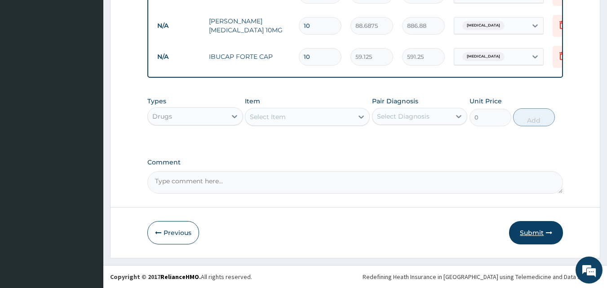
type input "10"
click at [536, 229] on button "Submit" at bounding box center [536, 232] width 54 height 23
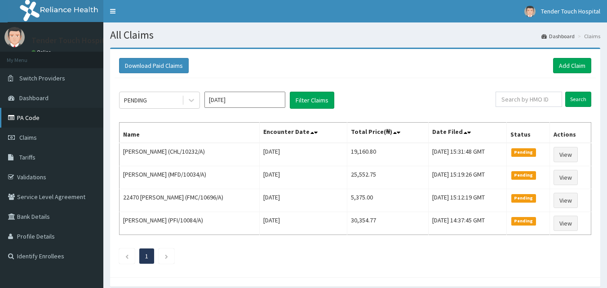
click at [32, 120] on link "PA Code" at bounding box center [51, 118] width 103 height 20
click at [572, 64] on link "Add Claim" at bounding box center [572, 65] width 38 height 15
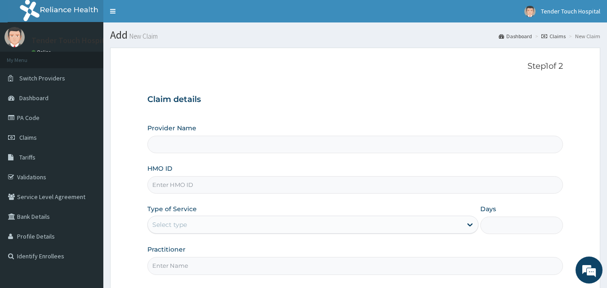
click at [182, 182] on input "HMO ID" at bounding box center [355, 185] width 416 height 18
paste input "CWN/10093/A"
type input "CWN/10093/A"
type input "Tender Touch Hospital"
type input "CWN/10093/E"
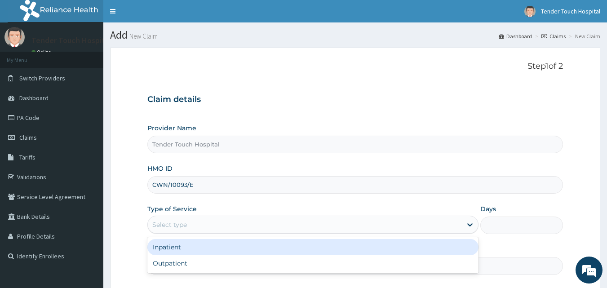
click at [172, 226] on div "Select type" at bounding box center [169, 224] width 35 height 9
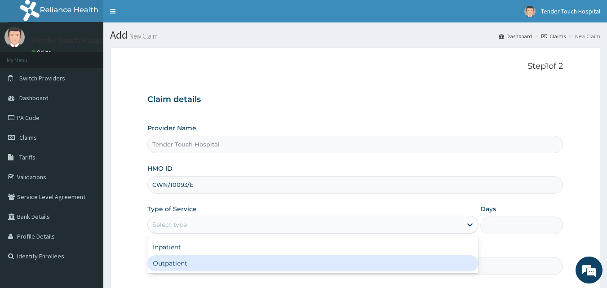
click at [180, 267] on div "Outpatient" at bounding box center [312, 263] width 331 height 16
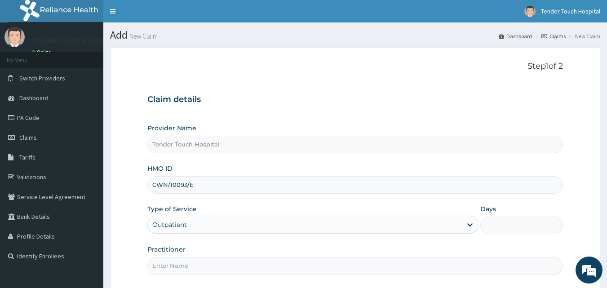
type input "1"
click at [185, 263] on input "Practitioner" at bounding box center [355, 266] width 416 height 18
type input "[PERSON_NAME]"
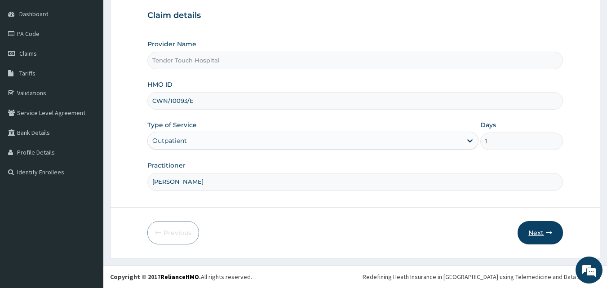
click at [548, 234] on icon "button" at bounding box center [549, 233] width 6 height 6
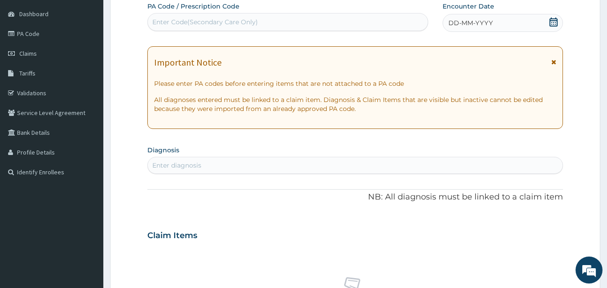
click at [551, 23] on icon at bounding box center [553, 22] width 9 height 9
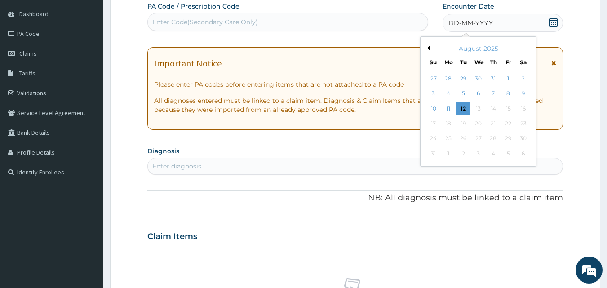
click at [510, 86] on div "3 4 5 6 7 8 9" at bounding box center [478, 93] width 105 height 15
click at [510, 93] on div "8" at bounding box center [507, 93] width 13 height 13
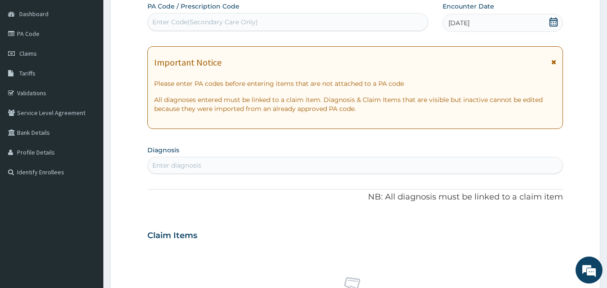
click at [252, 162] on div "Enter diagnosis" at bounding box center [355, 165] width 415 height 14
type input "RHINITIS"
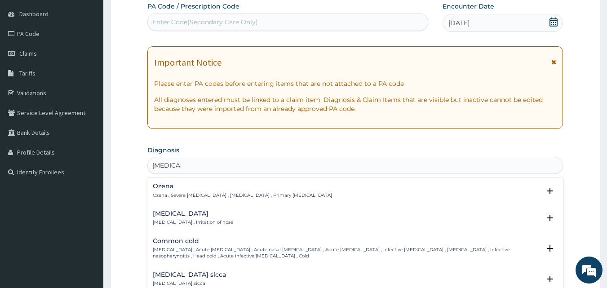
click at [161, 217] on h4 "[MEDICAL_DATA]" at bounding box center [193, 213] width 80 height 7
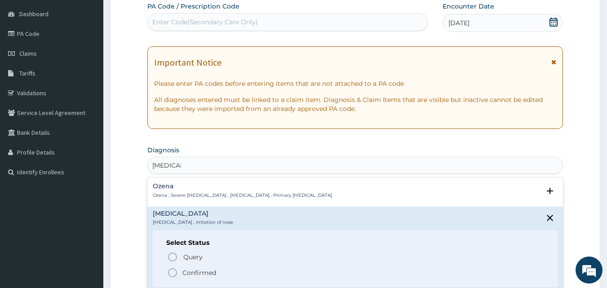
click at [174, 275] on icon "status option filled" at bounding box center [172, 272] width 11 height 11
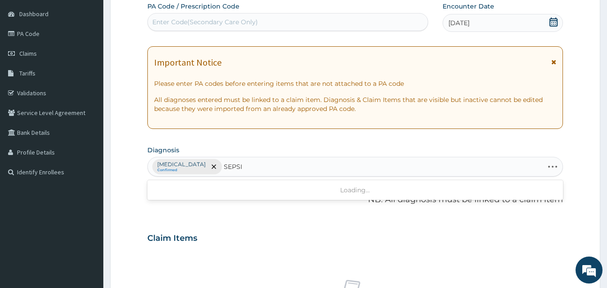
type input "[MEDICAL_DATA]"
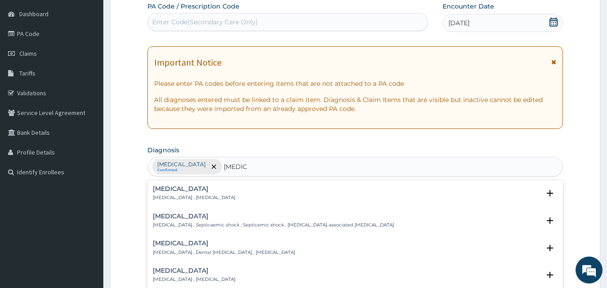
click at [165, 194] on div "Sepsis Systemic infection , Sepsis" at bounding box center [194, 194] width 83 height 16
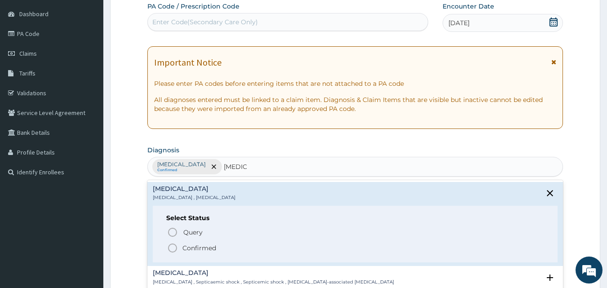
click at [170, 246] on icon "status option filled" at bounding box center [172, 248] width 11 height 11
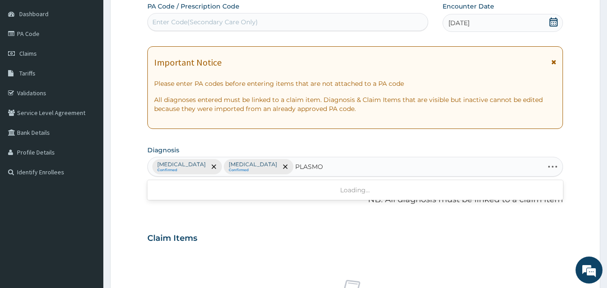
type input "PLASMOD"
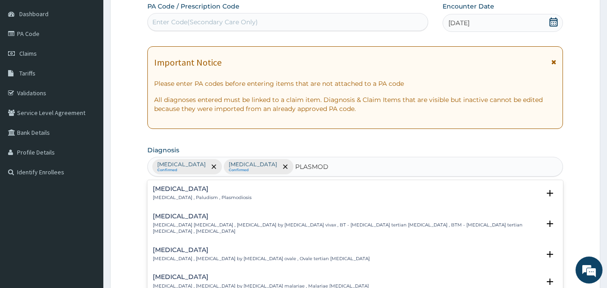
click at [163, 187] on h4 "Malaria" at bounding box center [202, 189] width 99 height 7
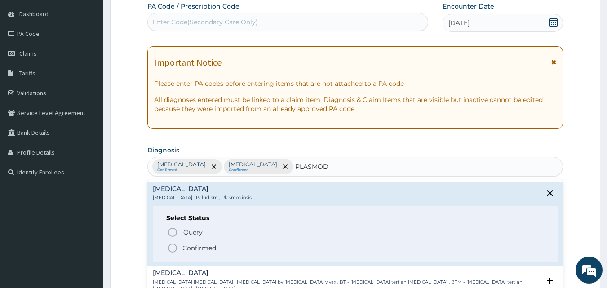
click at [175, 249] on icon "status option filled" at bounding box center [172, 248] width 11 height 11
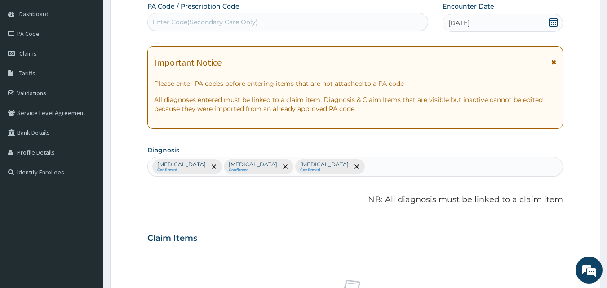
scroll to position [336, 0]
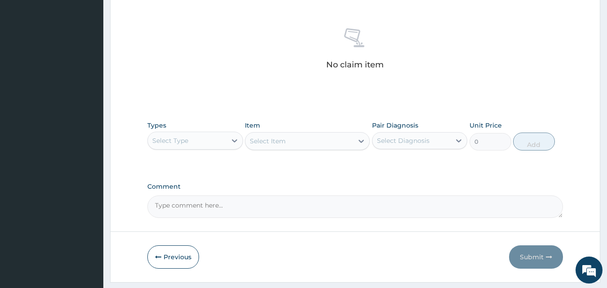
click at [205, 147] on div "Select Type" at bounding box center [187, 140] width 79 height 14
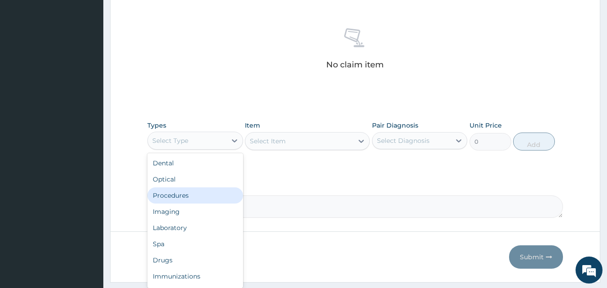
click at [193, 195] on div "Procedures" at bounding box center [195, 195] width 96 height 16
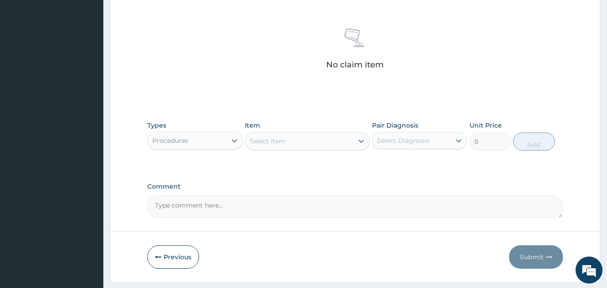
click at [322, 138] on div "Select Item" at bounding box center [299, 141] width 108 height 14
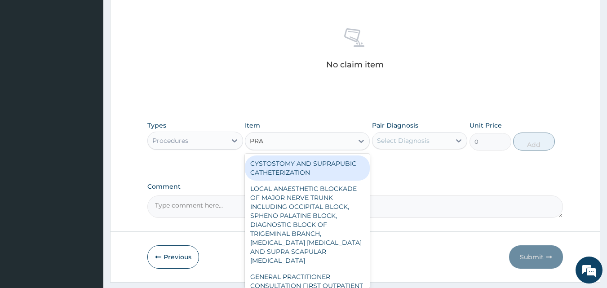
type input "PRAC"
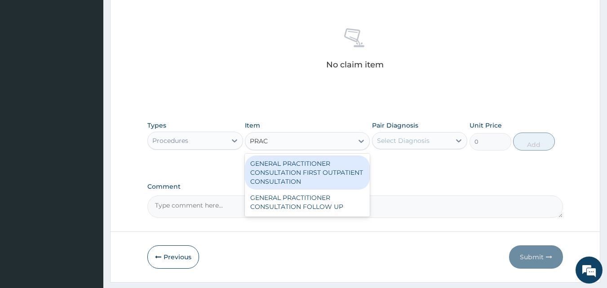
type input "3547.5"
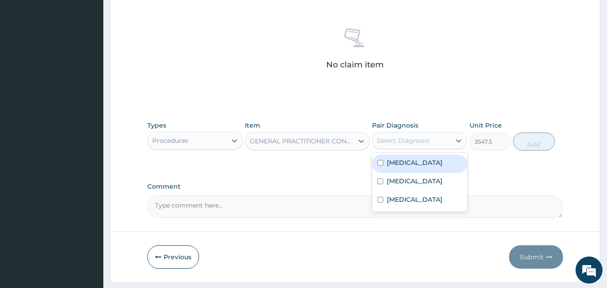
click at [392, 138] on div "Select Diagnosis" at bounding box center [403, 140] width 53 height 9
click at [403, 166] on label "Rhinitis" at bounding box center [415, 162] width 56 height 9
checkbox input "true"
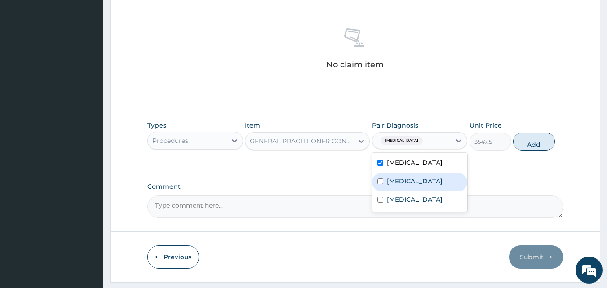
click at [403, 178] on label "Sepsis" at bounding box center [415, 181] width 56 height 9
checkbox input "true"
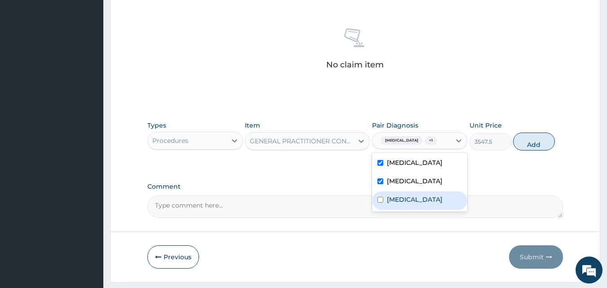
click at [407, 203] on label "Malaria" at bounding box center [415, 199] width 56 height 9
checkbox input "true"
click at [536, 146] on button "Add" at bounding box center [534, 142] width 42 height 18
type input "0"
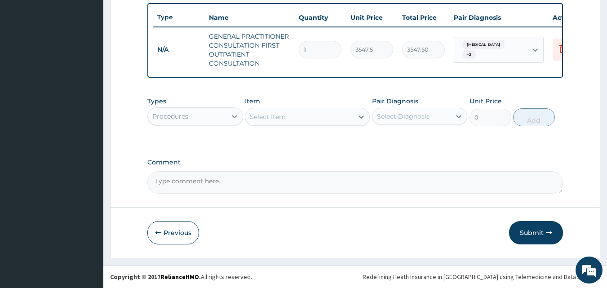
click at [182, 124] on div "Procedures" at bounding box center [187, 116] width 79 height 14
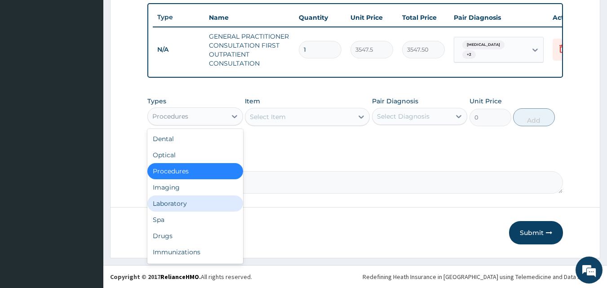
click at [180, 204] on div "Laboratory" at bounding box center [195, 203] width 96 height 16
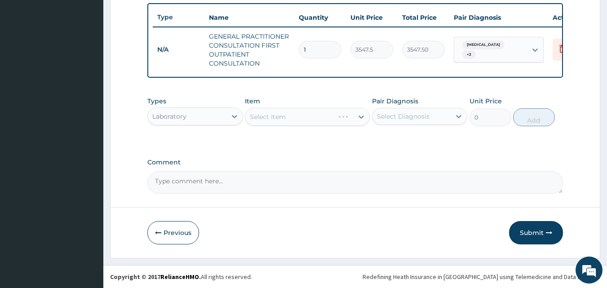
click at [288, 120] on div "Select Item" at bounding box center [289, 117] width 89 height 14
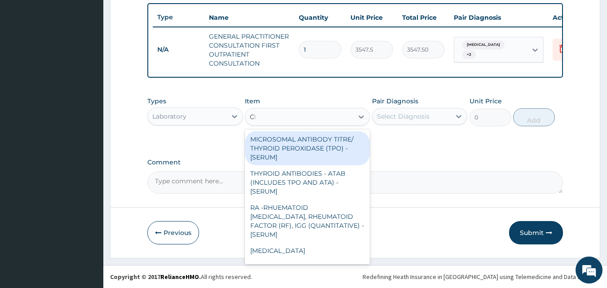
type input "CBC"
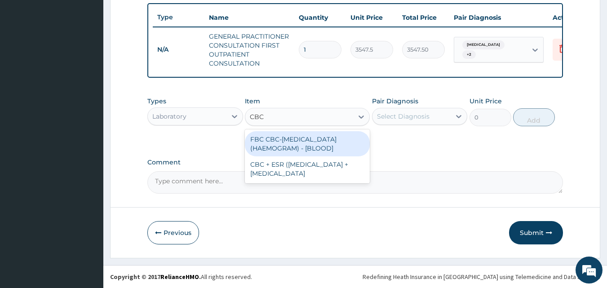
type input "4300"
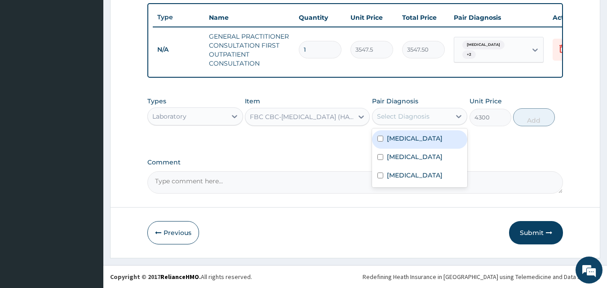
click at [417, 120] on div "Select Diagnosis" at bounding box center [403, 116] width 53 height 9
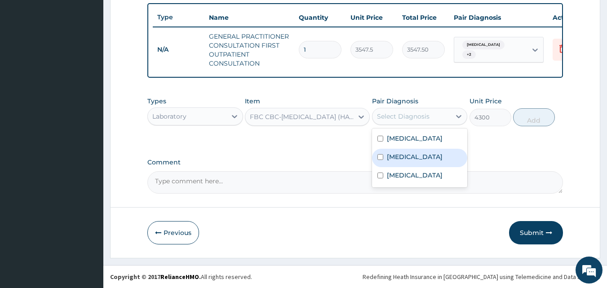
click at [412, 153] on div "Sepsis" at bounding box center [420, 158] width 96 height 18
checkbox input "true"
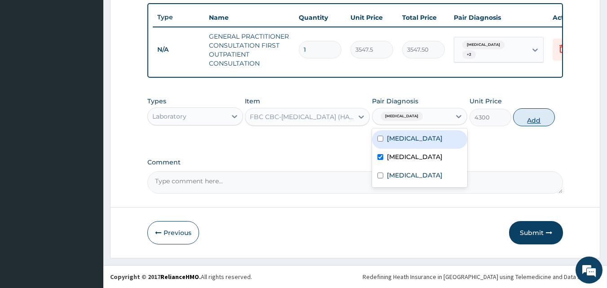
click at [522, 126] on button "Add" at bounding box center [534, 117] width 42 height 18
type input "0"
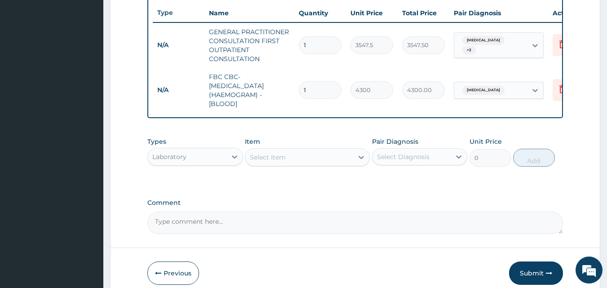
click at [279, 162] on div "Select Item" at bounding box center [268, 157] width 36 height 9
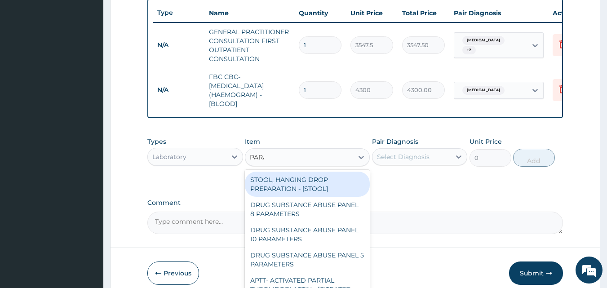
type input "PARAS"
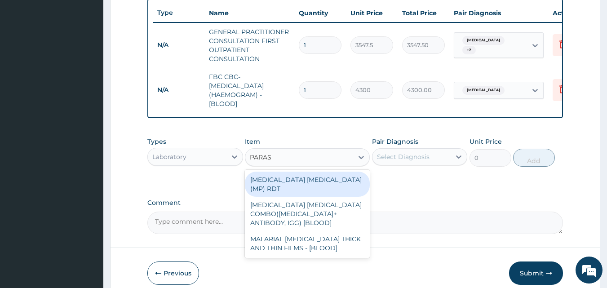
type input "1612.5"
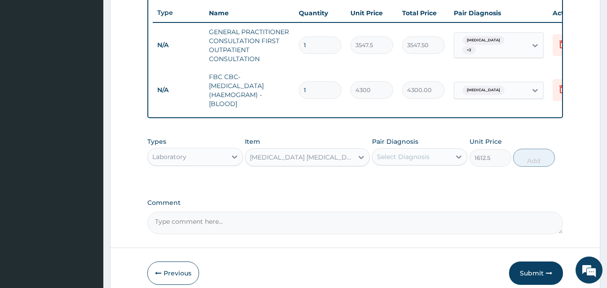
click at [381, 161] on div "Select Diagnosis" at bounding box center [403, 156] width 53 height 9
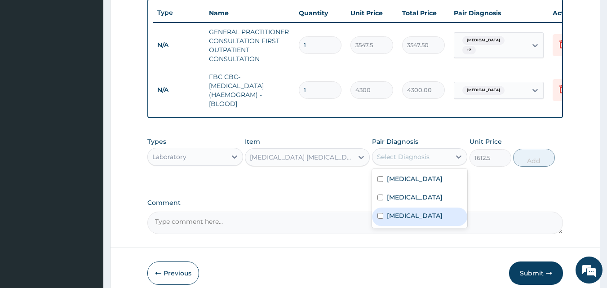
click at [409, 220] on label "Malaria" at bounding box center [415, 215] width 56 height 9
checkbox input "true"
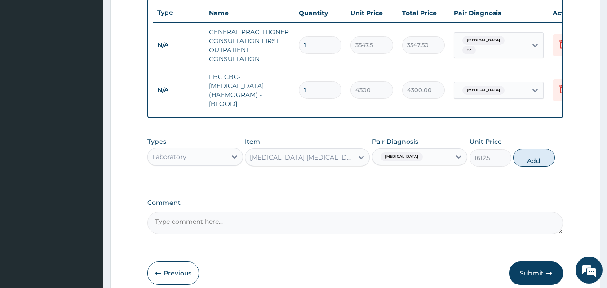
click at [539, 164] on button "Add" at bounding box center [534, 158] width 42 height 18
type input "0"
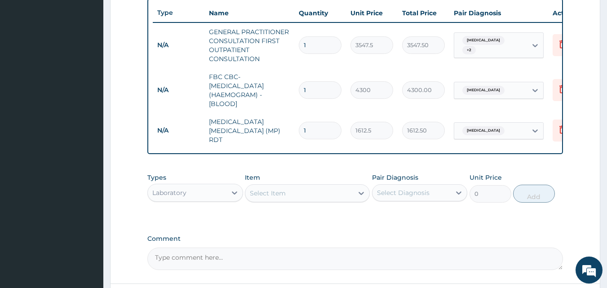
scroll to position [414, 0]
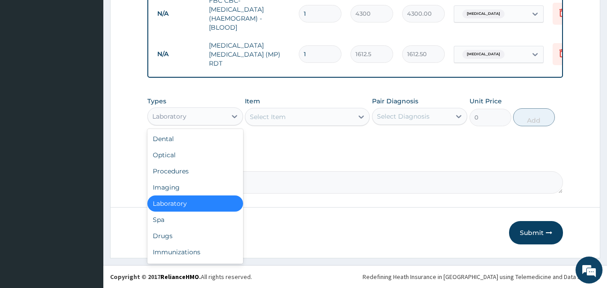
click at [194, 111] on div "Laboratory" at bounding box center [187, 116] width 79 height 14
type input "DR"
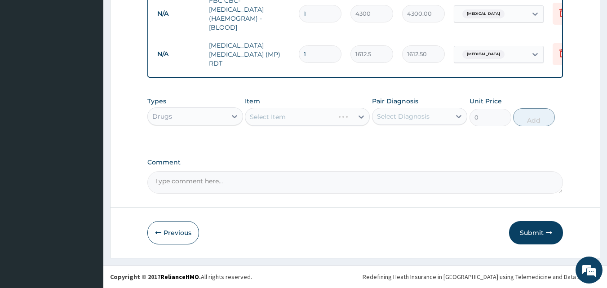
click at [277, 121] on div "Select Item" at bounding box center [307, 117] width 125 height 18
click at [277, 121] on div "Select Item" at bounding box center [299, 117] width 108 height 14
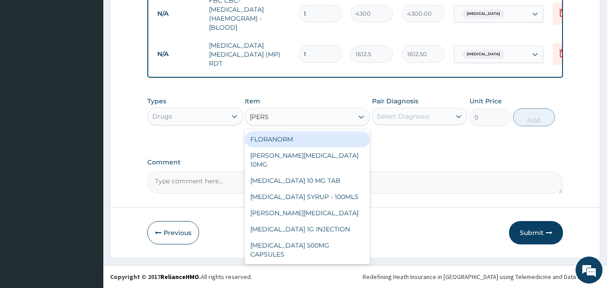
type input "LORAT"
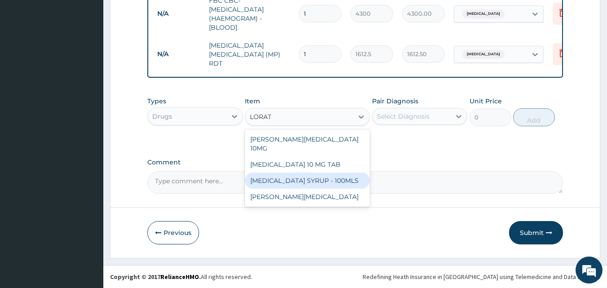
click at [309, 177] on div "LORATADINE SYRUP - 100MLS" at bounding box center [307, 181] width 125 height 16
type input "1182.5"
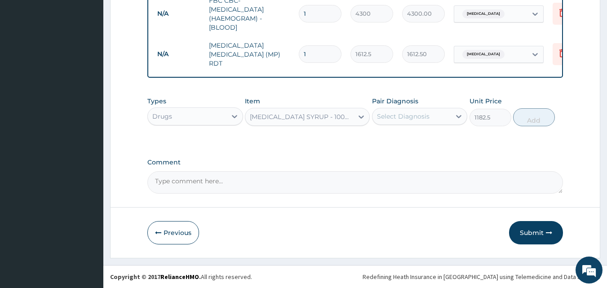
click at [420, 117] on div "Select Diagnosis" at bounding box center [403, 116] width 53 height 9
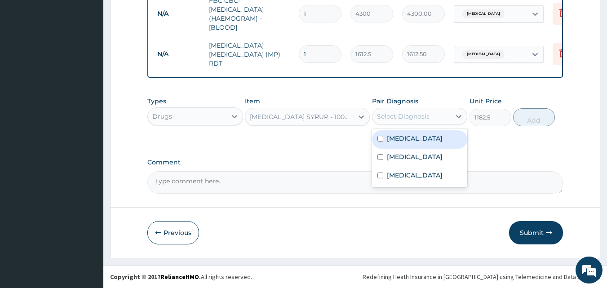
click at [408, 139] on label "Rhinitis" at bounding box center [415, 138] width 56 height 9
checkbox input "true"
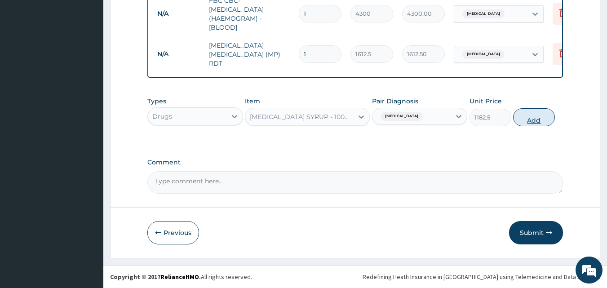
click at [528, 115] on button "Add" at bounding box center [534, 117] width 42 height 18
type input "0"
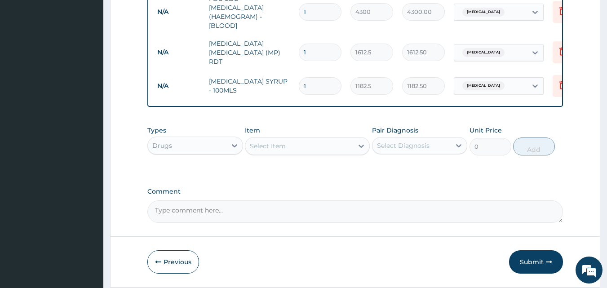
click at [308, 153] on div "Select Item" at bounding box center [299, 146] width 108 height 14
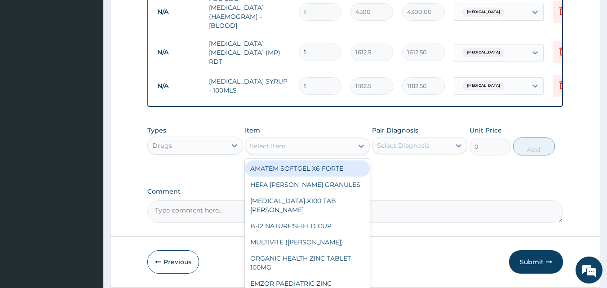
type input "A"
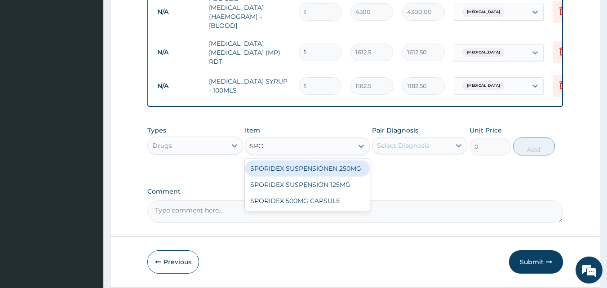
type input "SPOR"
click at [311, 165] on div "SPORIDEX SUSPENSIONEN 250MG" at bounding box center [307, 168] width 125 height 16
type input "2601.5"
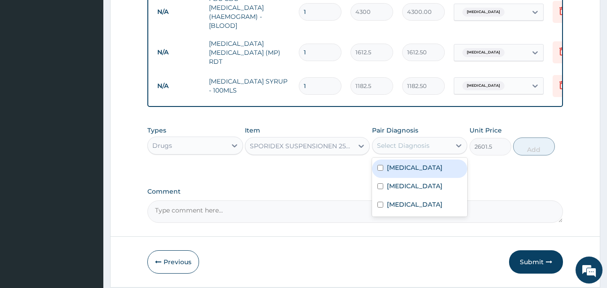
click at [397, 145] on div "Select Diagnosis" at bounding box center [403, 145] width 53 height 9
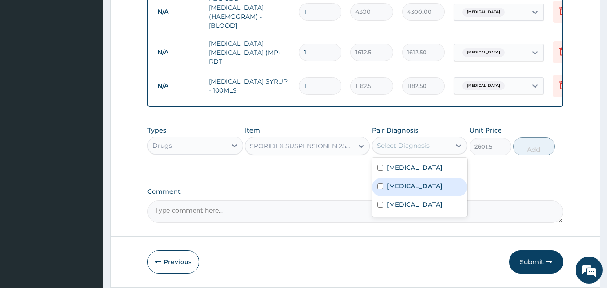
click at [400, 186] on label "Sepsis" at bounding box center [415, 186] width 56 height 9
checkbox input "true"
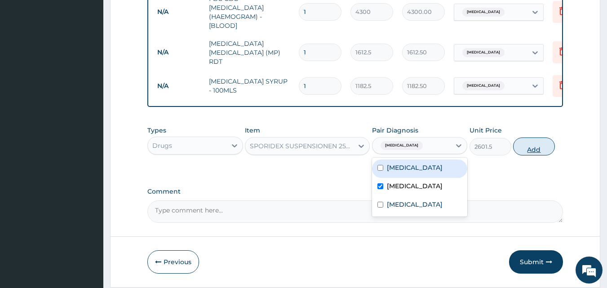
click at [531, 150] on button "Add" at bounding box center [534, 146] width 42 height 18
type input "0"
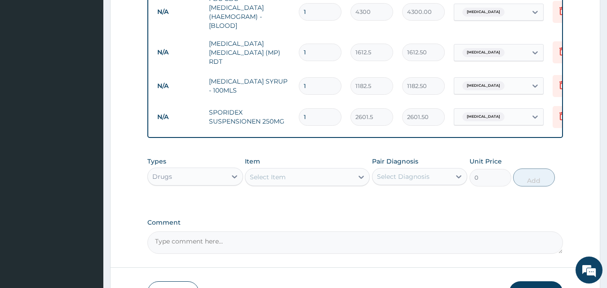
click at [334, 182] on div "Select Item" at bounding box center [299, 177] width 108 height 14
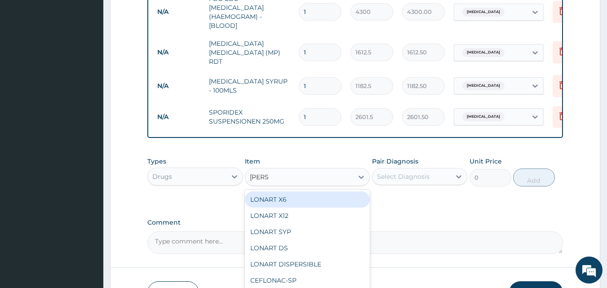
type input "LONAR"
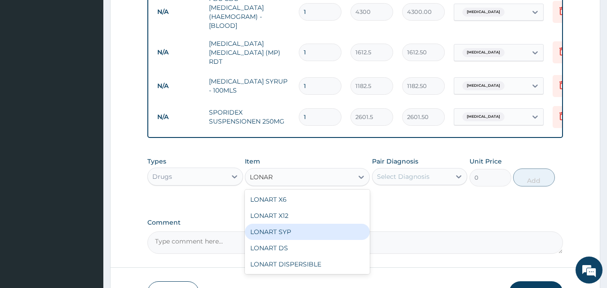
click at [298, 228] on div "LONART SYP" at bounding box center [307, 232] width 125 height 16
type input "2719.75"
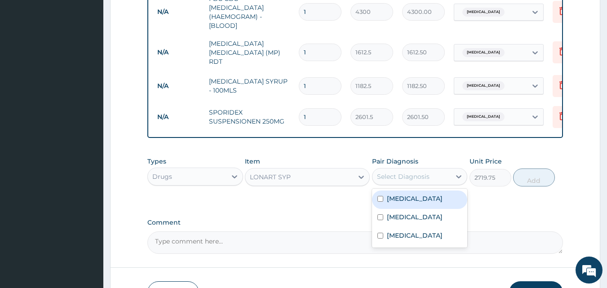
click at [435, 179] on div "Select Diagnosis" at bounding box center [411, 176] width 79 height 14
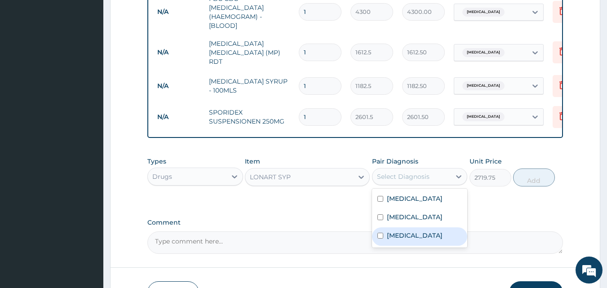
click at [407, 235] on label "Malaria" at bounding box center [415, 235] width 56 height 9
checkbox input "true"
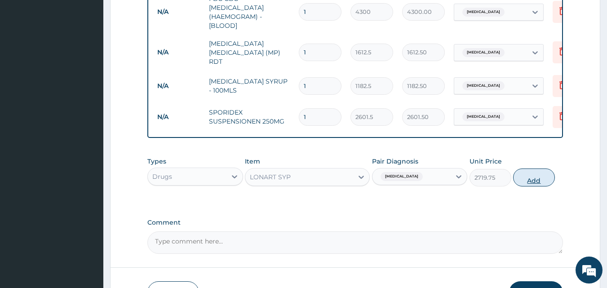
click at [544, 178] on button "Add" at bounding box center [534, 177] width 42 height 18
type input "0"
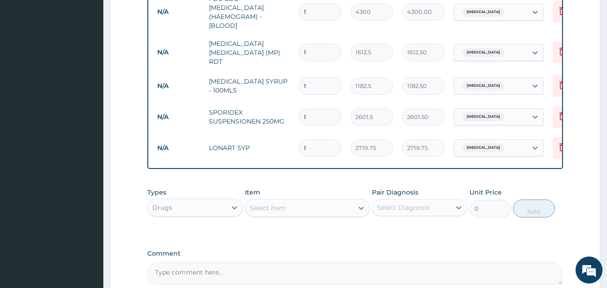
click at [290, 213] on div "Select Item" at bounding box center [299, 208] width 108 height 14
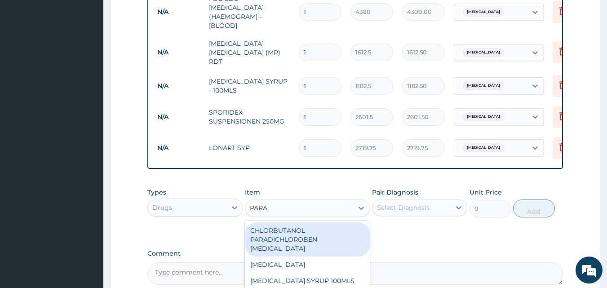
type input "PARAC"
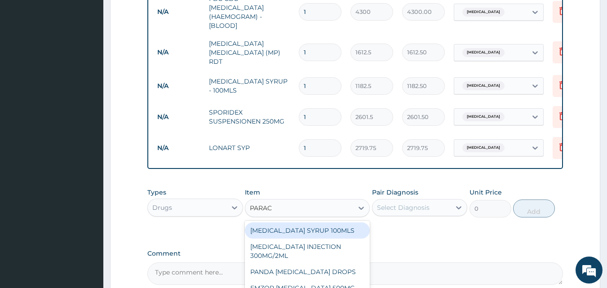
click at [319, 235] on div "PARACETAMOL SYRUP 100MLS" at bounding box center [307, 230] width 125 height 16
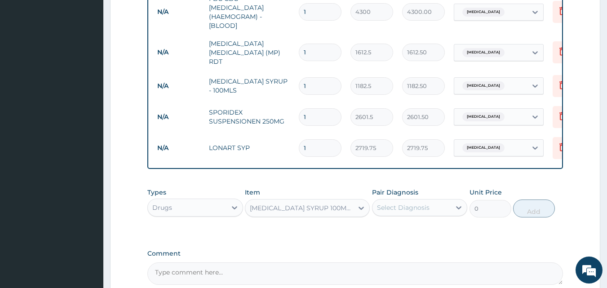
type input "709.5"
click at [414, 207] on div "Select Diagnosis" at bounding box center [403, 207] width 53 height 9
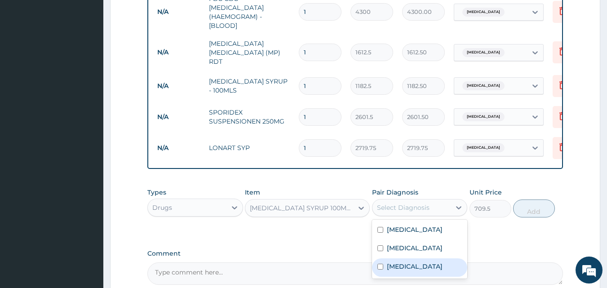
click at [400, 266] on label "Malaria" at bounding box center [415, 266] width 56 height 9
checkbox input "true"
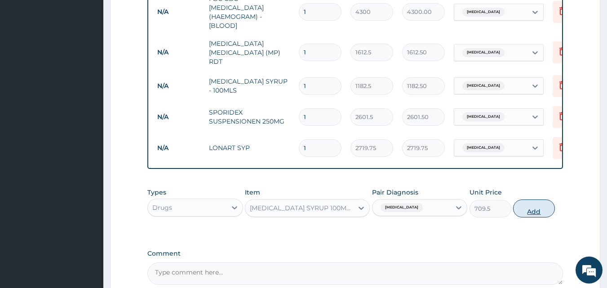
click at [530, 211] on button "Add" at bounding box center [534, 208] width 42 height 18
type input "0"
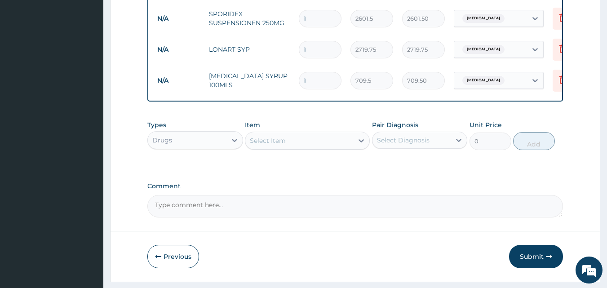
scroll to position [538, 0]
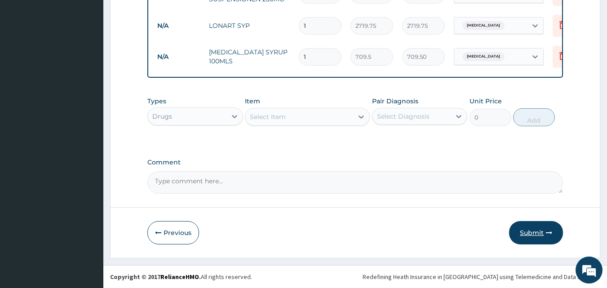
click at [542, 232] on button "Submit" at bounding box center [536, 232] width 54 height 23
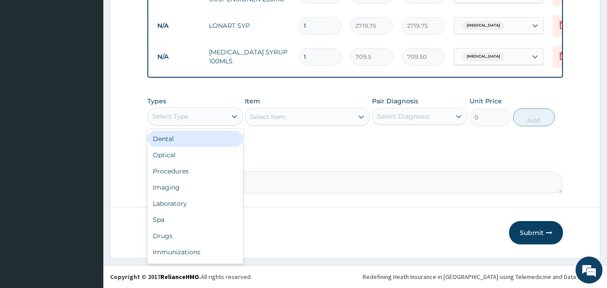
click at [207, 117] on div "Select Type" at bounding box center [187, 116] width 79 height 14
click at [277, 122] on div "Select Item" at bounding box center [307, 117] width 125 height 18
click at [199, 122] on div "Select Type" at bounding box center [187, 116] width 79 height 14
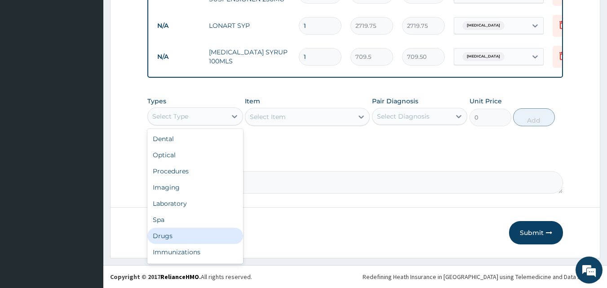
click at [172, 230] on div "Drugs" at bounding box center [195, 236] width 96 height 16
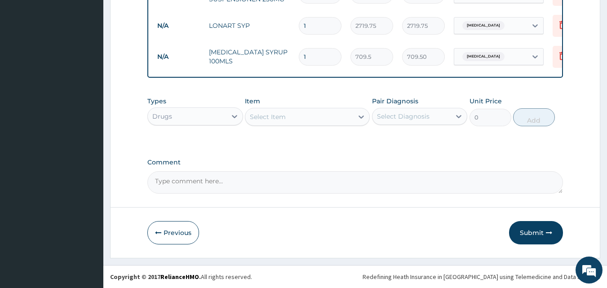
click at [292, 124] on div "Select Item" at bounding box center [299, 117] width 108 height 14
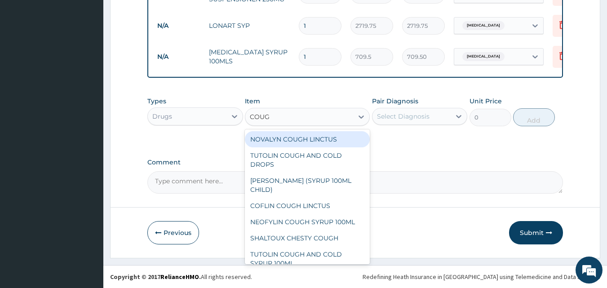
type input "COUGH"
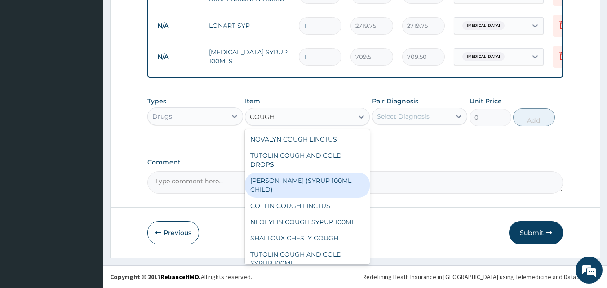
click at [315, 173] on div "EMZOLYN COUGH (SYRUP 100ML CHILD)" at bounding box center [307, 185] width 125 height 25
type input "1478.125"
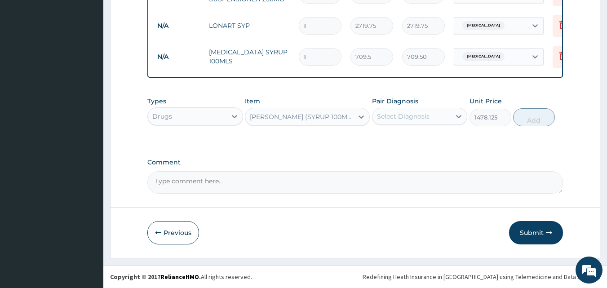
click at [432, 116] on div "Select Diagnosis" at bounding box center [411, 116] width 79 height 14
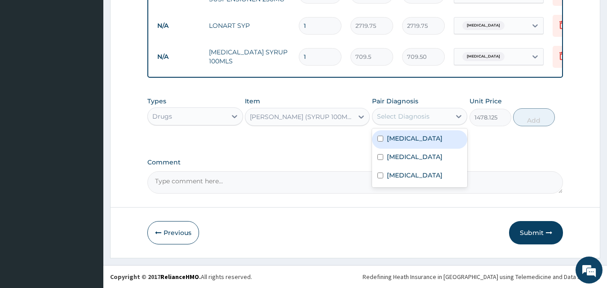
click at [411, 133] on div "Rhinitis" at bounding box center [420, 139] width 96 height 18
checkbox input "true"
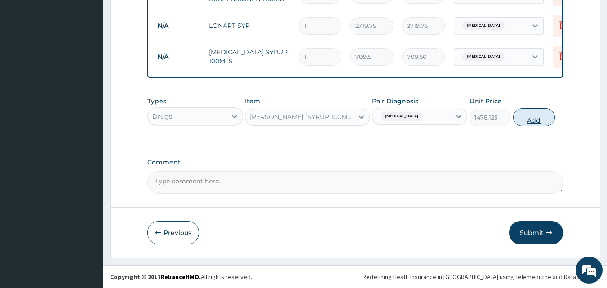
click at [542, 115] on button "Add" at bounding box center [534, 117] width 42 height 18
type input "0"
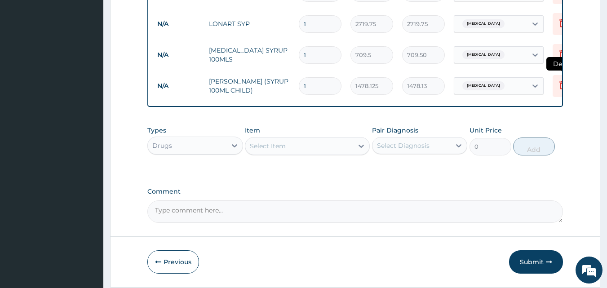
click at [555, 80] on icon at bounding box center [563, 86] width 20 height 22
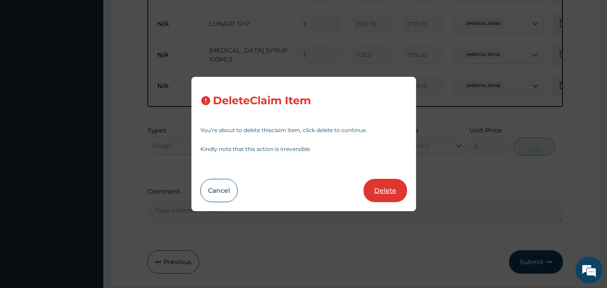
click at [380, 181] on button "Delete" at bounding box center [385, 190] width 44 height 23
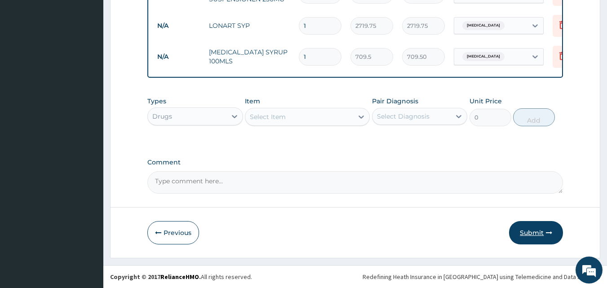
click at [521, 233] on button "Submit" at bounding box center [536, 232] width 54 height 23
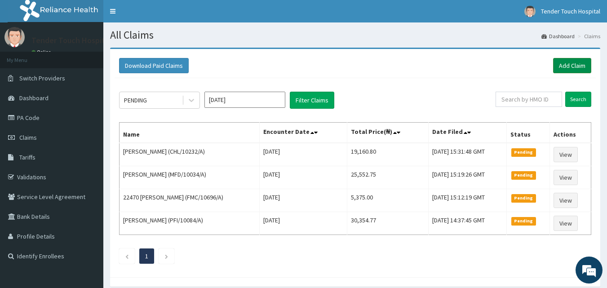
click at [576, 64] on link "Add Claim" at bounding box center [572, 65] width 38 height 15
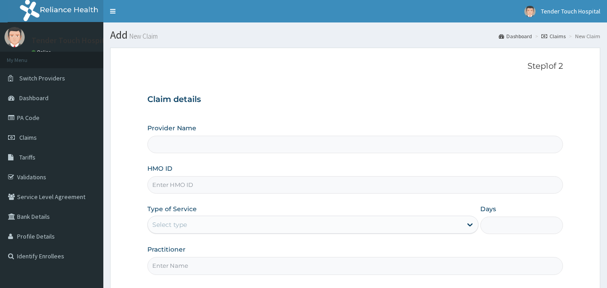
click at [222, 187] on input "HMO ID" at bounding box center [355, 185] width 416 height 18
paste input "CWN/10093/A"
type input "CWN/10093/A"
type input "Tender Touch Hospital"
type input "CWN/10093/D"
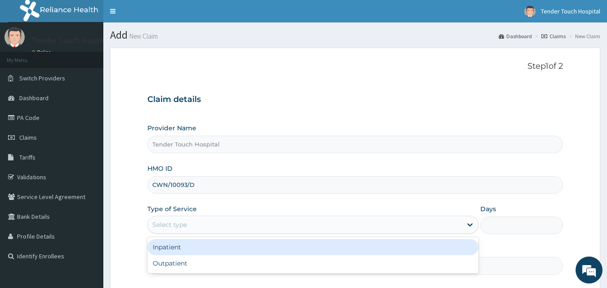
click at [235, 228] on div "Select type" at bounding box center [305, 224] width 314 height 14
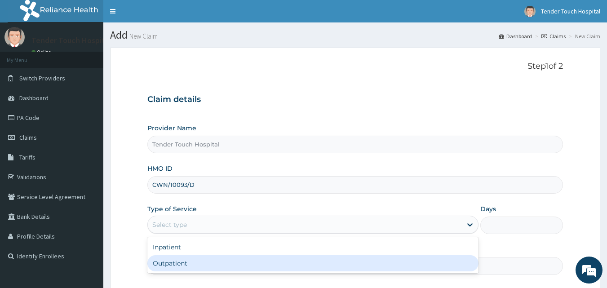
click at [213, 261] on div "Outpatient" at bounding box center [312, 263] width 331 height 16
type input "1"
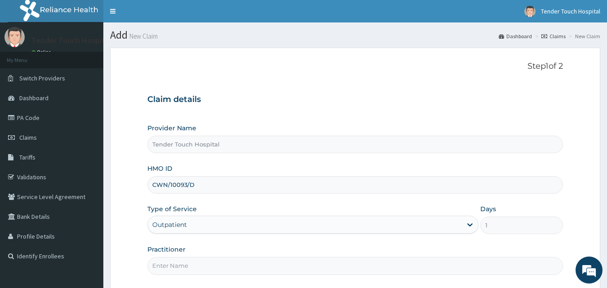
scroll to position [84, 0]
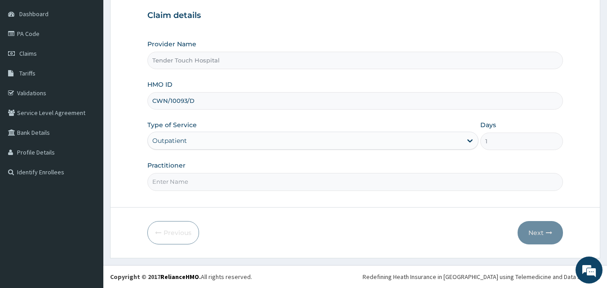
click at [268, 176] on input "Practitioner" at bounding box center [355, 182] width 416 height 18
type input "[PERSON_NAME]"
click at [529, 230] on button "Next" at bounding box center [540, 232] width 45 height 23
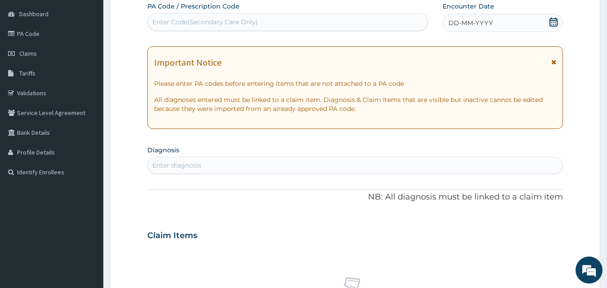
click at [551, 21] on icon at bounding box center [553, 22] width 9 height 9
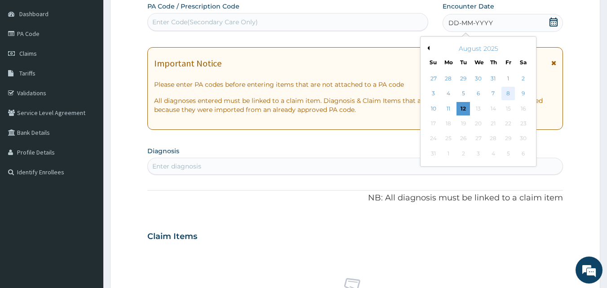
click at [508, 92] on div "8" at bounding box center [507, 93] width 13 height 13
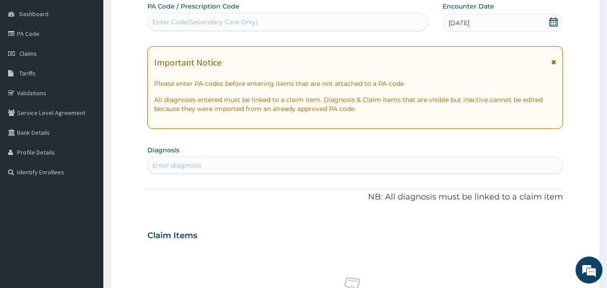
click at [279, 165] on div "Enter diagnosis" at bounding box center [355, 165] width 415 height 14
type input "[MEDICAL_DATA]"
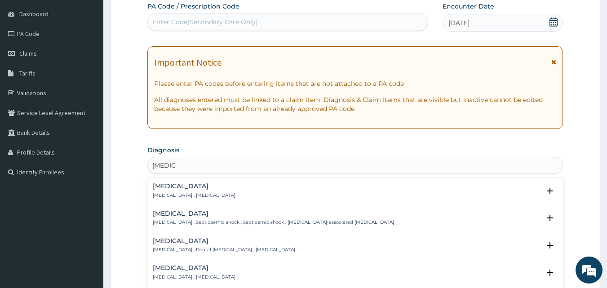
click at [170, 192] on p "[MEDICAL_DATA] , [MEDICAL_DATA]" at bounding box center [194, 195] width 83 height 6
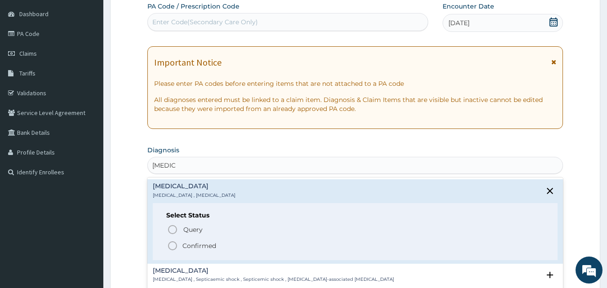
click at [173, 245] on icon "status option filled" at bounding box center [172, 245] width 11 height 11
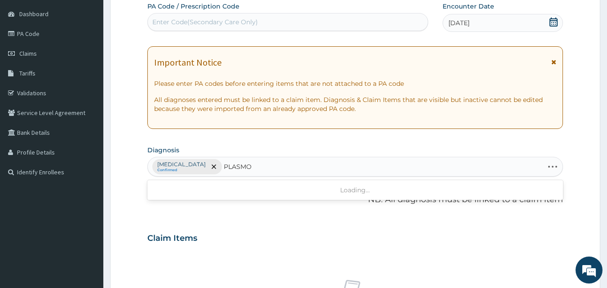
type input "PLASMOD"
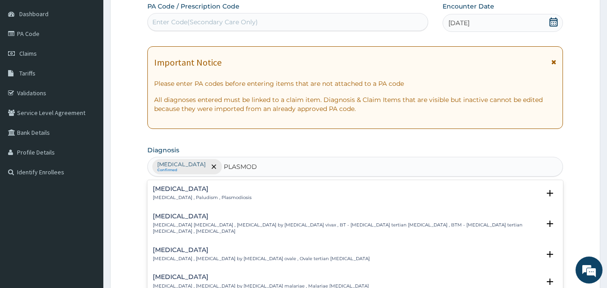
click at [171, 189] on h4 "Malaria" at bounding box center [202, 189] width 99 height 7
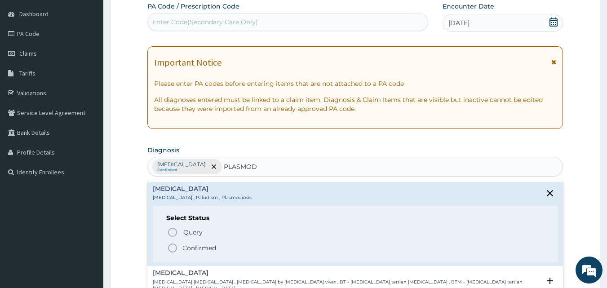
click at [170, 251] on icon "status option filled" at bounding box center [172, 248] width 11 height 11
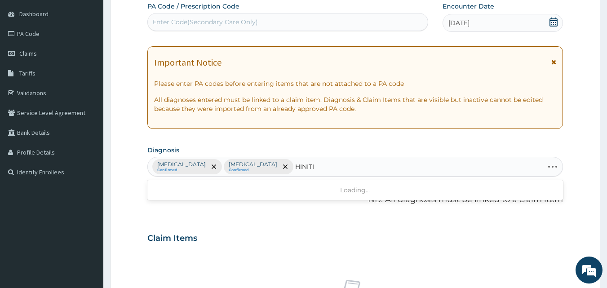
type input "RHINITI"
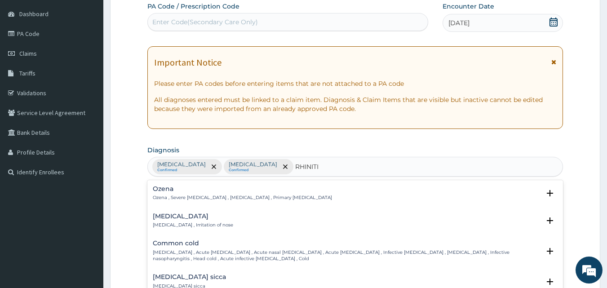
click at [164, 225] on p "Rhinitis , Irritation of nose" at bounding box center [193, 225] width 80 height 6
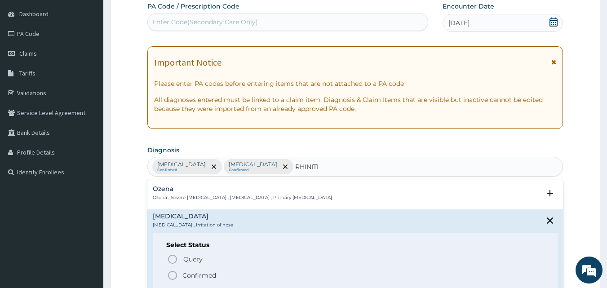
click at [176, 275] on icon "status option filled" at bounding box center [172, 275] width 11 height 11
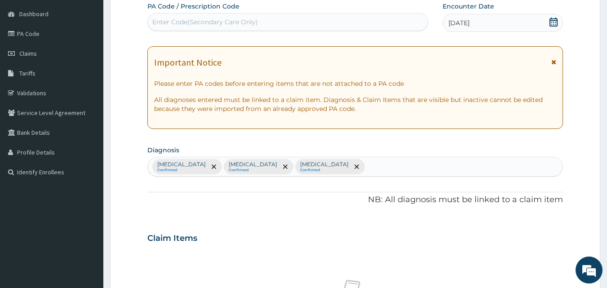
scroll to position [336, 0]
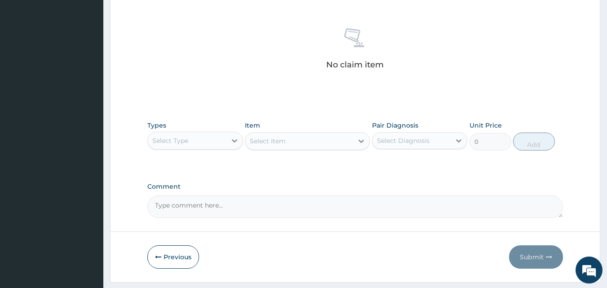
click at [190, 140] on div "Select Type" at bounding box center [187, 140] width 79 height 14
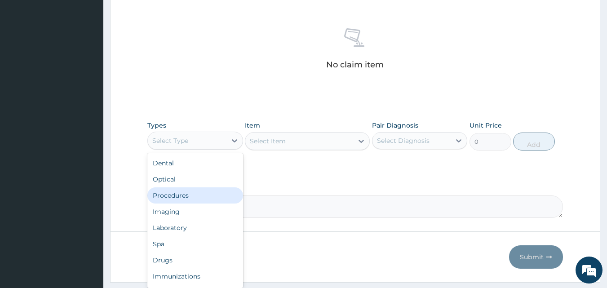
click at [170, 191] on div "Procedures" at bounding box center [195, 195] width 96 height 16
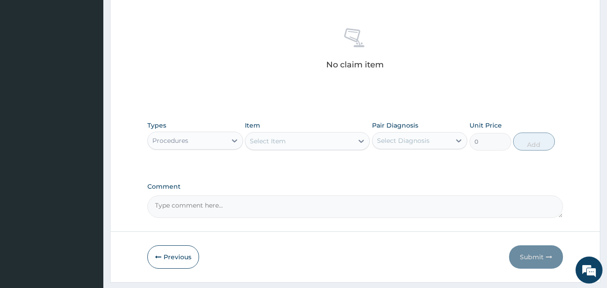
click at [296, 137] on div "Select Item" at bounding box center [299, 141] width 108 height 14
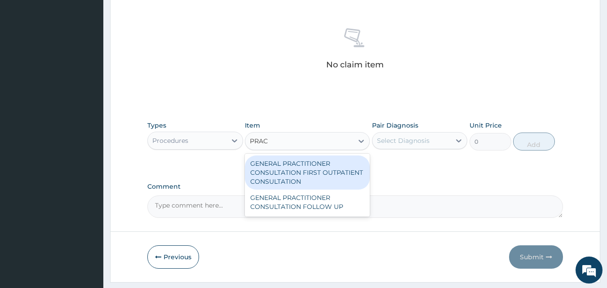
type input "PRACT"
click at [303, 164] on div "GENERAL PRACTITIONER CONSULTATION FIRST OUTPATIENT CONSULTATION" at bounding box center [307, 172] width 125 height 34
type input "3547.5"
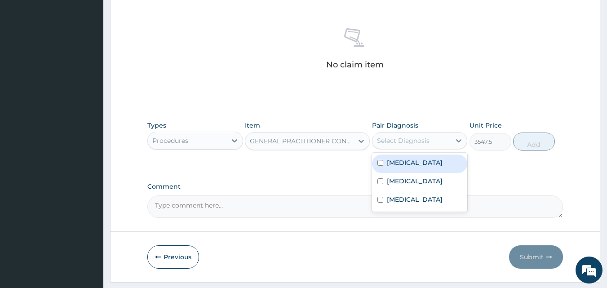
click at [413, 137] on div "Select Diagnosis" at bounding box center [403, 140] width 53 height 9
click at [409, 161] on div "Sepsis" at bounding box center [420, 164] width 96 height 18
checkbox input "true"
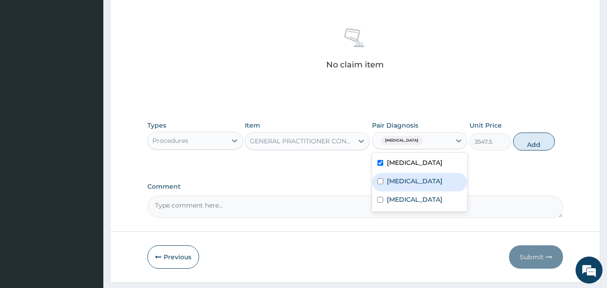
drag, startPoint x: 408, startPoint y: 178, endPoint x: 408, endPoint y: 193, distance: 14.4
click at [408, 193] on div "Sepsis Malaria Rhinitis" at bounding box center [420, 182] width 96 height 59
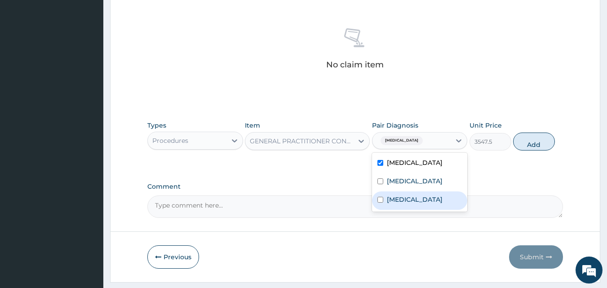
click at [408, 193] on div "Rhinitis" at bounding box center [420, 200] width 96 height 18
checkbox input "true"
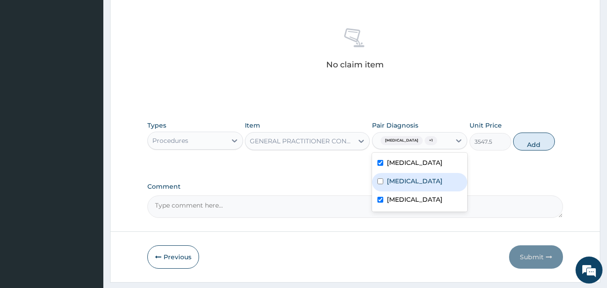
click at [404, 183] on label "Malaria" at bounding box center [415, 181] width 56 height 9
checkbox input "true"
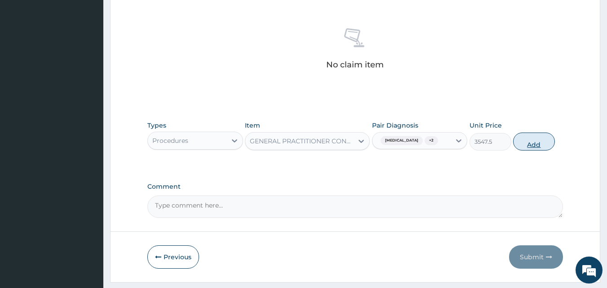
click at [541, 141] on button "Add" at bounding box center [534, 142] width 42 height 18
type input "0"
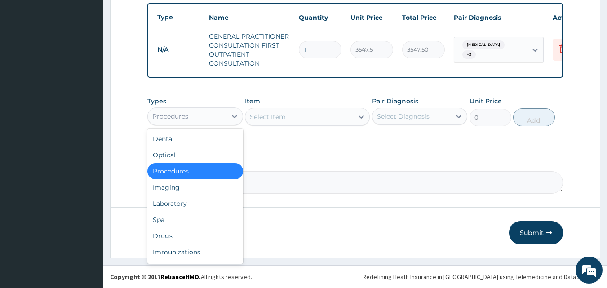
click at [173, 120] on div "Procedures" at bounding box center [170, 116] width 36 height 9
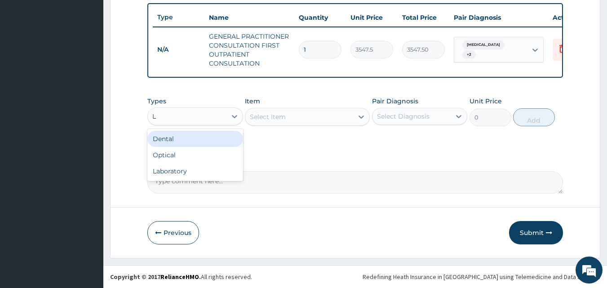
type input "LA"
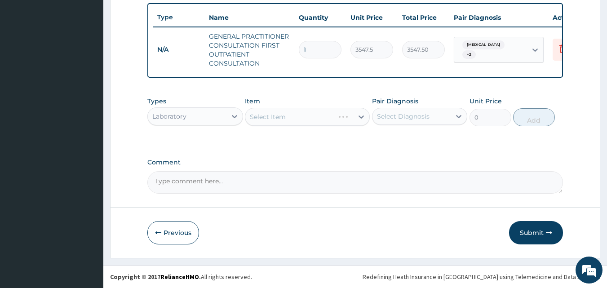
click at [282, 120] on div "Select Item" at bounding box center [307, 117] width 125 height 18
click at [282, 120] on div "Select Item" at bounding box center [268, 116] width 36 height 9
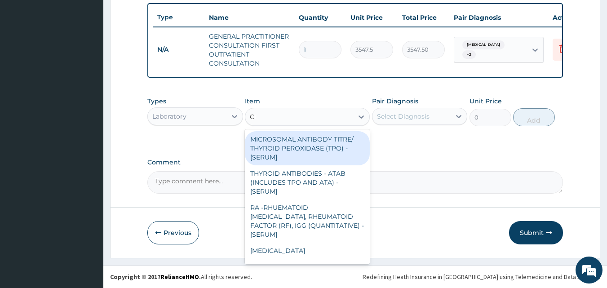
type input "CBC"
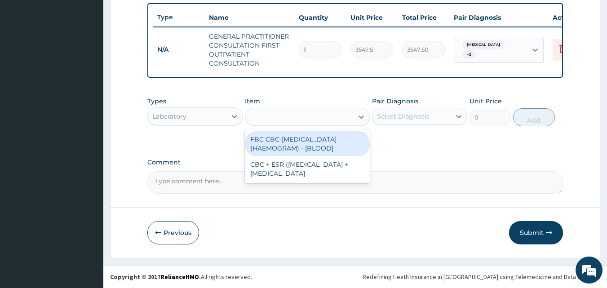
type input "4300"
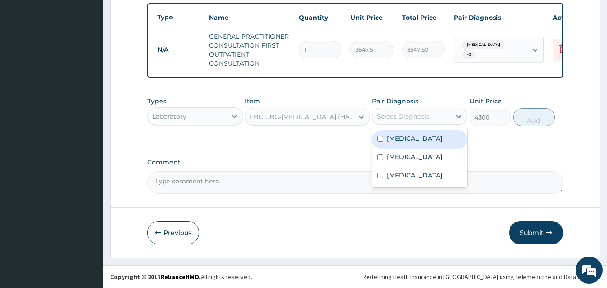
click at [407, 119] on div "Select Diagnosis" at bounding box center [403, 116] width 53 height 9
click at [401, 146] on div "Sepsis" at bounding box center [420, 139] width 96 height 18
checkbox input "true"
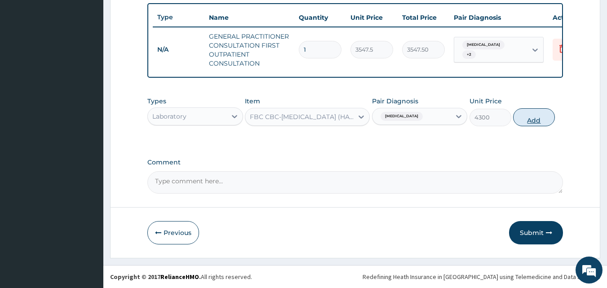
click at [536, 116] on button "Add" at bounding box center [534, 117] width 42 height 18
type input "0"
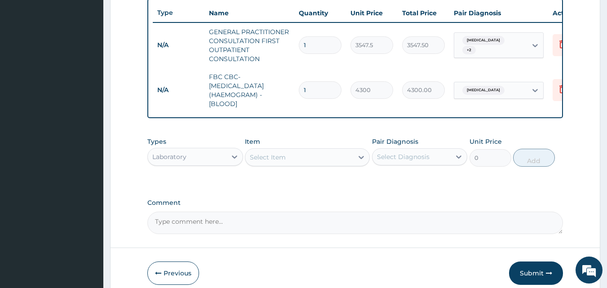
click at [310, 162] on div "Select Item" at bounding box center [299, 157] width 108 height 14
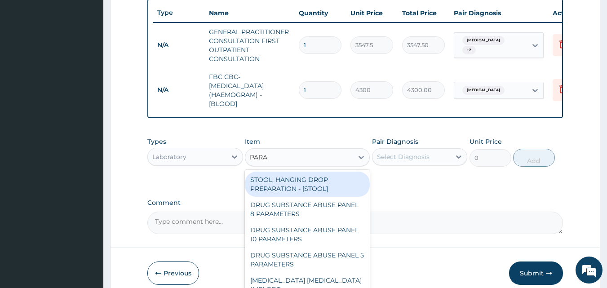
type input "PARAS"
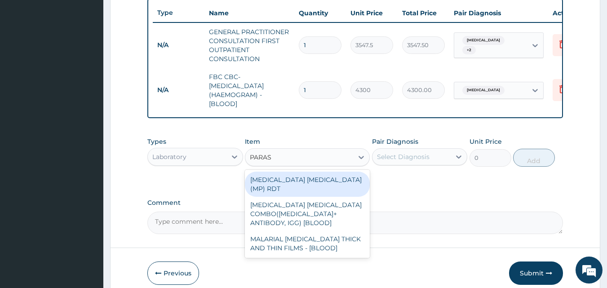
type input "1612.5"
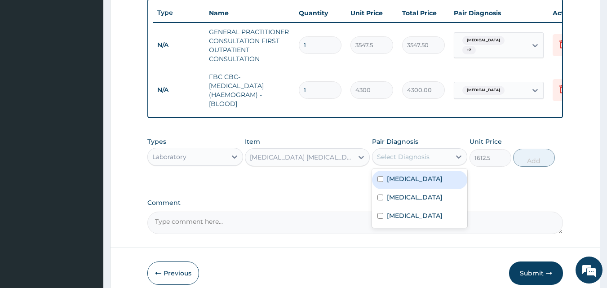
click at [408, 155] on div "Select Diagnosis" at bounding box center [420, 156] width 96 height 17
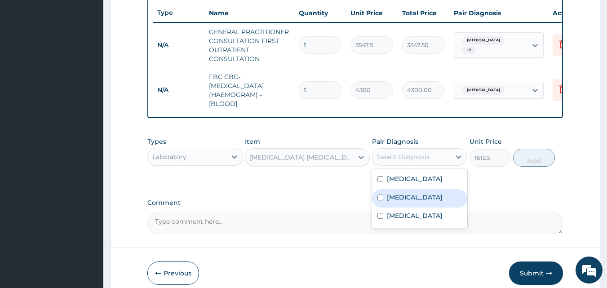
click at [400, 202] on label "Malaria" at bounding box center [415, 197] width 56 height 9
checkbox input "true"
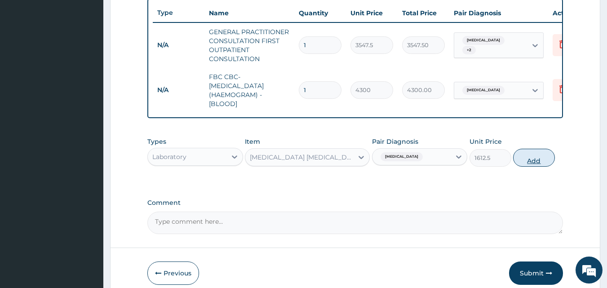
click at [530, 167] on button "Add" at bounding box center [534, 158] width 42 height 18
type input "0"
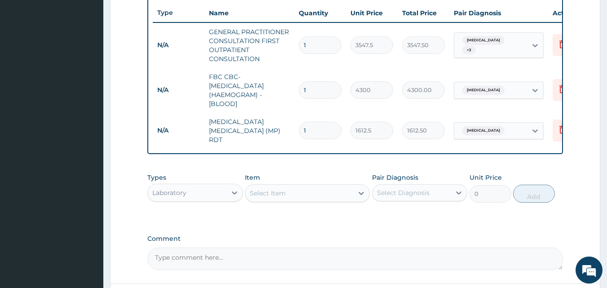
scroll to position [414, 0]
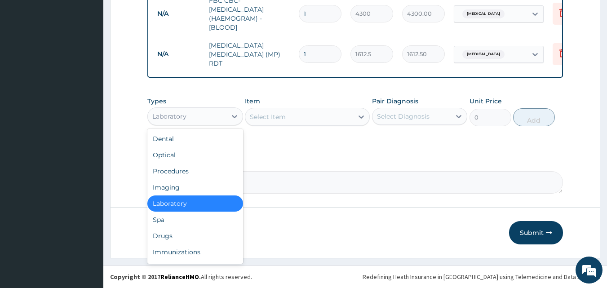
click at [163, 119] on div "Laboratory" at bounding box center [169, 116] width 34 height 9
type input "DR"
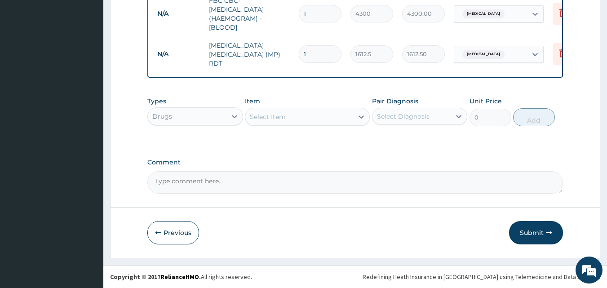
click at [287, 120] on div "Select Item" at bounding box center [299, 117] width 108 height 14
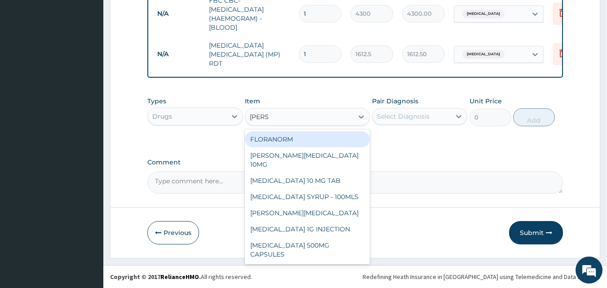
type input "LORAT"
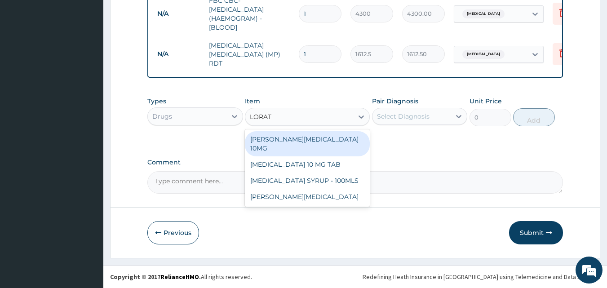
click at [294, 139] on div "LORATYN LORATADINE 10MG" at bounding box center [307, 143] width 125 height 25
type input "88.6875"
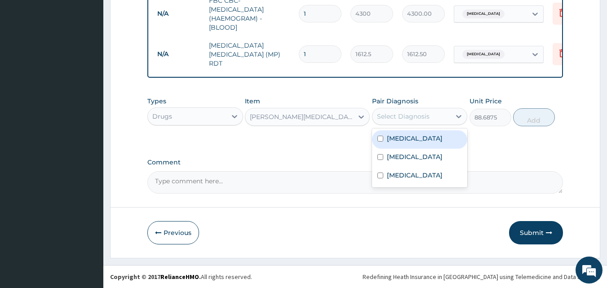
click at [408, 122] on div "Select Diagnosis" at bounding box center [411, 116] width 79 height 14
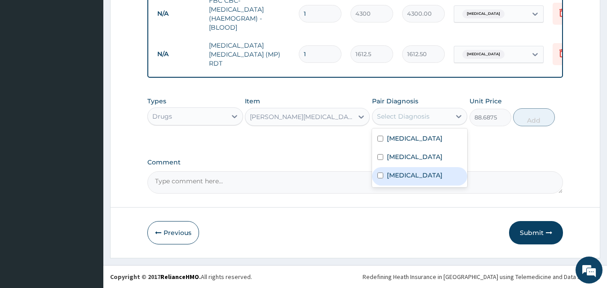
click at [405, 175] on label "Rhinitis" at bounding box center [415, 175] width 56 height 9
checkbox input "true"
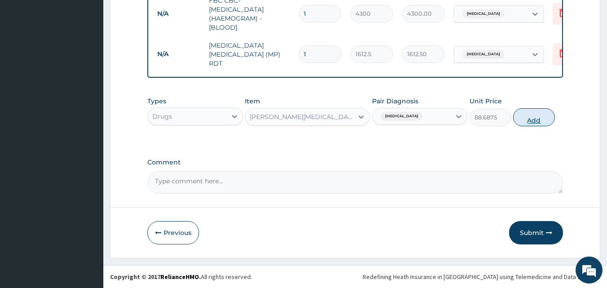
click at [542, 115] on button "Add" at bounding box center [534, 117] width 42 height 18
type input "0"
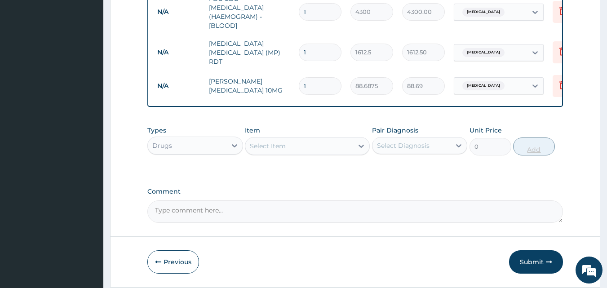
type input "0.00"
type input "5"
type input "443.44"
type input "5"
click at [287, 142] on div "Select Item" at bounding box center [299, 146] width 108 height 14
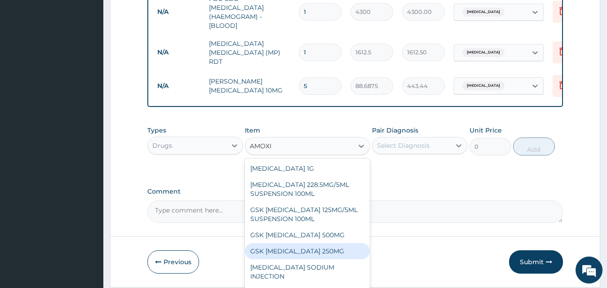
scroll to position [25, 0]
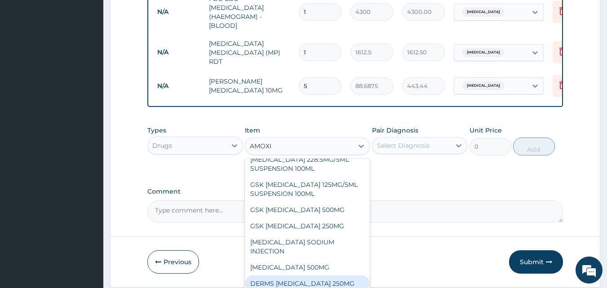
type input "AMOXIC"
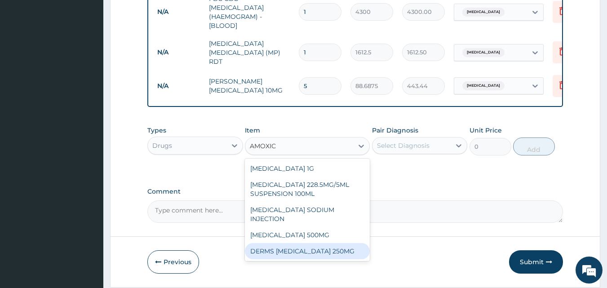
click at [313, 243] on div "DERMS AMOXICILLIN 250MG" at bounding box center [307, 251] width 125 height 16
type input "59.125"
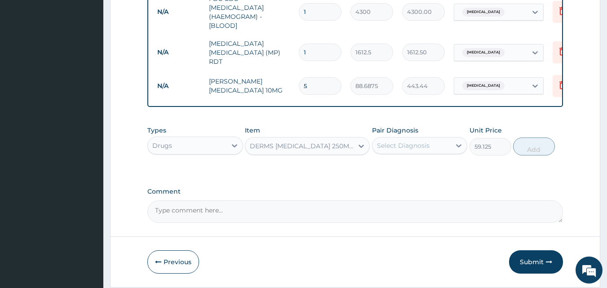
click at [417, 148] on div "Select Diagnosis" at bounding box center [403, 145] width 53 height 9
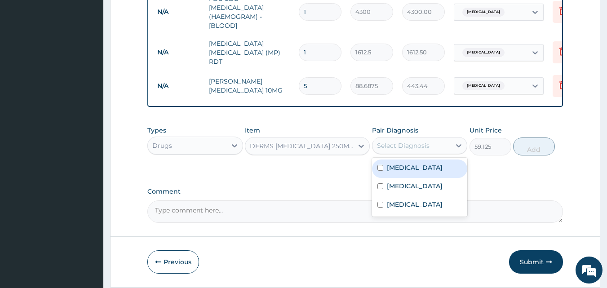
click at [403, 175] on div "Sepsis" at bounding box center [420, 169] width 96 height 18
checkbox input "true"
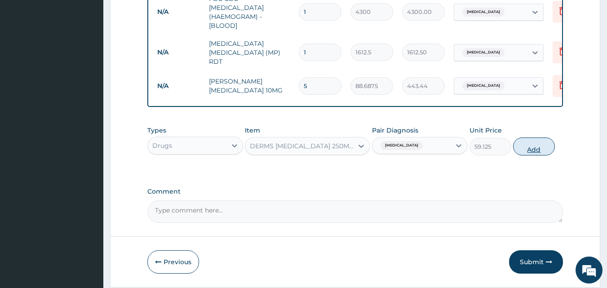
click at [533, 153] on button "Add" at bounding box center [534, 146] width 42 height 18
type input "0"
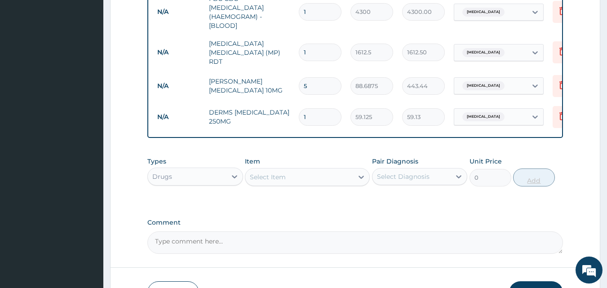
type input "15"
type input "886.88"
type input "15"
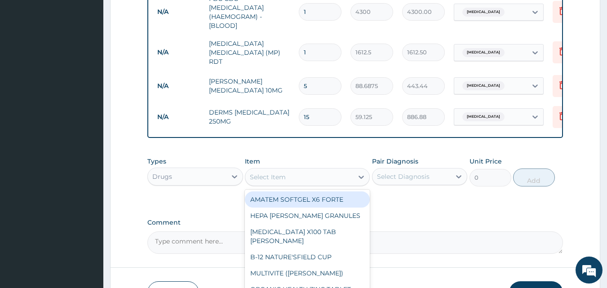
click at [319, 173] on div "Select Item" at bounding box center [299, 177] width 108 height 14
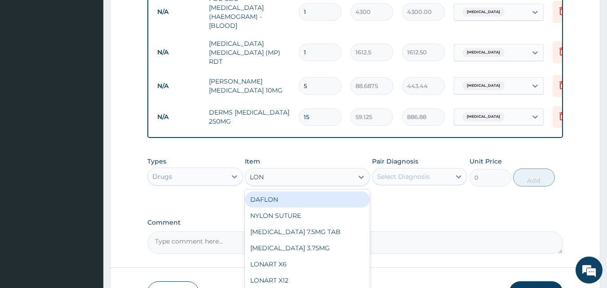
type input "LONA"
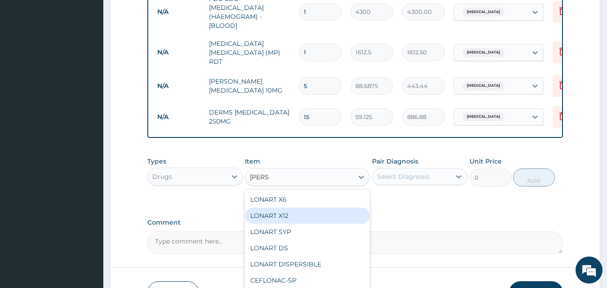
click at [292, 219] on div "LONART X12" at bounding box center [307, 216] width 125 height 16
type input "112.3375"
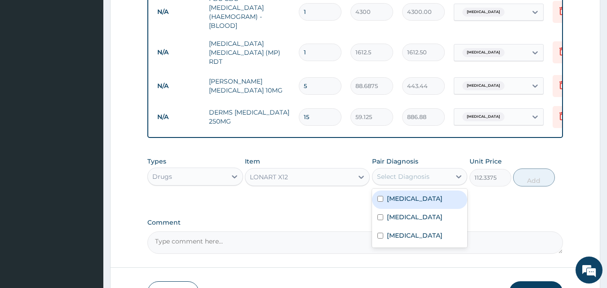
click at [413, 179] on div "Select Diagnosis" at bounding box center [403, 176] width 53 height 9
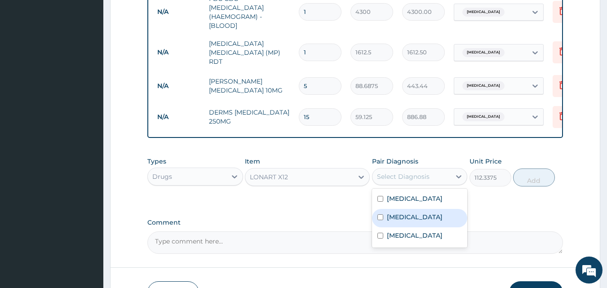
click at [401, 219] on label "Malaria" at bounding box center [415, 217] width 56 height 9
checkbox input "true"
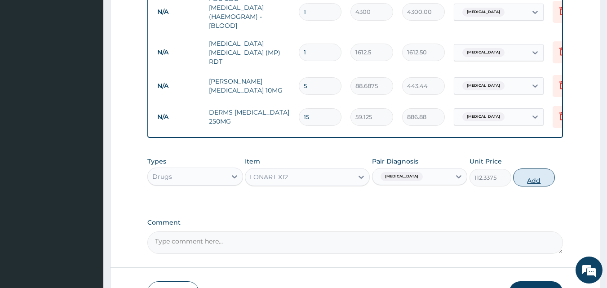
click at [535, 179] on button "Add" at bounding box center [534, 177] width 42 height 18
type input "0"
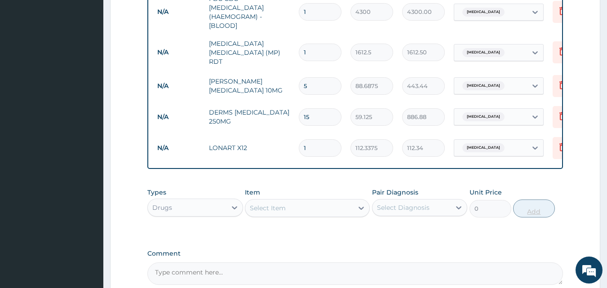
type input "12"
type input "1348.05"
type input "12"
click at [316, 207] on div "Select Item" at bounding box center [299, 208] width 108 height 14
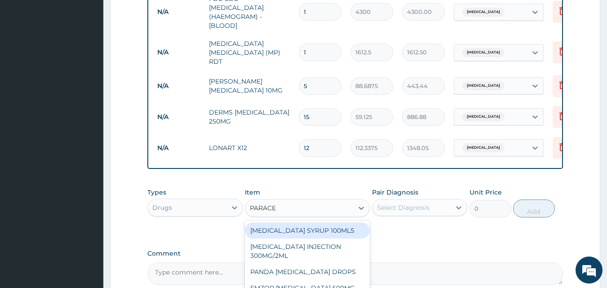
type input "PARACET"
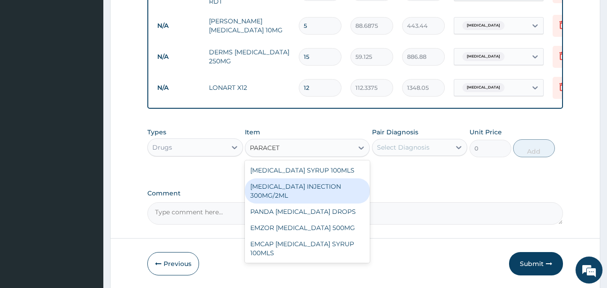
scroll to position [507, 0]
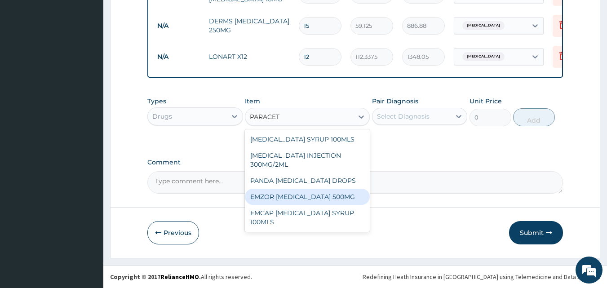
click at [328, 199] on div "EMZOR PARACETAMOL 500MG" at bounding box center [307, 197] width 125 height 16
type input "23.65"
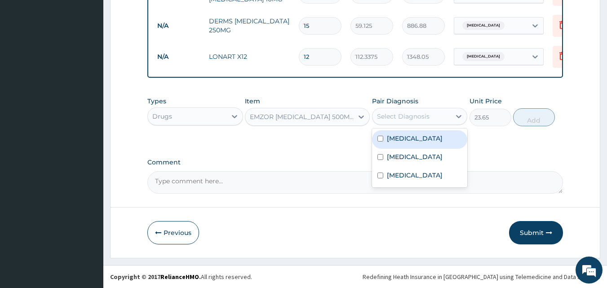
click at [425, 115] on div "Select Diagnosis" at bounding box center [403, 116] width 53 height 9
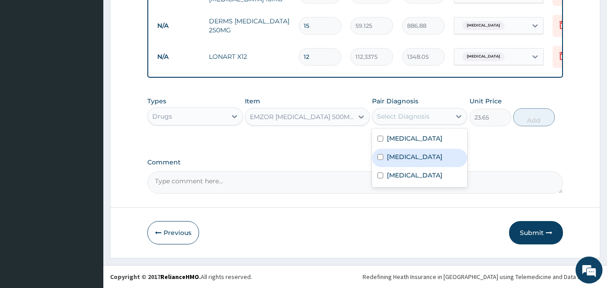
click at [413, 156] on div "Malaria" at bounding box center [420, 158] width 96 height 18
checkbox input "true"
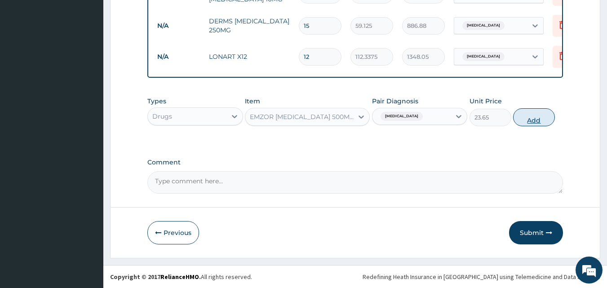
click at [528, 119] on button "Add" at bounding box center [534, 117] width 42 height 18
type input "0"
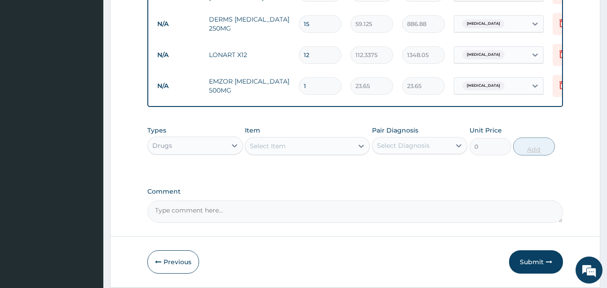
type input "0.00"
type input "9"
type input "212.85"
type input "9"
click at [306, 146] on div "Select Item" at bounding box center [299, 146] width 108 height 14
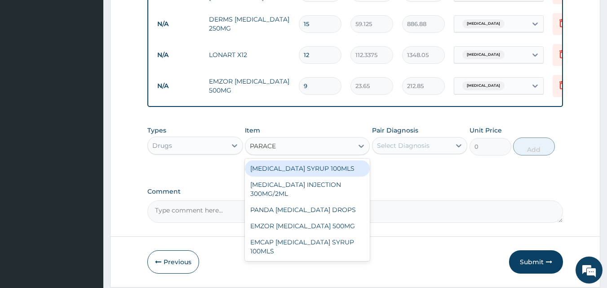
type input "PARACET"
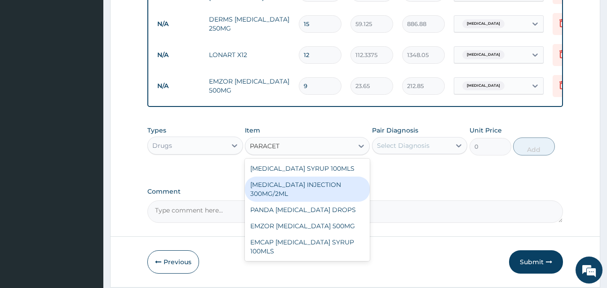
click at [306, 187] on div "PARACETAMOL INJECTION 300MG/2ML" at bounding box center [307, 189] width 125 height 25
type input "260.15"
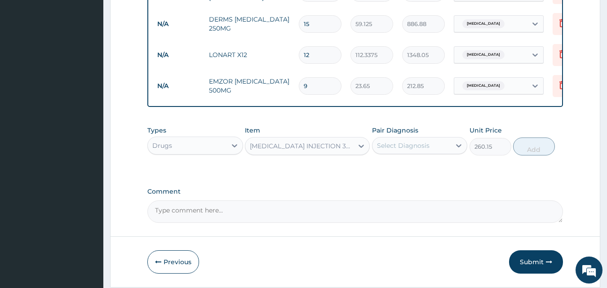
click at [410, 140] on div "Select Diagnosis" at bounding box center [411, 145] width 79 height 14
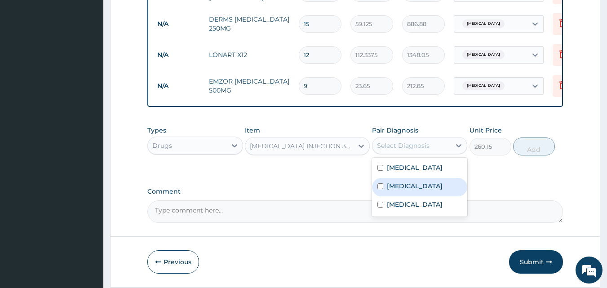
click at [409, 182] on div "Malaria" at bounding box center [420, 187] width 96 height 18
checkbox input "true"
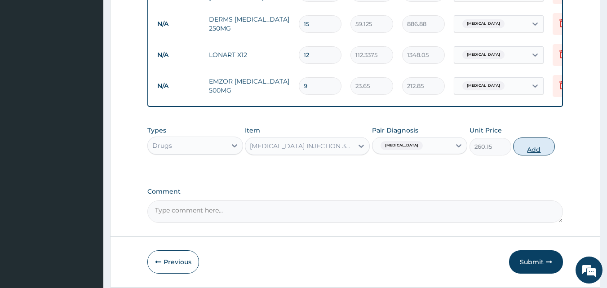
click at [530, 147] on button "Add" at bounding box center [534, 146] width 42 height 18
type input "0"
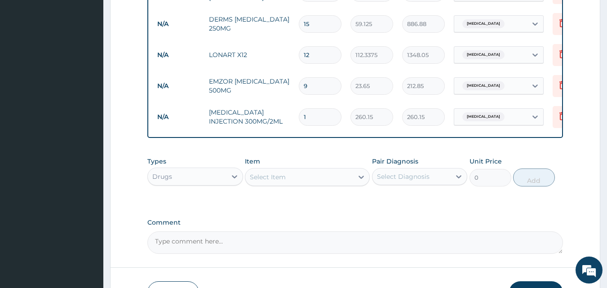
click at [280, 182] on div "Select Item" at bounding box center [268, 177] width 36 height 9
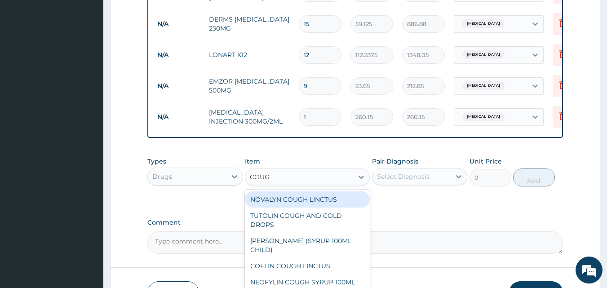
type input "COUGH"
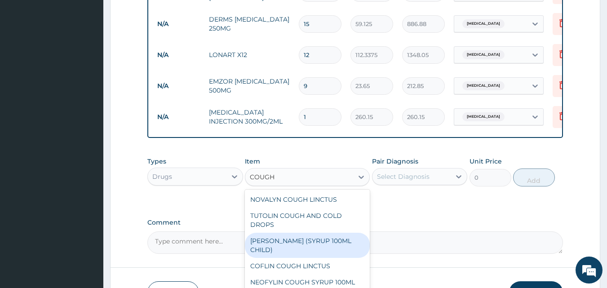
click at [296, 250] on div "EMZOLYN COUGH (SYRUP 100ML CHILD)" at bounding box center [307, 245] width 125 height 25
type input "1478.125"
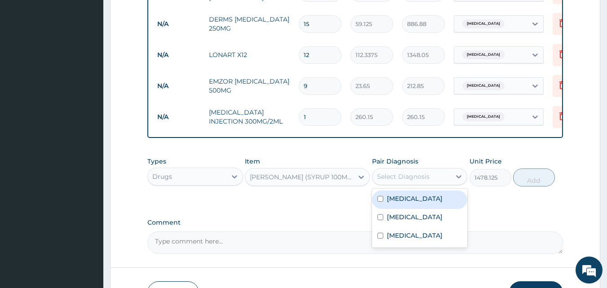
click at [415, 183] on div "Select Diagnosis" at bounding box center [411, 176] width 79 height 14
type input "1"
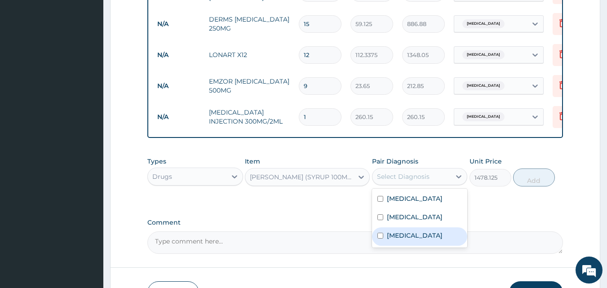
click at [419, 240] on div "Rhinitis" at bounding box center [420, 236] width 96 height 18
checkbox input "true"
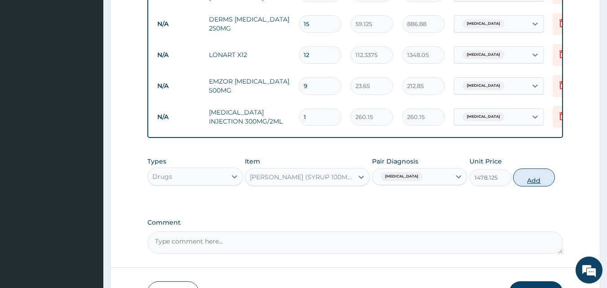
click at [534, 182] on button "Add" at bounding box center [534, 177] width 42 height 18
type input "0"
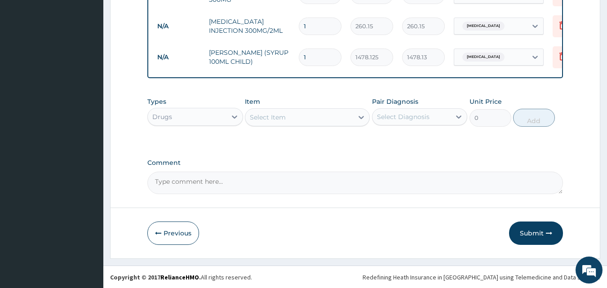
scroll to position [600, 0]
click at [532, 231] on button "Submit" at bounding box center [536, 232] width 54 height 23
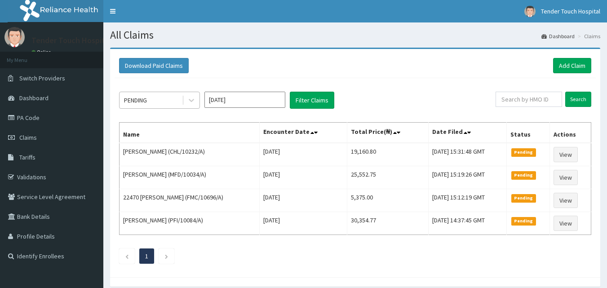
click at [160, 103] on div "PENDING" at bounding box center [151, 100] width 62 height 14
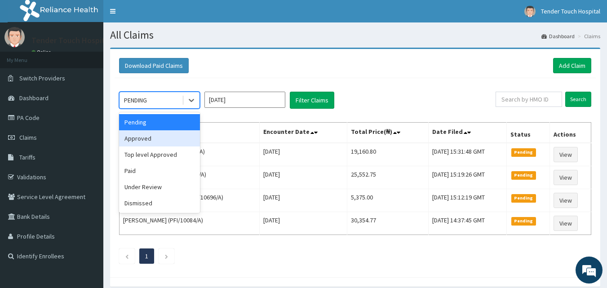
click at [147, 132] on div "Approved" at bounding box center [159, 138] width 81 height 16
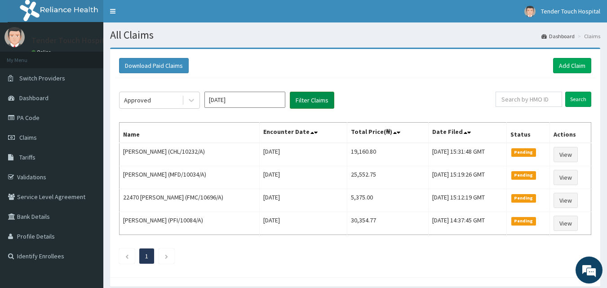
click at [309, 102] on button "Filter Claims" at bounding box center [312, 100] width 44 height 17
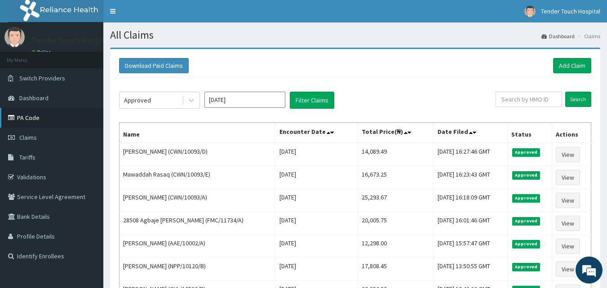
click at [23, 120] on link "PA Code" at bounding box center [51, 118] width 103 height 20
